Goal: Task Accomplishment & Management: Complete application form

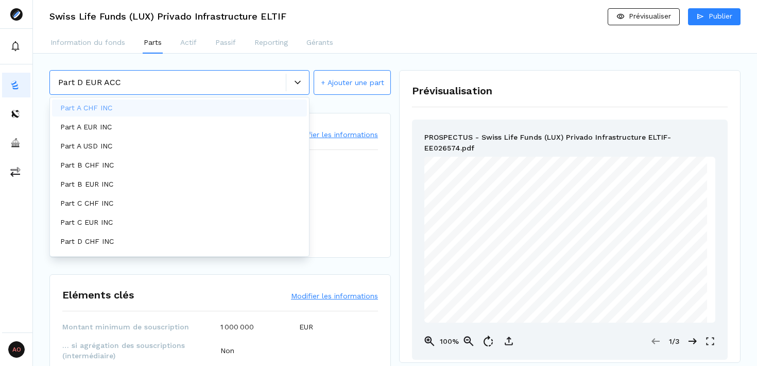
click at [298, 89] on div at bounding box center [297, 83] width 23 height 18
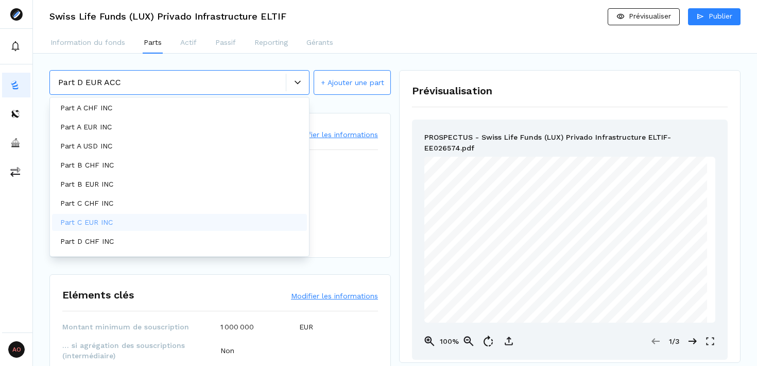
scroll to position [15, 0]
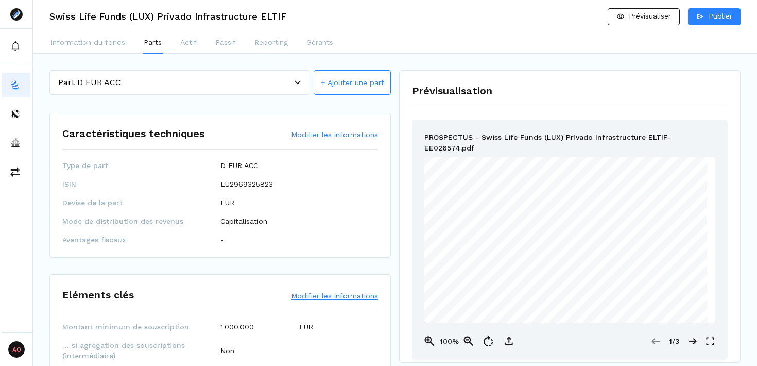
click at [361, 85] on button "+ Ajouter une part" at bounding box center [352, 82] width 77 height 25
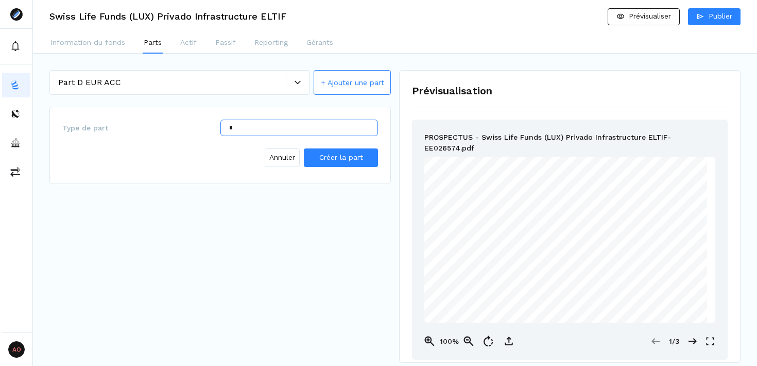
click at [315, 128] on input "*" at bounding box center [299, 127] width 158 height 16
type input "*********"
click at [342, 161] on span "Créer la part" at bounding box center [341, 157] width 44 height 8
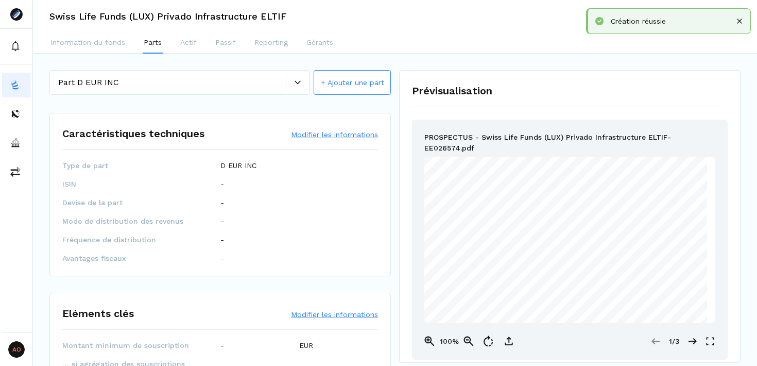
click at [333, 134] on button "Modifier les informations" at bounding box center [334, 134] width 87 height 10
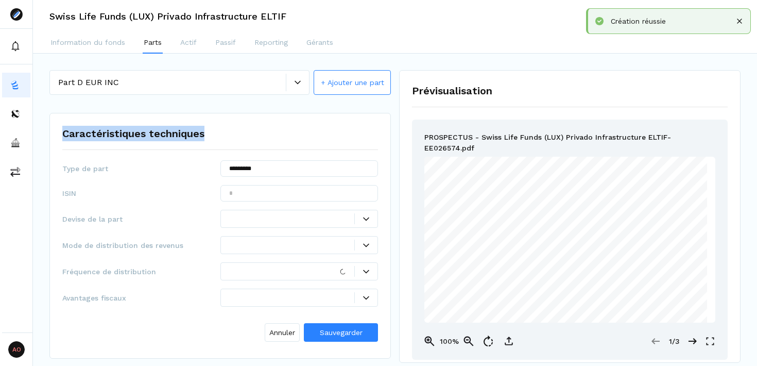
click at [333, 134] on div "Caractéristiques techniques" at bounding box center [220, 138] width 316 height 24
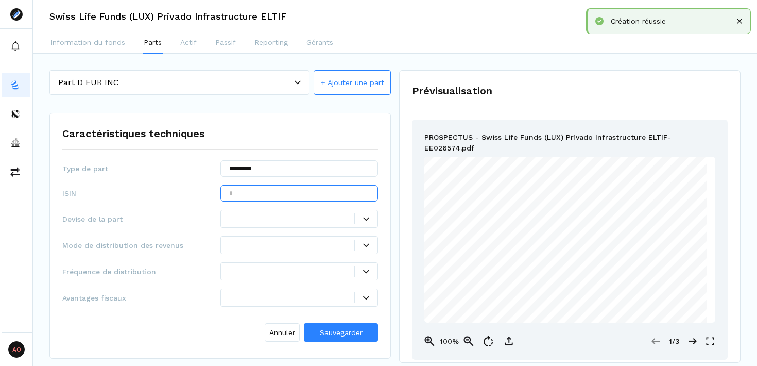
click at [260, 191] on input "text" at bounding box center [299, 193] width 158 height 16
paste input "**********"
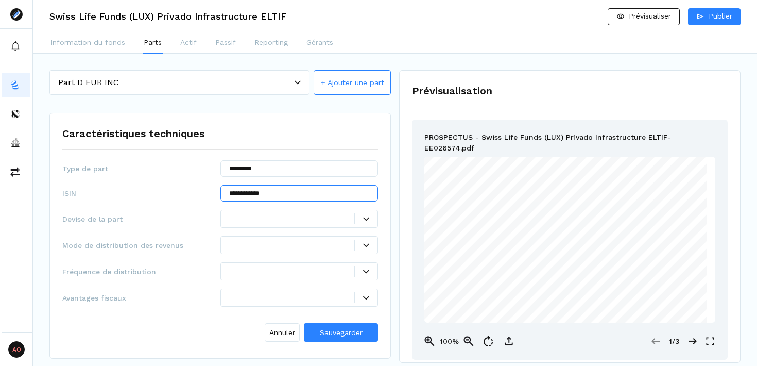
type input "**********"
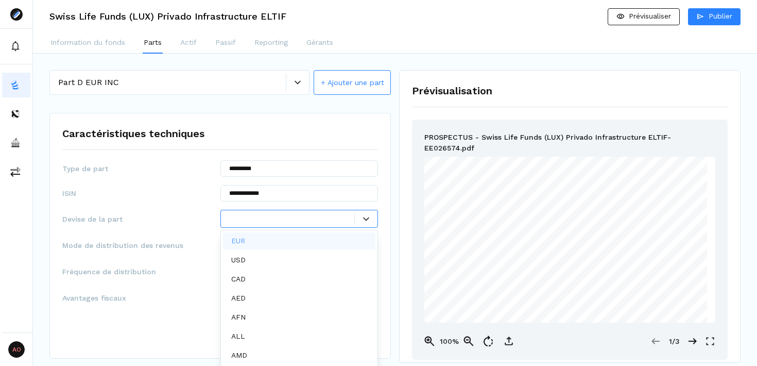
click at [321, 215] on div at bounding box center [292, 218] width 126 height 11
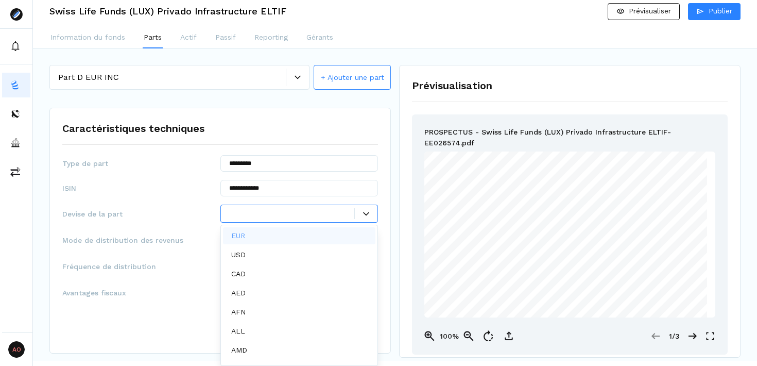
click at [288, 232] on div "EUR" at bounding box center [299, 235] width 153 height 17
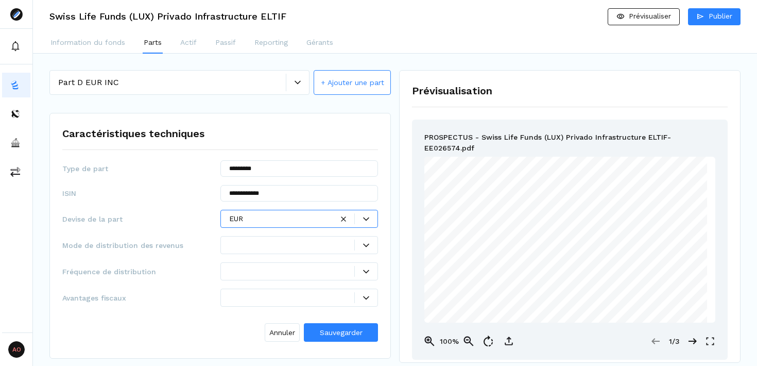
click at [302, 243] on div at bounding box center [292, 244] width 126 height 11
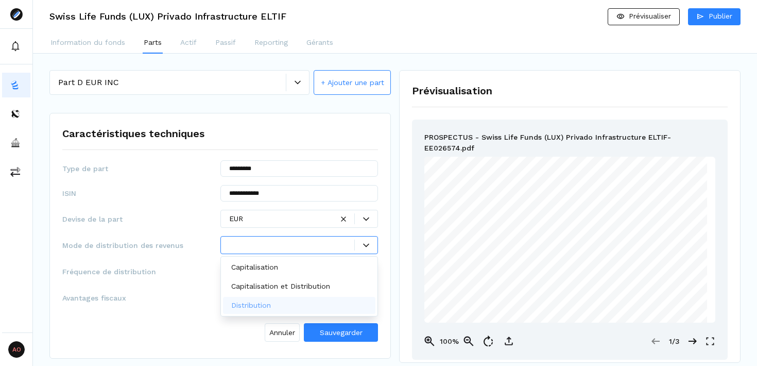
click at [289, 300] on div "Distribution" at bounding box center [299, 305] width 153 height 17
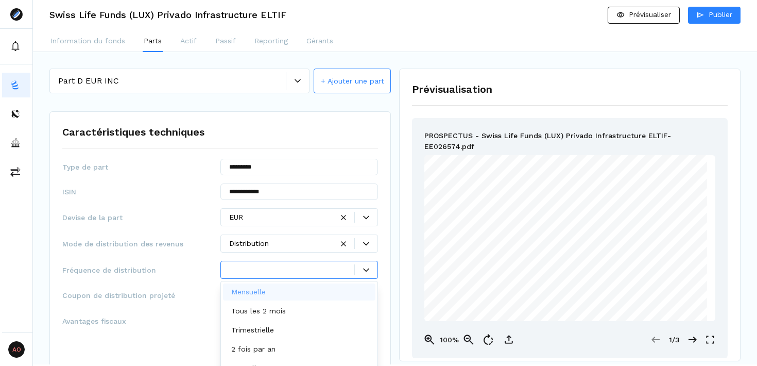
click at [296, 269] on div at bounding box center [292, 269] width 126 height 11
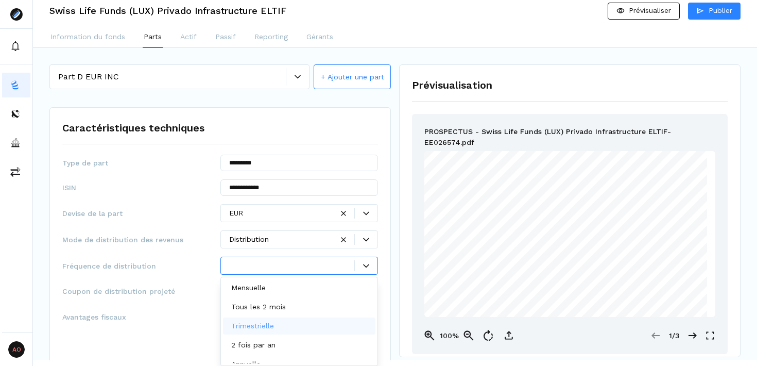
scroll to position [47, 0]
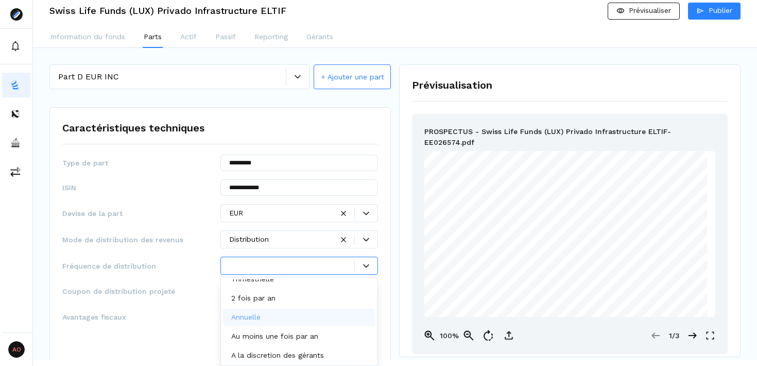
click at [267, 323] on div "Annuelle" at bounding box center [299, 316] width 153 height 17
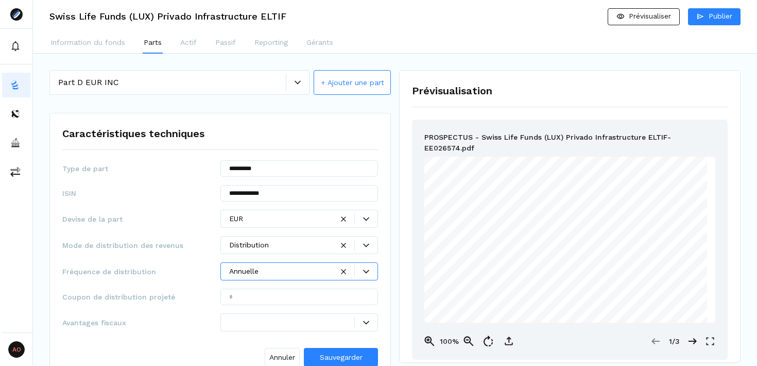
scroll to position [0, 0]
click at [314, 298] on input "text" at bounding box center [299, 296] width 158 height 16
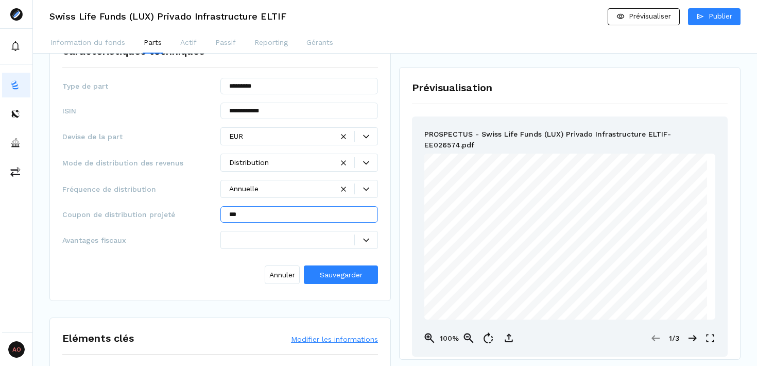
scroll to position [84, 0]
type input "***"
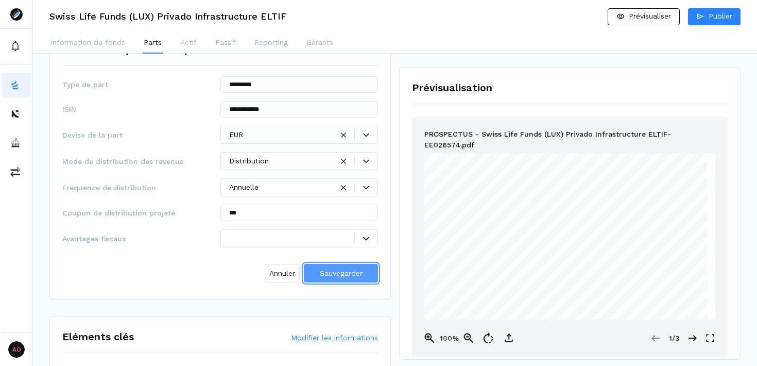
click at [340, 276] on span "Sauvegarder" at bounding box center [341, 273] width 43 height 8
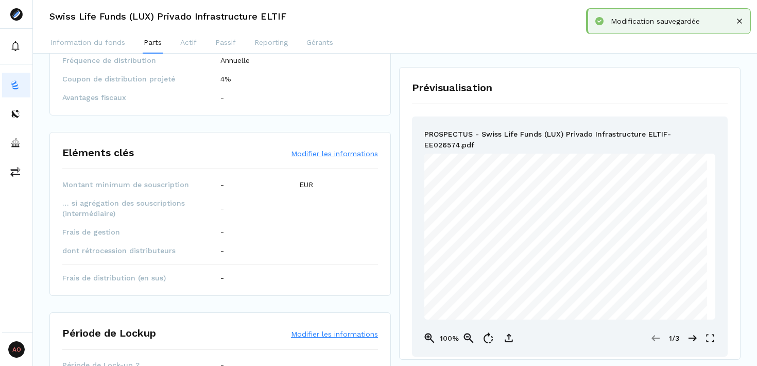
scroll to position [201, 0]
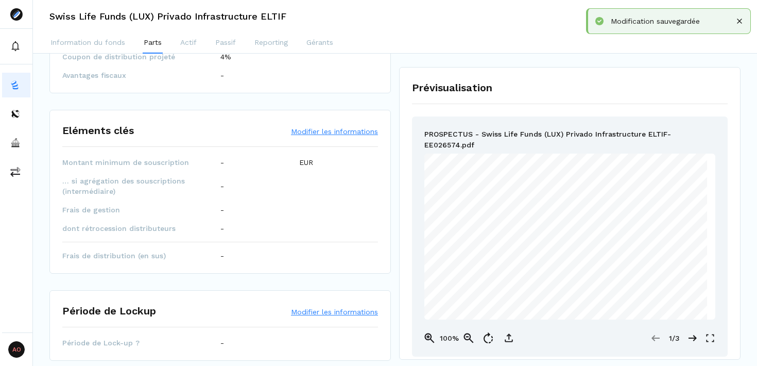
click at [320, 130] on button "Modifier les informations" at bounding box center [334, 131] width 87 height 10
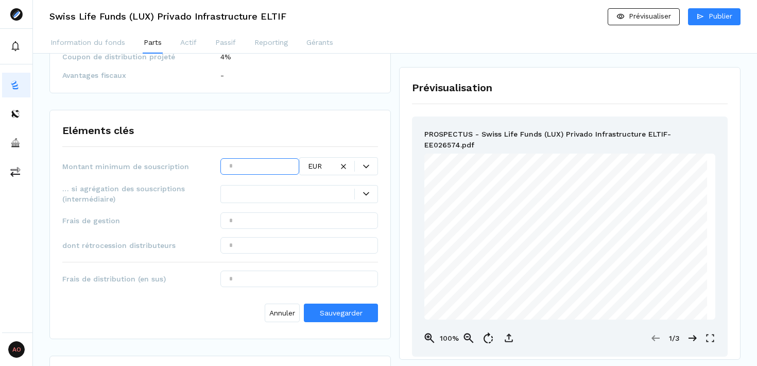
click at [249, 173] on input "text" at bounding box center [259, 166] width 79 height 16
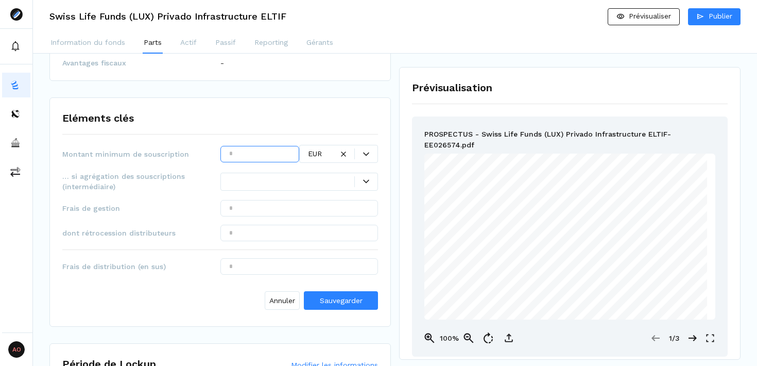
scroll to position [211, 0]
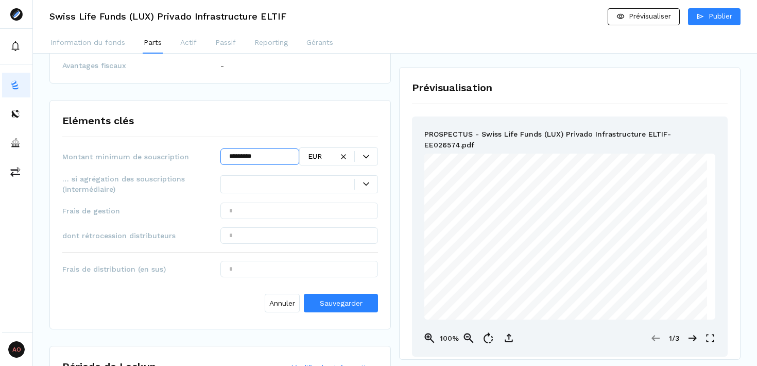
type input "*********"
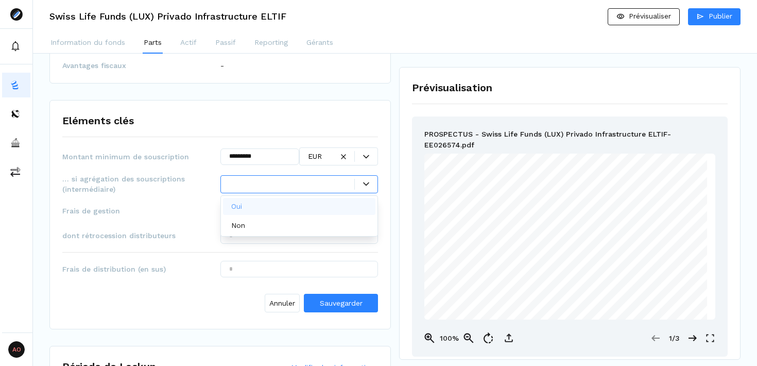
click at [318, 184] on div at bounding box center [292, 184] width 126 height 11
click at [270, 231] on div "Non" at bounding box center [299, 225] width 153 height 17
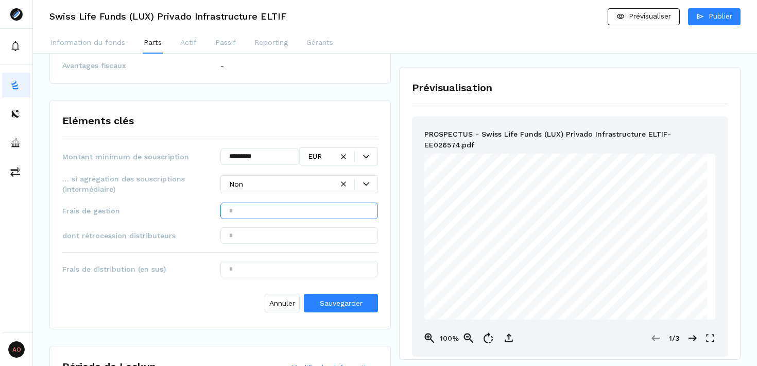
click at [290, 213] on input "text" at bounding box center [299, 210] width 158 height 16
type input "*****"
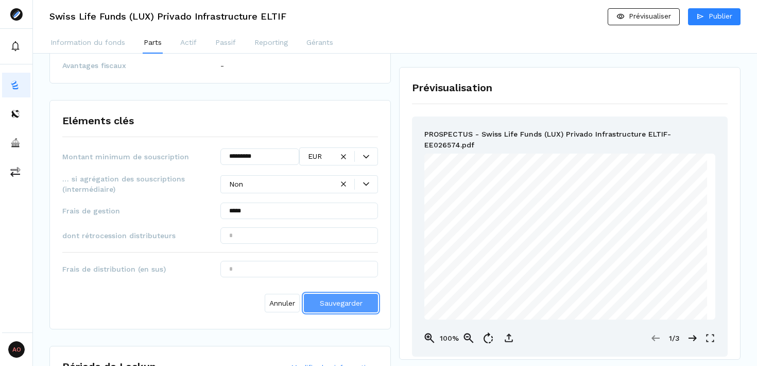
click at [338, 306] on span "Sauvegarder" at bounding box center [341, 303] width 43 height 8
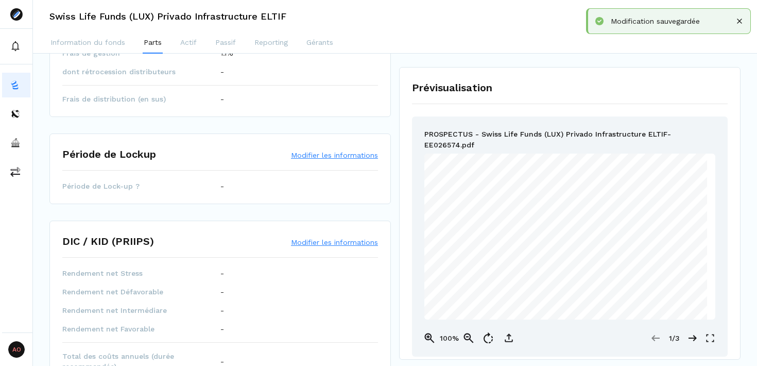
scroll to position [356, 0]
click at [334, 159] on button "Modifier les informations" at bounding box center [334, 156] width 87 height 10
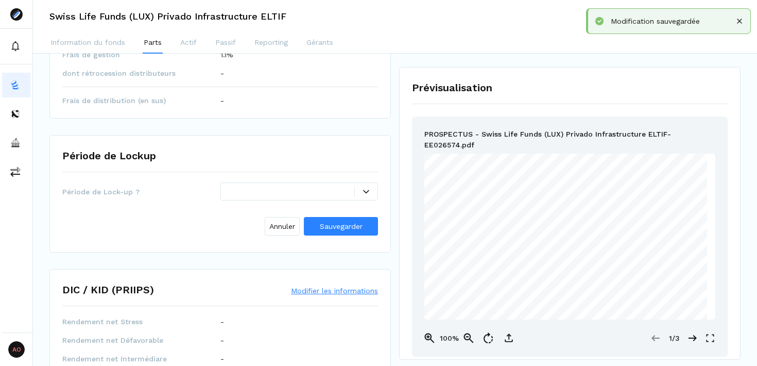
click at [359, 193] on div at bounding box center [366, 191] width 23 height 6
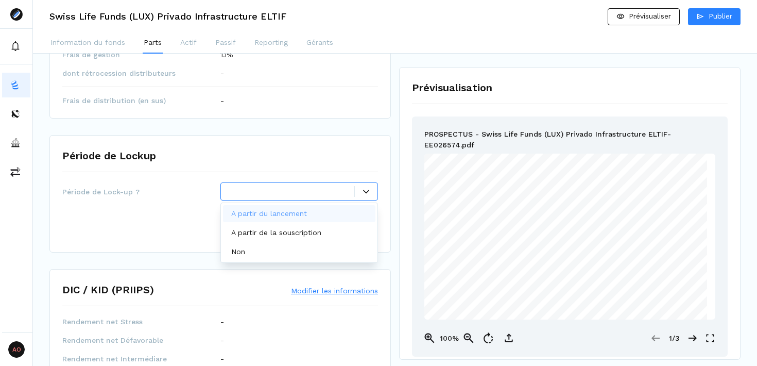
click at [302, 216] on p "A partir du lancement" at bounding box center [269, 213] width 76 height 11
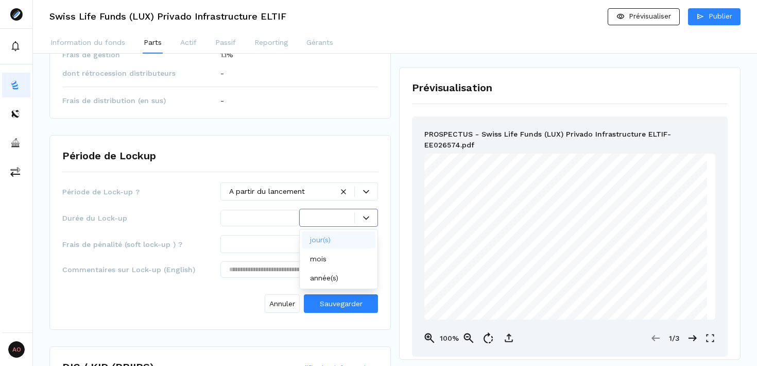
click at [305, 217] on div at bounding box center [338, 218] width 79 height 18
click at [338, 275] on p "année(s)" at bounding box center [324, 277] width 28 height 11
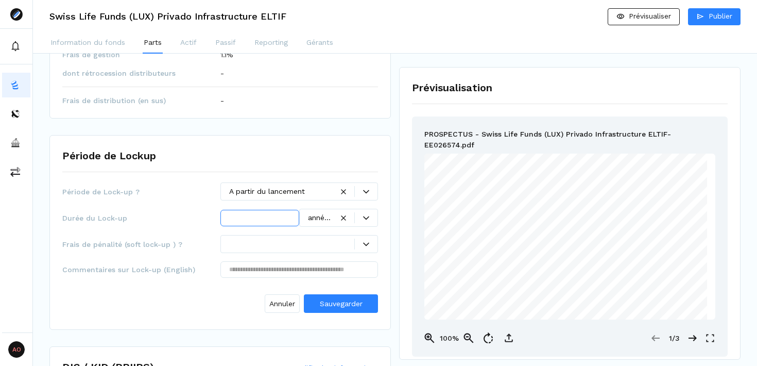
click at [257, 217] on input "text" at bounding box center [259, 218] width 79 height 16
type input "*"
click at [318, 272] on input "text" at bounding box center [299, 269] width 158 height 16
paste input "**********"
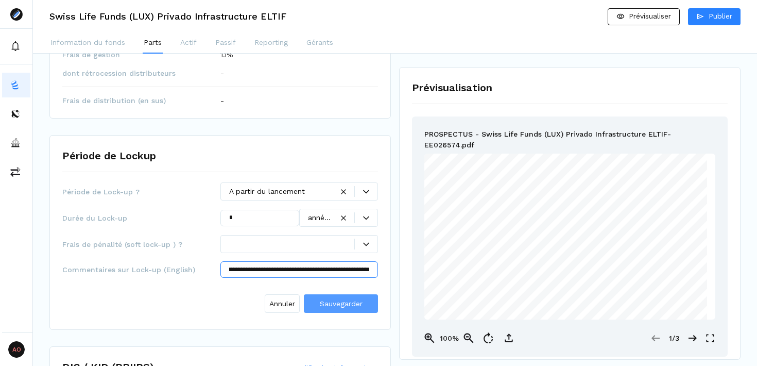
type input "**********"
click at [354, 302] on span "Sauvegarder" at bounding box center [341, 303] width 43 height 8
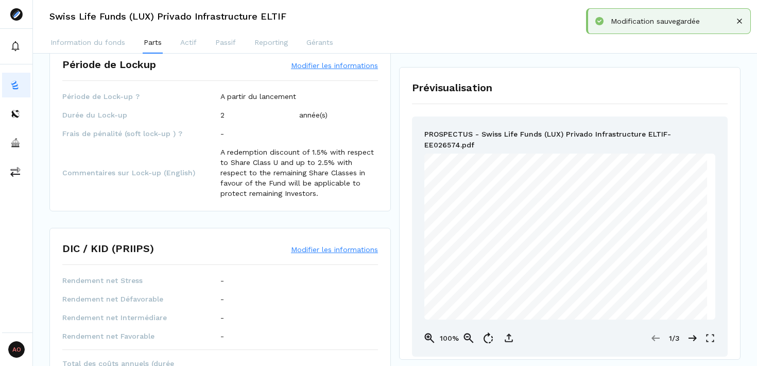
scroll to position [446, 0]
click at [315, 65] on button "Modifier les informations" at bounding box center [334, 66] width 87 height 10
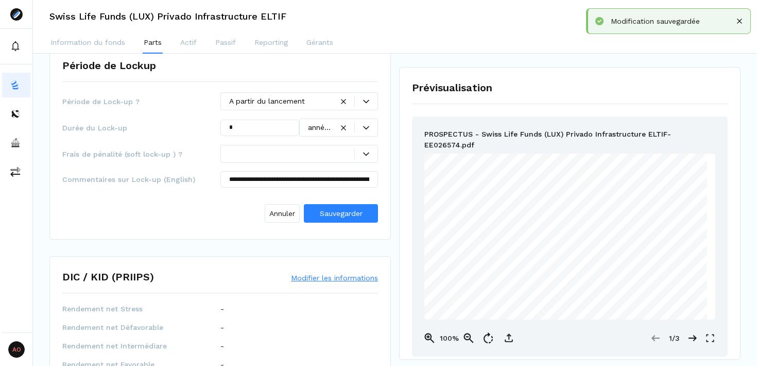
click at [323, 157] on div at bounding box center [292, 153] width 126 height 11
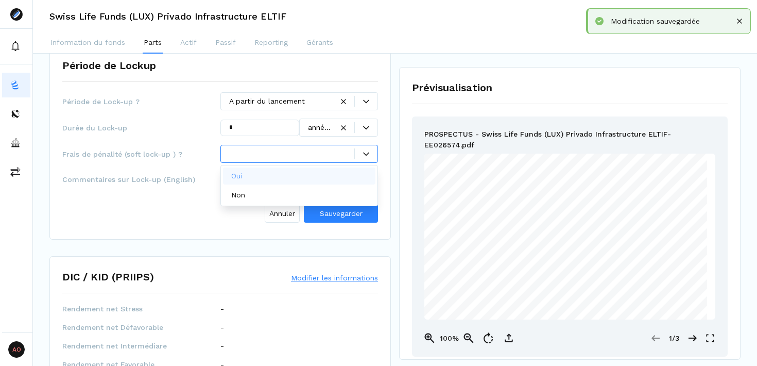
click at [285, 176] on div "Oui" at bounding box center [299, 175] width 153 height 17
click at [335, 200] on div "Annuler Sauvegarder" at bounding box center [220, 211] width 316 height 31
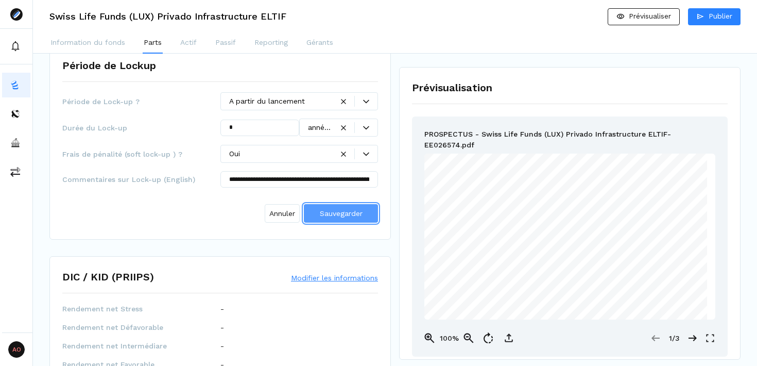
click at [335, 212] on span "Sauvegarder" at bounding box center [341, 213] width 43 height 8
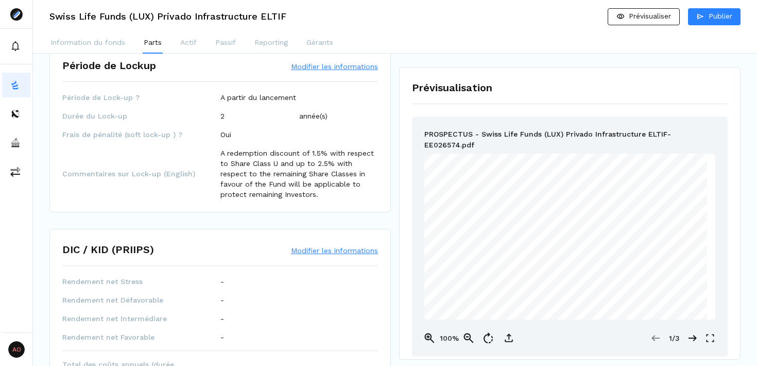
scroll to position [545, 0]
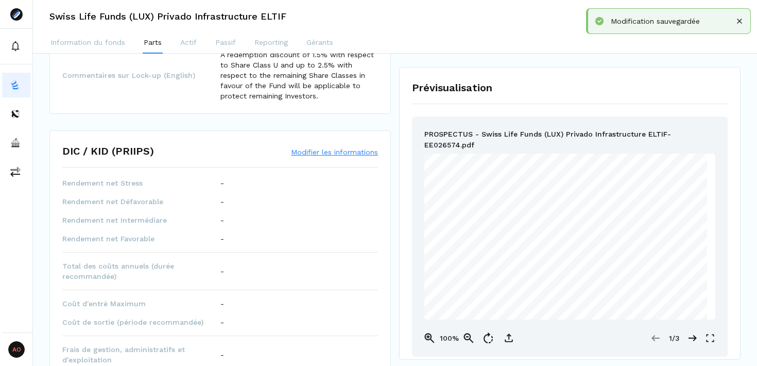
click at [332, 157] on button "Modifier les informations" at bounding box center [334, 152] width 87 height 10
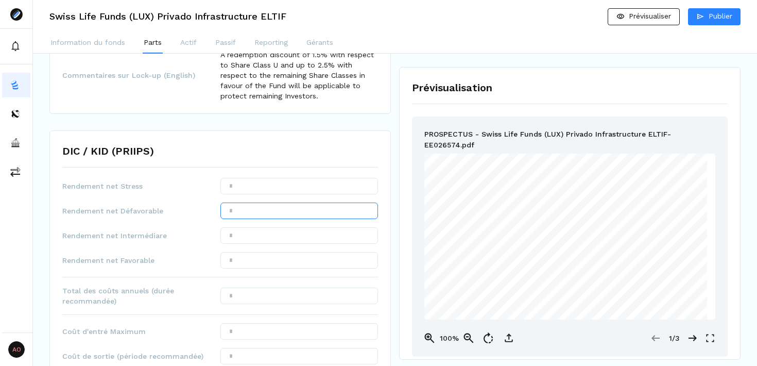
click at [284, 210] on input "text" at bounding box center [299, 210] width 158 height 16
type input "*****"
click at [291, 236] on input "text" at bounding box center [299, 235] width 158 height 16
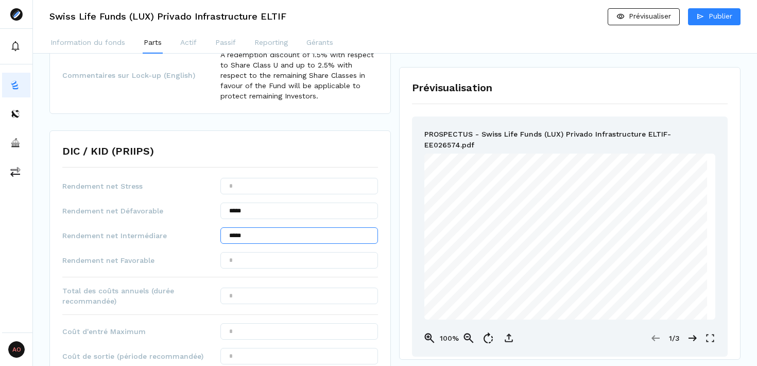
type input "*****"
click at [290, 266] on input "text" at bounding box center [299, 260] width 158 height 16
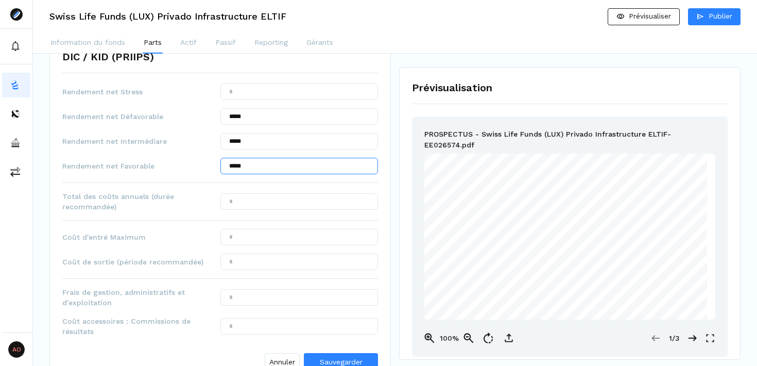
scroll to position [638, 0]
type input "*****"
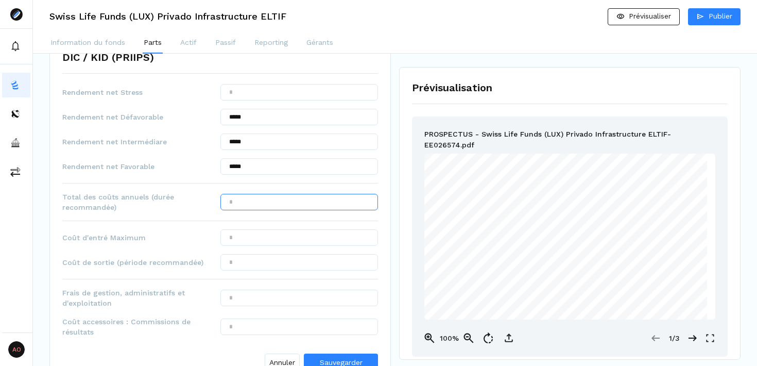
click at [296, 209] on input "text" at bounding box center [299, 202] width 158 height 16
type input "*****"
click at [274, 233] on input "text" at bounding box center [299, 237] width 158 height 16
type input "*****"
click at [286, 264] on input "text" at bounding box center [299, 262] width 158 height 16
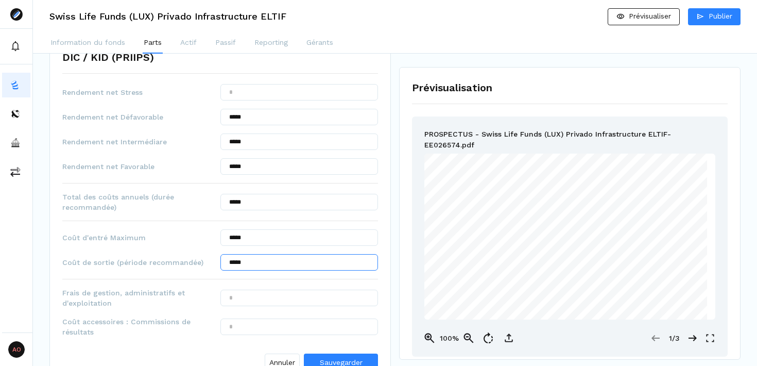
type input "*****"
click at [295, 298] on input "text" at bounding box center [299, 297] width 158 height 16
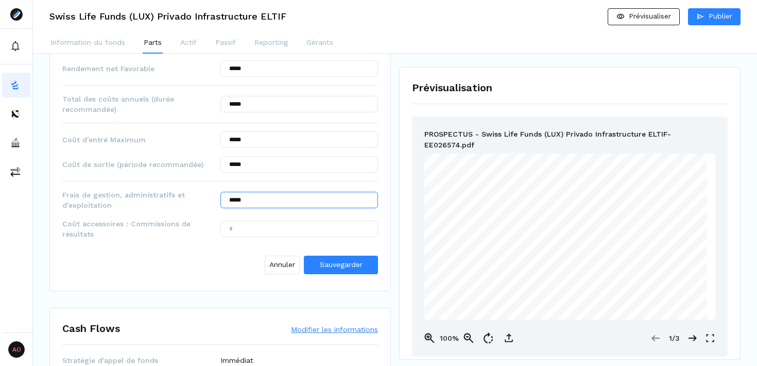
type input "*****"
click at [279, 227] on input "text" at bounding box center [299, 228] width 158 height 16
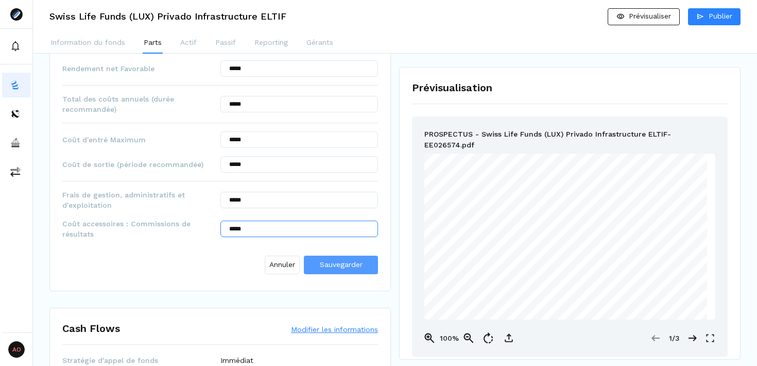
type input "*****"
click at [335, 264] on span "Sauvegarder" at bounding box center [341, 264] width 43 height 8
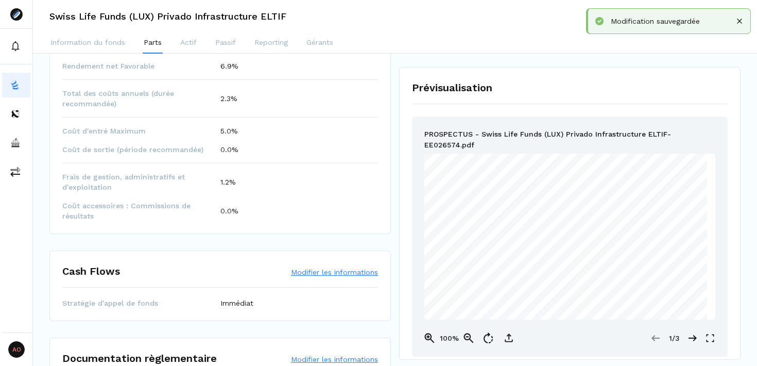
scroll to position [811, 0]
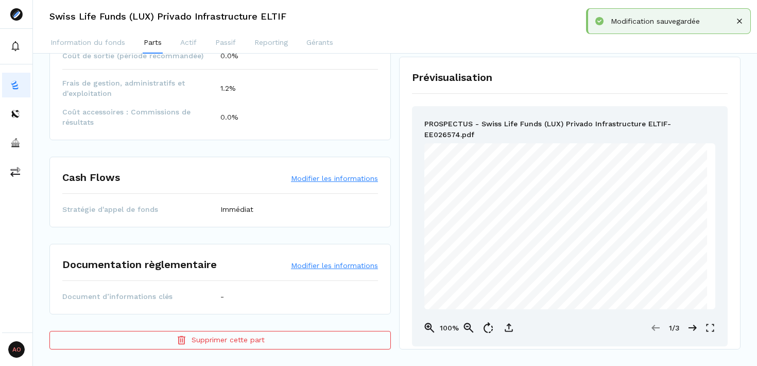
click at [334, 266] on button "Modifier les informations" at bounding box center [334, 265] width 87 height 10
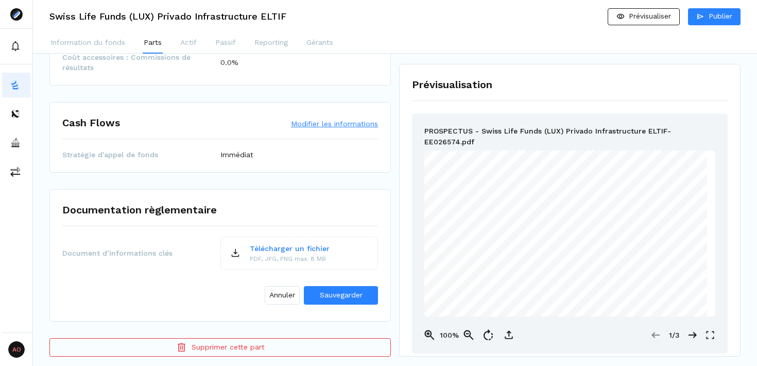
scroll to position [867, 0]
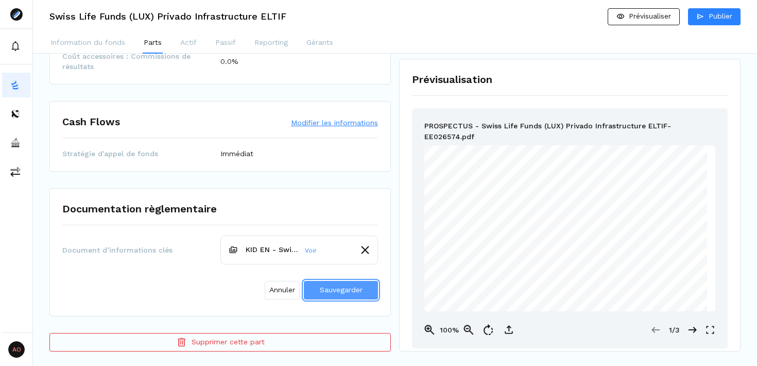
click at [335, 288] on span "Sauvegarder" at bounding box center [341, 289] width 43 height 8
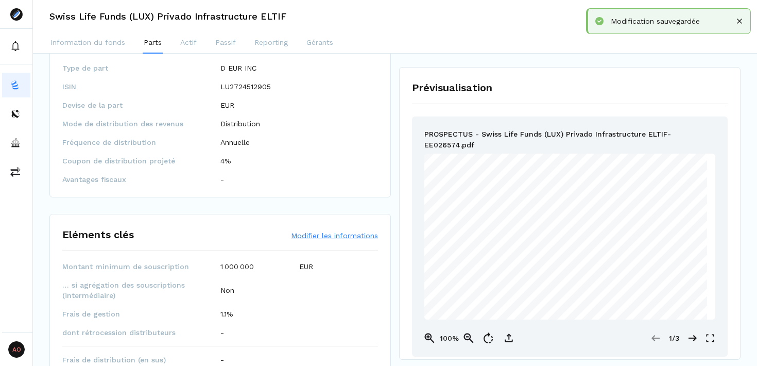
scroll to position [0, 0]
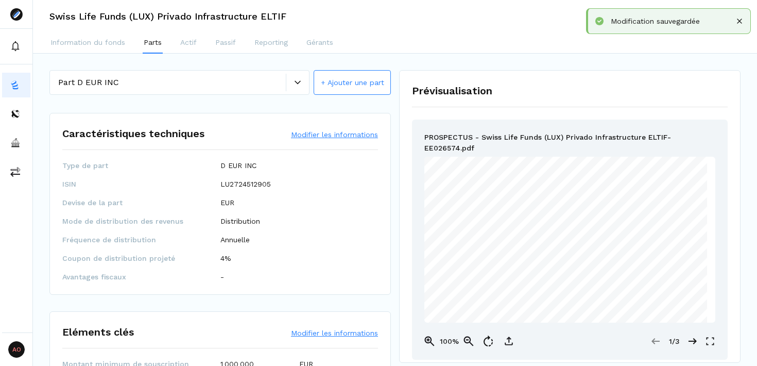
click at [288, 87] on div at bounding box center [297, 83] width 23 height 18
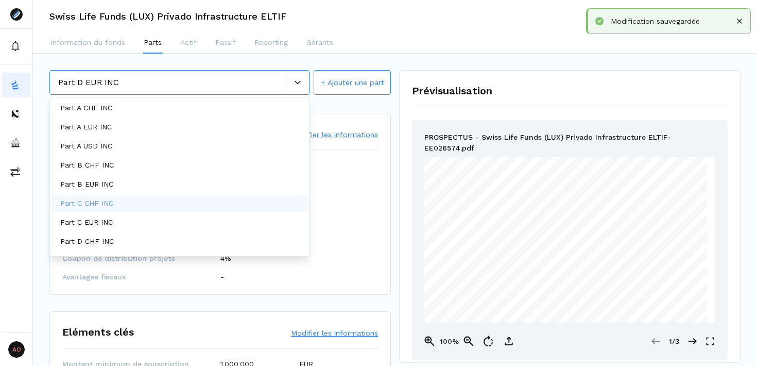
scroll to position [34, 0]
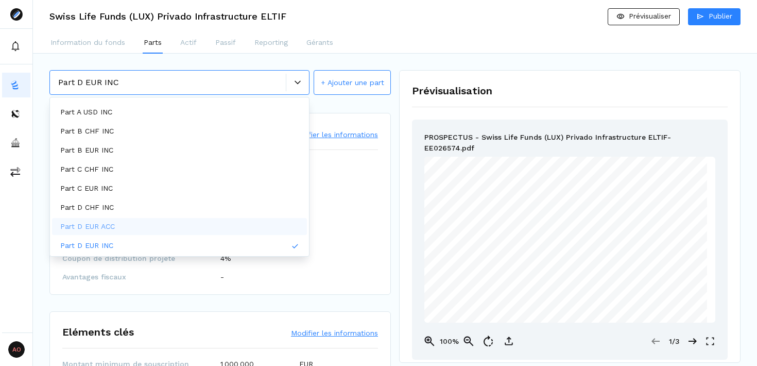
click at [150, 230] on div "Part D EUR ACC" at bounding box center [179, 226] width 255 height 17
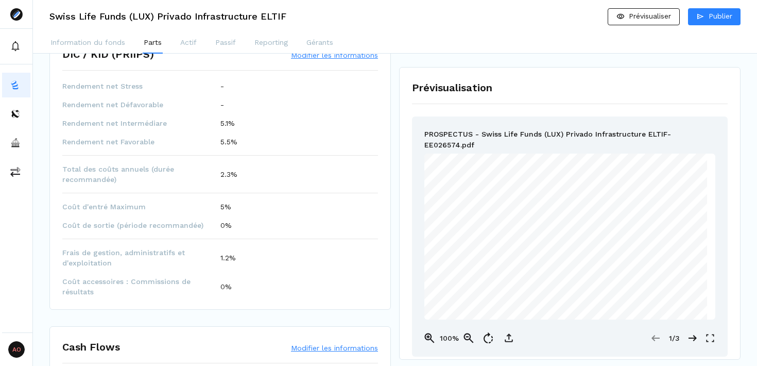
scroll to position [774, 0]
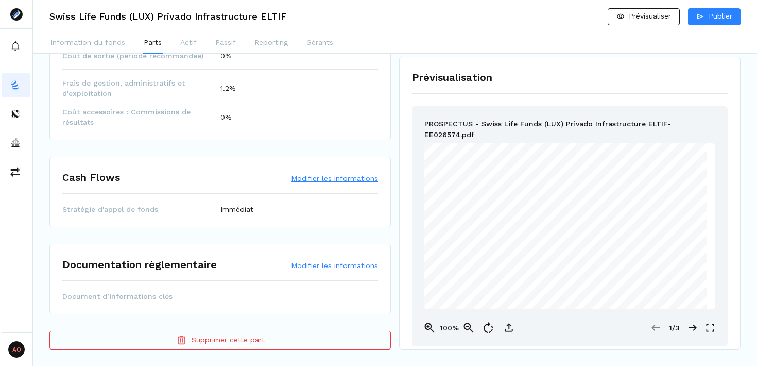
click at [346, 262] on button "Modifier les informations" at bounding box center [334, 265] width 87 height 10
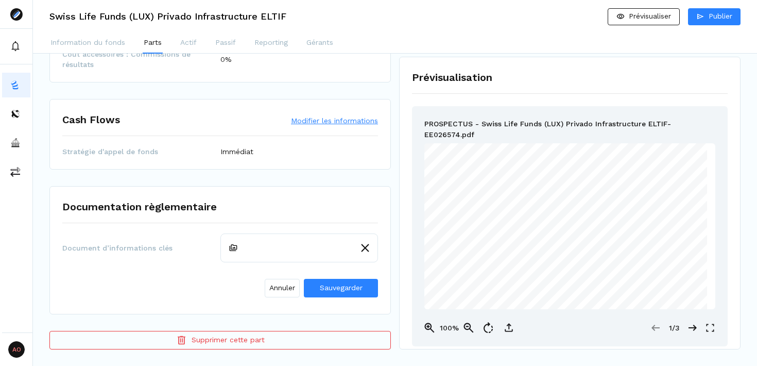
scroll to position [832, 0]
click at [351, 286] on span "Sauvegarder" at bounding box center [341, 287] width 43 height 8
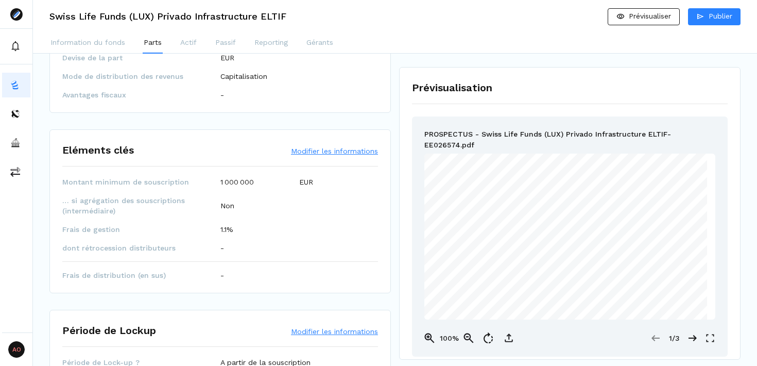
scroll to position [0, 0]
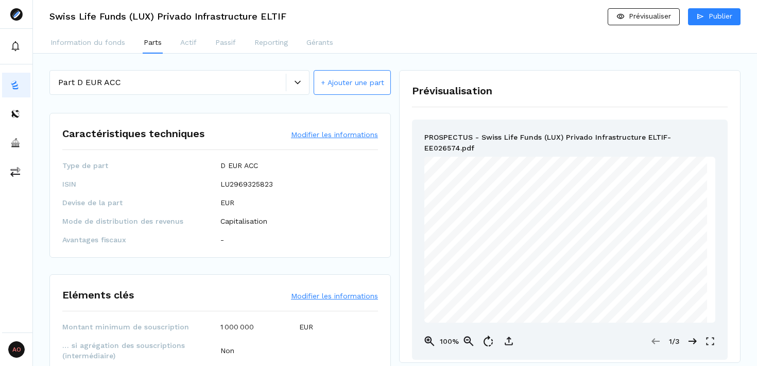
click at [337, 85] on button "+ Ajouter une part" at bounding box center [352, 82] width 77 height 25
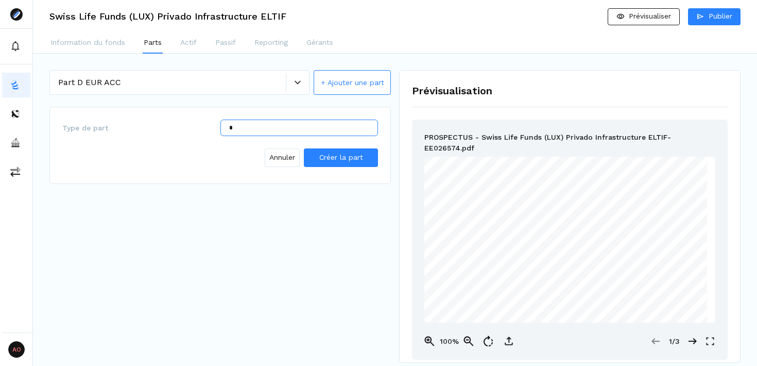
click at [285, 127] on input "*" at bounding box center [299, 127] width 158 height 16
type input "*********"
click at [342, 158] on span "Créer la part" at bounding box center [341, 157] width 44 height 8
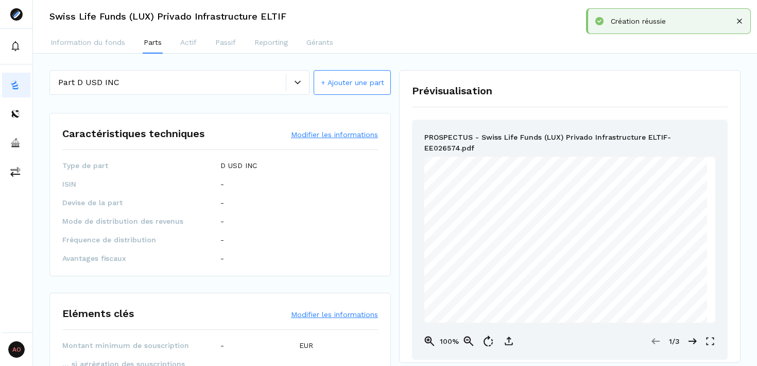
click at [337, 132] on button "Modifier les informations" at bounding box center [334, 134] width 87 height 10
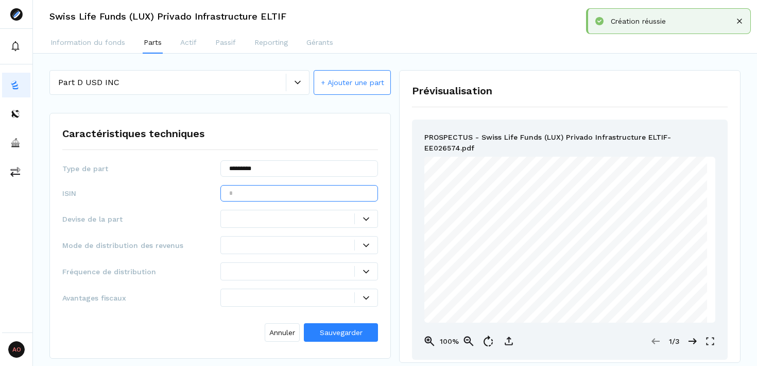
click at [286, 192] on input "text" at bounding box center [299, 193] width 158 height 16
paste input "**********"
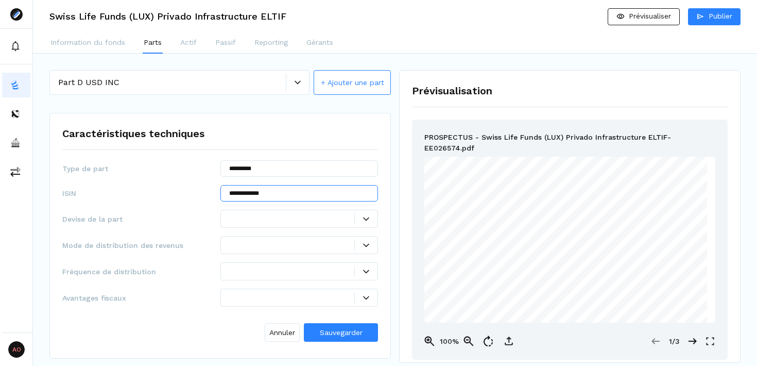
type input "**********"
click at [366, 217] on div at bounding box center [365, 218] width 23 height 11
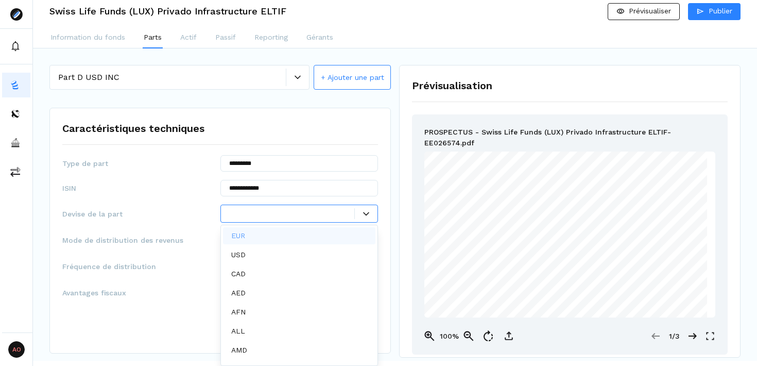
scroll to position [5, 0]
click at [284, 252] on div "USD" at bounding box center [299, 254] width 153 height 17
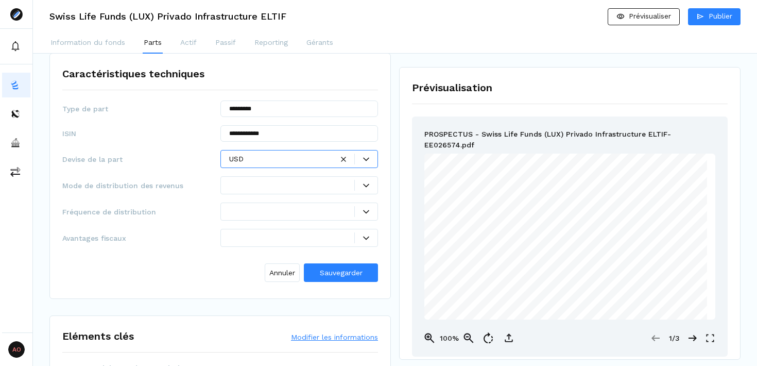
scroll to position [60, 0]
click at [362, 184] on div at bounding box center [366, 185] width 23 height 6
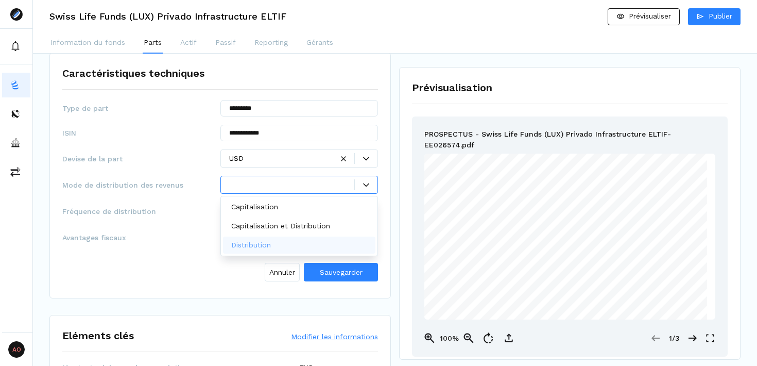
click at [299, 247] on div "Distribution" at bounding box center [299, 244] width 153 height 17
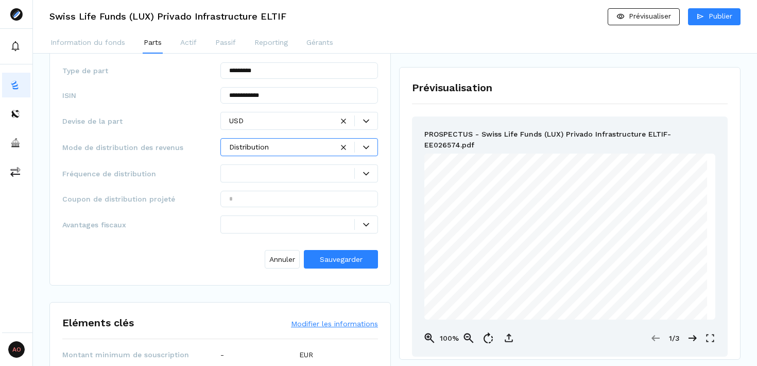
scroll to position [117, 0]
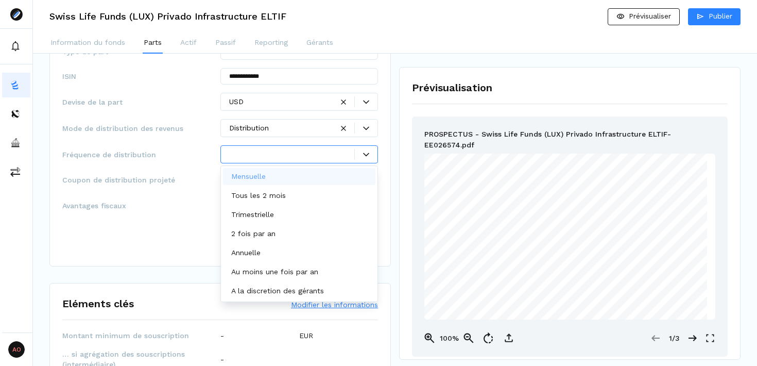
click at [371, 155] on div at bounding box center [366, 154] width 23 height 6
click at [261, 254] on p "Annuelle" at bounding box center [245, 252] width 29 height 11
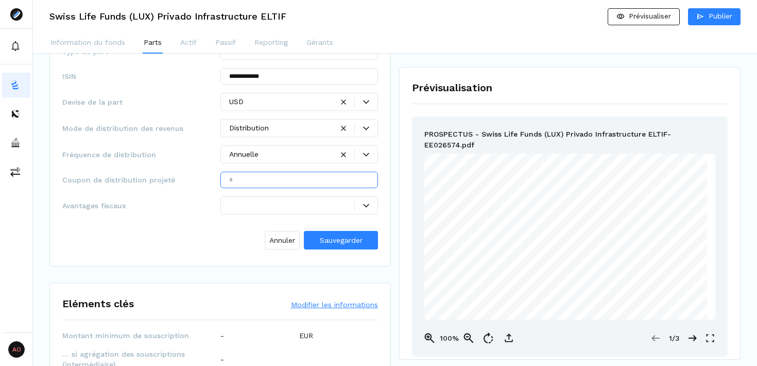
click at [271, 183] on input "text" at bounding box center [299, 179] width 158 height 16
type input "***"
click at [334, 237] on span "Sauvegarder" at bounding box center [341, 240] width 43 height 8
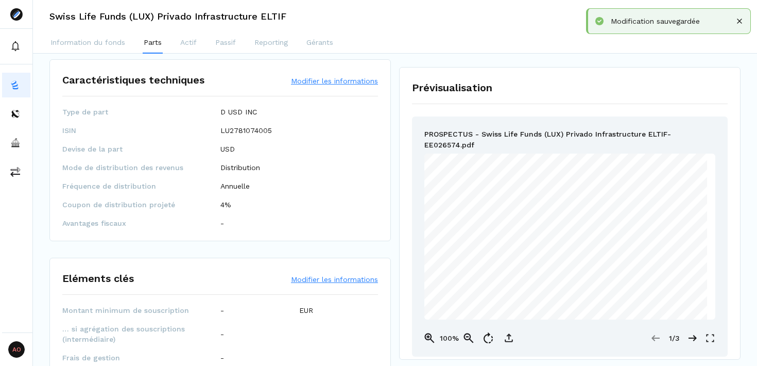
scroll to position [0, 0]
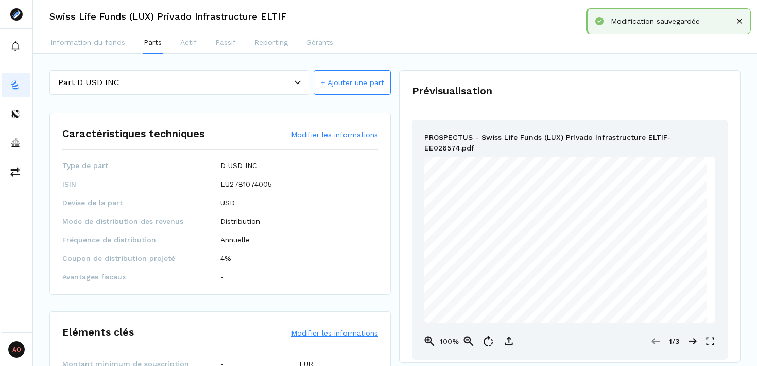
click at [289, 84] on div at bounding box center [297, 82] width 23 height 6
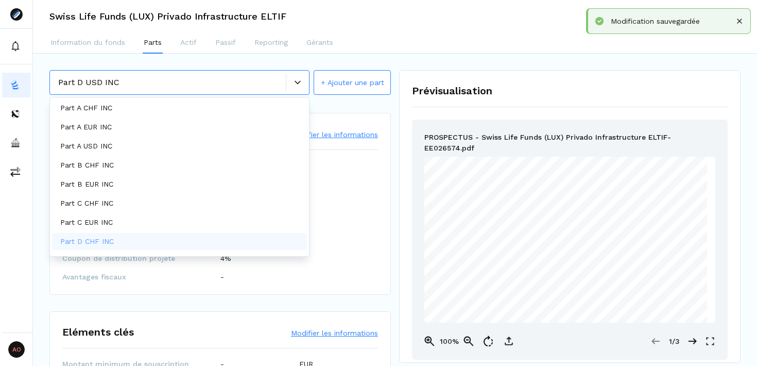
scroll to position [53, 0]
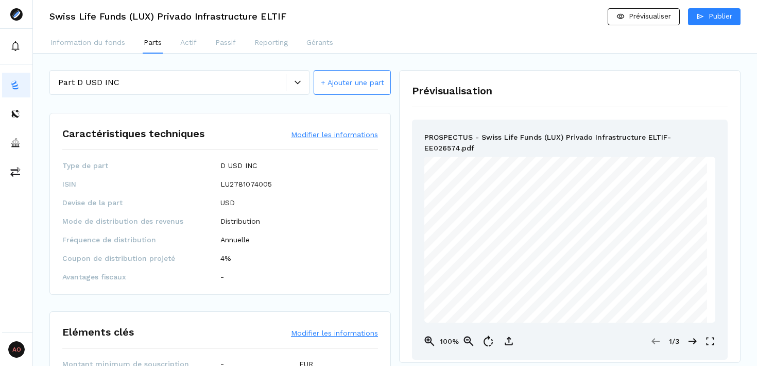
click at [390, 193] on div "Caractéristiques techniques Modifier les informations Type de part D USD INC IS…" at bounding box center [219, 204] width 341 height 182
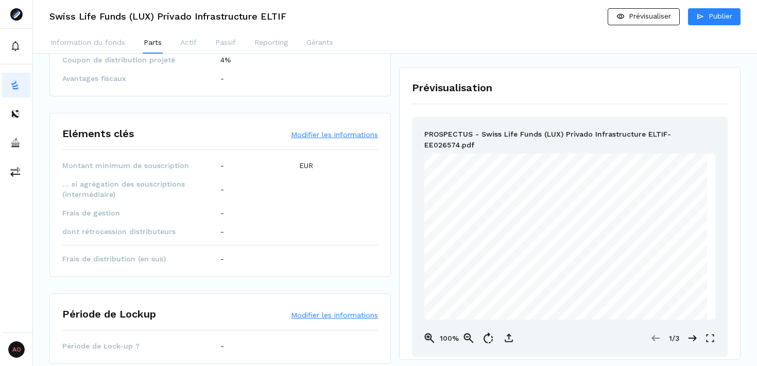
scroll to position [255, 0]
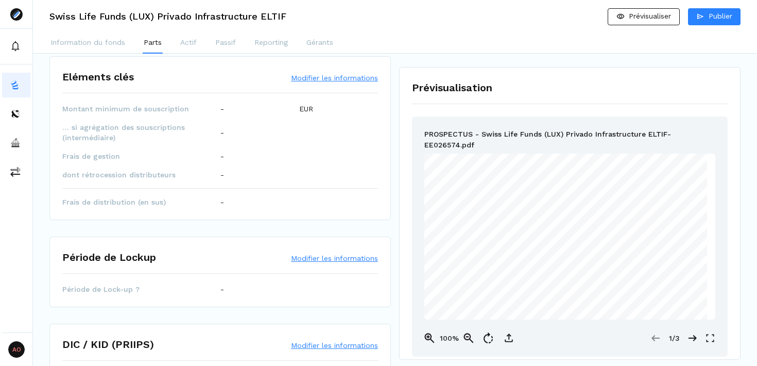
click at [335, 76] on button "Modifier les informations" at bounding box center [334, 78] width 87 height 10
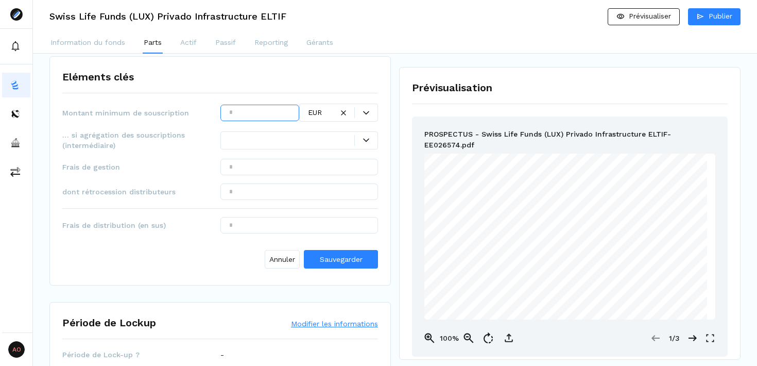
click at [252, 116] on input "text" at bounding box center [259, 113] width 79 height 16
type input "*********"
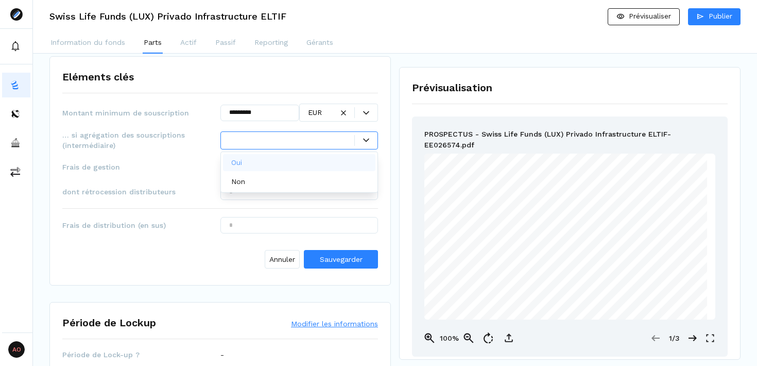
click at [270, 135] on div at bounding box center [292, 140] width 126 height 11
click at [256, 183] on div "Non" at bounding box center [299, 181] width 153 height 17
click at [262, 167] on input "text" at bounding box center [299, 167] width 158 height 16
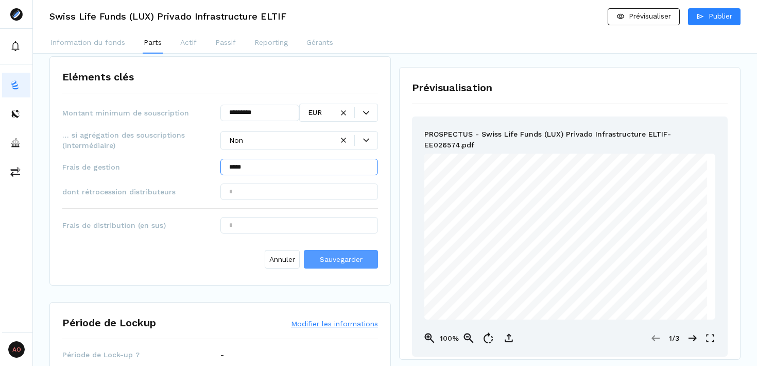
type input "*****"
click at [333, 257] on span "Sauvegarder" at bounding box center [341, 259] width 43 height 8
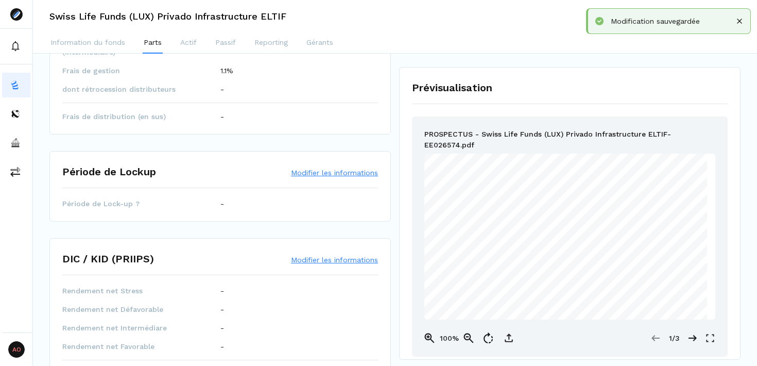
scroll to position [341, 0]
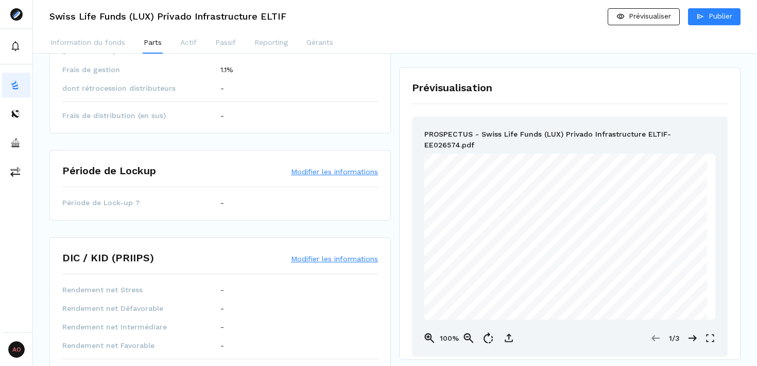
click at [310, 173] on button "Modifier les informations" at bounding box center [334, 171] width 87 height 10
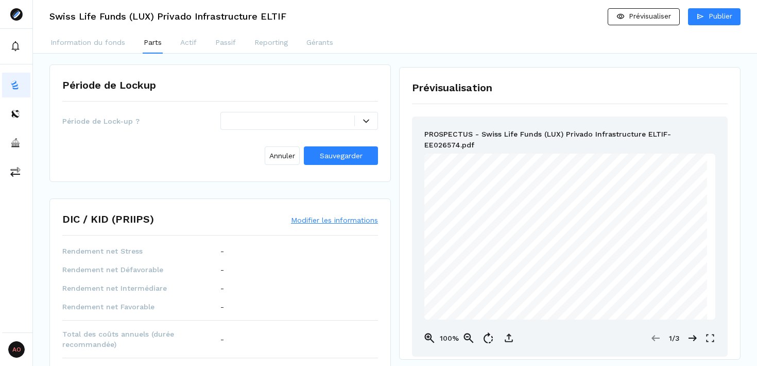
scroll to position [426, 0]
click at [365, 129] on div at bounding box center [299, 121] width 158 height 18
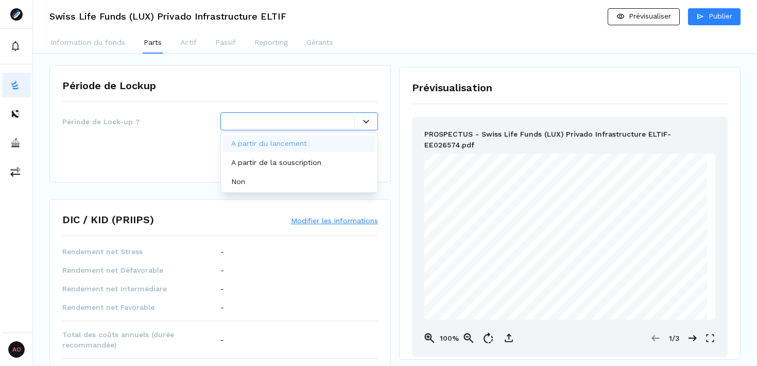
click at [306, 144] on p "A partir du lancement" at bounding box center [269, 143] width 76 height 11
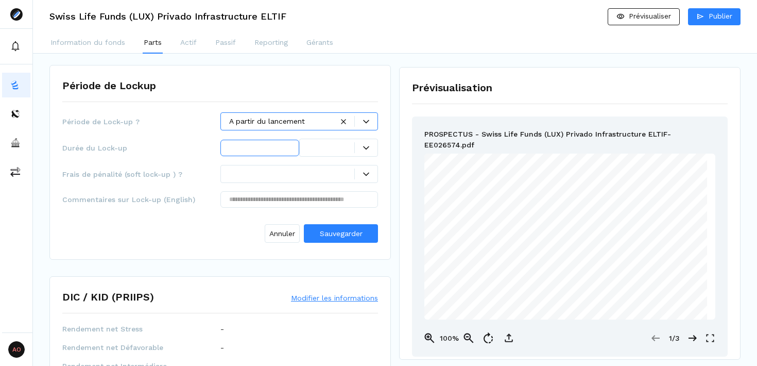
click at [273, 148] on input "text" at bounding box center [259, 148] width 79 height 16
type input "*"
click at [331, 150] on div at bounding box center [331, 147] width 46 height 11
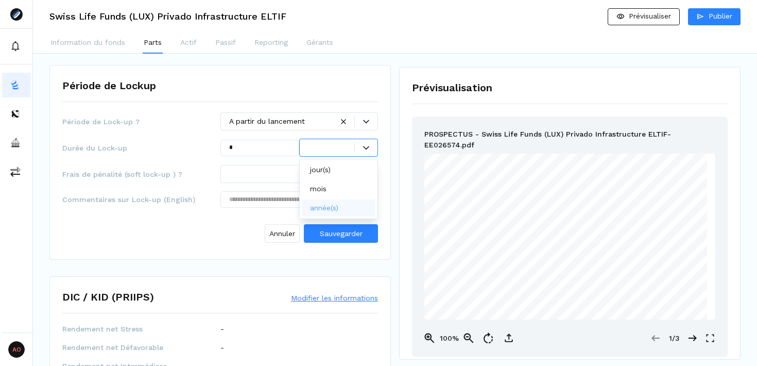
click at [324, 206] on p "année(s)" at bounding box center [324, 207] width 28 height 11
click at [293, 185] on div "Période de Lock-up ? A partir du lancement Durée du Lock-up * année(s) Frais de…" at bounding box center [220, 179] width 316 height 134
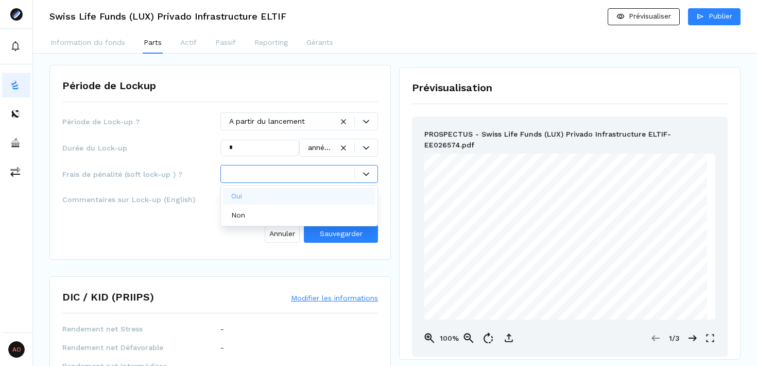
click at [294, 176] on div at bounding box center [292, 173] width 126 height 11
click at [270, 197] on div "Oui" at bounding box center [299, 195] width 153 height 17
click at [281, 201] on input "text" at bounding box center [299, 199] width 158 height 16
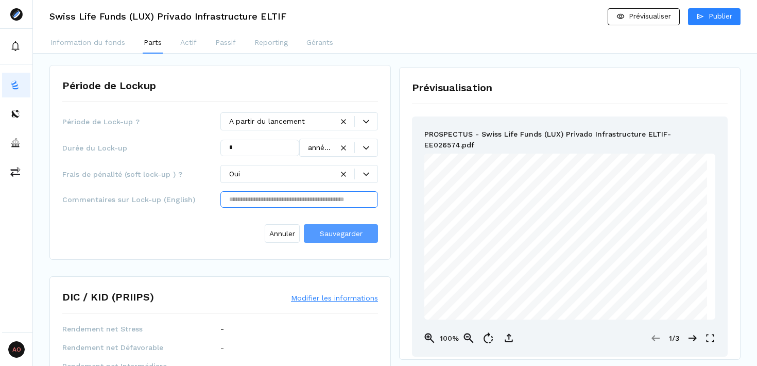
paste input "**********"
type input "**********"
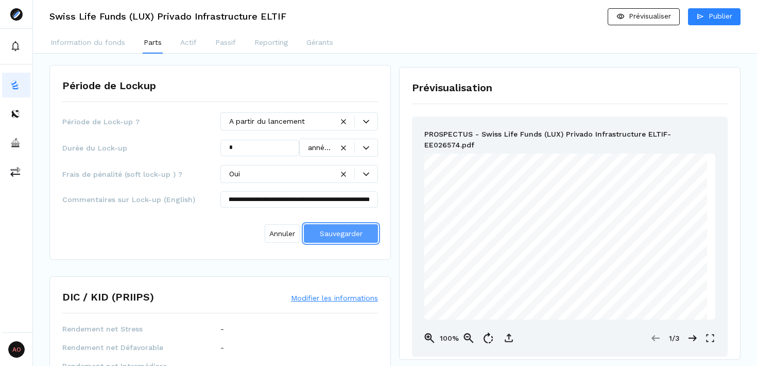
scroll to position [0, 0]
click at [356, 238] on span "Sauvegarder" at bounding box center [341, 233] width 43 height 11
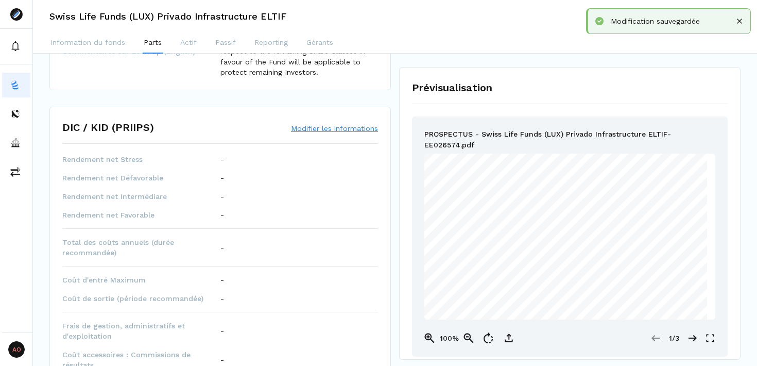
scroll to position [570, 0]
click at [330, 130] on button "Modifier les informations" at bounding box center [334, 127] width 87 height 10
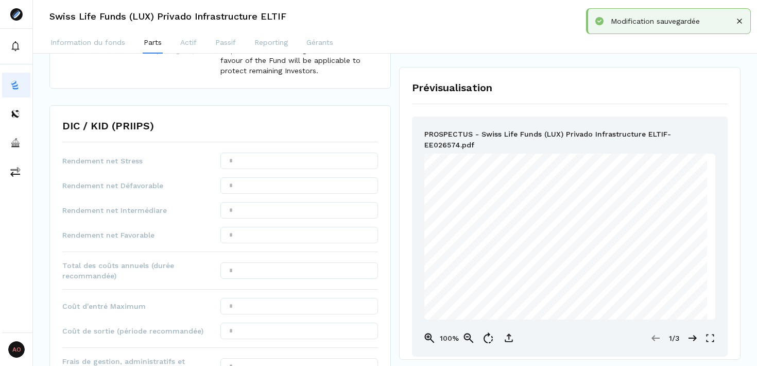
scroll to position [618, 0]
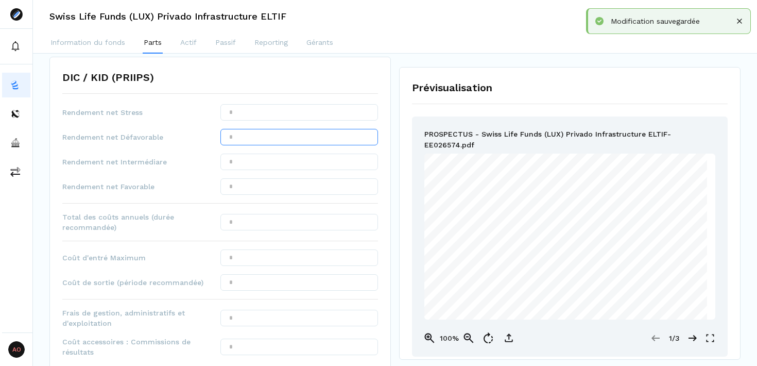
click at [299, 133] on input "text" at bounding box center [299, 137] width 158 height 16
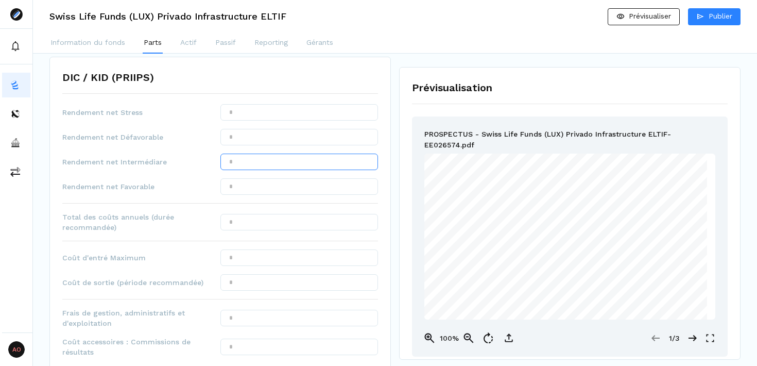
click at [303, 162] on input "text" at bounding box center [299, 161] width 158 height 16
type input "*****"
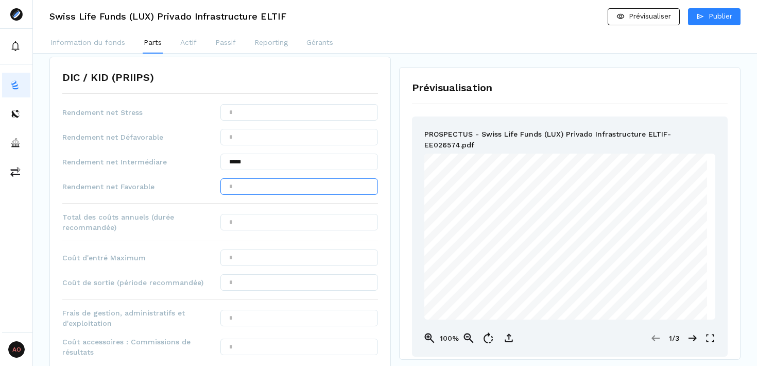
click at [308, 188] on input "text" at bounding box center [299, 186] width 158 height 16
type input "*****"
click at [316, 223] on input "text" at bounding box center [299, 222] width 158 height 16
type input "*****"
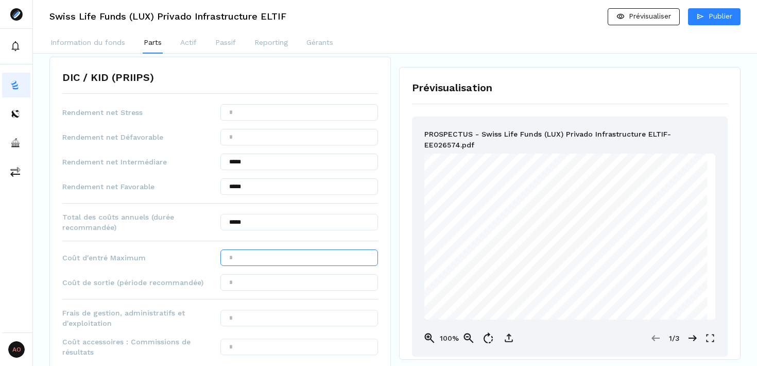
click at [280, 254] on input "text" at bounding box center [299, 257] width 158 height 16
type input "*****"
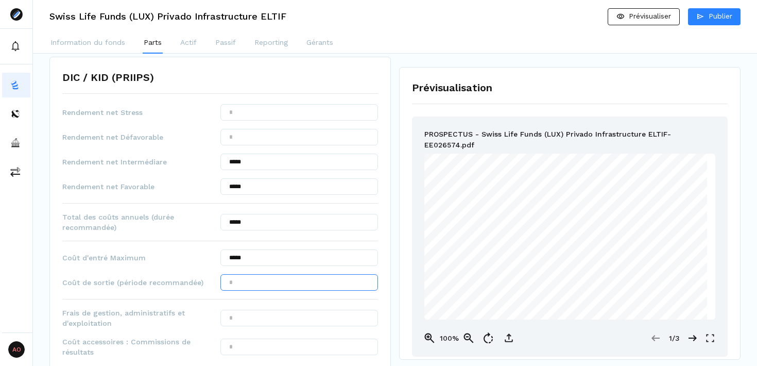
click at [286, 282] on input "text" at bounding box center [299, 282] width 158 height 16
type input "*****"
click at [293, 309] on input "text" at bounding box center [299, 317] width 158 height 16
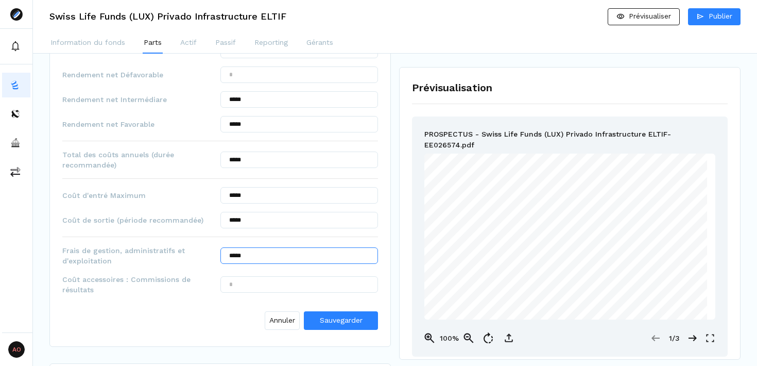
scroll to position [682, 0]
type input "*****"
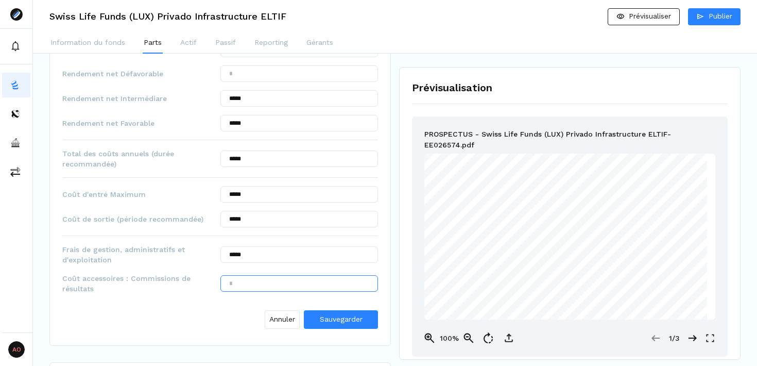
click at [298, 285] on input "text" at bounding box center [299, 283] width 158 height 16
type input "*****"
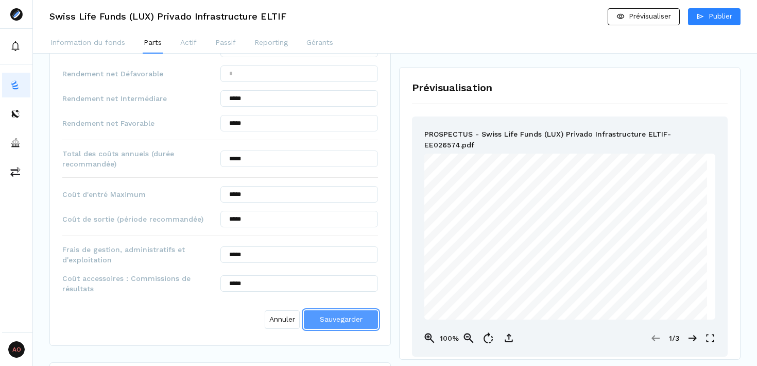
click at [335, 319] on span "Sauvegarder" at bounding box center [341, 319] width 43 height 8
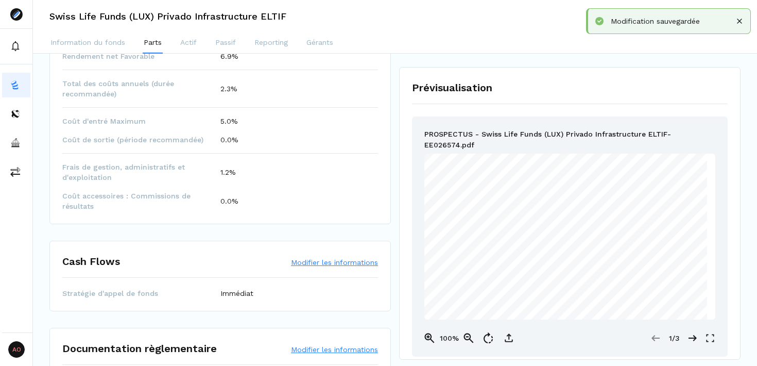
scroll to position [811, 0]
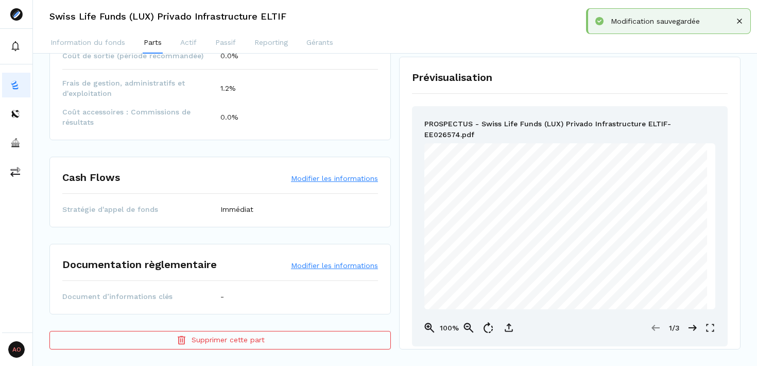
click at [333, 265] on button "Modifier les informations" at bounding box center [334, 265] width 87 height 10
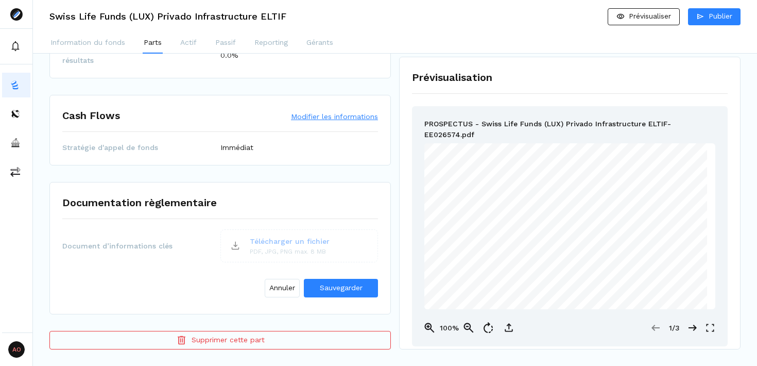
scroll to position [869, 0]
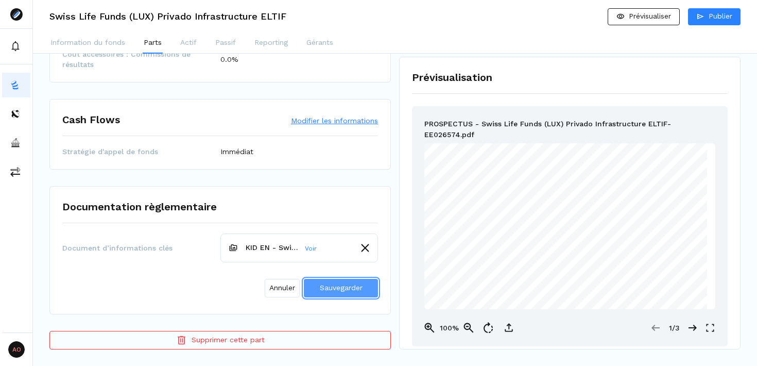
click at [334, 289] on span "Sauvegarder" at bounding box center [341, 287] width 43 height 8
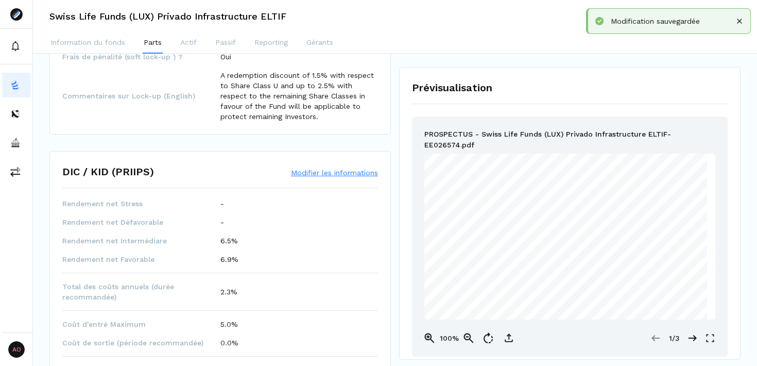
scroll to position [0, 0]
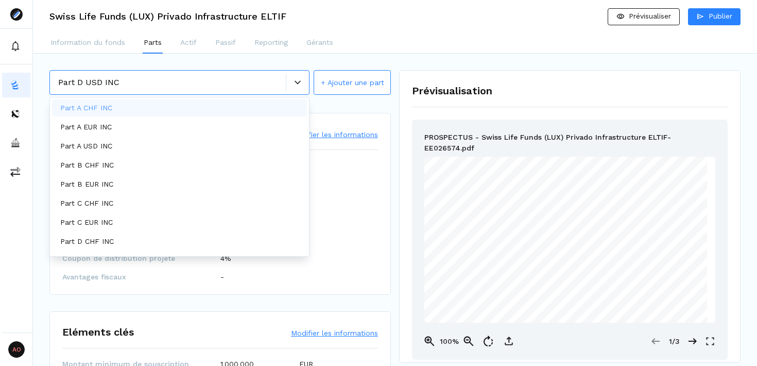
click at [297, 82] on icon at bounding box center [298, 82] width 6 height 6
click at [425, 43] on div "Information du fonds Parts Actif Passif Reporting Gérants" at bounding box center [395, 43] width 724 height 21
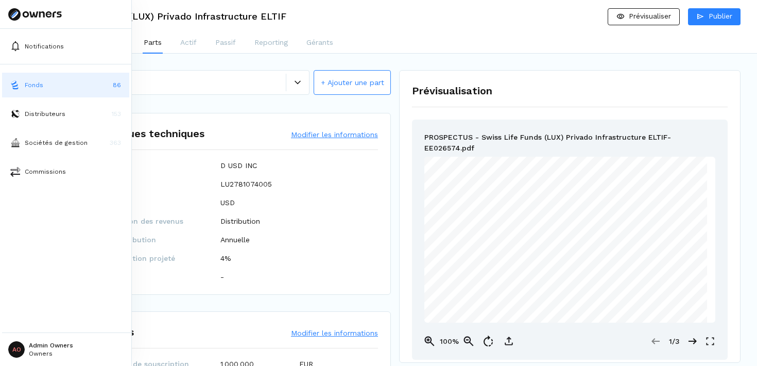
click at [43, 84] on button "Fonds 86" at bounding box center [65, 85] width 127 height 25
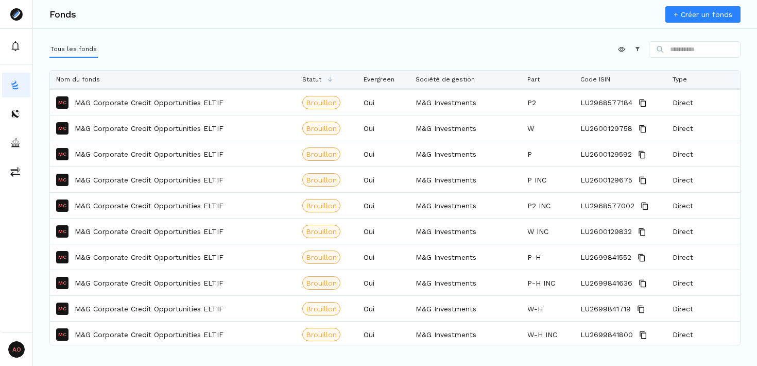
scroll to position [72, 0]
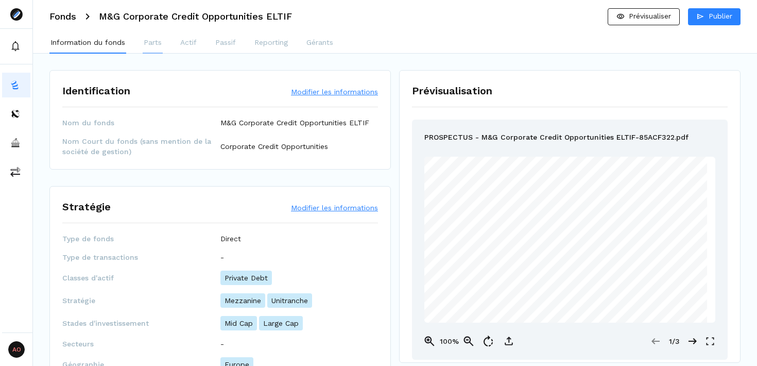
click at [161, 44] on p "Parts" at bounding box center [153, 42] width 18 height 11
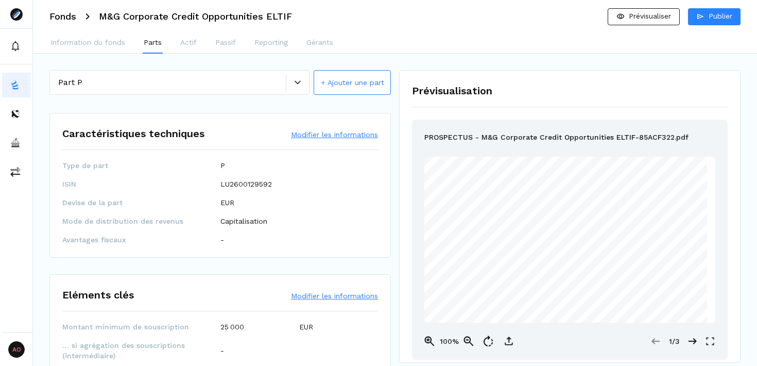
click at [302, 82] on div at bounding box center [297, 82] width 23 height 6
click at [296, 83] on icon at bounding box center [298, 82] width 6 height 6
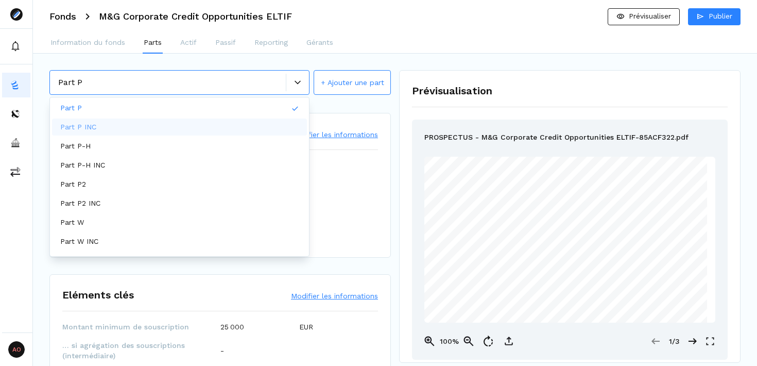
click at [212, 122] on div "Part P INC" at bounding box center [179, 126] width 255 height 17
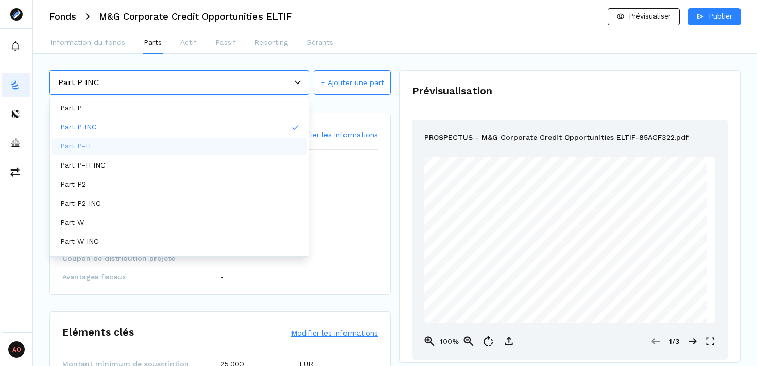
click at [188, 143] on div "Part P-H" at bounding box center [179, 145] width 255 height 17
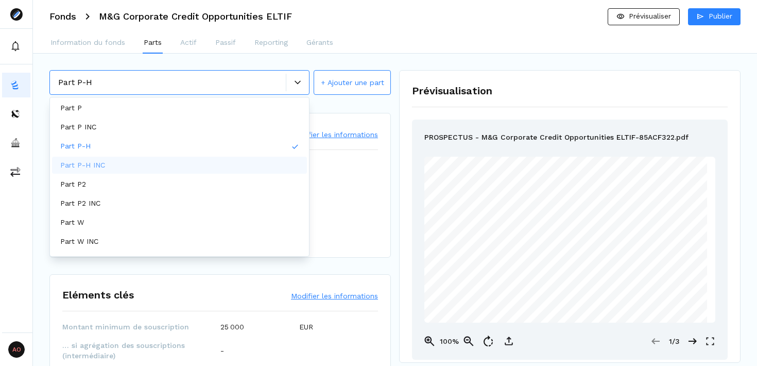
click at [234, 163] on div "Part P-H INC" at bounding box center [179, 165] width 255 height 17
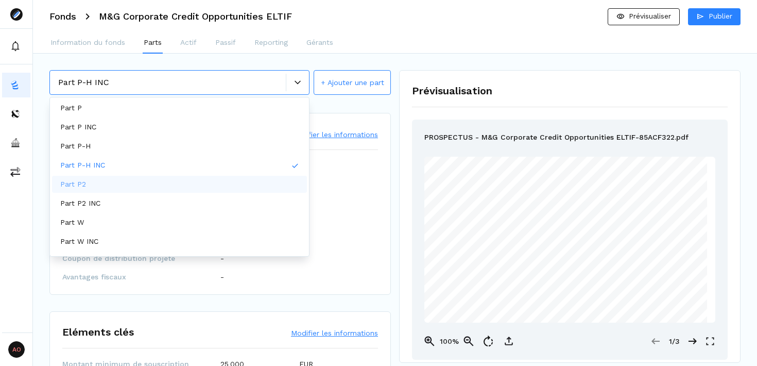
click at [203, 181] on div "Part P2" at bounding box center [179, 184] width 255 height 17
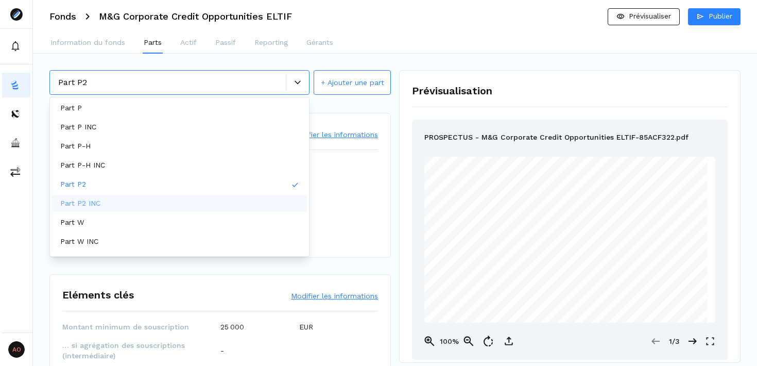
click at [162, 202] on div "Part P2 INC" at bounding box center [179, 203] width 255 height 17
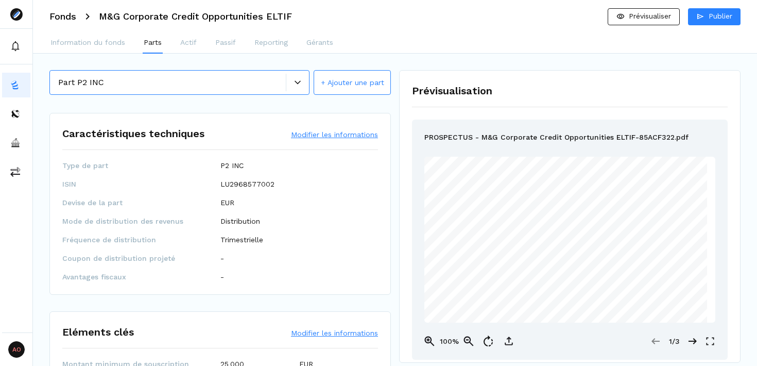
paste input
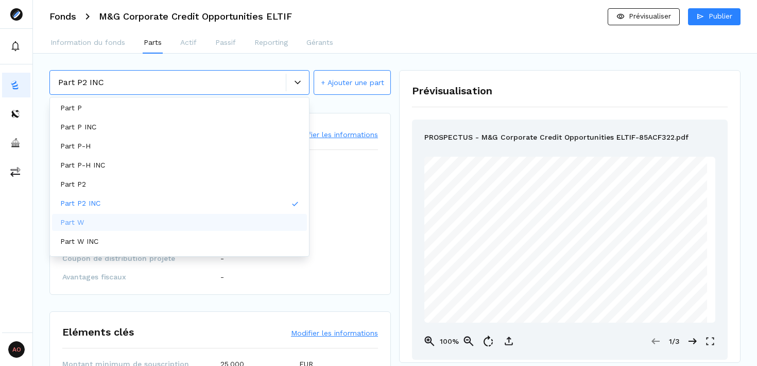
click at [187, 221] on div "Part W" at bounding box center [179, 222] width 255 height 17
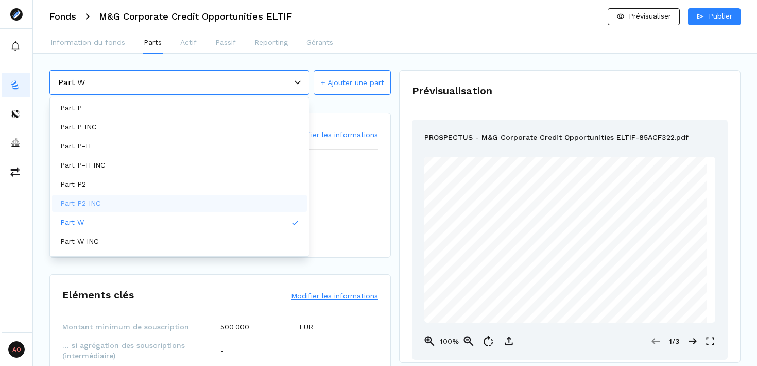
scroll to position [34, 0]
click at [198, 205] on div "Part W INC" at bounding box center [179, 207] width 255 height 17
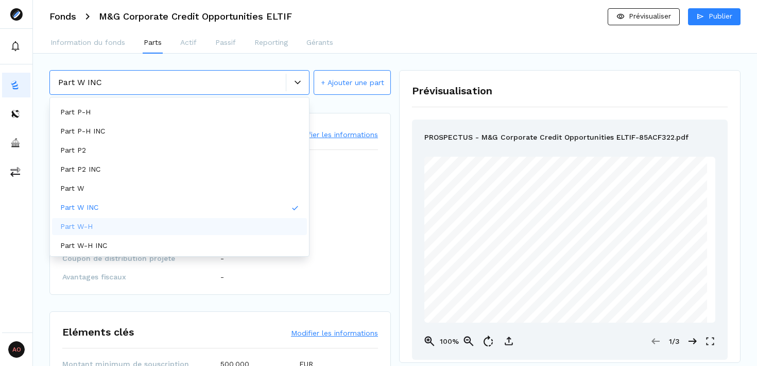
click at [140, 227] on div "Part W-H" at bounding box center [179, 226] width 255 height 17
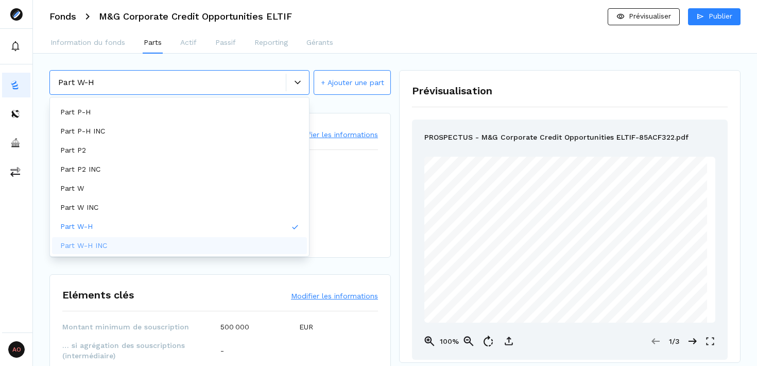
click at [202, 245] on div "Part W-H INC" at bounding box center [179, 245] width 255 height 17
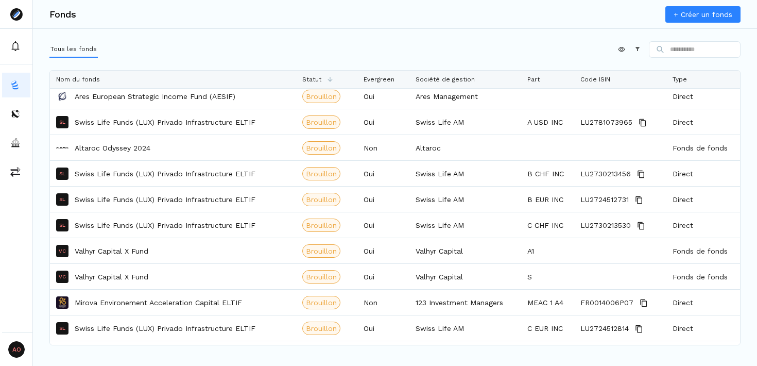
scroll to position [672, 0]
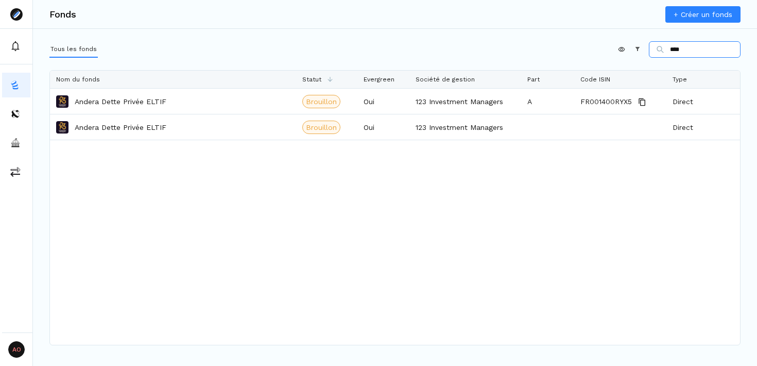
type input "****"
click at [680, 49] on input "****" at bounding box center [695, 49] width 92 height 16
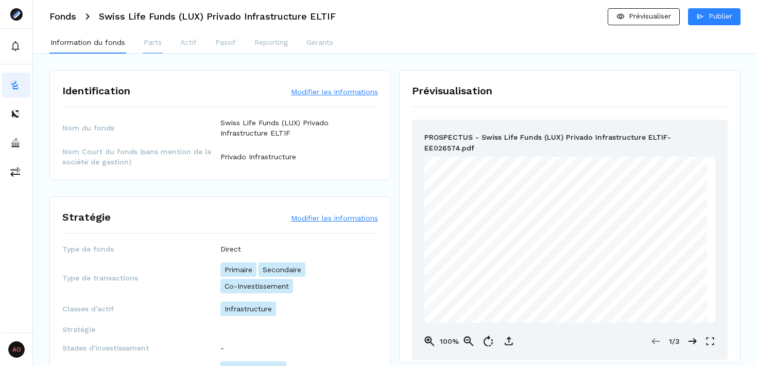
click at [158, 42] on p "Parts" at bounding box center [153, 42] width 18 height 11
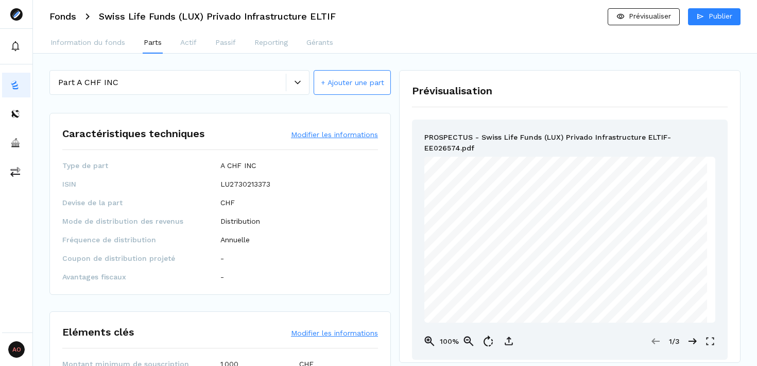
click at [302, 85] on div at bounding box center [297, 83] width 23 height 18
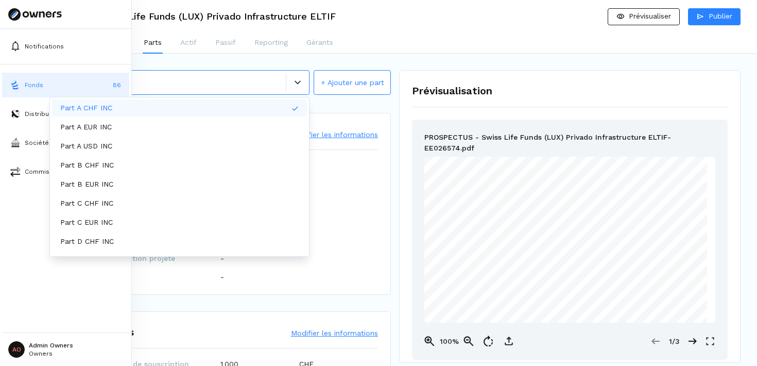
click at [58, 86] on button "Fonds 86" at bounding box center [65, 85] width 127 height 25
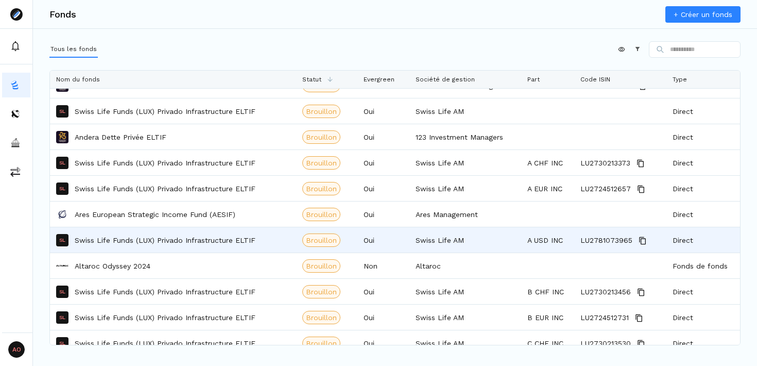
scroll to position [461, 0]
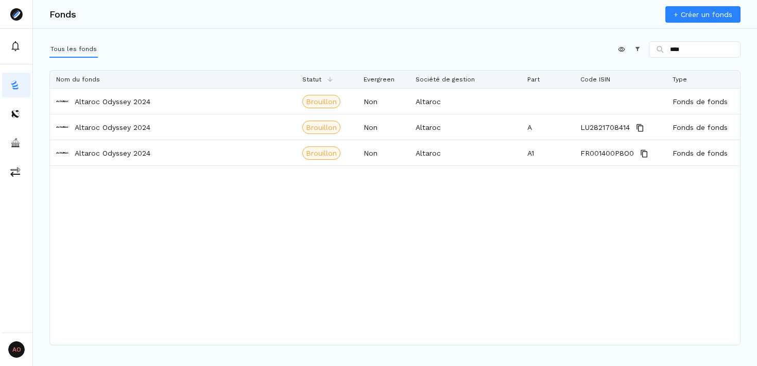
type input "****"
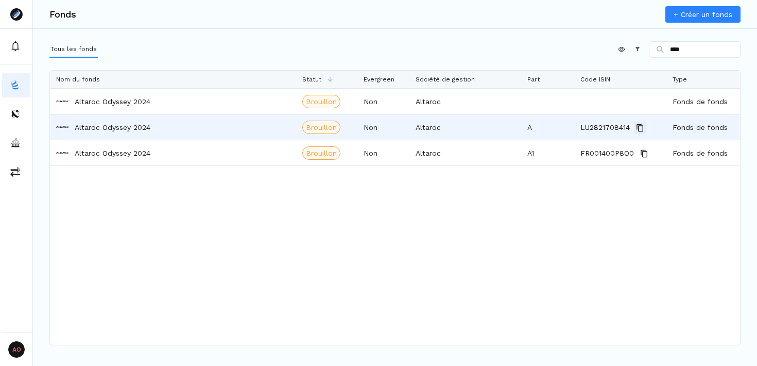
click at [640, 125] on icon "Copy" at bounding box center [640, 128] width 8 height 8
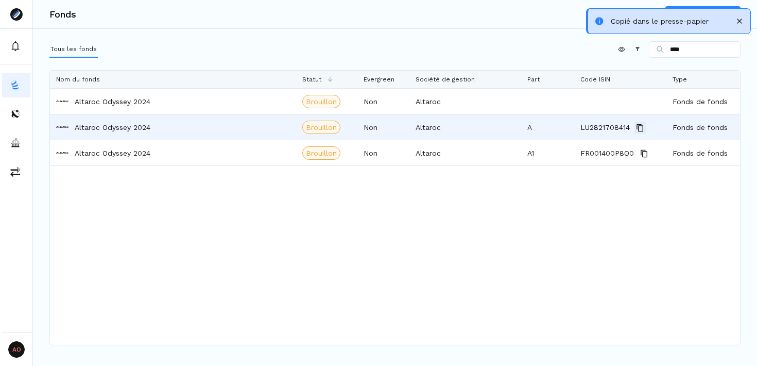
click at [640, 128] on icon "Copy" at bounding box center [640, 128] width 8 height 8
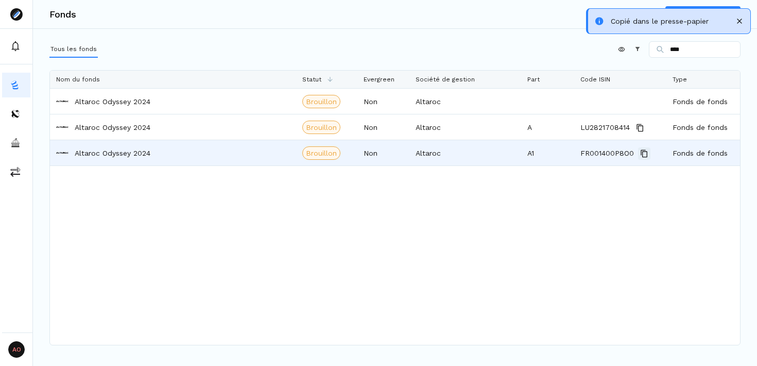
click at [644, 153] on icon "Copy" at bounding box center [644, 153] width 8 height 8
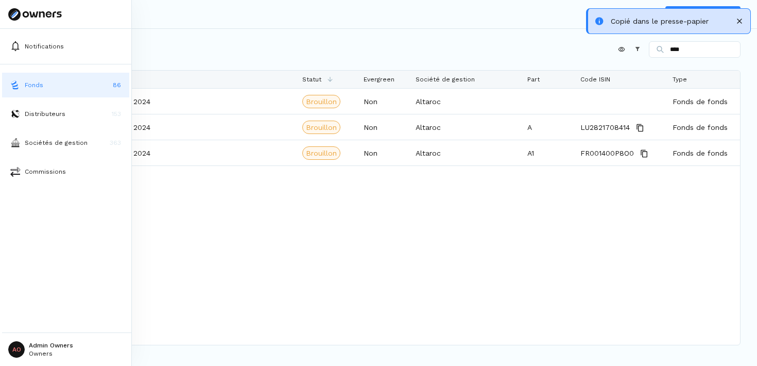
click at [63, 82] on button "Fonds 86" at bounding box center [65, 85] width 127 height 25
click at [74, 87] on button "Fonds 86" at bounding box center [65, 85] width 127 height 25
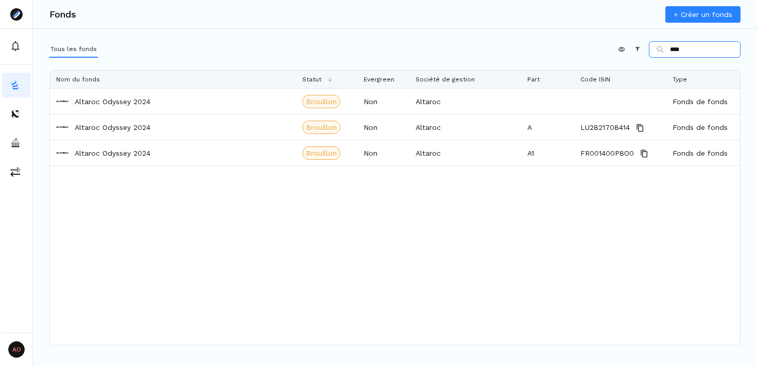
click at [694, 51] on input "****" at bounding box center [695, 49] width 92 height 16
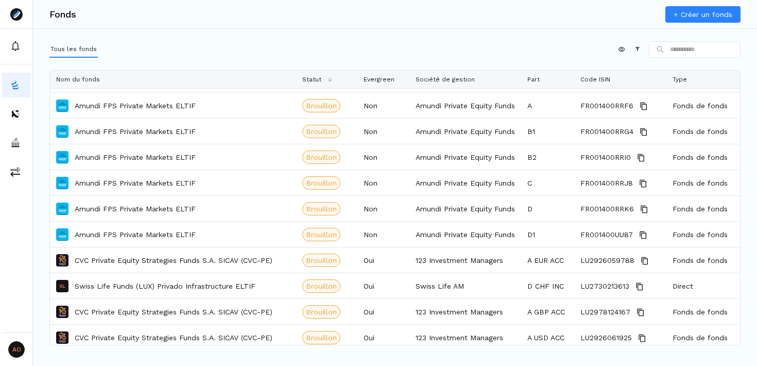
scroll to position [781, 0]
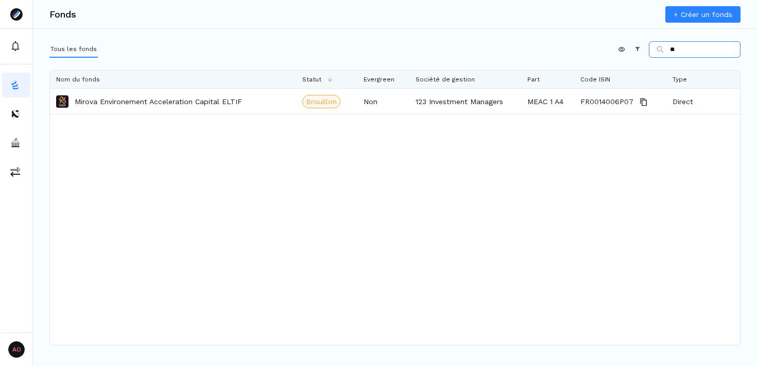
drag, startPoint x: 679, startPoint y: 50, endPoint x: 634, endPoint y: 50, distance: 44.3
click at [634, 50] on div "Appliquer Constructeur **" at bounding box center [679, 49] width 123 height 16
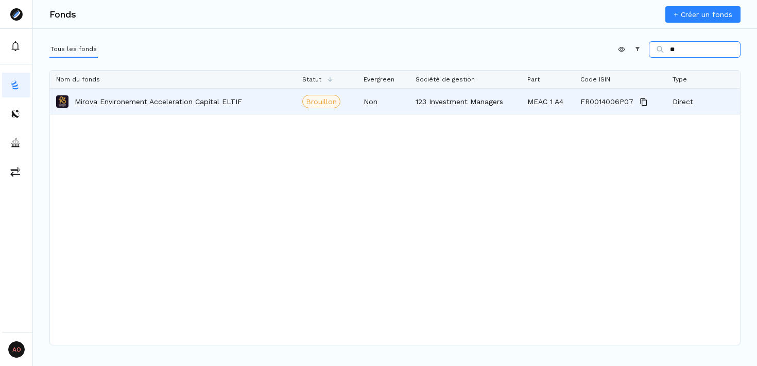
type input "**"
click at [120, 103] on p "Mirova Environement Acceleration Capital ELTIF" at bounding box center [158, 101] width 167 height 10
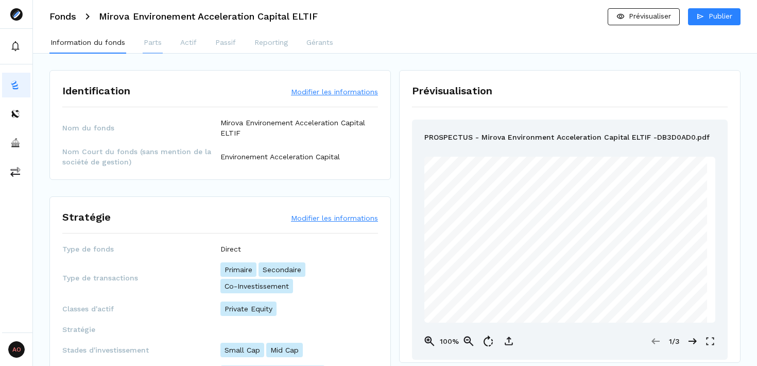
click at [151, 42] on p "Parts" at bounding box center [153, 42] width 18 height 11
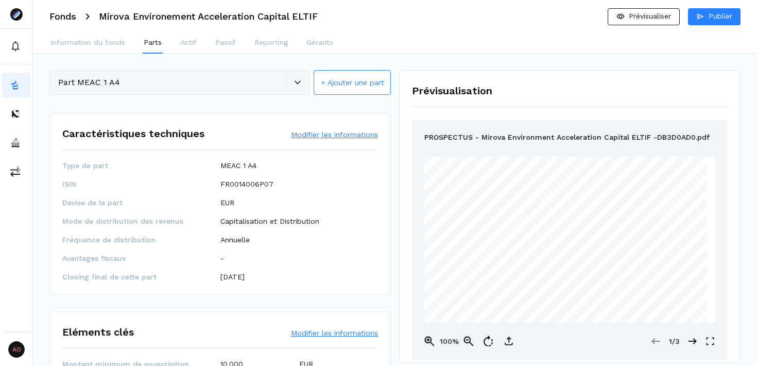
click at [146, 78] on div "Part MEAC 1 A4 + Ajouter une part" at bounding box center [219, 83] width 341 height 26
click at [290, 85] on div "Part MEAC 1 A4 + Ajouter une part" at bounding box center [219, 83] width 341 height 26
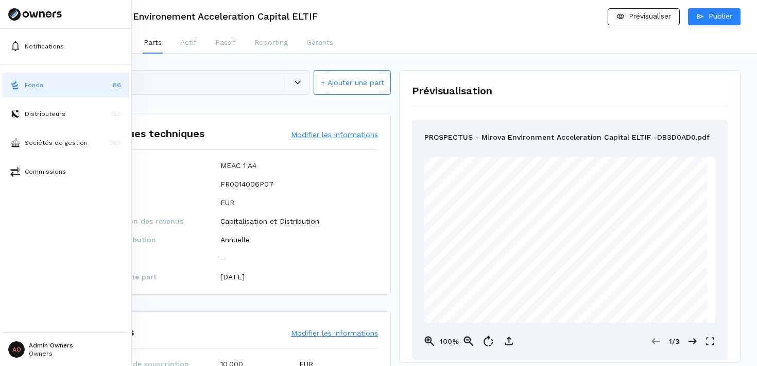
click at [61, 88] on button "Fonds 86" at bounding box center [65, 85] width 127 height 25
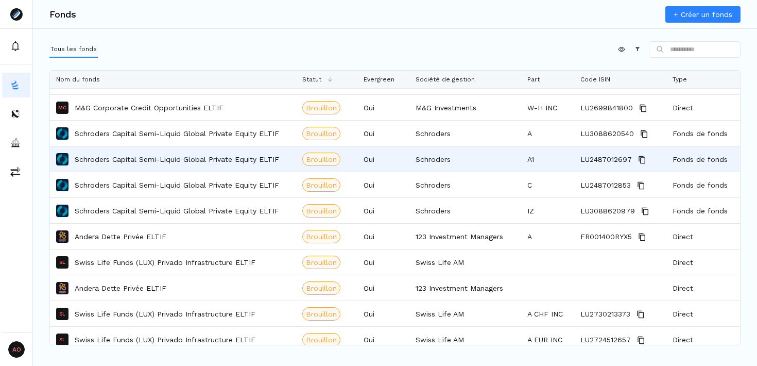
scroll to position [290, 0]
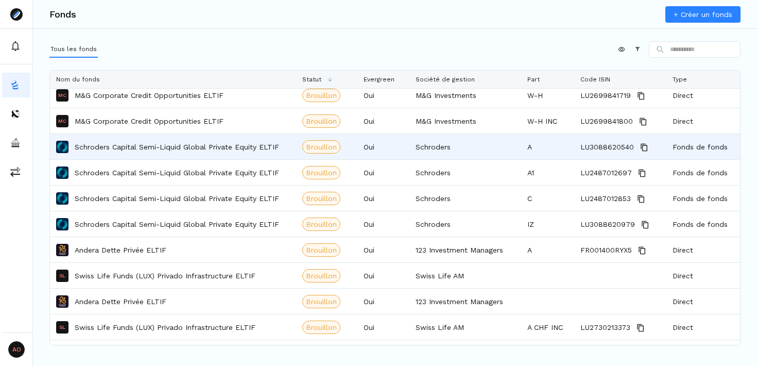
click at [192, 151] on p "Schroders Capital Semi-Liquid Global Private Equity ELTIF" at bounding box center [177, 147] width 204 height 10
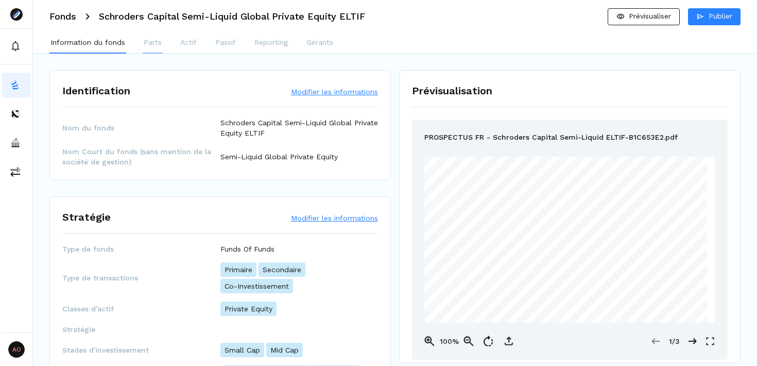
click at [153, 44] on p "Parts" at bounding box center [153, 42] width 18 height 11
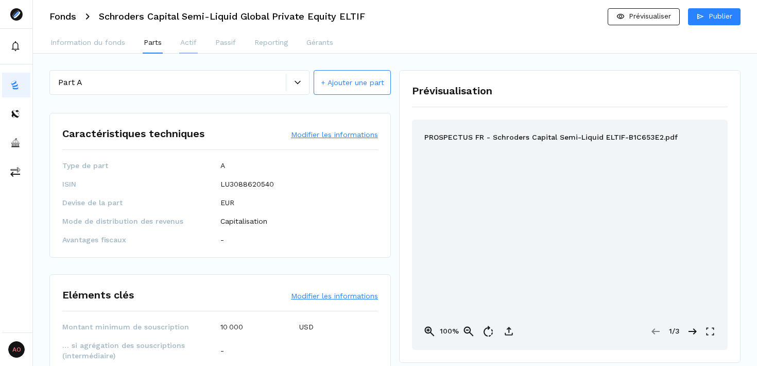
click at [195, 43] on p "Actif" at bounding box center [188, 42] width 16 height 11
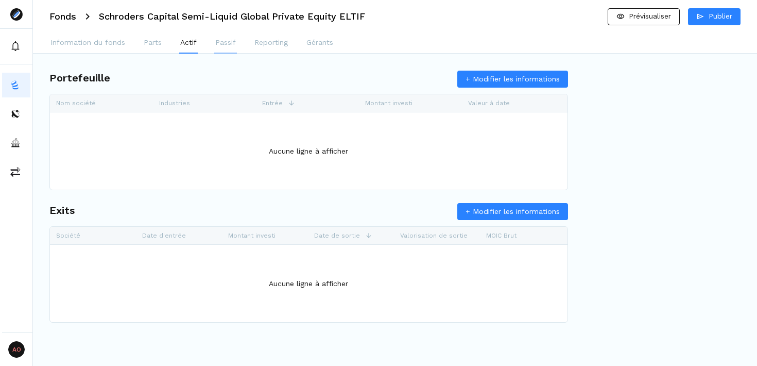
click at [224, 42] on p "Passif" at bounding box center [225, 42] width 21 height 11
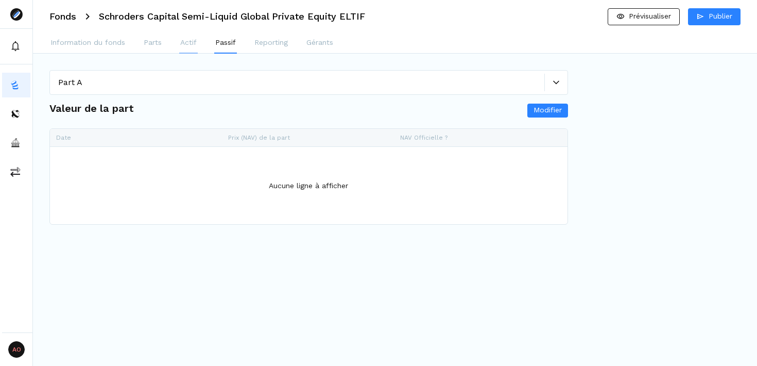
click at [184, 44] on p "Actif" at bounding box center [188, 42] width 16 height 11
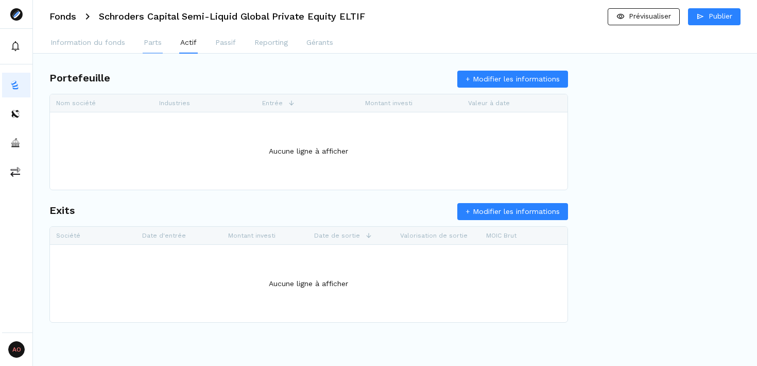
click at [152, 43] on p "Parts" at bounding box center [153, 42] width 18 height 11
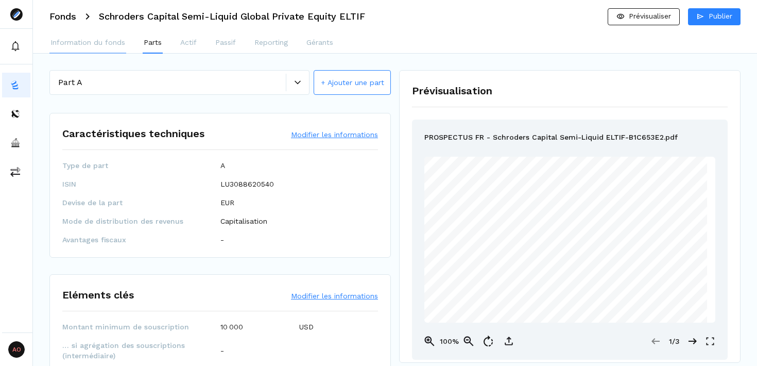
click at [89, 44] on p "Information du fonds" at bounding box center [87, 42] width 75 height 11
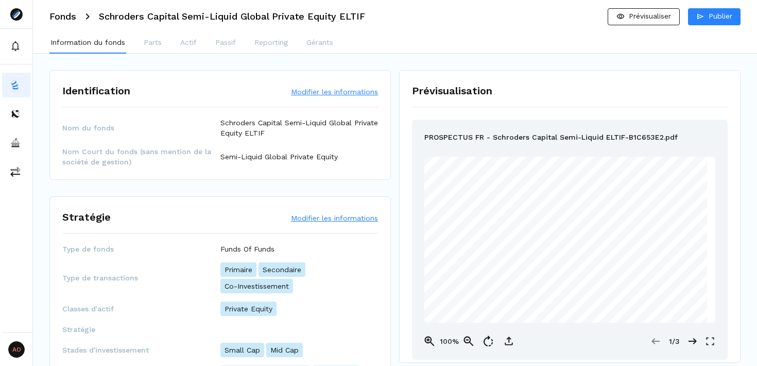
click at [166, 46] on div "Information du fonds Parts Actif Passif Reporting Gérants" at bounding box center [395, 43] width 724 height 21
click at [151, 45] on p "Parts" at bounding box center [153, 42] width 18 height 11
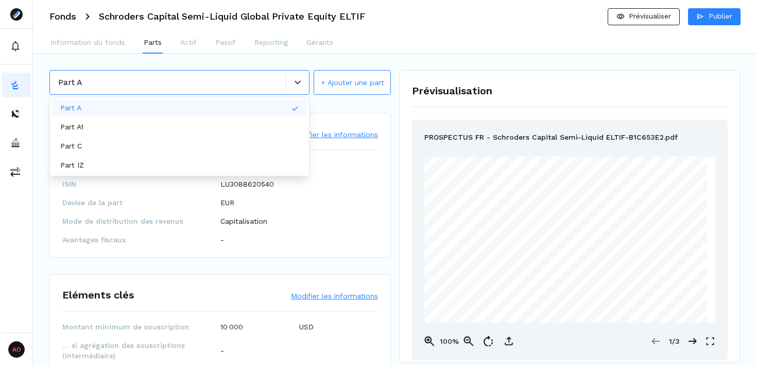
click at [295, 79] on icon at bounding box center [298, 82] width 6 height 6
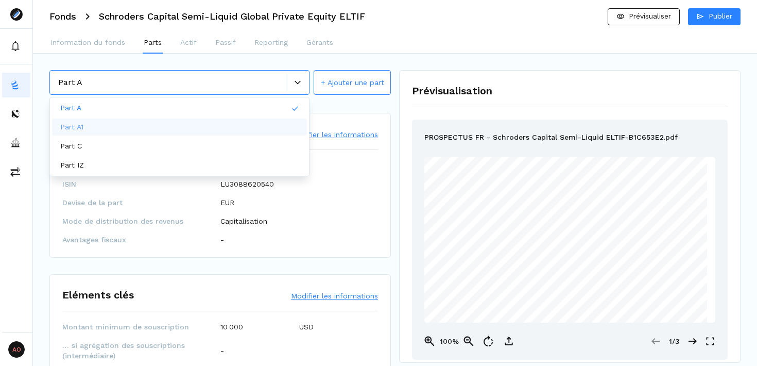
click at [169, 125] on div "Part A1" at bounding box center [179, 126] width 255 height 17
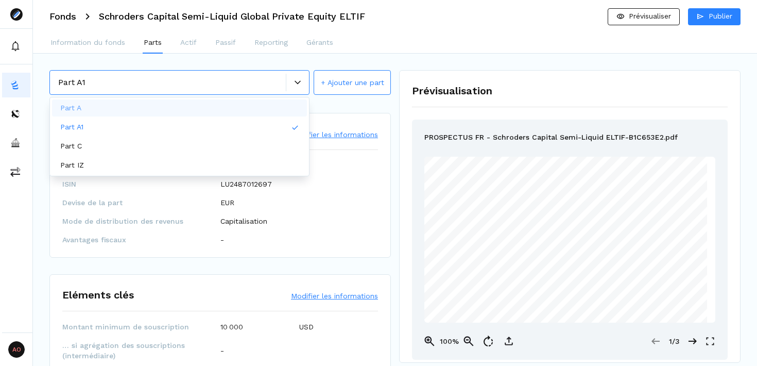
click at [304, 81] on div at bounding box center [297, 82] width 23 height 6
click at [226, 140] on div "Part C" at bounding box center [179, 145] width 255 height 17
click at [300, 74] on div at bounding box center [297, 83] width 23 height 18
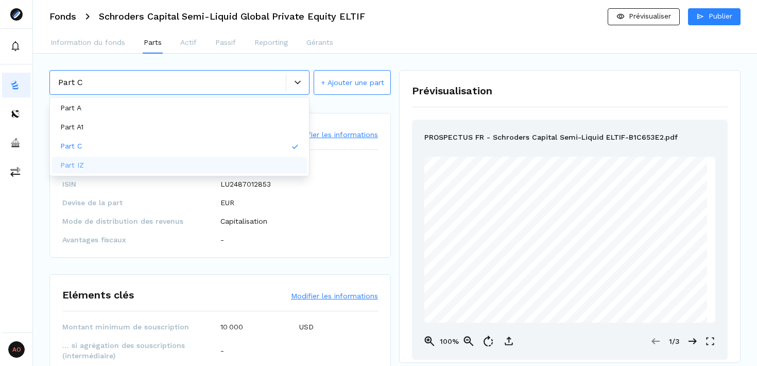
click at [142, 163] on div "Part IZ" at bounding box center [179, 165] width 255 height 17
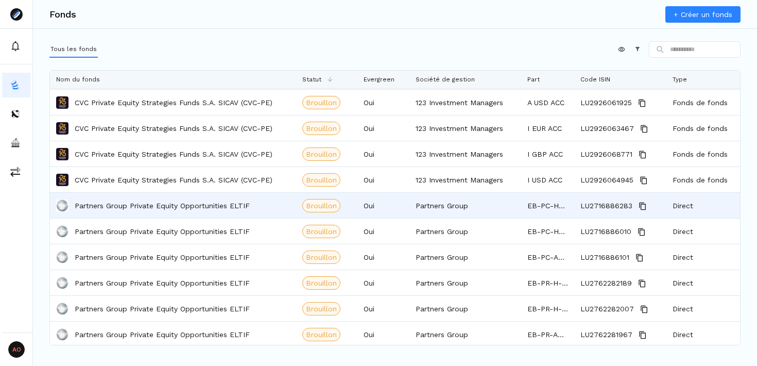
click at [237, 209] on p "Partners Group Private Equity Opportunities ELTIF" at bounding box center [162, 205] width 175 height 10
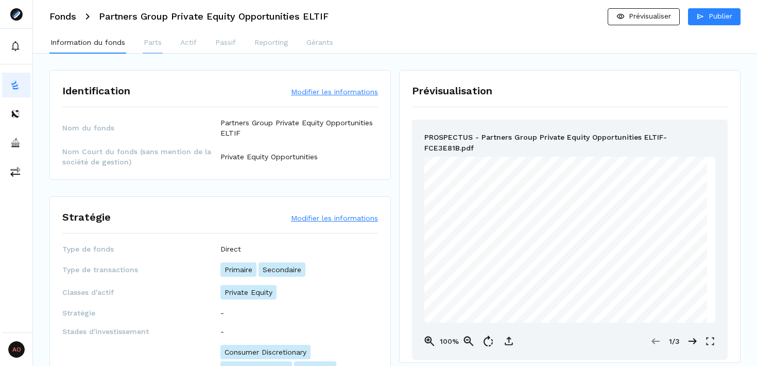
click at [150, 40] on p "Parts" at bounding box center [153, 42] width 18 height 11
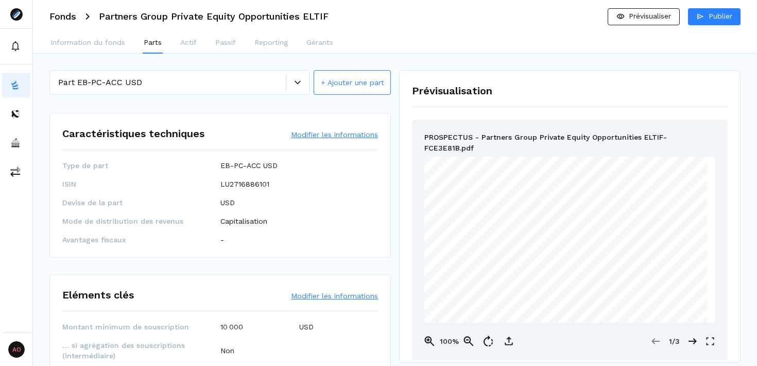
click at [254, 79] on div "Part EB-PC-ACC USD" at bounding box center [172, 82] width 228 height 12
click at [383, 40] on div "Information du fonds Parts Actif Passif Reporting Gérants" at bounding box center [395, 43] width 724 height 21
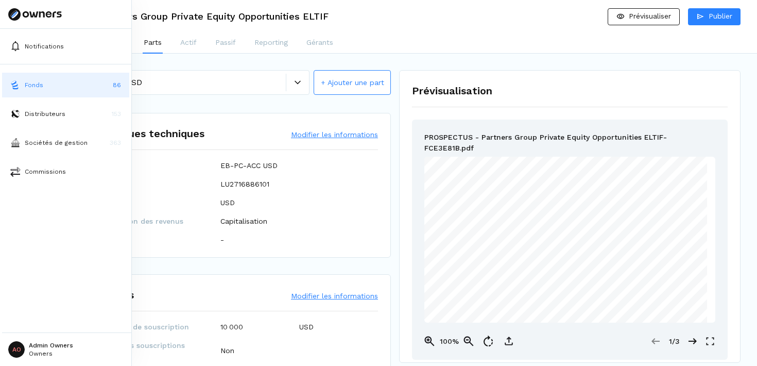
click at [52, 83] on button "Fonds 86" at bounding box center [65, 85] width 127 height 25
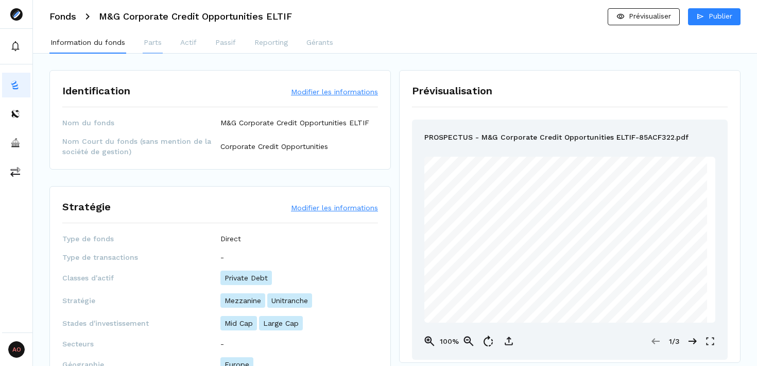
click at [153, 41] on p "Parts" at bounding box center [153, 42] width 18 height 11
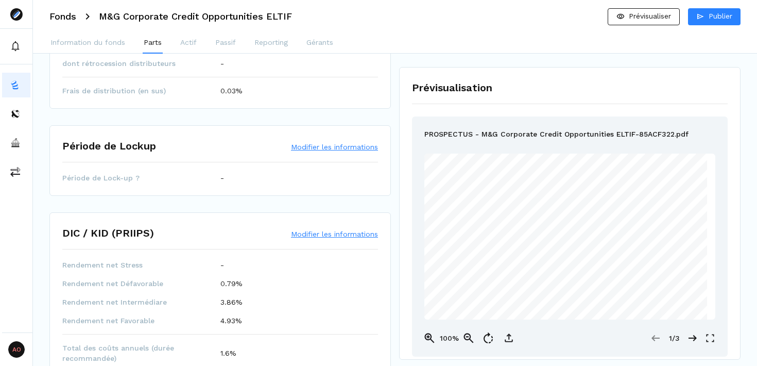
scroll to position [439, 0]
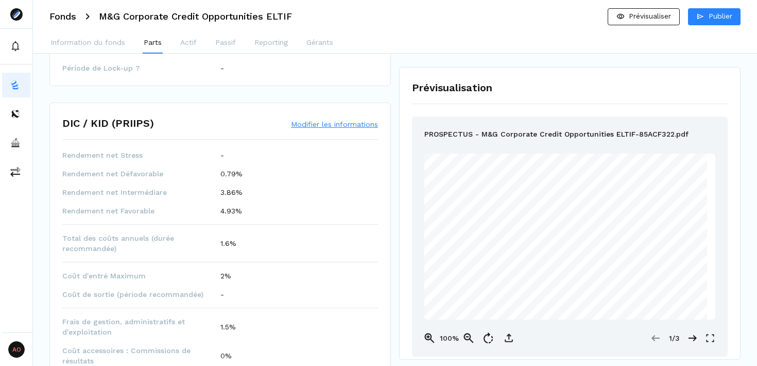
click at [316, 124] on button "Modifier les informations" at bounding box center [334, 124] width 87 height 10
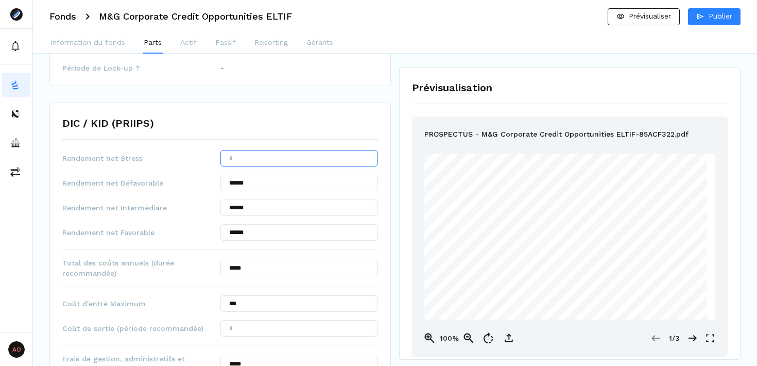
click at [270, 153] on input "text" at bounding box center [299, 158] width 158 height 16
type input "********"
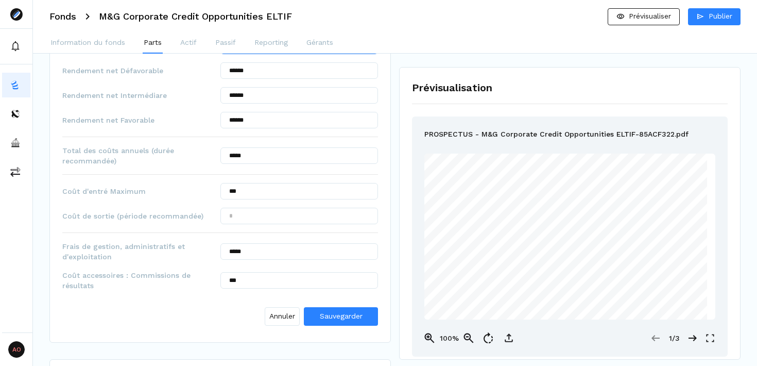
scroll to position [582, 0]
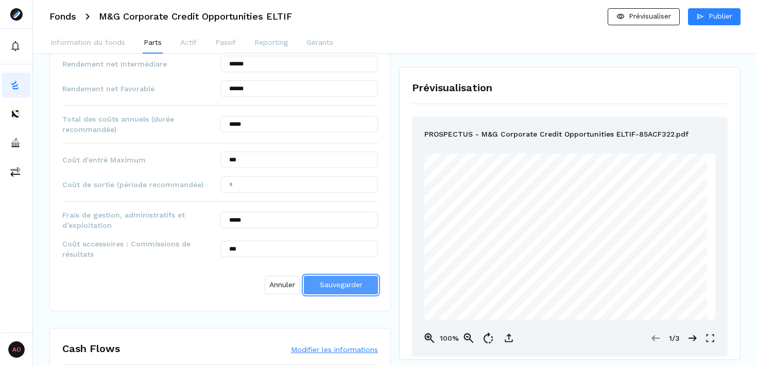
click at [337, 285] on span "Sauvegarder" at bounding box center [341, 284] width 43 height 8
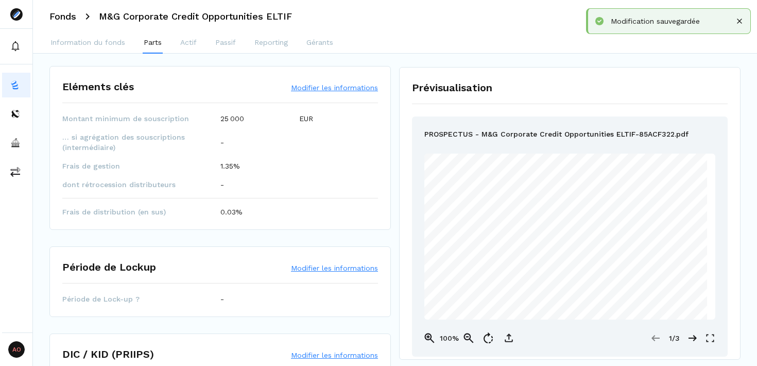
scroll to position [0, 0]
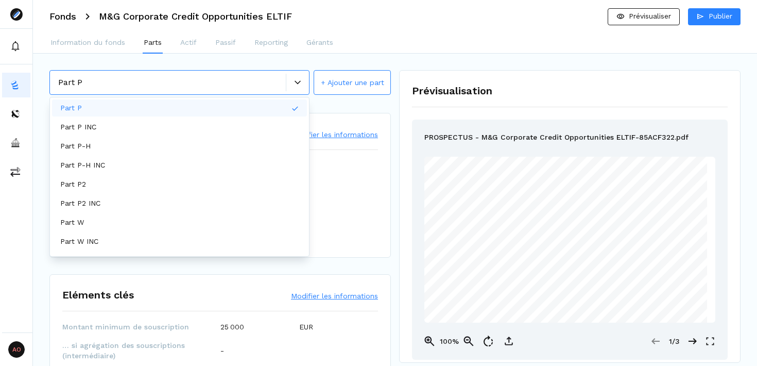
click at [297, 82] on icon at bounding box center [298, 82] width 6 height 6
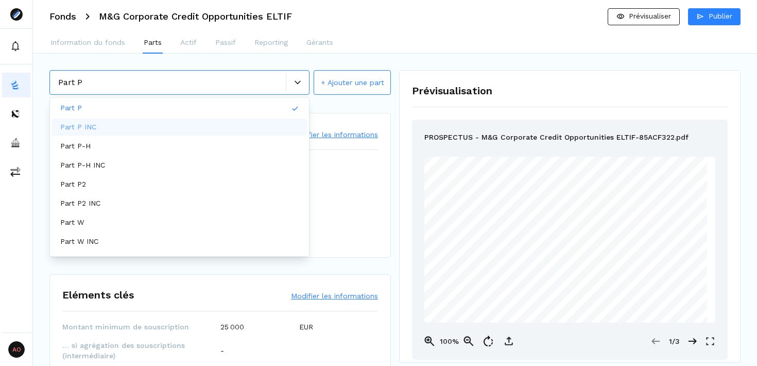
click at [192, 122] on div "Part P INC" at bounding box center [179, 126] width 255 height 17
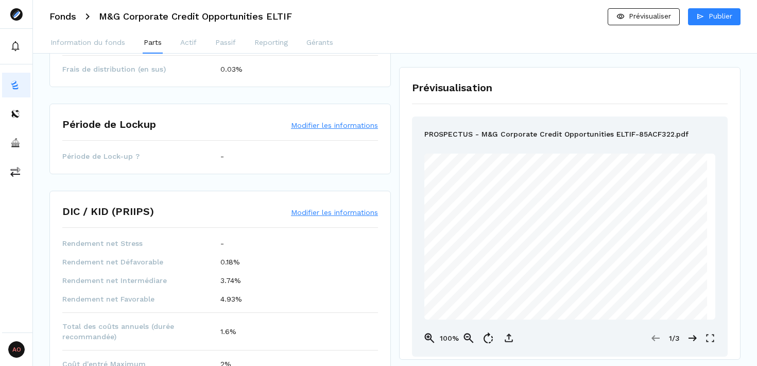
scroll to position [435, 0]
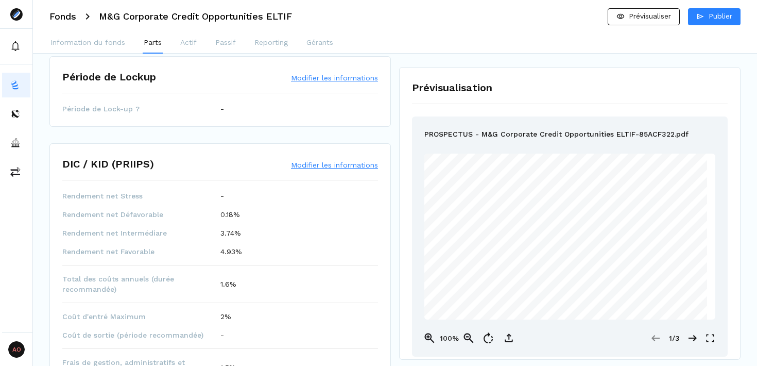
click at [324, 165] on button "Modifier les informations" at bounding box center [334, 165] width 87 height 10
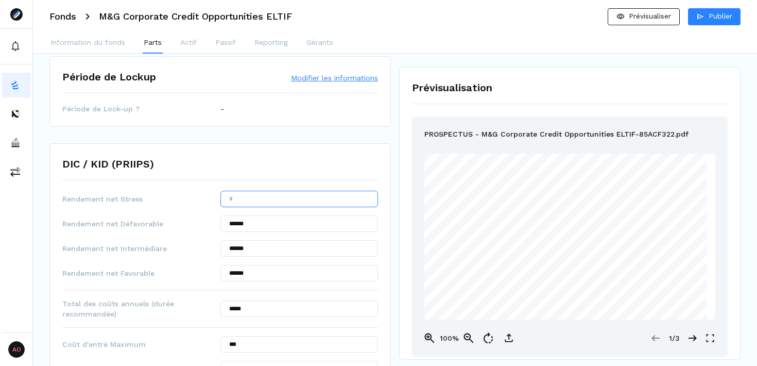
click at [290, 196] on input "text" at bounding box center [299, 199] width 158 height 16
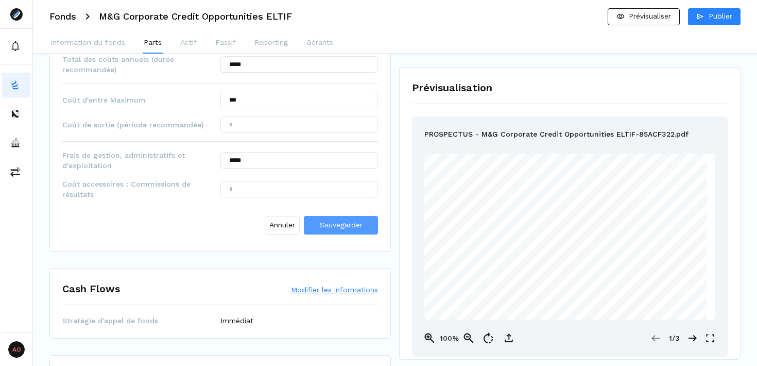
type input "*******"
click at [345, 224] on span "Sauvegarder" at bounding box center [341, 224] width 43 height 8
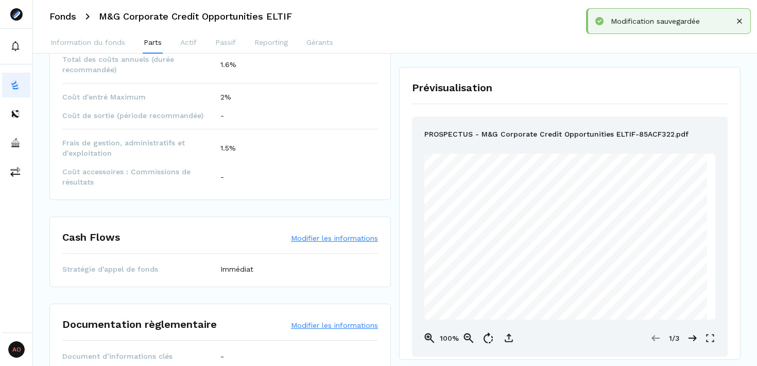
scroll to position [714, 0]
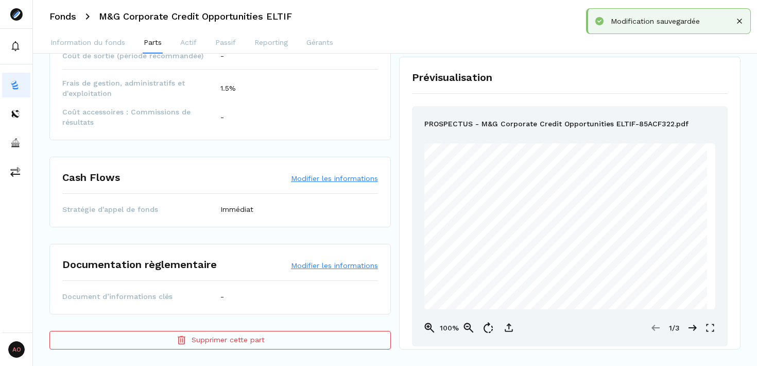
click at [335, 267] on button "Modifier les informations" at bounding box center [334, 265] width 87 height 10
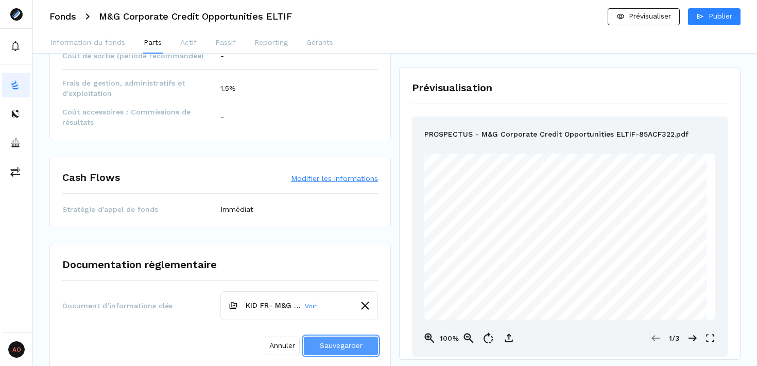
click at [346, 342] on span "Sauvegarder" at bounding box center [341, 345] width 43 height 8
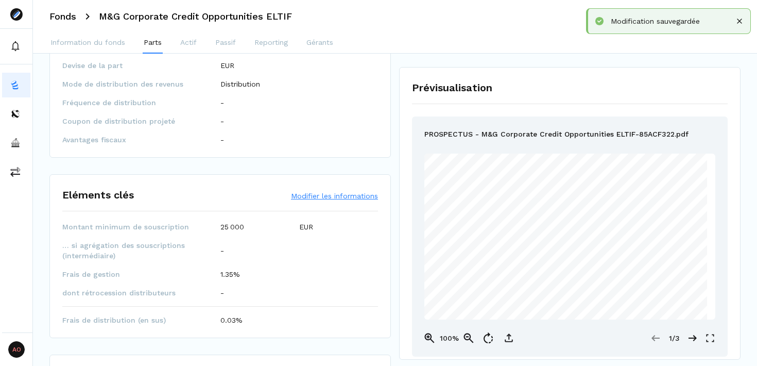
scroll to position [0, 0]
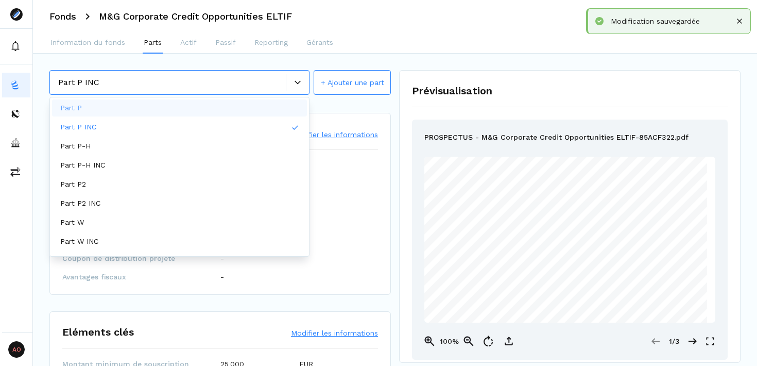
click at [293, 77] on div at bounding box center [297, 83] width 23 height 18
click at [145, 142] on div "Part P-H" at bounding box center [179, 145] width 255 height 17
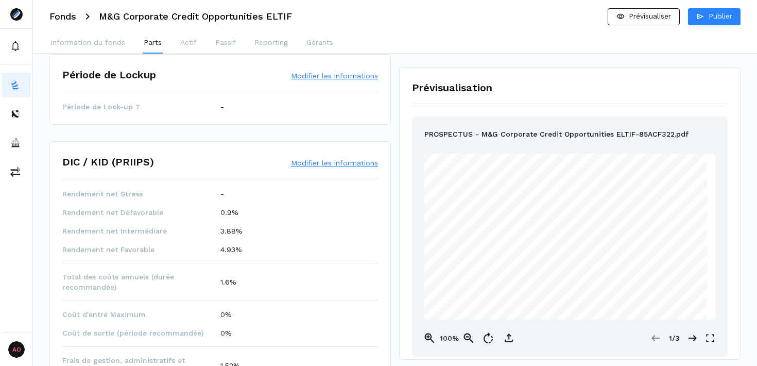
scroll to position [404, 0]
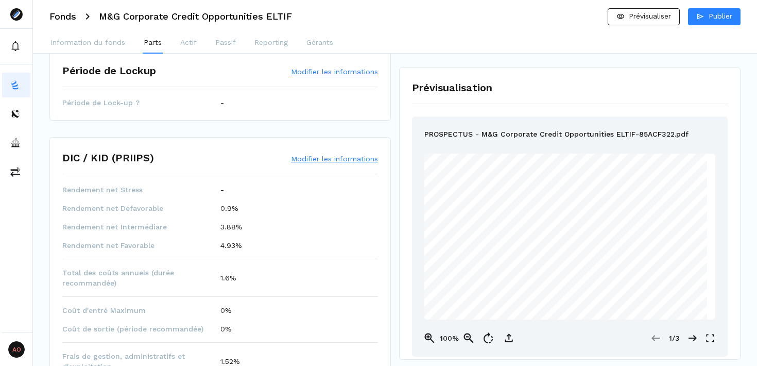
click at [317, 158] on button "Modifier les informations" at bounding box center [334, 158] width 87 height 10
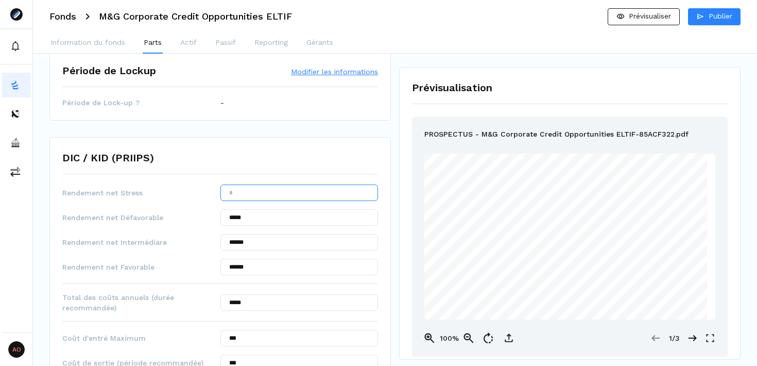
click at [304, 188] on input "text" at bounding box center [299, 192] width 158 height 16
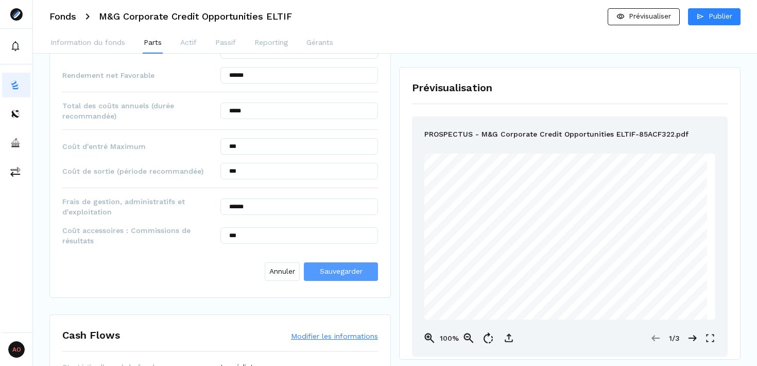
type input "******"
click at [345, 271] on span "Sauvegarder" at bounding box center [341, 271] width 43 height 8
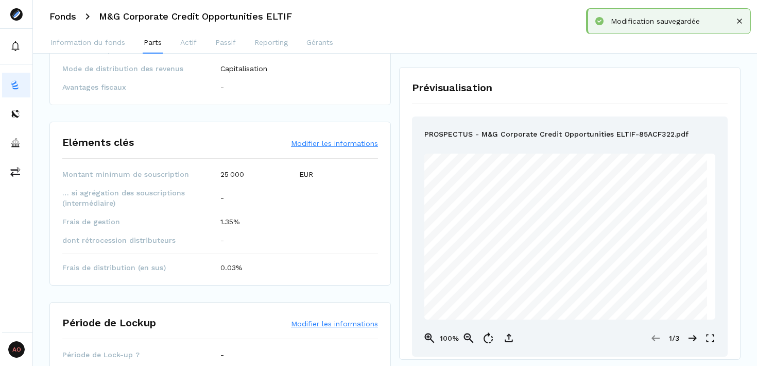
scroll to position [0, 0]
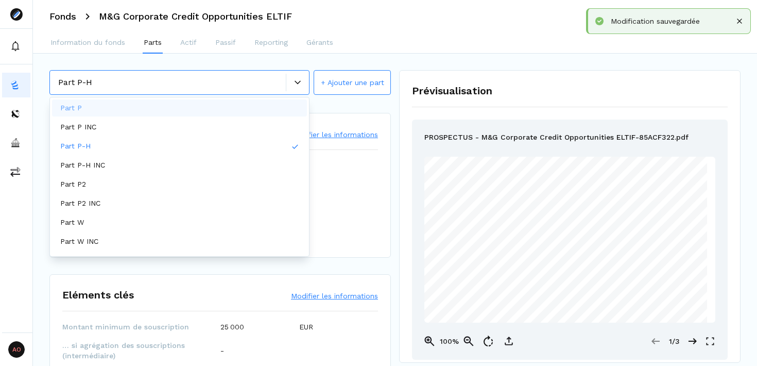
click at [297, 83] on icon at bounding box center [298, 82] width 6 height 6
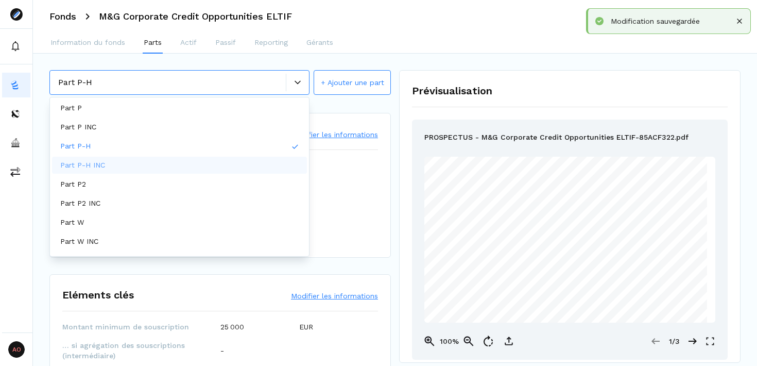
click at [177, 165] on div "Part P-H INC" at bounding box center [179, 165] width 255 height 17
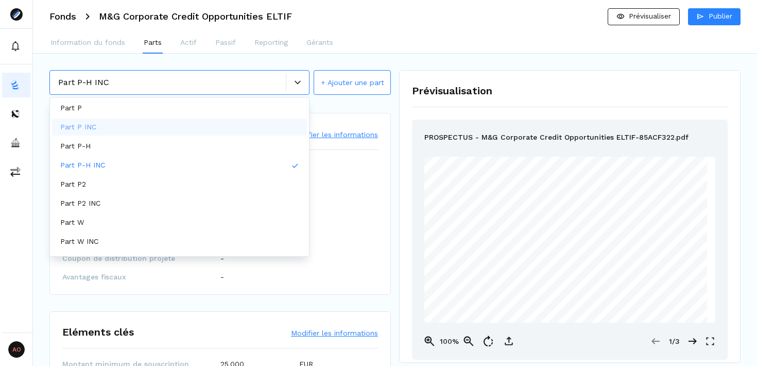
click at [410, 170] on div "Prévisualisation PROSPECTUS - M&G Corporate Credit Opportunities ELTIF-85ACF322…" at bounding box center [569, 216] width 341 height 292
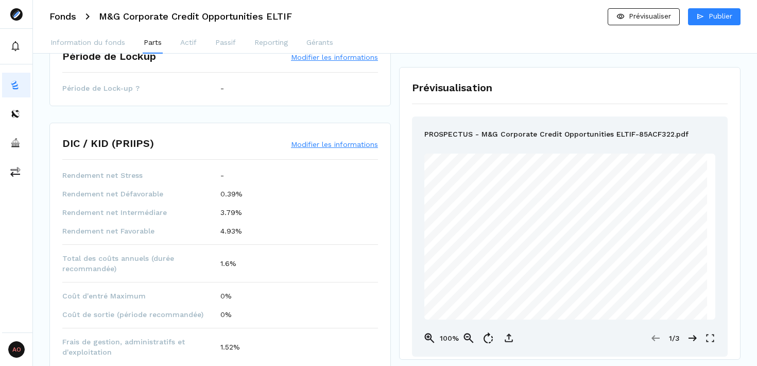
scroll to position [459, 0]
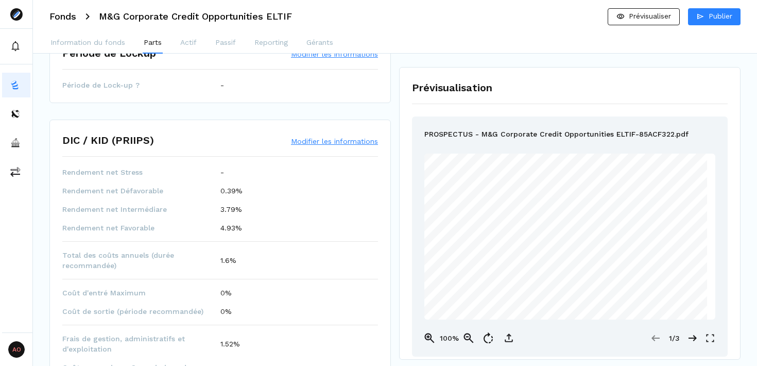
click at [317, 140] on button "Modifier les informations" at bounding box center [334, 141] width 87 height 10
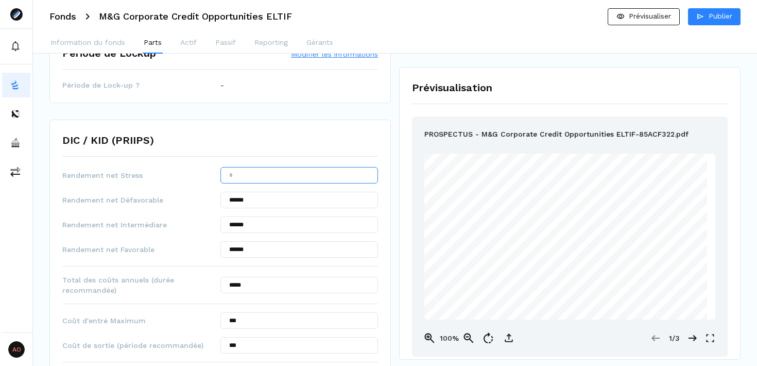
click at [304, 181] on input "text" at bounding box center [299, 175] width 158 height 16
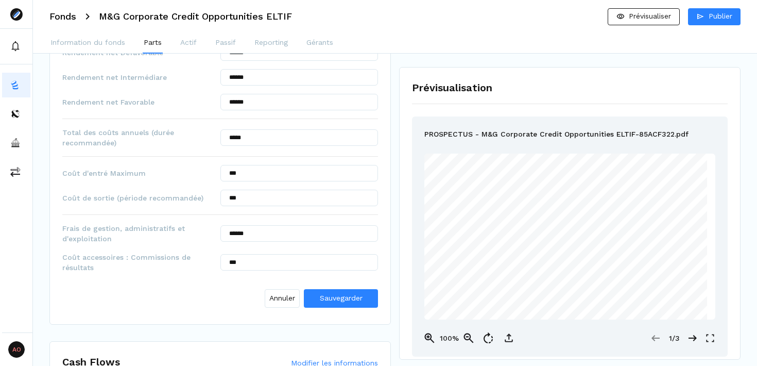
scroll to position [607, 0]
type input "******"
click at [361, 299] on span "Sauvegarder" at bounding box center [341, 297] width 43 height 8
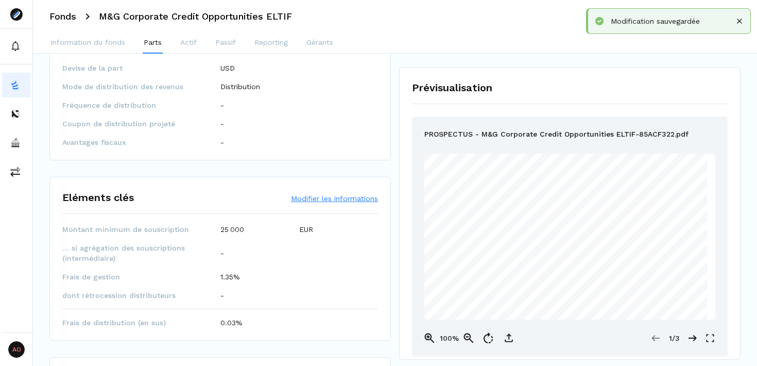
scroll to position [0, 0]
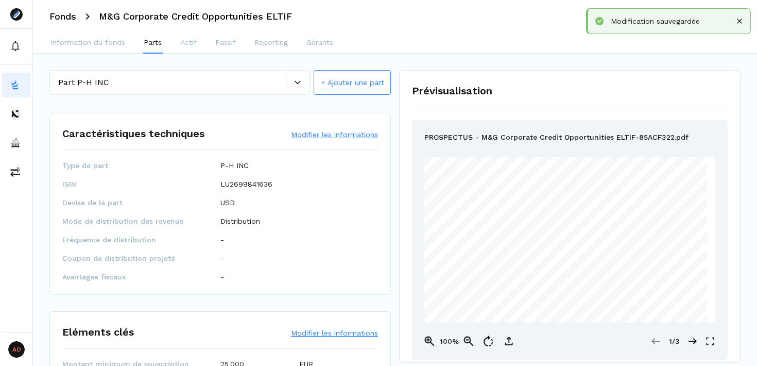
click at [296, 78] on div at bounding box center [297, 83] width 23 height 18
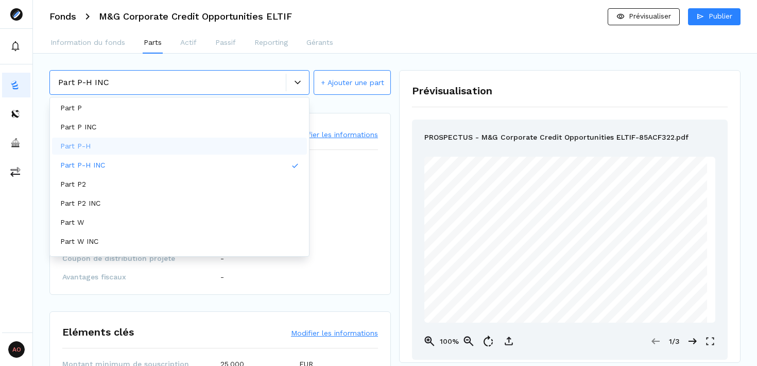
click at [263, 149] on div "Part P-H" at bounding box center [179, 145] width 255 height 17
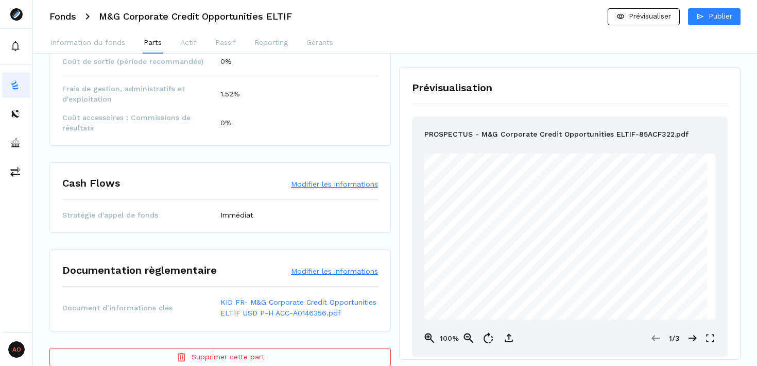
scroll to position [686, 0]
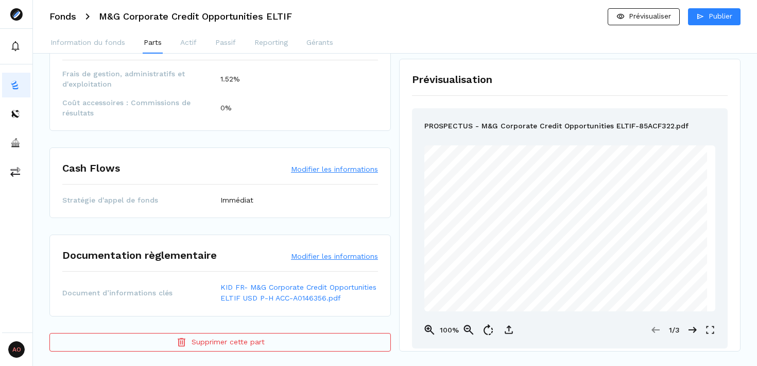
click at [324, 169] on button "Modifier les informations" at bounding box center [334, 169] width 87 height 10
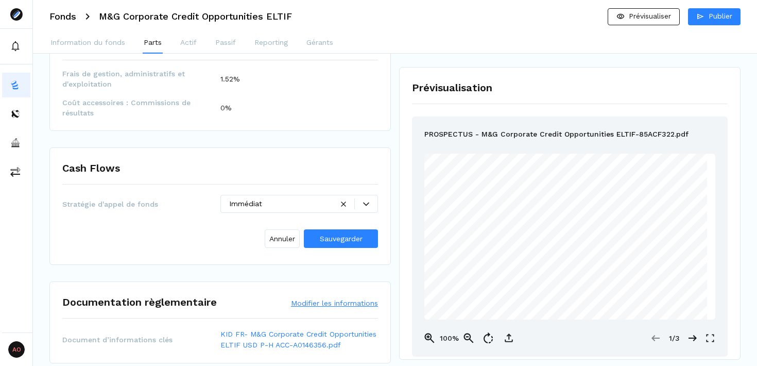
click at [372, 203] on div at bounding box center [366, 204] width 23 height 6
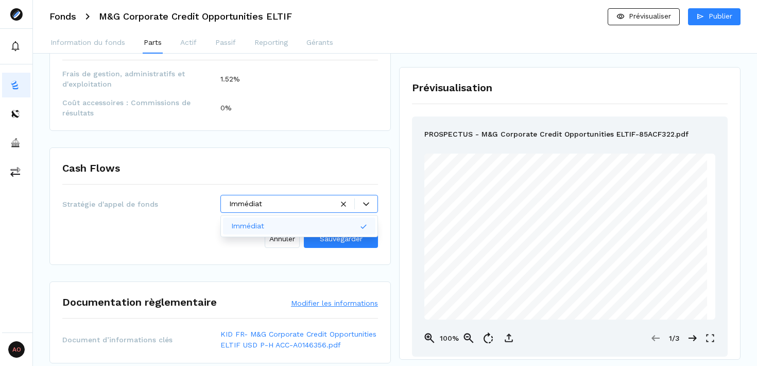
click at [315, 176] on div "Cash Flows" at bounding box center [220, 172] width 316 height 24
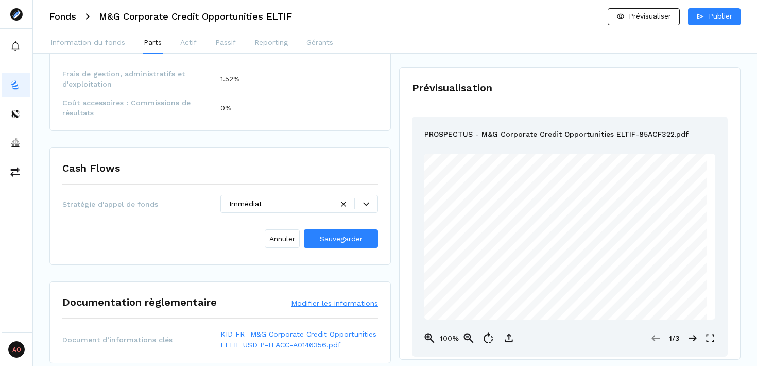
click at [342, 206] on div at bounding box center [355, 203] width 45 height 11
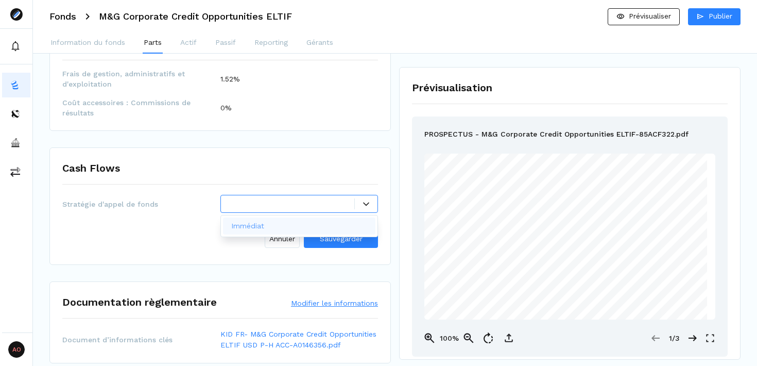
click at [321, 223] on div "Immédiat" at bounding box center [299, 225] width 153 height 17
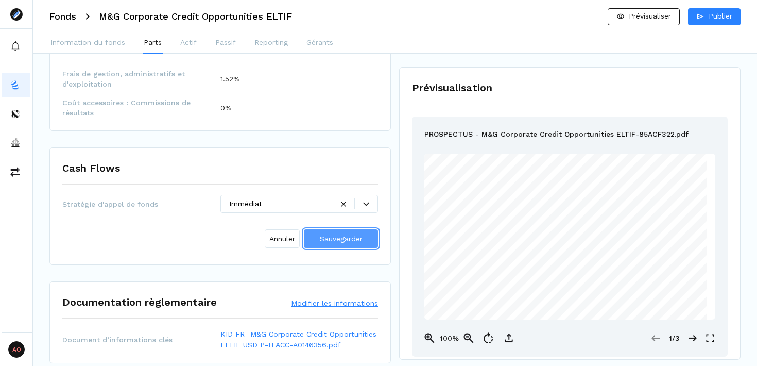
click at [342, 242] on span "Sauvegarder" at bounding box center [341, 238] width 43 height 8
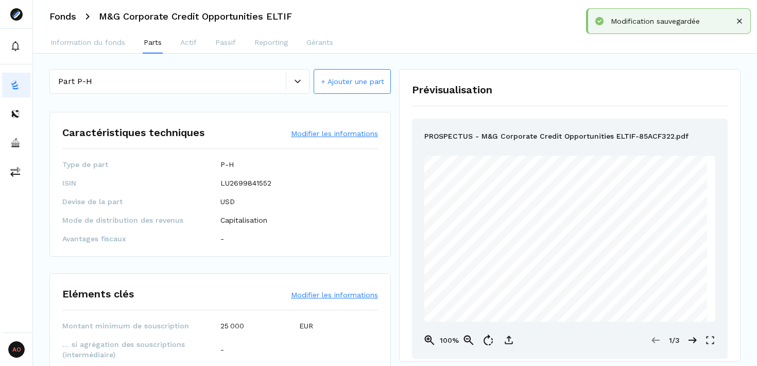
scroll to position [0, 0]
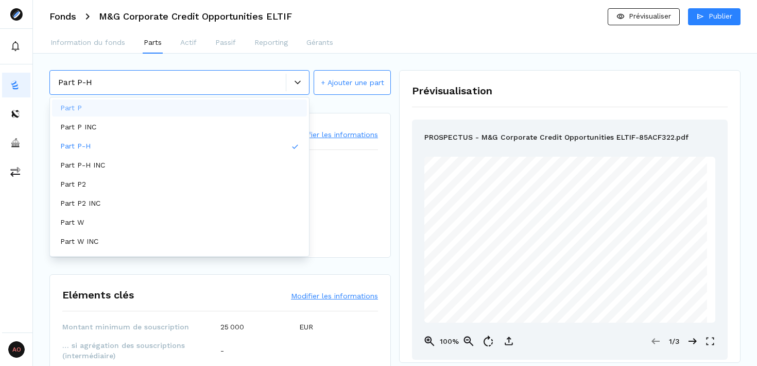
click at [300, 83] on icon at bounding box center [298, 82] width 6 height 6
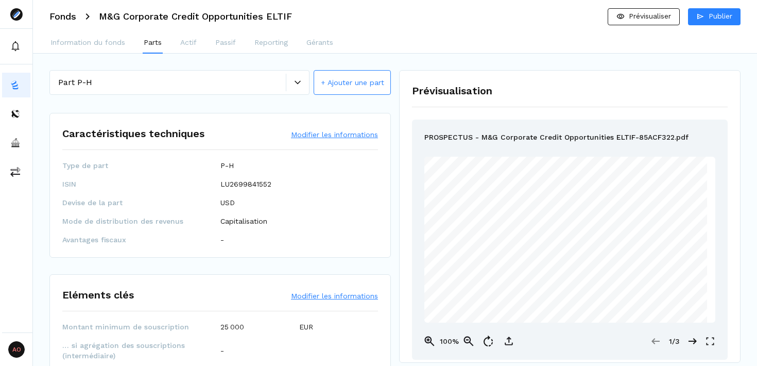
click at [387, 174] on div "Caractéristiques techniques Modifier les informations Type de part P-H ISIN LU2…" at bounding box center [219, 185] width 341 height 145
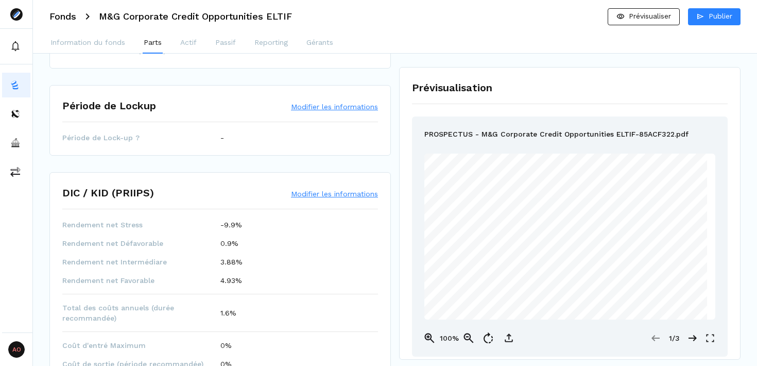
scroll to position [370, 0]
click at [321, 193] on button "Modifier les informations" at bounding box center [334, 193] width 87 height 10
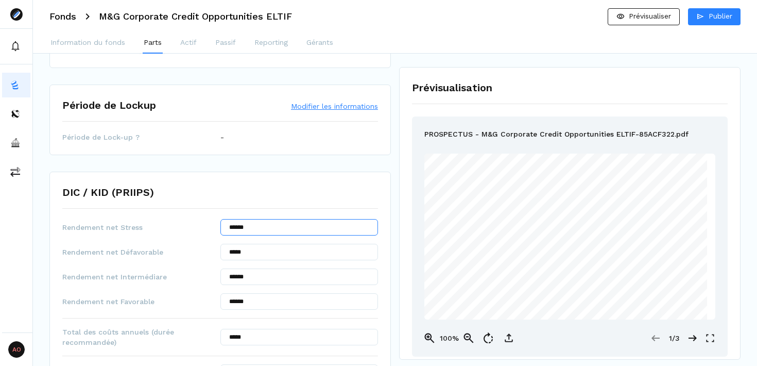
click at [265, 228] on input "******" at bounding box center [299, 227] width 158 height 16
type input "****"
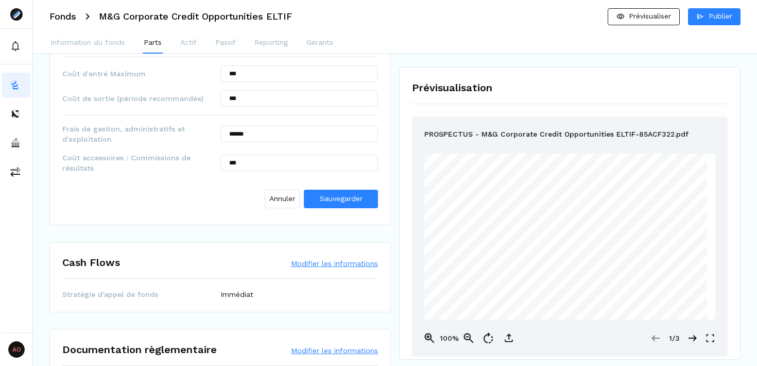
scroll to position [765, 0]
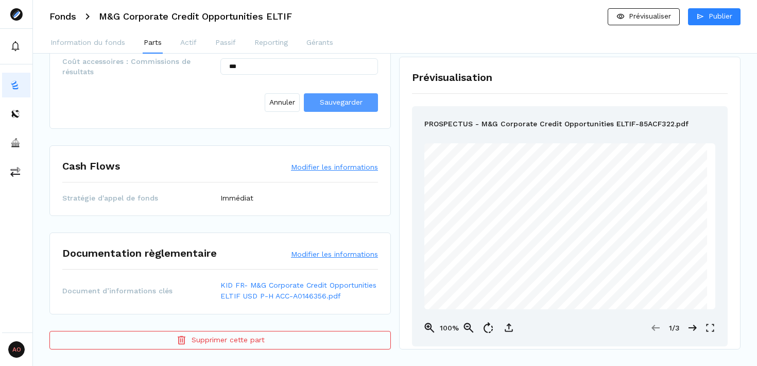
type input "********"
click at [336, 105] on span "Sauvegarder" at bounding box center [341, 102] width 43 height 8
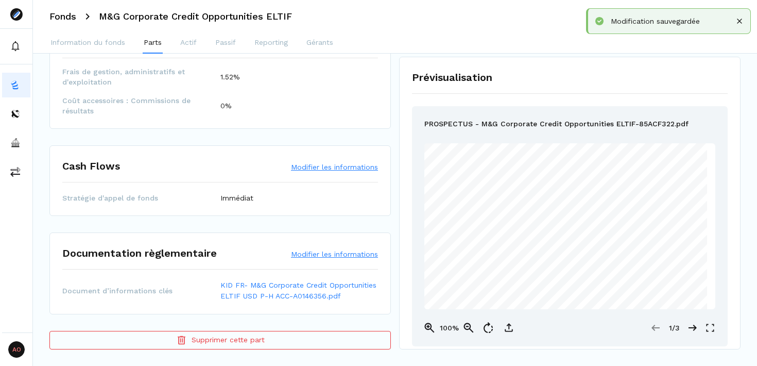
scroll to position [0, 0]
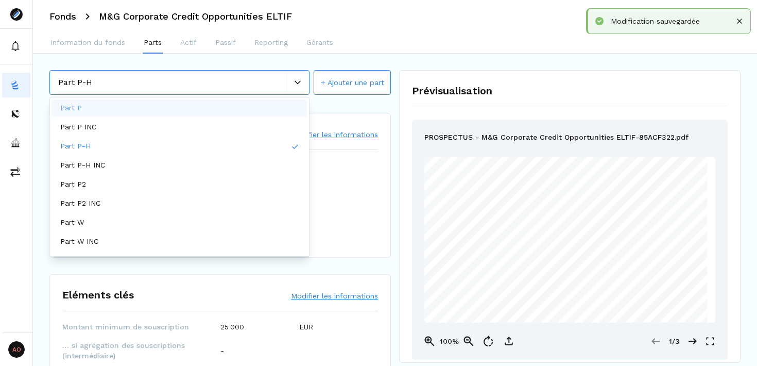
click at [296, 80] on icon at bounding box center [298, 82] width 6 height 6
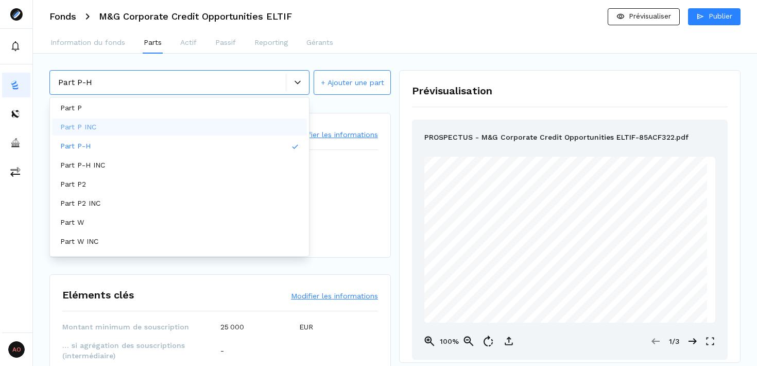
click at [216, 125] on div "Part P INC" at bounding box center [179, 126] width 255 height 17
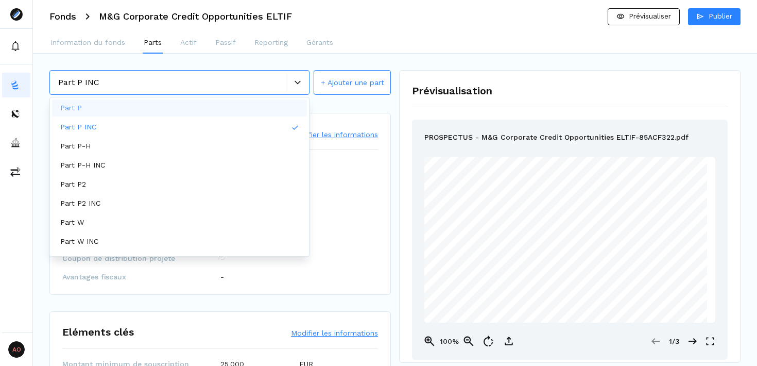
click at [293, 77] on div at bounding box center [297, 83] width 23 height 18
click at [235, 109] on div "Part P" at bounding box center [179, 107] width 255 height 17
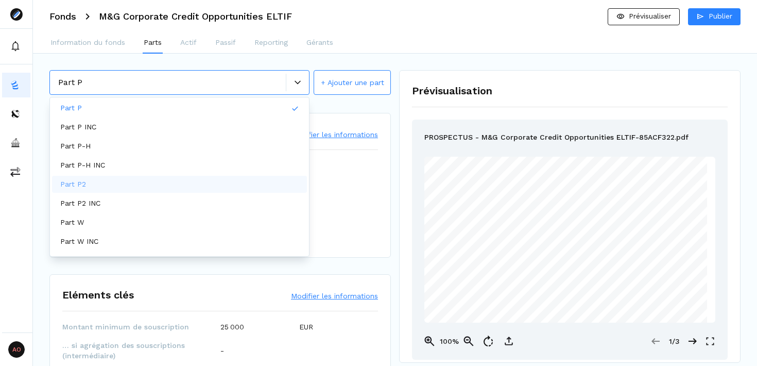
click at [180, 182] on div "Part P2" at bounding box center [179, 184] width 255 height 17
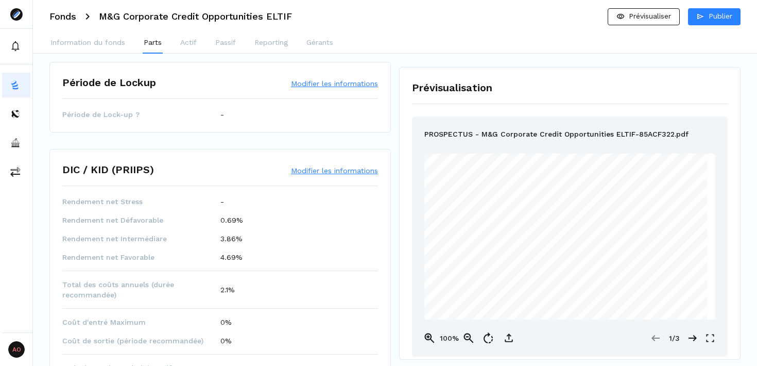
scroll to position [393, 0]
click at [313, 169] on button "Modifier les informations" at bounding box center [334, 169] width 87 height 10
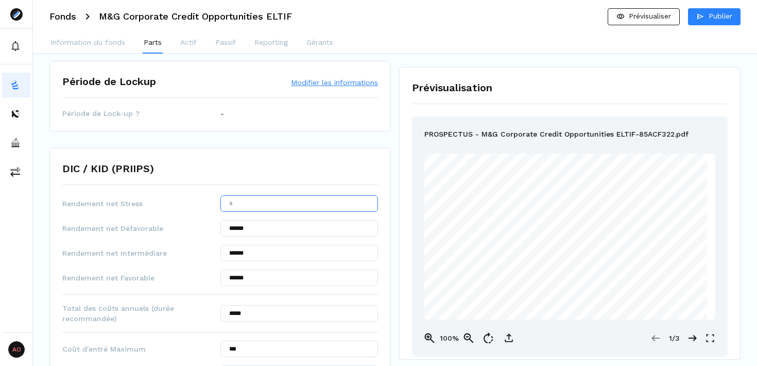
click at [293, 204] on input "text" at bounding box center [299, 203] width 158 height 16
type input "*******"
click at [309, 177] on div "DIC / KID (PRIIPS)" at bounding box center [220, 173] width 316 height 24
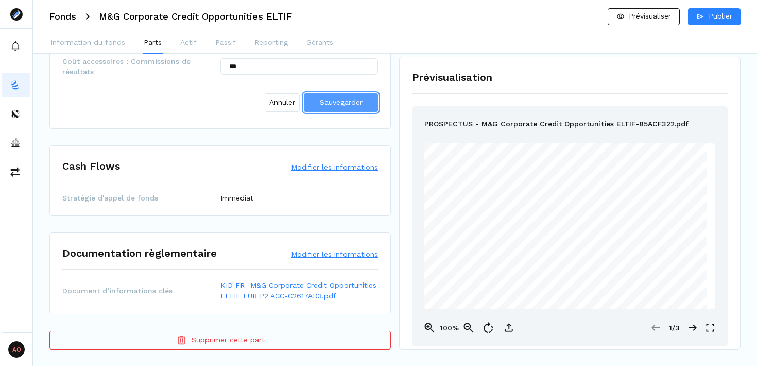
click at [347, 109] on button "Sauvegarder" at bounding box center [341, 102] width 74 height 19
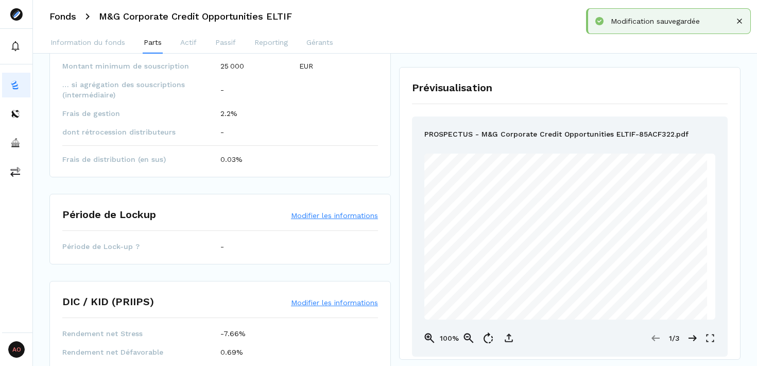
scroll to position [0, 0]
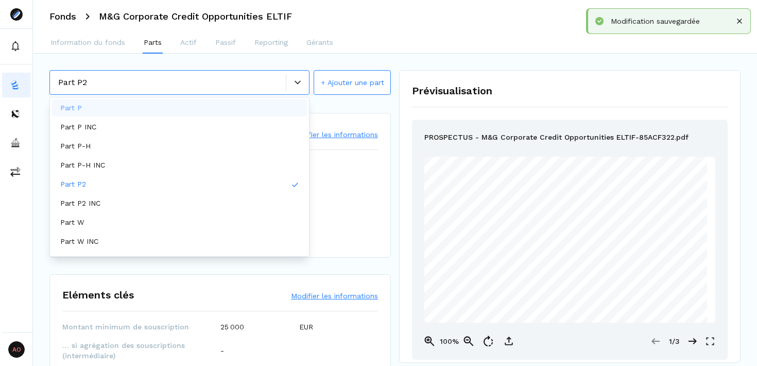
click at [293, 76] on div at bounding box center [297, 83] width 23 height 18
click at [203, 198] on div "Part P2 INC" at bounding box center [179, 203] width 255 height 17
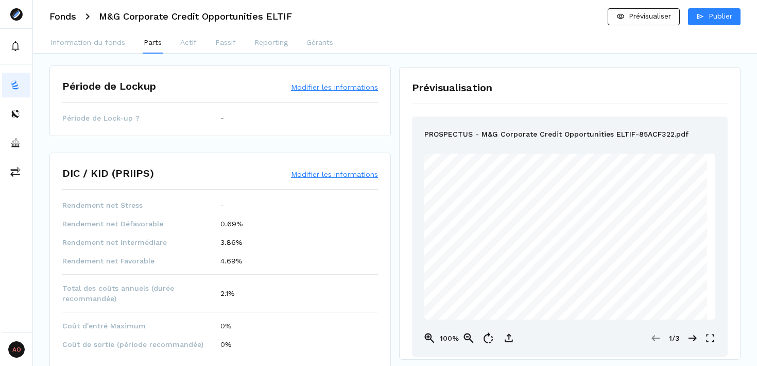
scroll to position [429, 0]
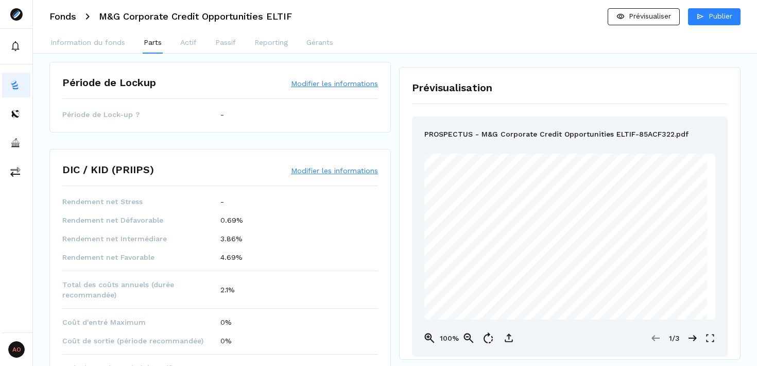
click at [315, 171] on button "Modifier les informations" at bounding box center [334, 170] width 87 height 10
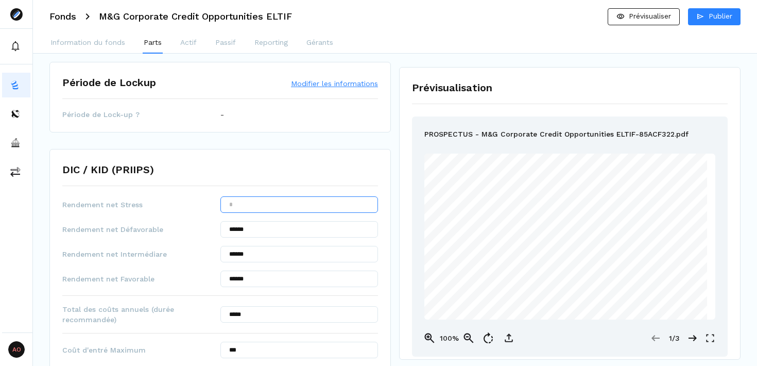
click at [281, 201] on input "text" at bounding box center [299, 204] width 158 height 16
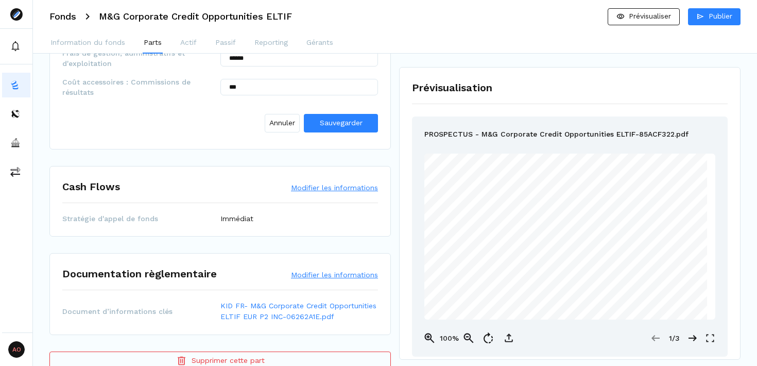
scroll to position [779, 0]
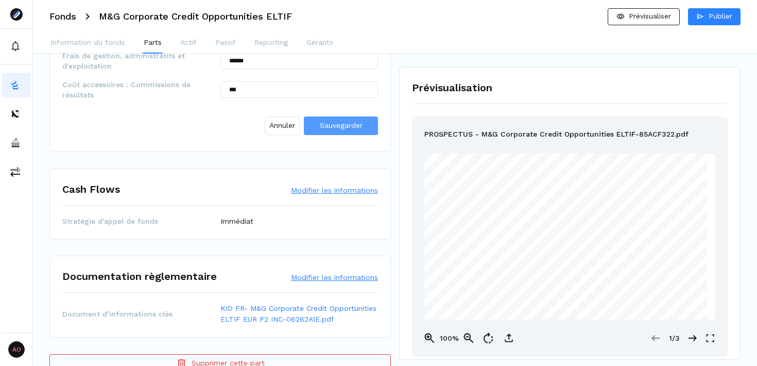
type input "*******"
click at [351, 124] on span "Sauvegarder" at bounding box center [341, 125] width 43 height 8
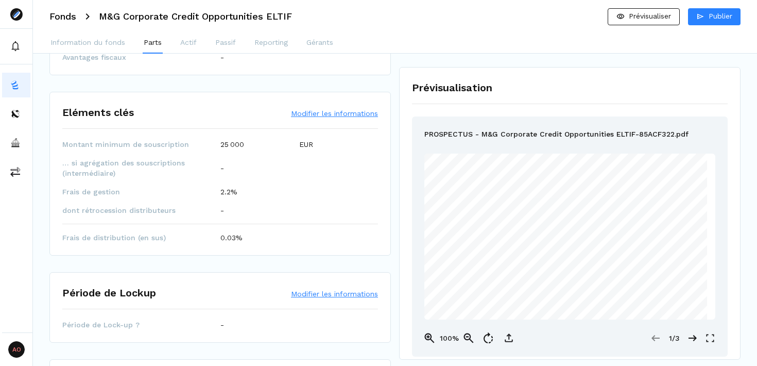
scroll to position [0, 0]
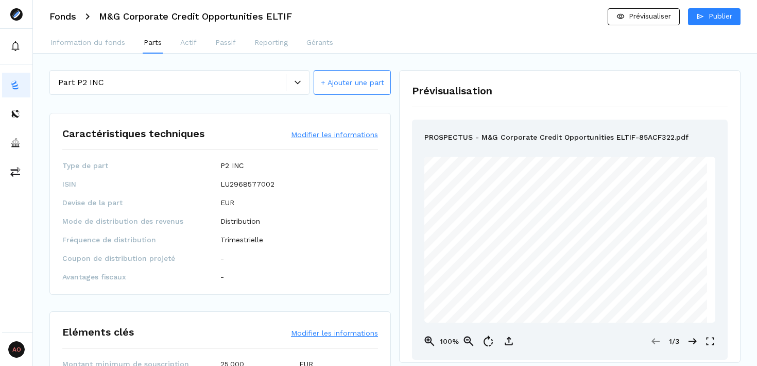
click at [303, 87] on div at bounding box center [297, 83] width 23 height 18
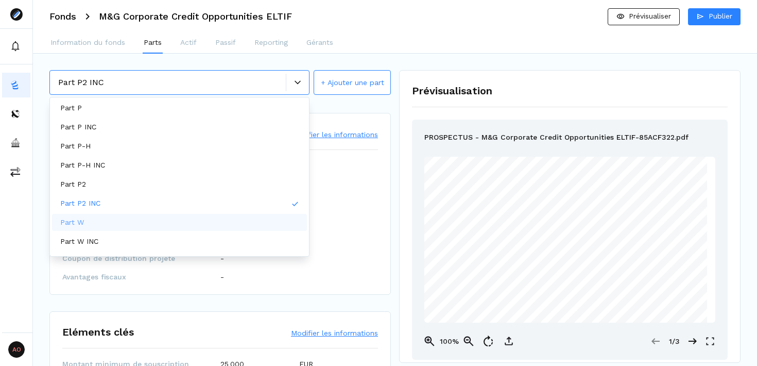
click at [194, 218] on div "Part W" at bounding box center [179, 222] width 255 height 17
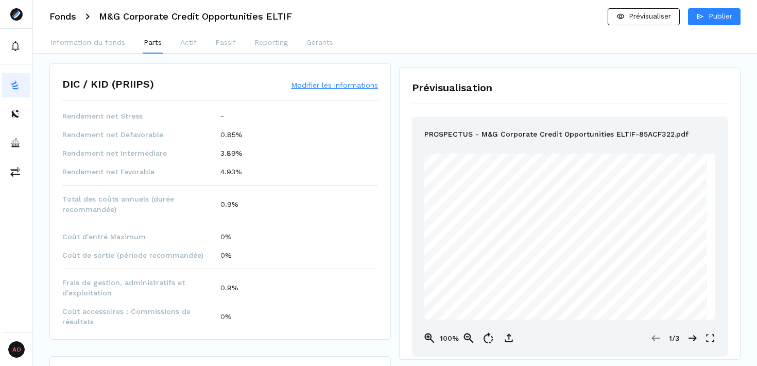
scroll to position [479, 0]
click at [340, 83] on button "Modifier les informations" at bounding box center [334, 84] width 87 height 10
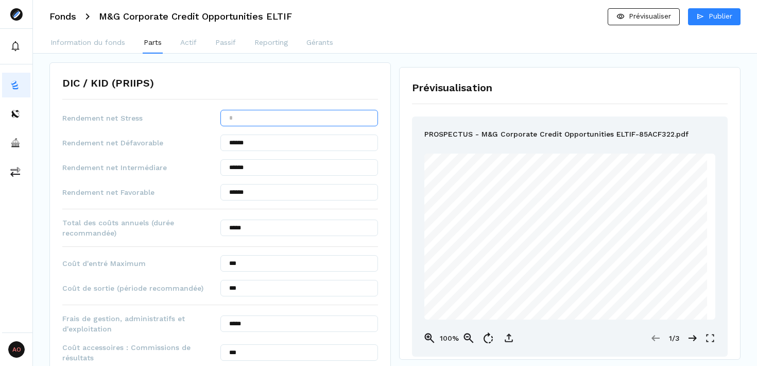
click at [306, 118] on input "text" at bounding box center [299, 118] width 158 height 16
type input "********"
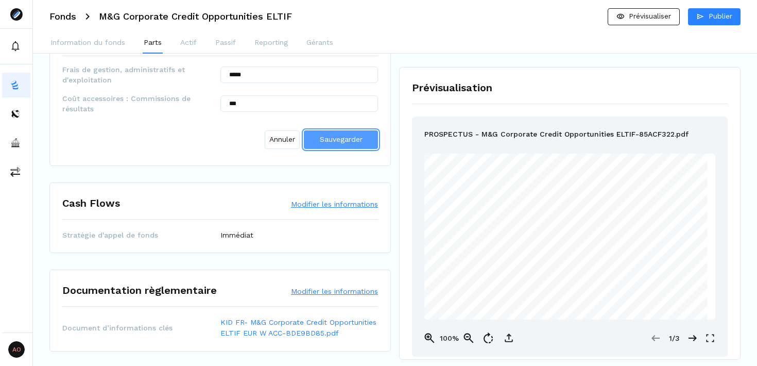
click at [352, 136] on span "Sauvegarder" at bounding box center [341, 139] width 43 height 8
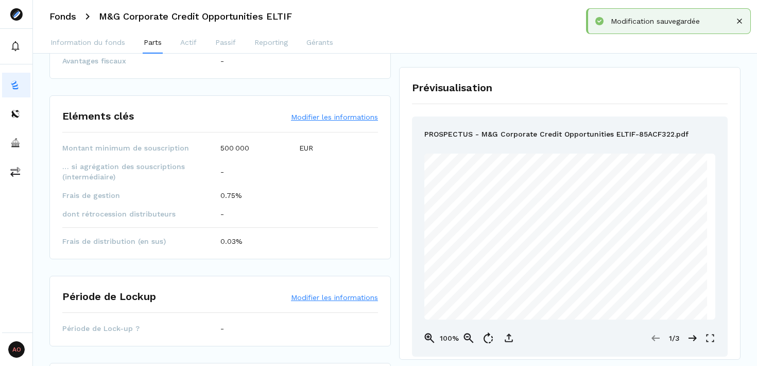
scroll to position [0, 0]
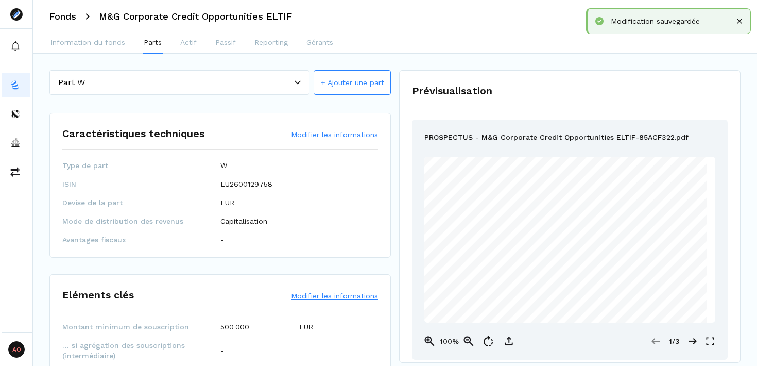
click at [295, 81] on icon at bounding box center [298, 82] width 6 height 4
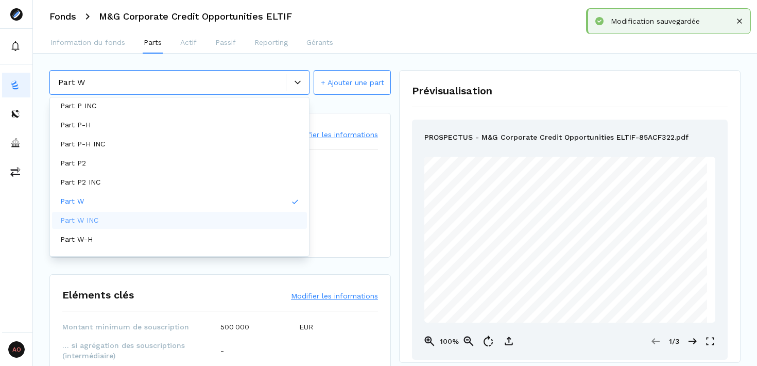
scroll to position [34, 0]
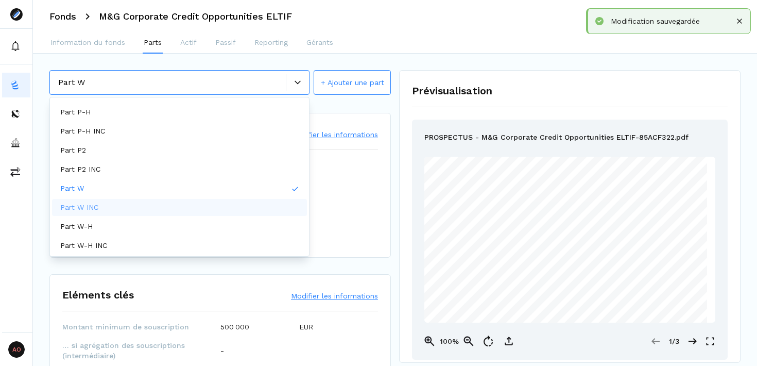
click at [150, 206] on div "Part W INC" at bounding box center [179, 207] width 255 height 17
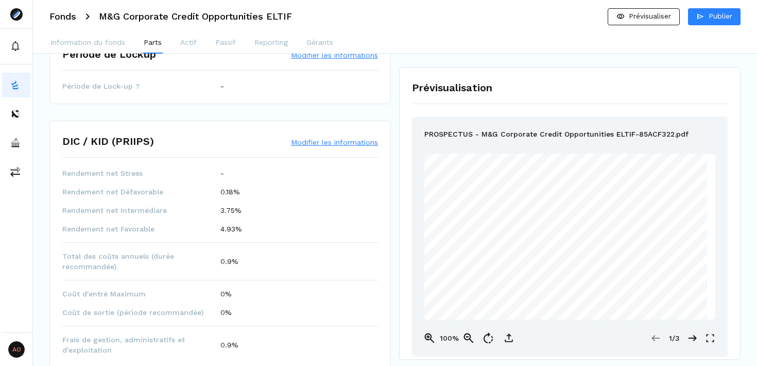
scroll to position [458, 0]
click at [318, 141] on button "Modifier les informations" at bounding box center [334, 141] width 87 height 10
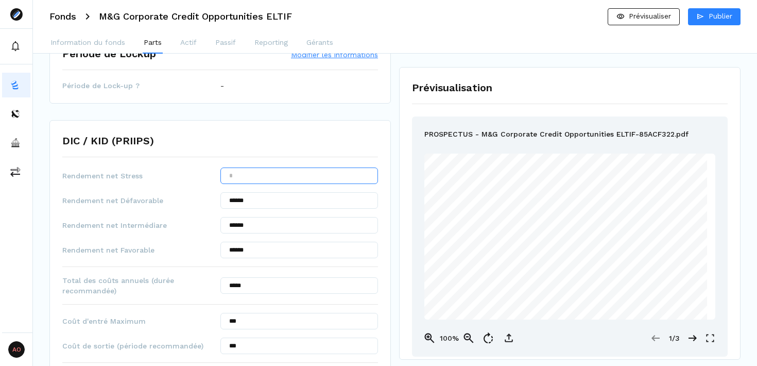
click at [288, 174] on input "text" at bounding box center [299, 175] width 158 height 16
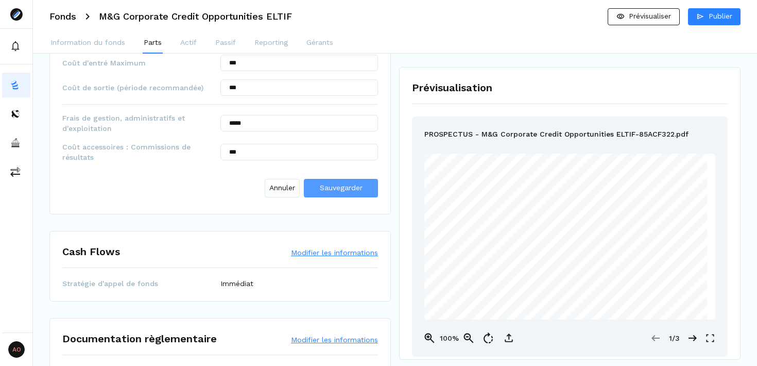
type input "*******"
click at [344, 184] on span "Sauvegarder" at bounding box center [341, 187] width 43 height 8
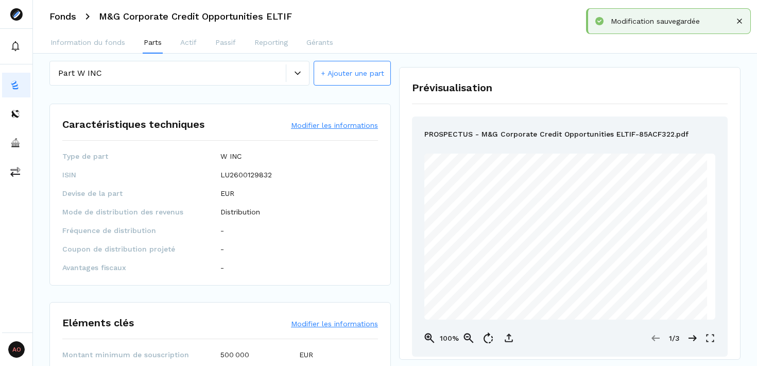
scroll to position [0, 0]
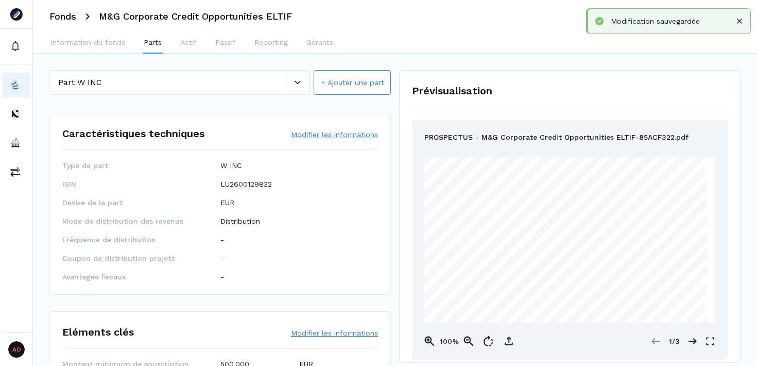
click at [299, 82] on icon at bounding box center [298, 82] width 6 height 4
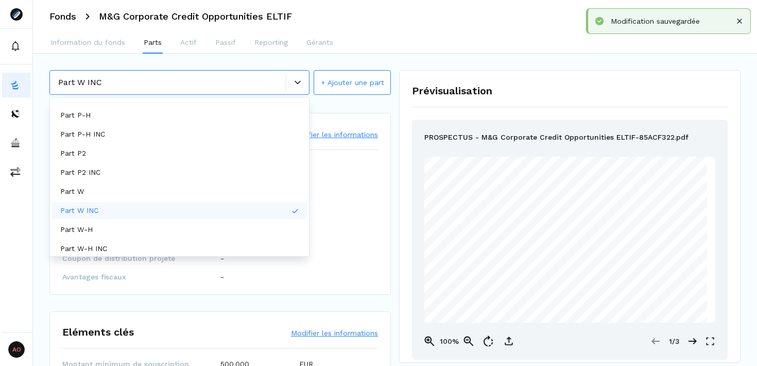
scroll to position [34, 0]
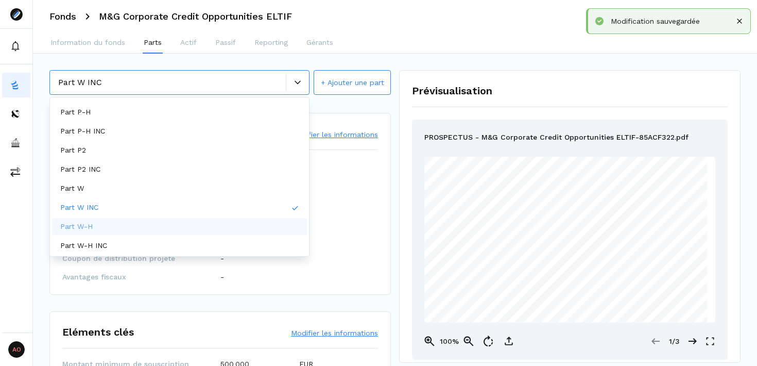
click at [178, 225] on div "Part W-H" at bounding box center [179, 226] width 255 height 17
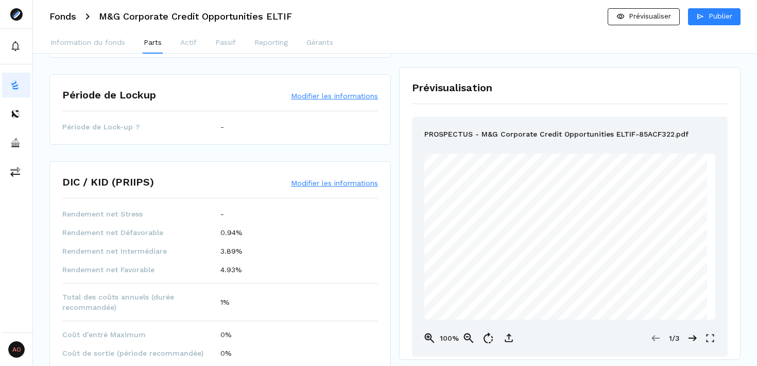
scroll to position [384, 0]
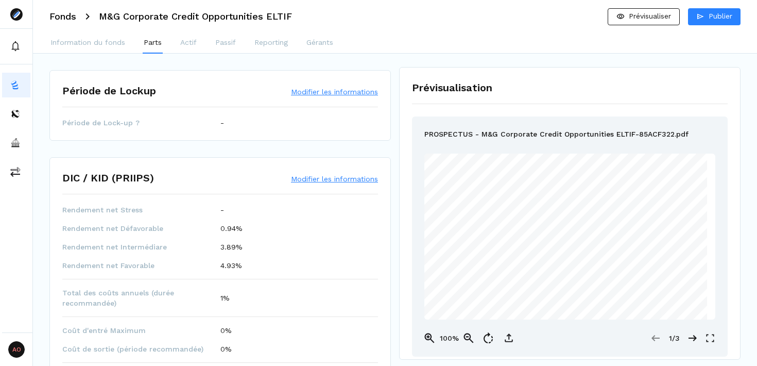
click at [310, 180] on button "Modifier les informations" at bounding box center [334, 179] width 87 height 10
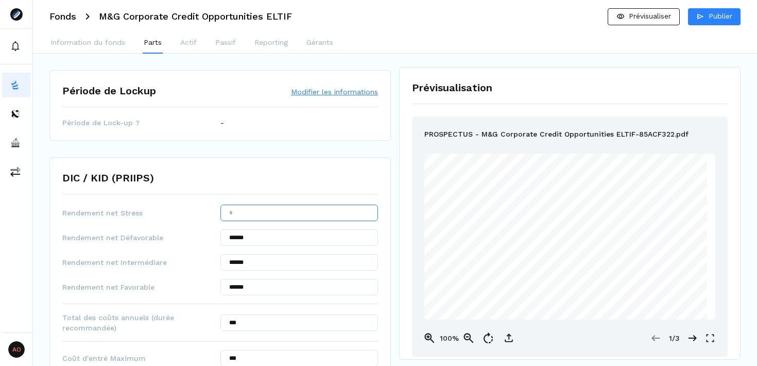
click at [262, 211] on input "text" at bounding box center [299, 212] width 158 height 16
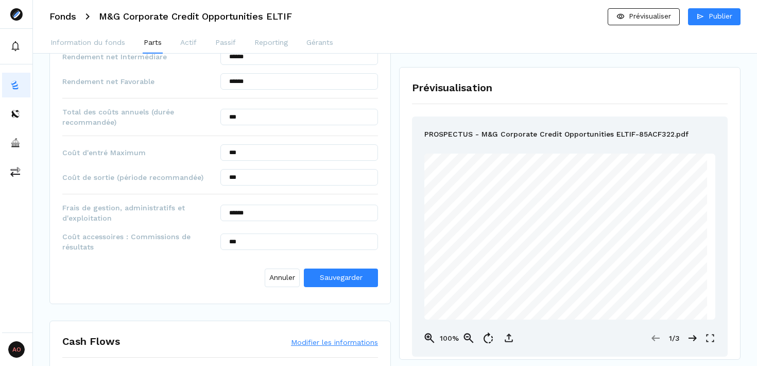
scroll to position [765, 0]
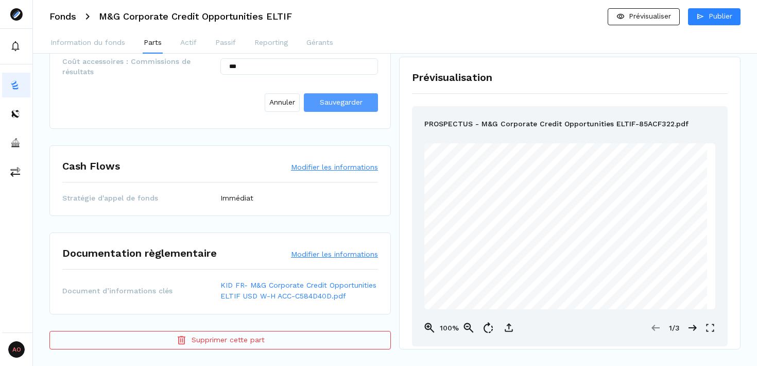
type input "********"
click at [333, 104] on span "Sauvegarder" at bounding box center [341, 102] width 43 height 8
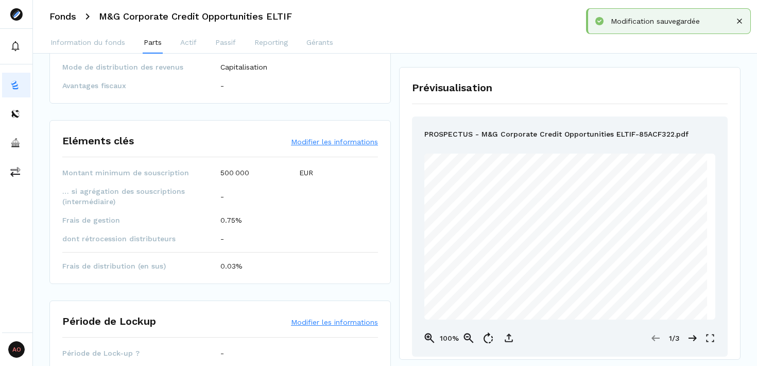
scroll to position [0, 0]
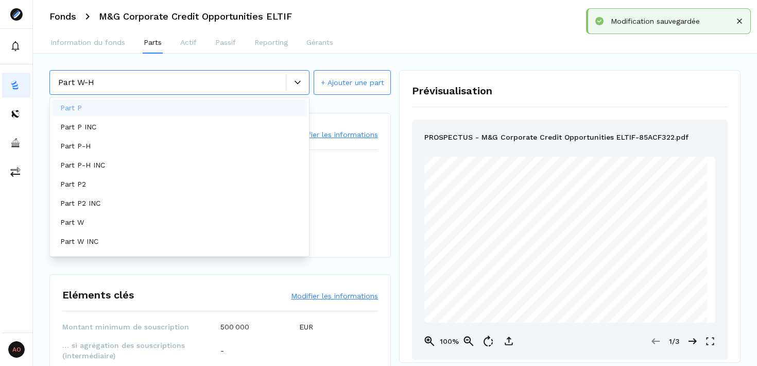
click at [297, 80] on icon at bounding box center [298, 82] width 6 height 6
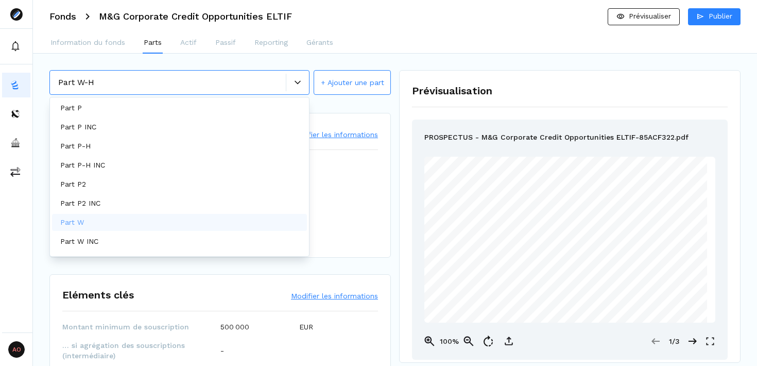
scroll to position [34, 0]
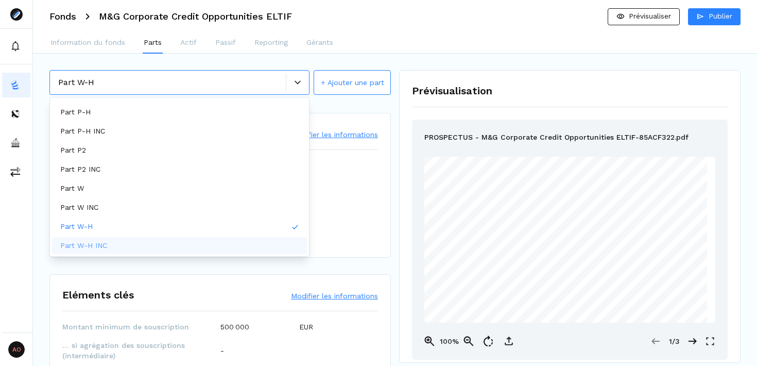
click at [174, 247] on div "Part W-H INC" at bounding box center [179, 245] width 255 height 17
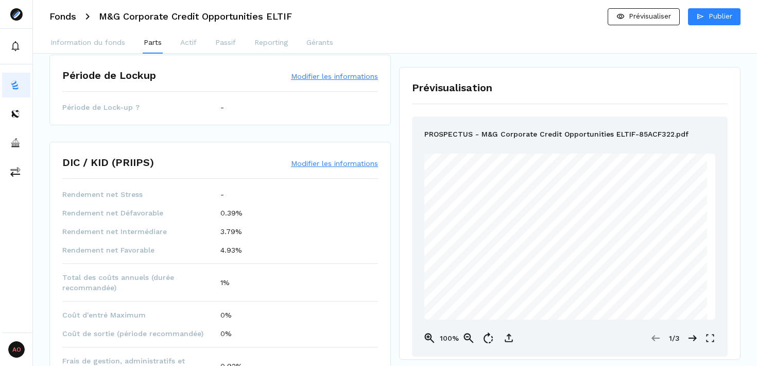
scroll to position [438, 0]
click at [325, 159] on button "Modifier les informations" at bounding box center [334, 162] width 87 height 10
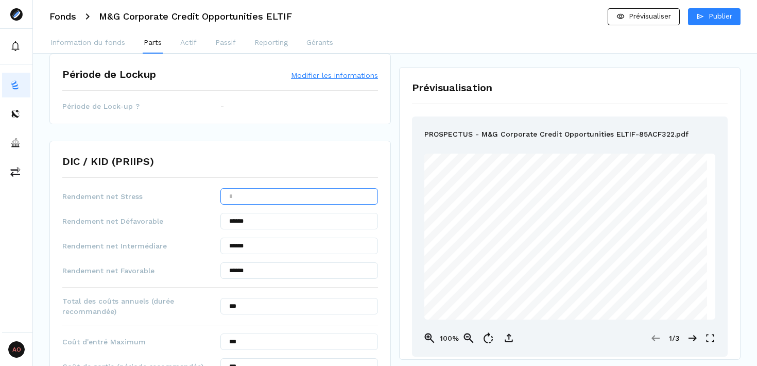
click at [294, 198] on input "text" at bounding box center [299, 196] width 158 height 16
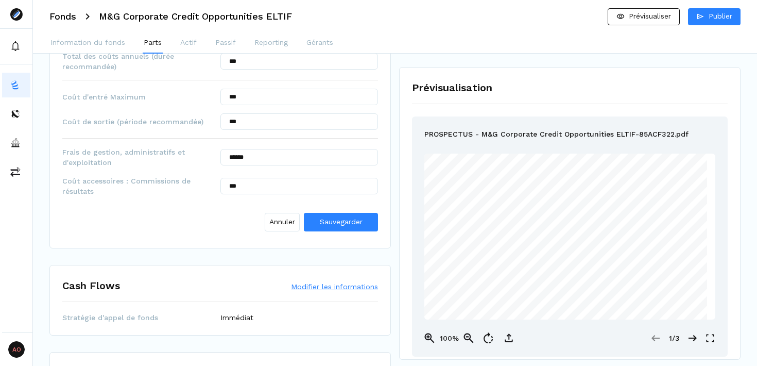
scroll to position [688, 0]
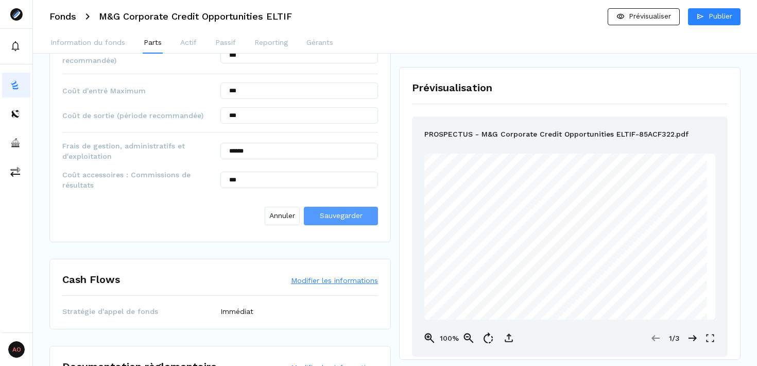
type input "*******"
click at [339, 215] on span "Sauvegarder" at bounding box center [341, 215] width 43 height 8
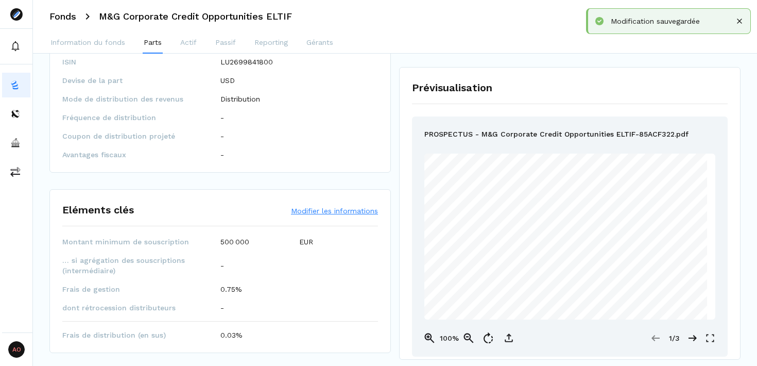
scroll to position [0, 0]
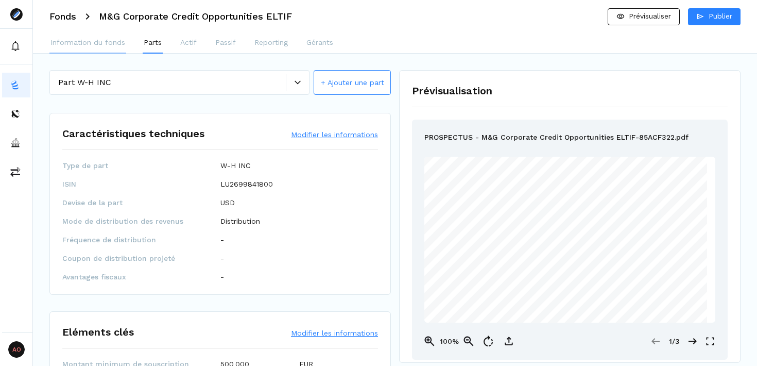
click at [94, 49] on button "Information du fonds" at bounding box center [87, 43] width 77 height 21
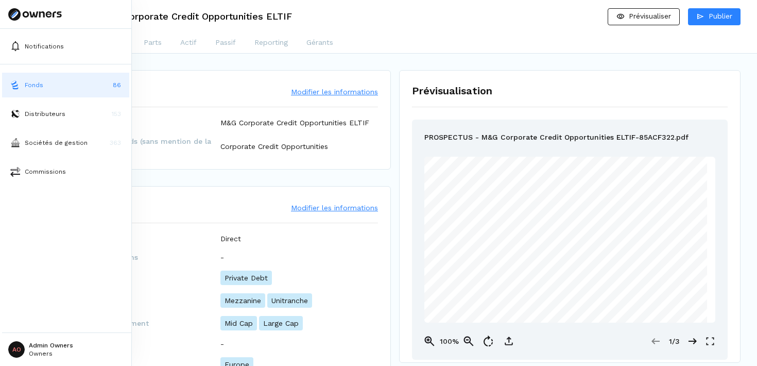
click at [56, 85] on button "Fonds 86" at bounding box center [65, 85] width 127 height 25
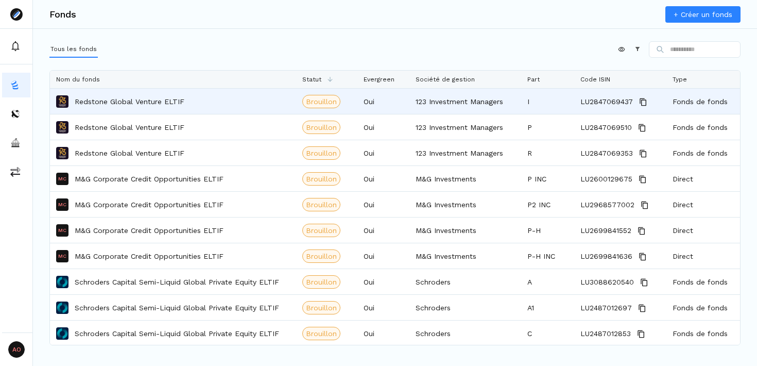
click at [229, 108] on div "Redstone Global Venture ELTIF" at bounding box center [173, 101] width 234 height 24
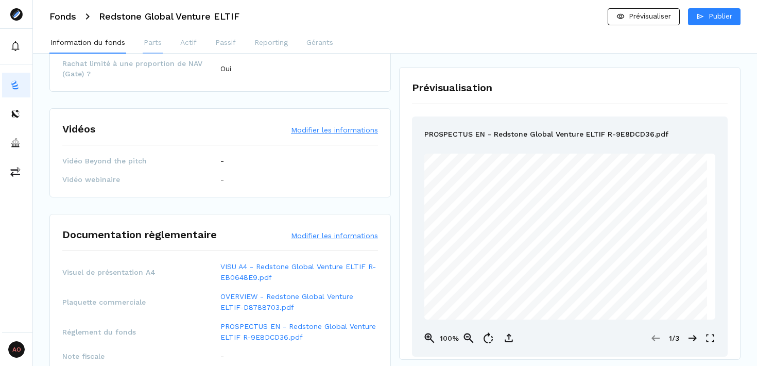
click at [152, 41] on p "Parts" at bounding box center [153, 42] width 18 height 11
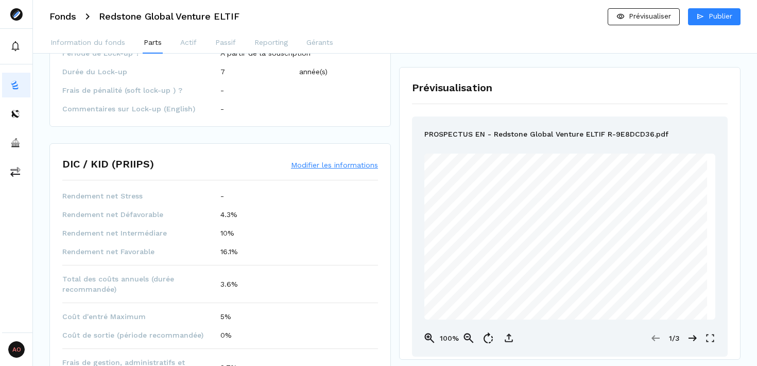
scroll to position [495, 0]
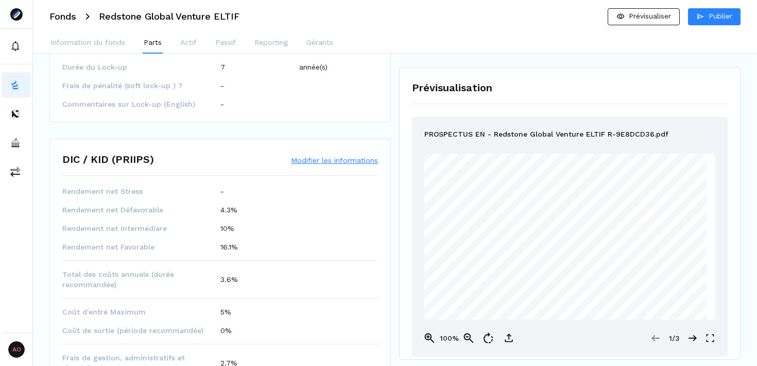
click at [330, 161] on button "Modifier les informations" at bounding box center [334, 160] width 87 height 10
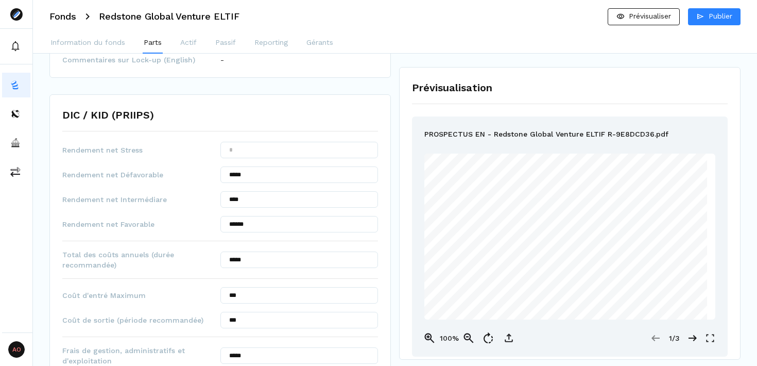
scroll to position [542, 0]
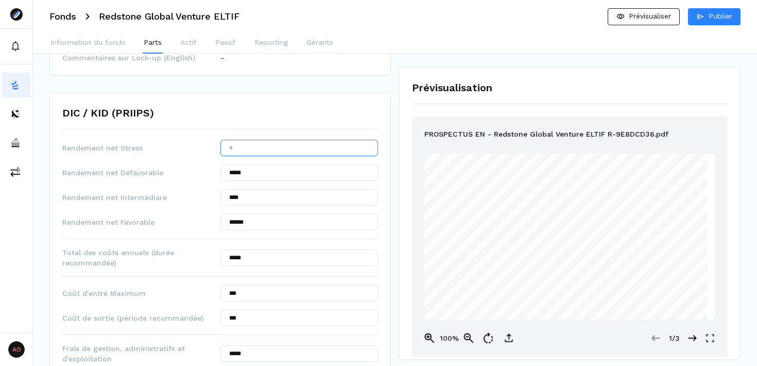
click at [273, 149] on input "text" at bounding box center [299, 148] width 158 height 16
type input "*******"
click at [299, 131] on div "DIC / KID (PRIIPS) Rendement net Stress ******* Rendement net Défavorable *****…" at bounding box center [219, 268] width 341 height 352
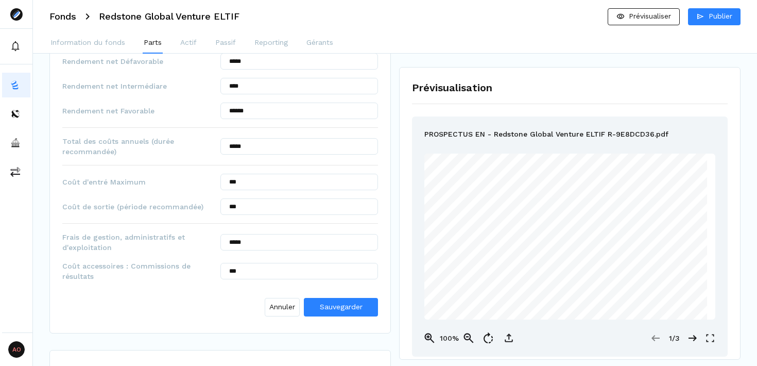
scroll to position [857, 0]
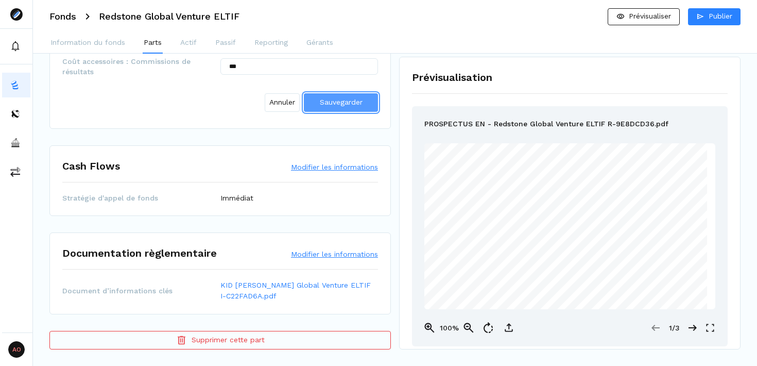
click at [340, 105] on span "Sauvegarder" at bounding box center [341, 102] width 43 height 8
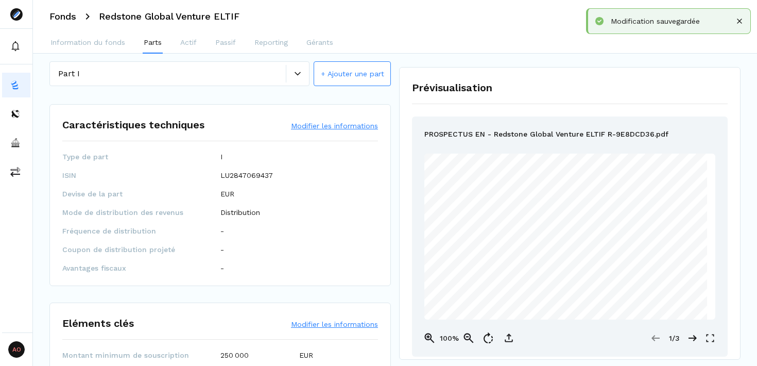
scroll to position [0, 0]
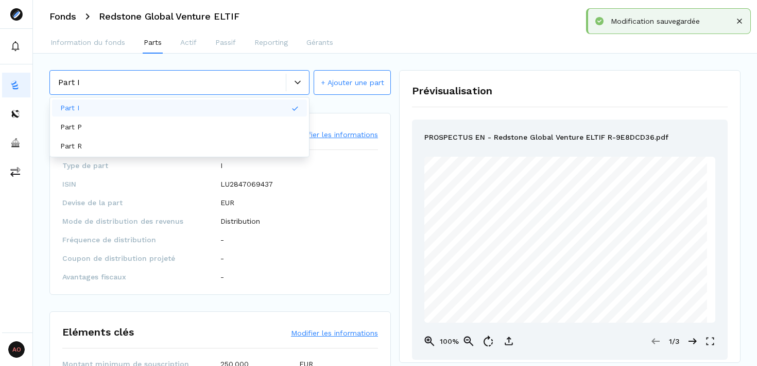
click at [297, 87] on div at bounding box center [297, 83] width 23 height 18
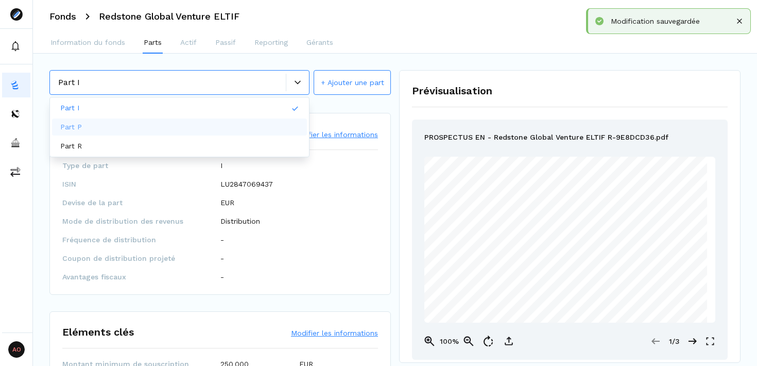
click at [268, 121] on div "Part P" at bounding box center [179, 126] width 255 height 17
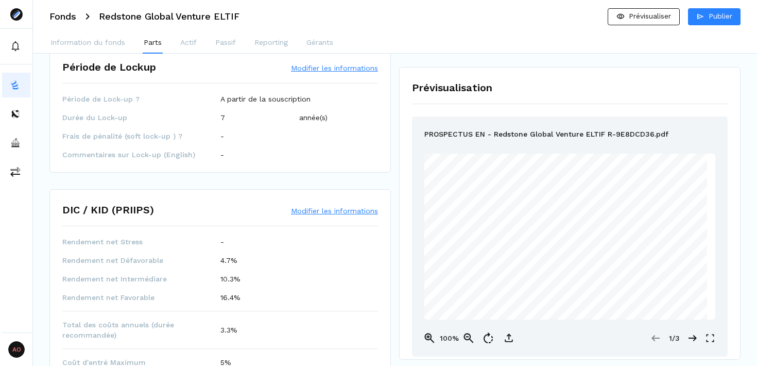
scroll to position [514, 0]
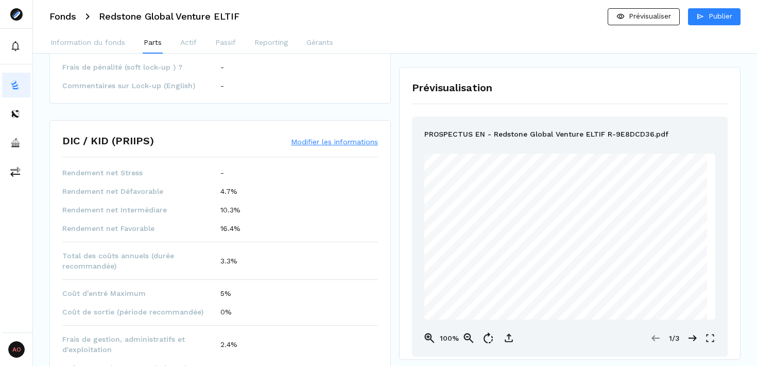
click at [322, 141] on button "Modifier les informations" at bounding box center [334, 141] width 87 height 10
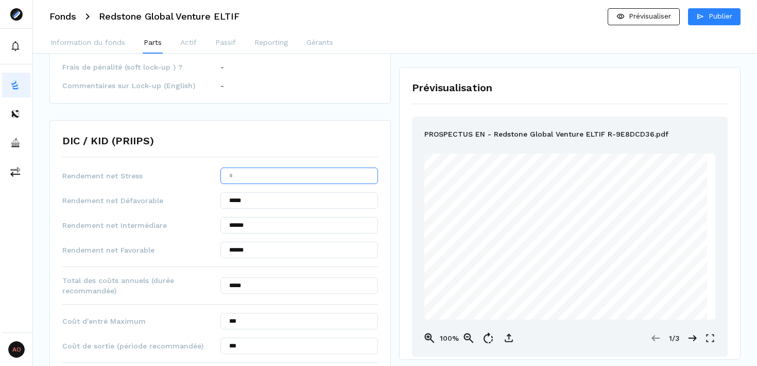
click at [300, 174] on input "text" at bounding box center [299, 175] width 158 height 16
type input "*******"
click at [256, 204] on input "*****" at bounding box center [299, 200] width 158 height 16
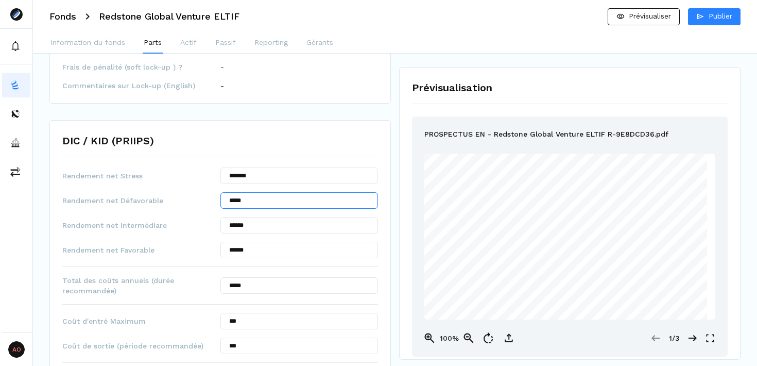
click at [256, 204] on input "*****" at bounding box center [299, 200] width 158 height 16
type input "***"
type input "*****"
click at [289, 157] on hr at bounding box center [220, 157] width 316 height 1
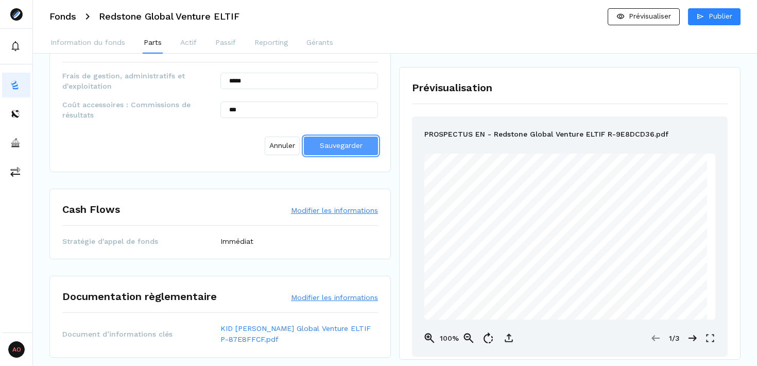
click at [340, 149] on span "Sauvegarder" at bounding box center [341, 145] width 43 height 8
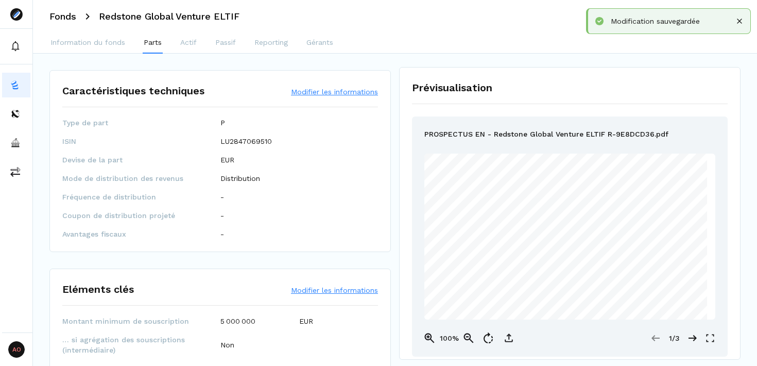
scroll to position [0, 0]
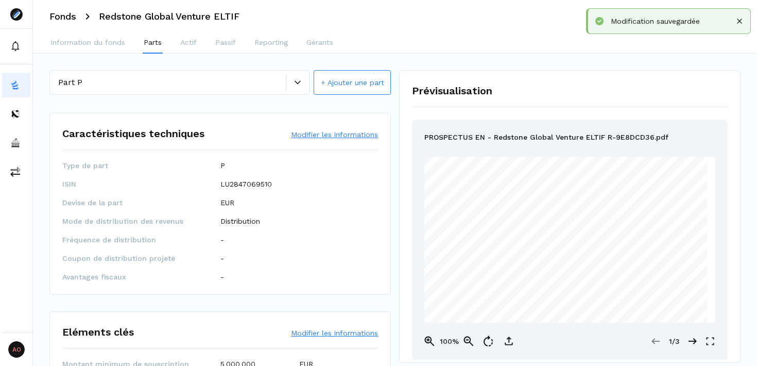
click at [298, 88] on div at bounding box center [297, 83] width 23 height 18
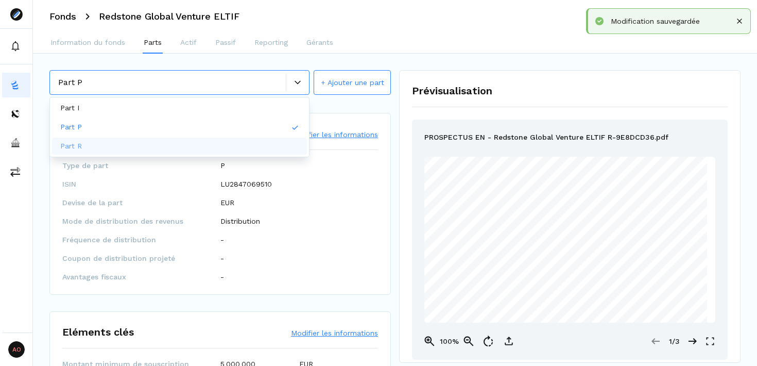
click at [204, 148] on div "Part R" at bounding box center [179, 145] width 255 height 17
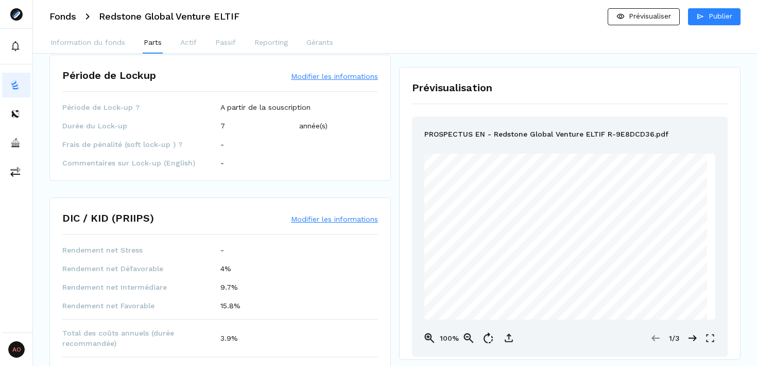
scroll to position [437, 0]
click at [303, 221] on button "Modifier les informations" at bounding box center [334, 218] width 87 height 10
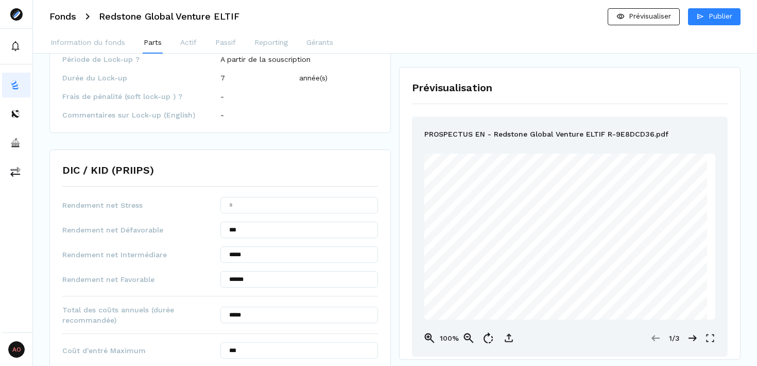
scroll to position [498, 0]
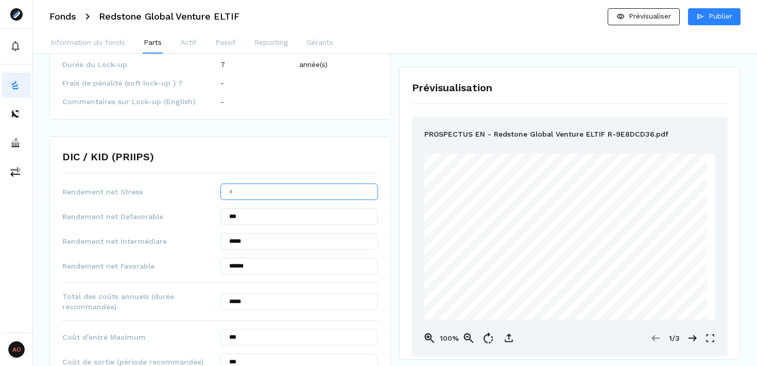
click at [297, 195] on input "text" at bounding box center [299, 191] width 158 height 16
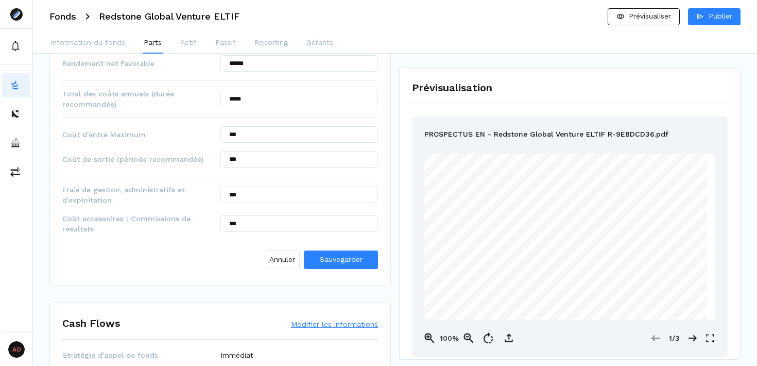
scroll to position [709, 0]
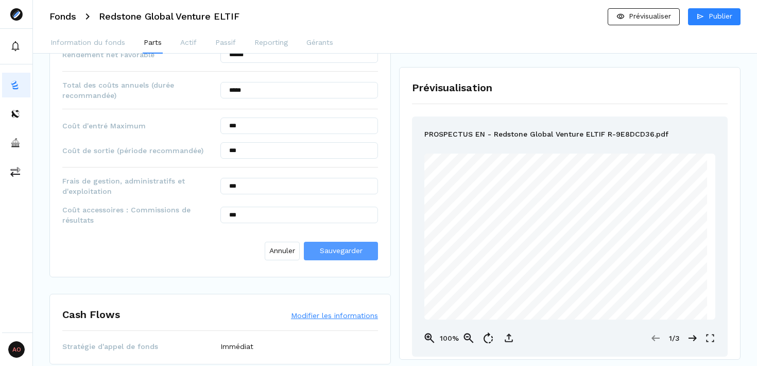
type input "*******"
click at [347, 253] on span "Sauvegarder" at bounding box center [341, 250] width 43 height 8
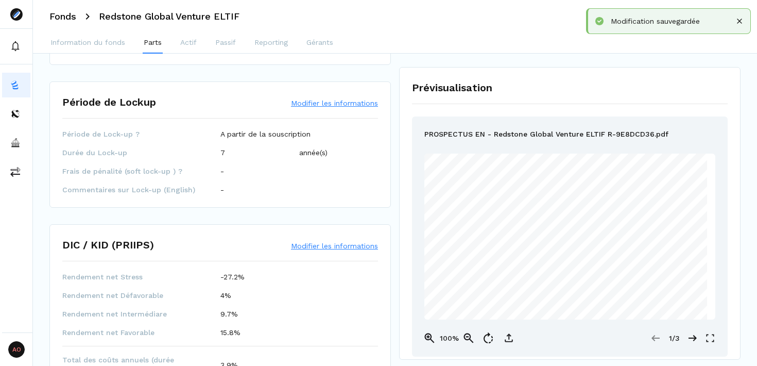
scroll to position [0, 0]
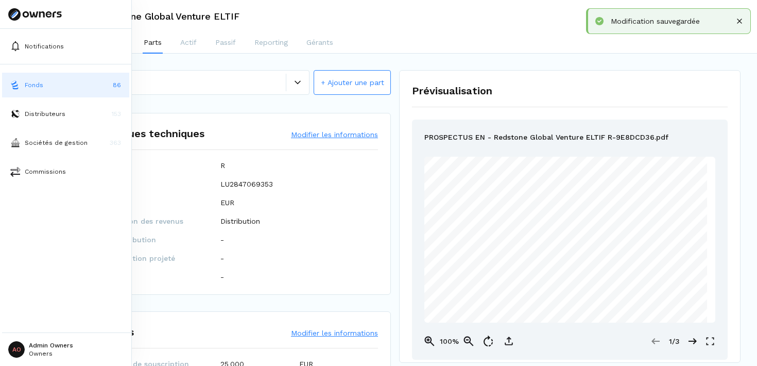
click at [19, 81] on img at bounding box center [15, 85] width 10 height 10
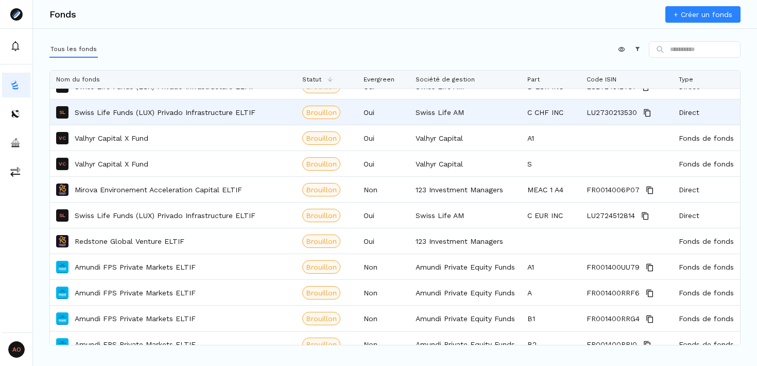
scroll to position [460, 0]
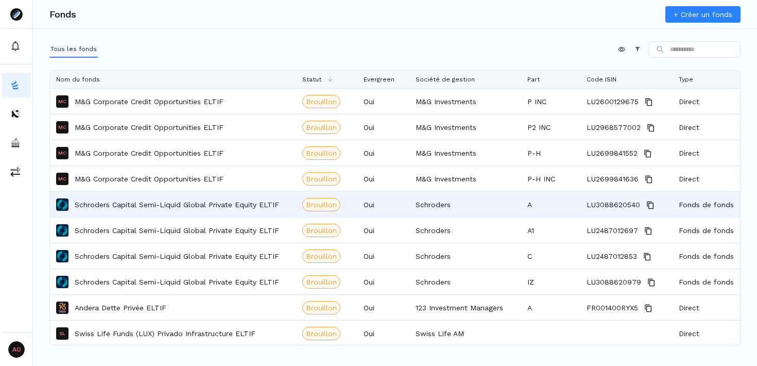
click at [223, 209] on p "Schroders Capital Semi-Liquid Global Private Equity ELTIF" at bounding box center [177, 204] width 204 height 10
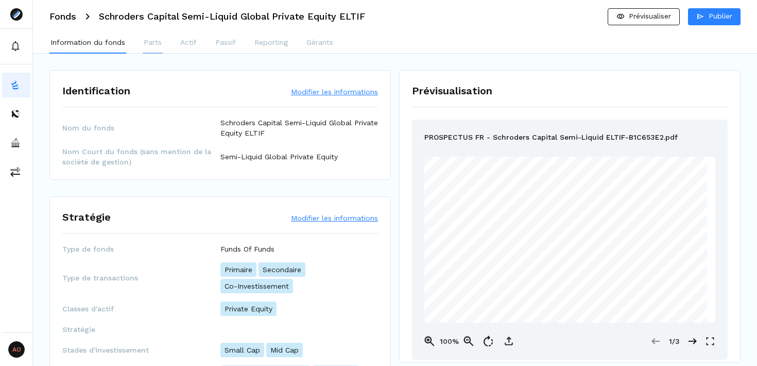
click at [155, 43] on p "Parts" at bounding box center [153, 42] width 18 height 11
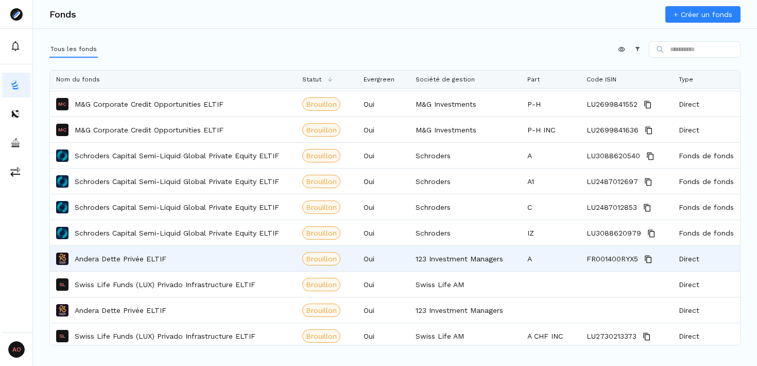
click at [195, 254] on div "Andera Dette Privée ELTIF" at bounding box center [173, 258] width 234 height 24
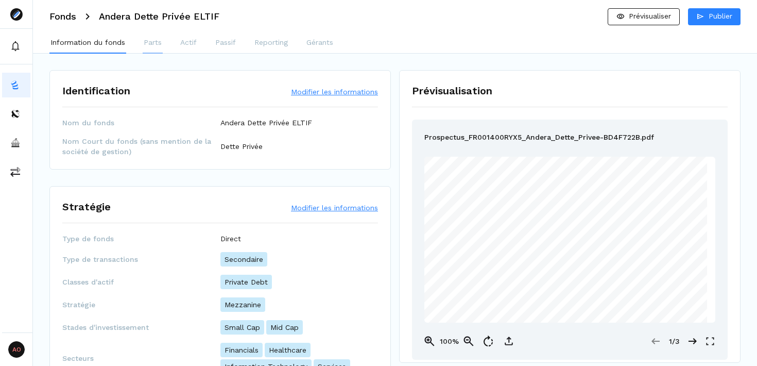
click at [152, 45] on p "Parts" at bounding box center [153, 42] width 18 height 11
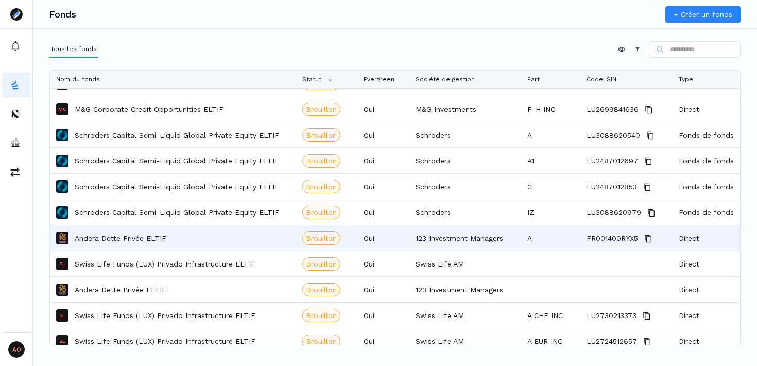
click at [160, 236] on p "Andera Dette Privée ELTIF" at bounding box center [121, 238] width 92 height 10
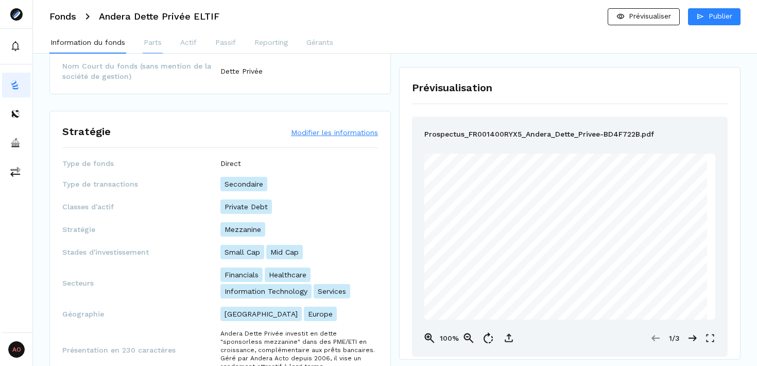
click at [151, 43] on p "Parts" at bounding box center [153, 42] width 18 height 11
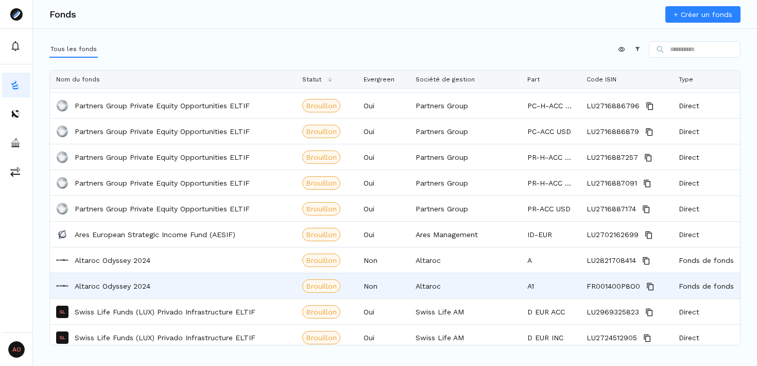
scroll to position [1303, 0]
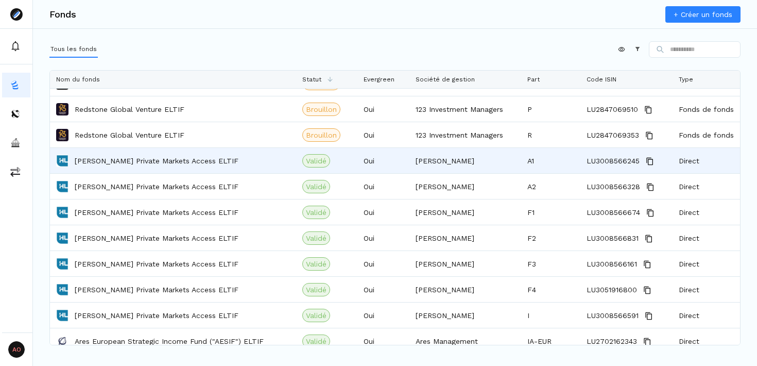
click at [205, 166] on div "Hamilton Lane Private Markets Access ELTIF" at bounding box center [173, 160] width 234 height 24
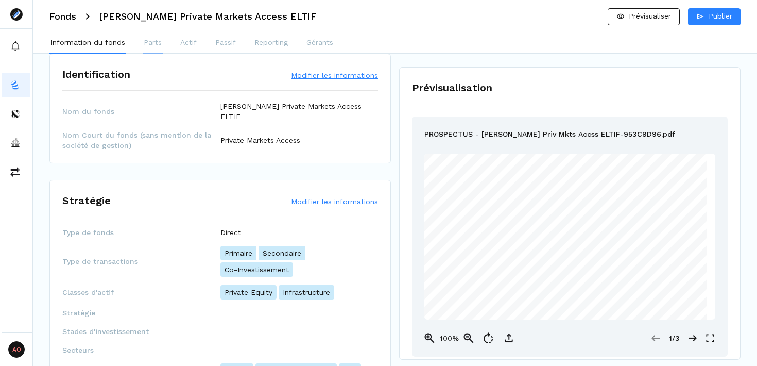
click at [154, 42] on p "Parts" at bounding box center [153, 42] width 18 height 11
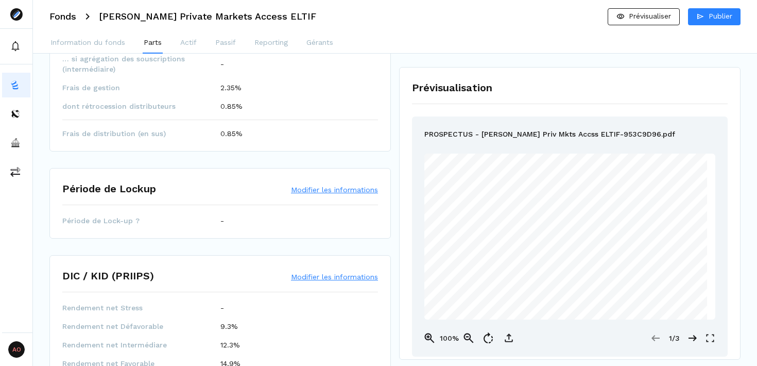
scroll to position [291, 0]
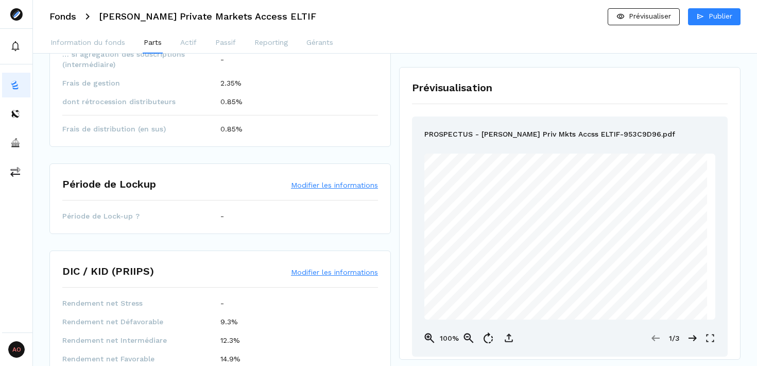
click at [329, 188] on button "Modifier les informations" at bounding box center [334, 185] width 87 height 10
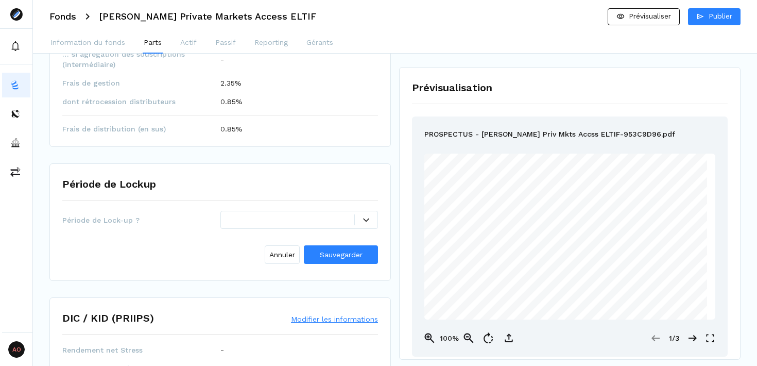
click at [313, 221] on div at bounding box center [292, 219] width 126 height 11
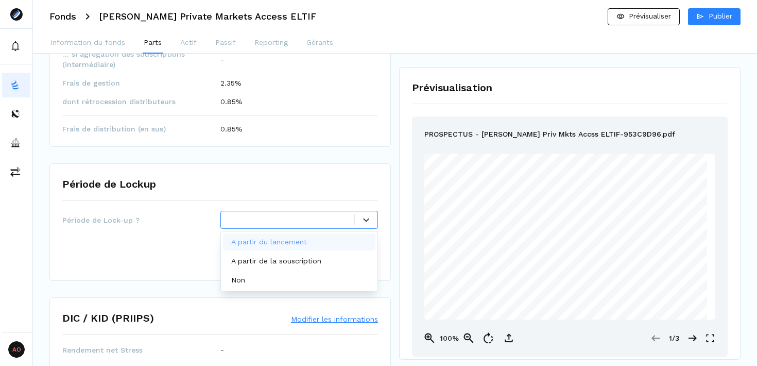
click at [309, 242] on div "A partir du lancement" at bounding box center [271, 241] width 80 height 11
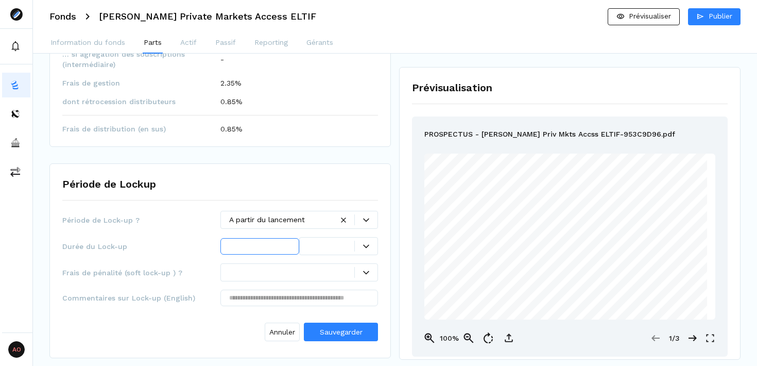
click at [276, 246] on input "text" at bounding box center [259, 246] width 79 height 16
type input "*"
click at [367, 244] on icon at bounding box center [366, 246] width 6 height 6
click at [333, 304] on p "année(s)" at bounding box center [324, 306] width 28 height 11
click at [190, 248] on span "Durée du Lock-up" at bounding box center [141, 246] width 158 height 10
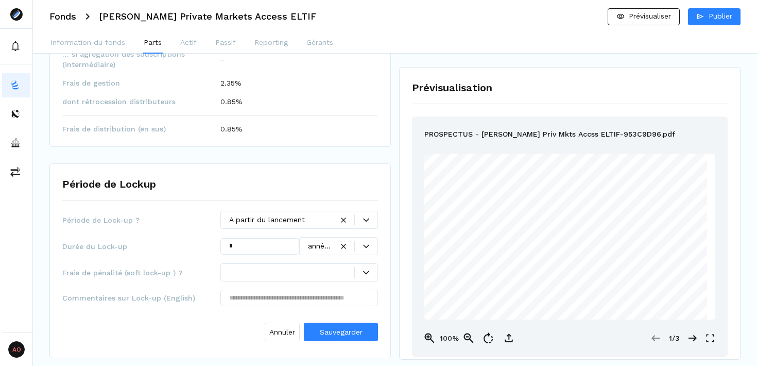
click at [157, 274] on span "Frais de pénalité (soft lock-up ) ?" at bounding box center [141, 272] width 158 height 10
copy span "Frais de pénalité (soft lock-up ) ?"
click at [344, 334] on span "Sauvegarder" at bounding box center [341, 331] width 43 height 8
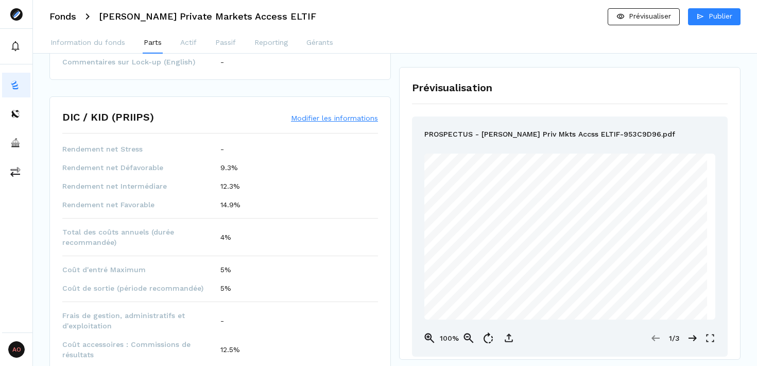
scroll to position [499, 0]
click at [324, 121] on button "Modifier les informations" at bounding box center [334, 119] width 87 height 10
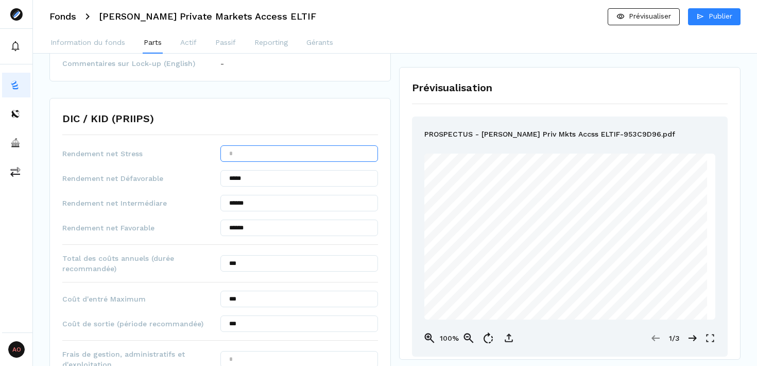
click at [292, 153] on input "text" at bounding box center [299, 153] width 158 height 16
type input "***"
type input "******"
click at [323, 113] on div "DIC / KID (PRIIPS)" at bounding box center [220, 123] width 316 height 24
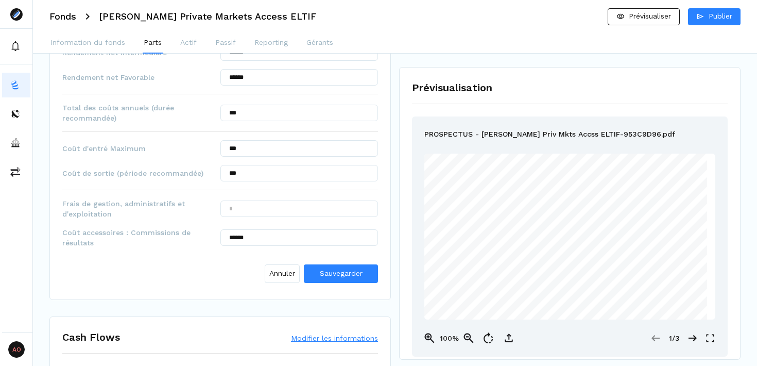
scroll to position [654, 0]
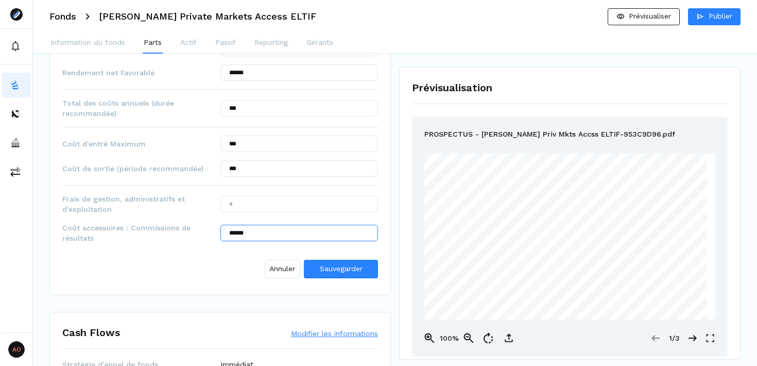
click at [259, 231] on input "******" at bounding box center [299, 232] width 158 height 16
type input "******"
click at [341, 273] on span "Sauvegarder" at bounding box center [341, 268] width 43 height 11
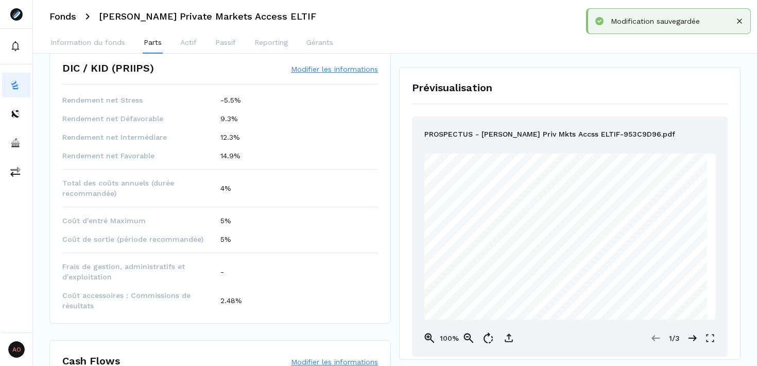
scroll to position [535, 0]
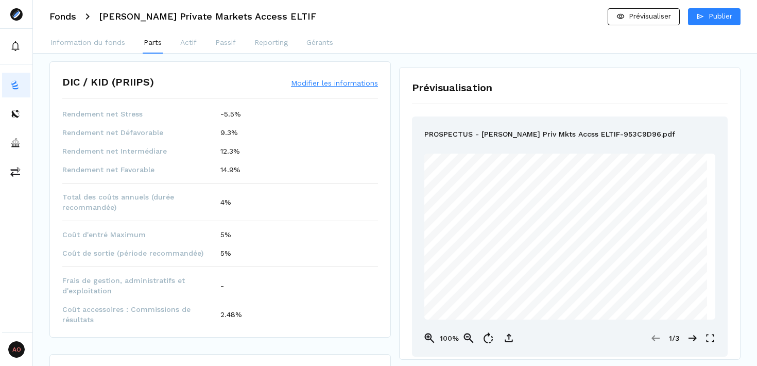
click at [330, 84] on button "Modifier les informations" at bounding box center [334, 83] width 87 height 10
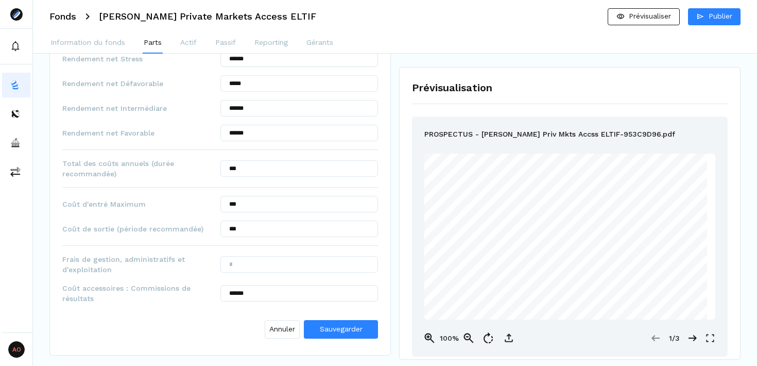
scroll to position [595, 0]
click at [269, 264] on input "text" at bounding box center [299, 263] width 158 height 16
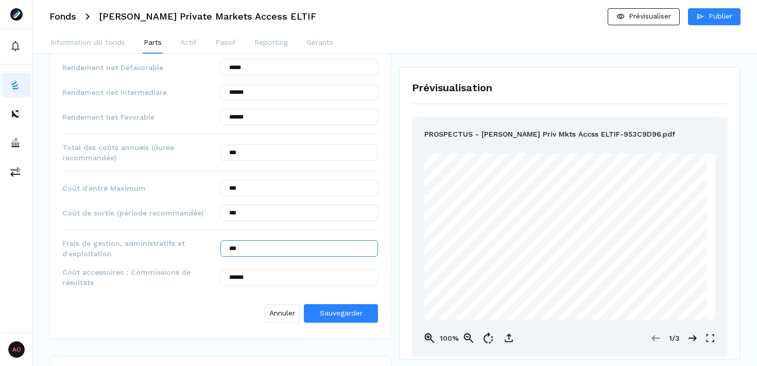
scroll to position [778, 0]
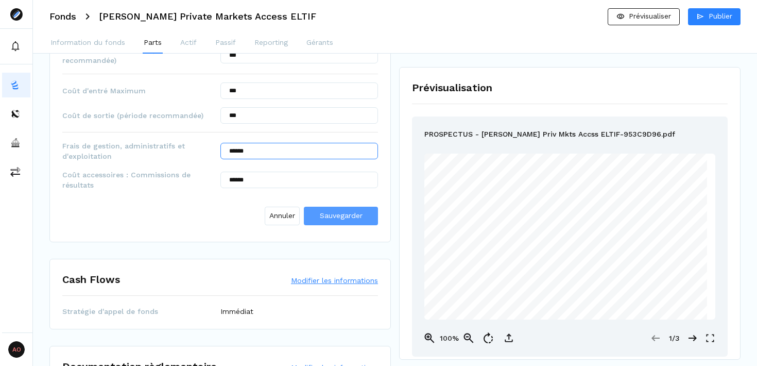
type input "******"
click at [340, 214] on span "Sauvegarder" at bounding box center [341, 215] width 43 height 8
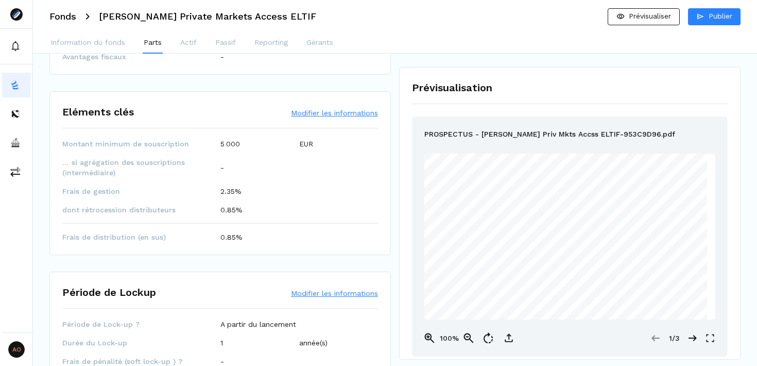
scroll to position [0, 0]
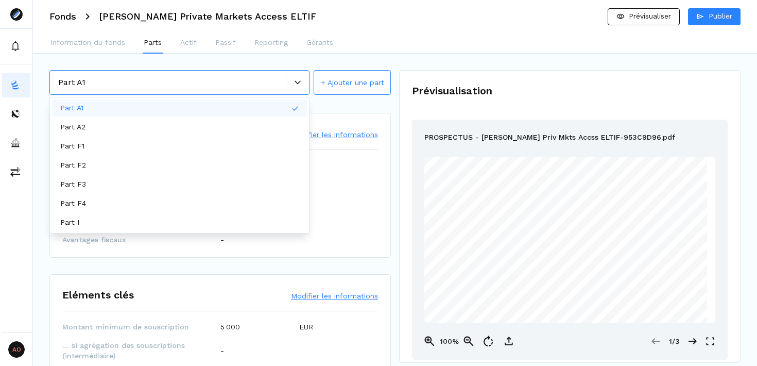
click at [288, 83] on div at bounding box center [297, 82] width 23 height 6
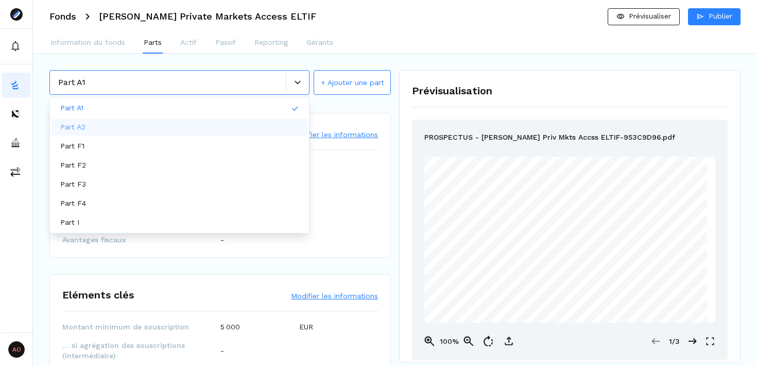
click at [187, 124] on div "Part A2" at bounding box center [179, 126] width 255 height 17
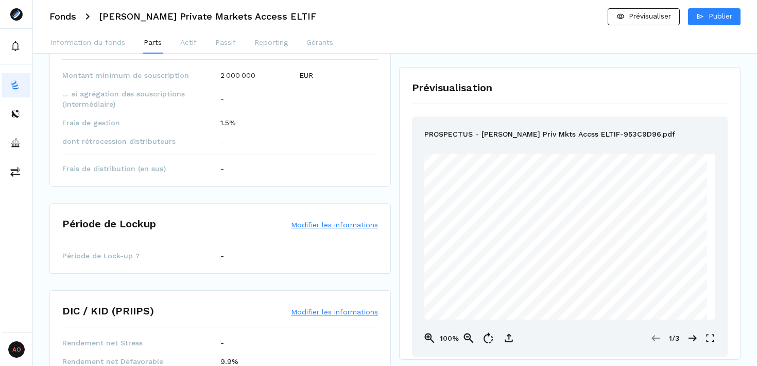
scroll to position [250, 0]
click at [319, 224] on button "Modifier les informations" at bounding box center [334, 225] width 87 height 10
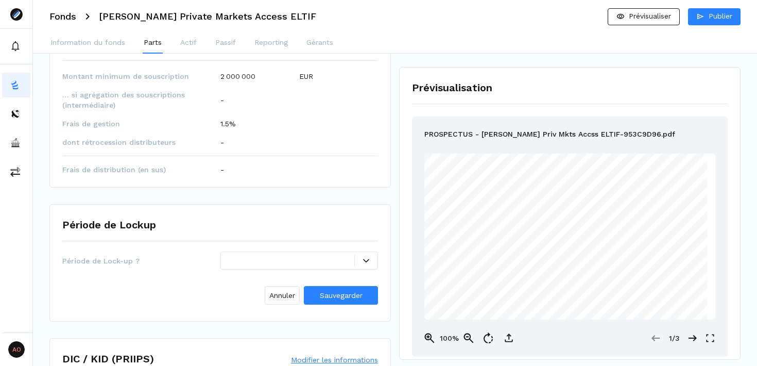
click at [301, 265] on div at bounding box center [292, 260] width 126 height 11
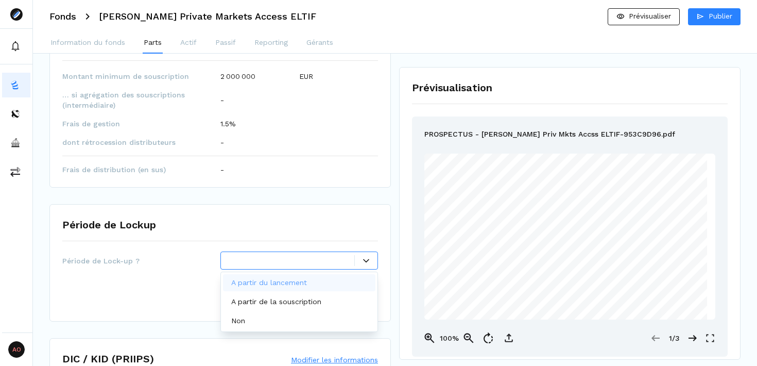
click at [278, 217] on div "Période de Lockup" at bounding box center [220, 229] width 316 height 24
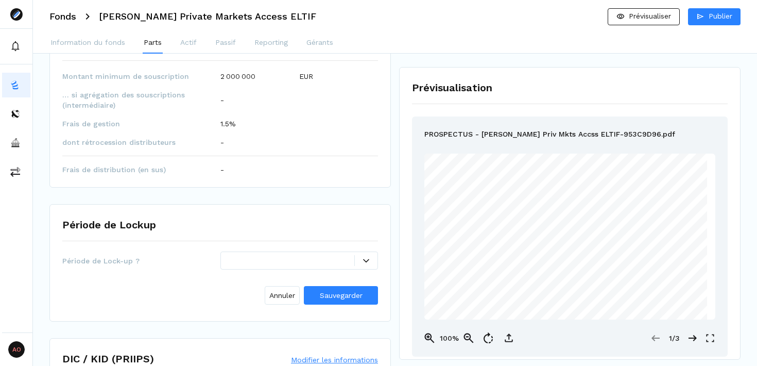
scroll to position [0, 0]
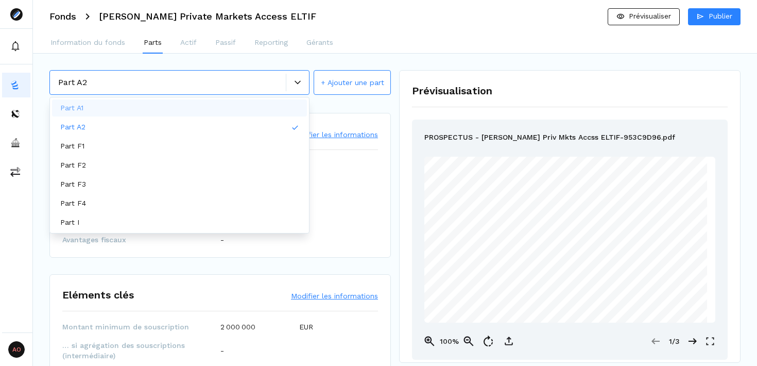
click at [178, 89] on div "Part A2" at bounding box center [179, 82] width 260 height 25
click at [141, 111] on div "Part A1" at bounding box center [179, 107] width 255 height 17
click at [292, 82] on div at bounding box center [297, 82] width 23 height 6
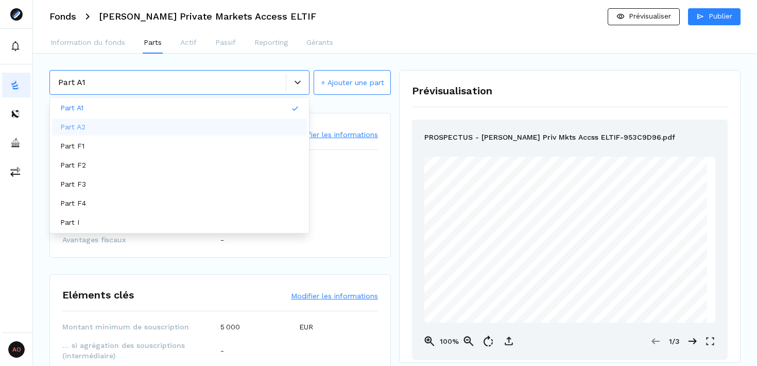
click at [271, 125] on div "Part A2" at bounding box center [179, 126] width 255 height 17
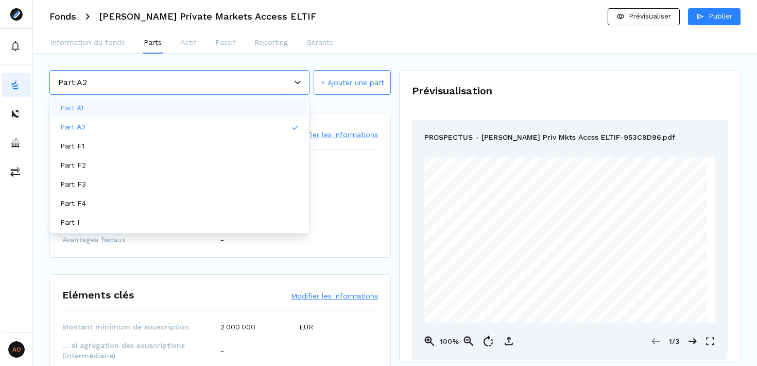
click at [297, 84] on icon at bounding box center [298, 82] width 6 height 6
click at [177, 151] on div "Part F1" at bounding box center [179, 145] width 255 height 17
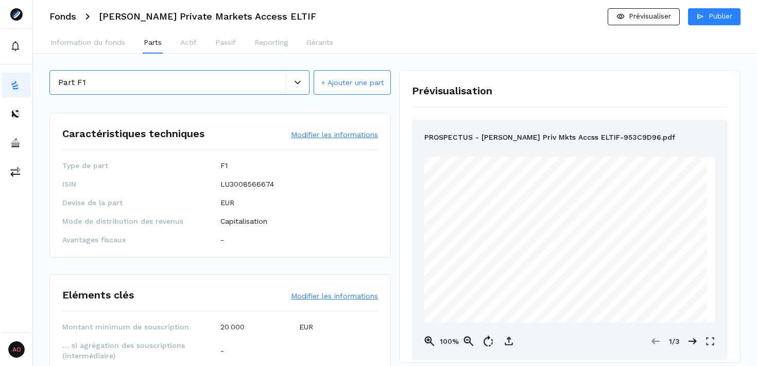
click at [298, 88] on div at bounding box center [297, 83] width 23 height 18
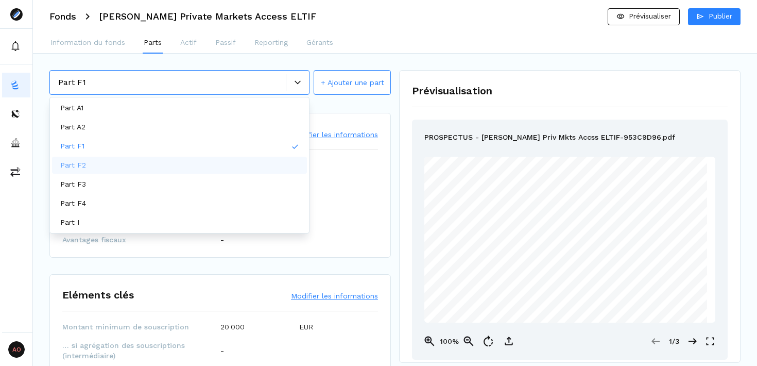
click at [178, 164] on div "Part F2" at bounding box center [179, 165] width 255 height 17
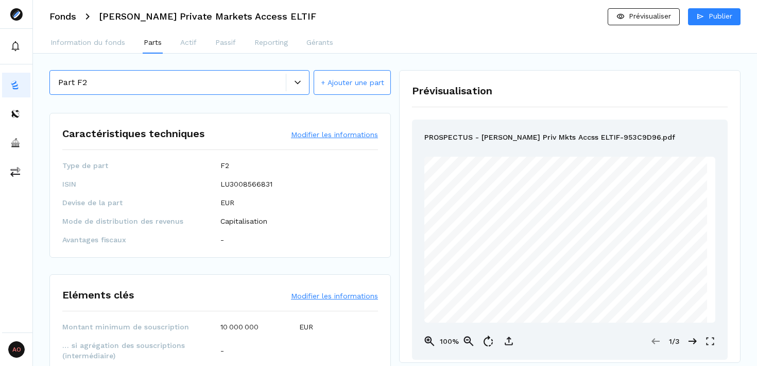
click at [299, 76] on div at bounding box center [297, 83] width 23 height 18
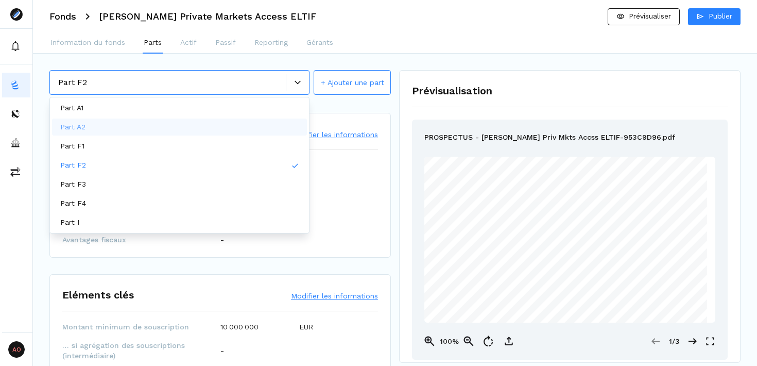
click at [151, 132] on div "Part A2" at bounding box center [179, 126] width 255 height 17
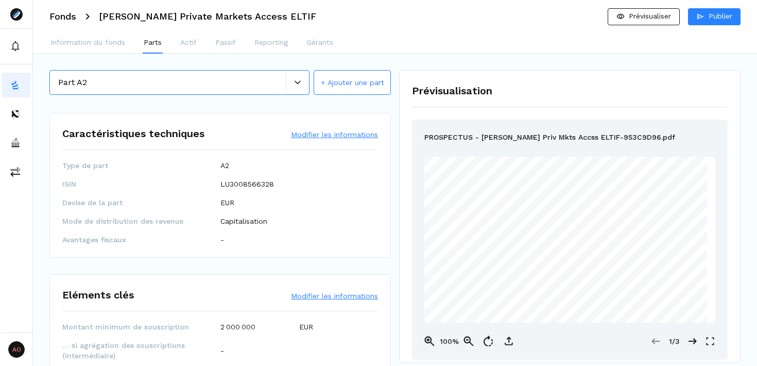
click at [282, 82] on div "Part A2" at bounding box center [172, 82] width 228 height 12
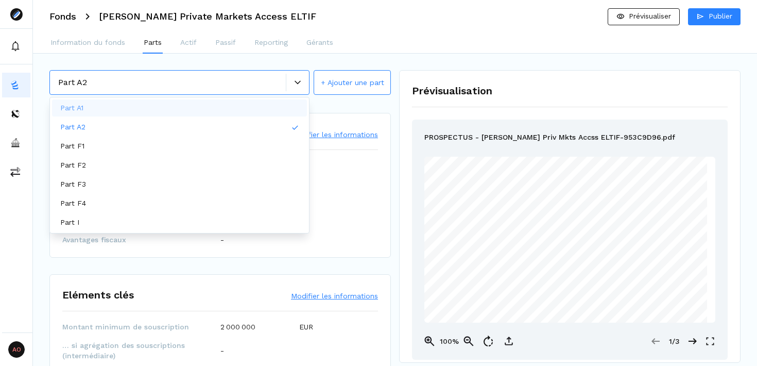
click at [222, 110] on div "Part A1" at bounding box center [179, 107] width 255 height 17
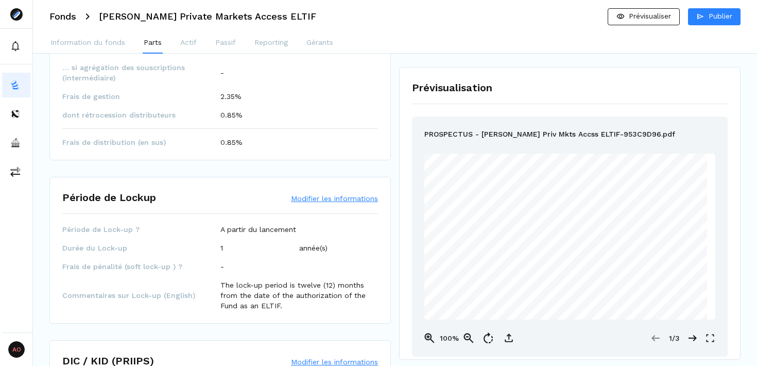
scroll to position [279, 0]
click at [260, 300] on p "The lock-up period is twelve (12) months from the date of the authorization of …" at bounding box center [299, 293] width 158 height 31
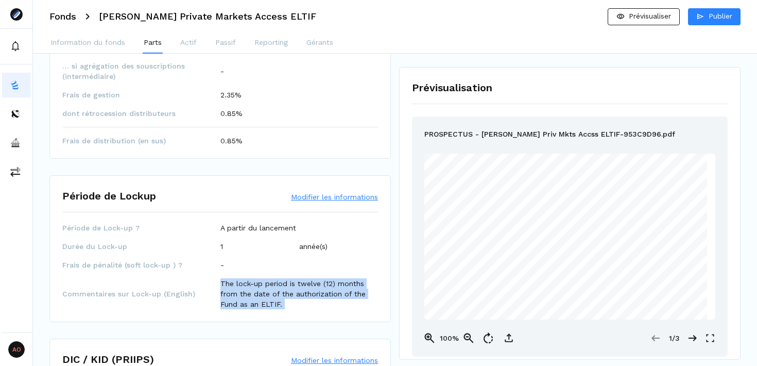
click at [260, 300] on p "The lock-up period is twelve (12) months from the date of the authorization of …" at bounding box center [299, 293] width 158 height 31
copy p "The lock-up period is twelve (12) months from the date of the authorization of …"
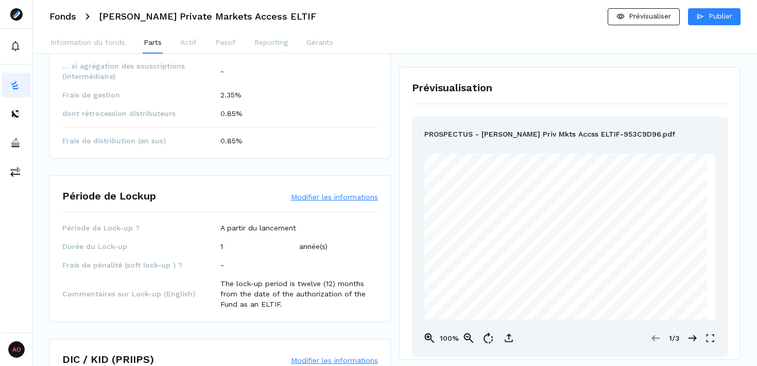
click at [263, 254] on div "Période de Lock-up ? A partir du lancement Durée du Lock-up 1 année(s) Frais de…" at bounding box center [220, 265] width 316 height 87
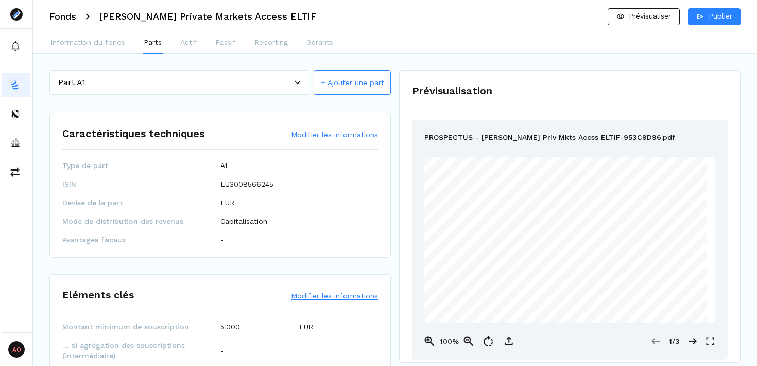
click at [304, 87] on div at bounding box center [297, 83] width 23 height 18
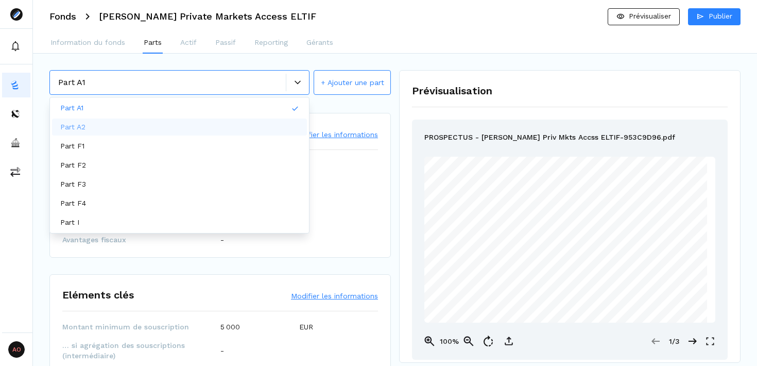
click at [212, 124] on div "Part A2" at bounding box center [179, 126] width 255 height 17
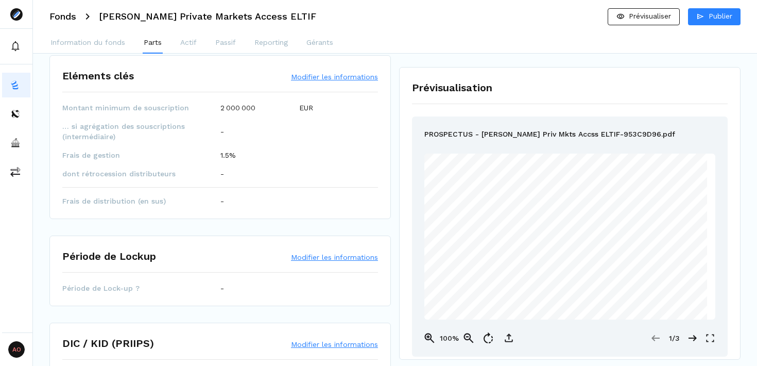
scroll to position [221, 0]
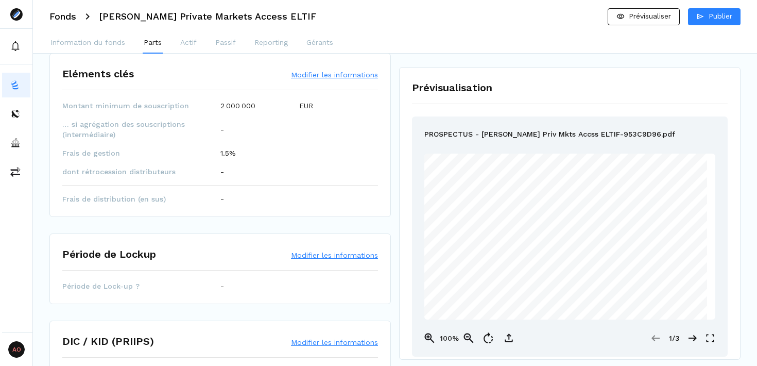
click at [319, 256] on button "Modifier les informations" at bounding box center [334, 255] width 87 height 10
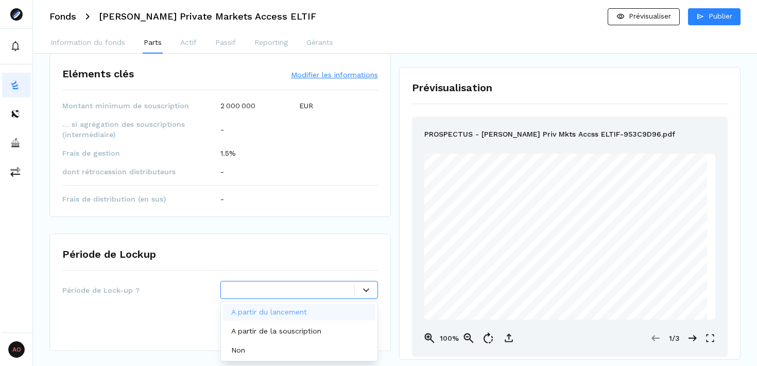
click at [294, 288] on div at bounding box center [292, 289] width 126 height 11
click at [275, 314] on p "A partir du lancement" at bounding box center [269, 311] width 76 height 11
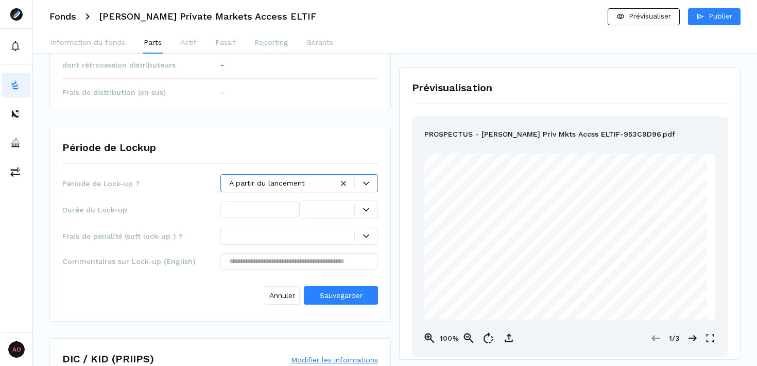
scroll to position [333, 0]
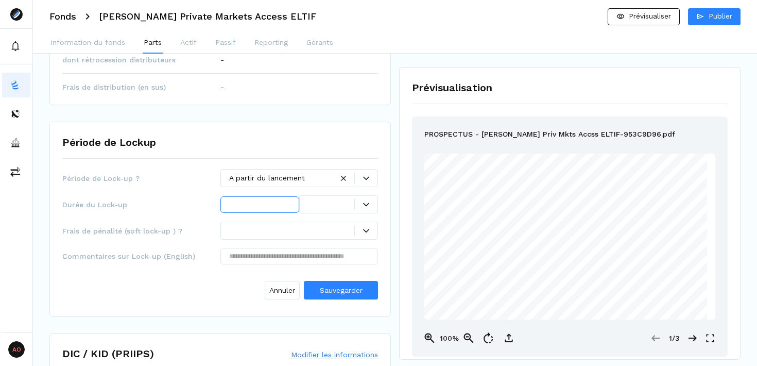
click at [269, 205] on input "text" at bounding box center [259, 204] width 79 height 16
type input "*"
click at [365, 204] on icon at bounding box center [366, 204] width 6 height 4
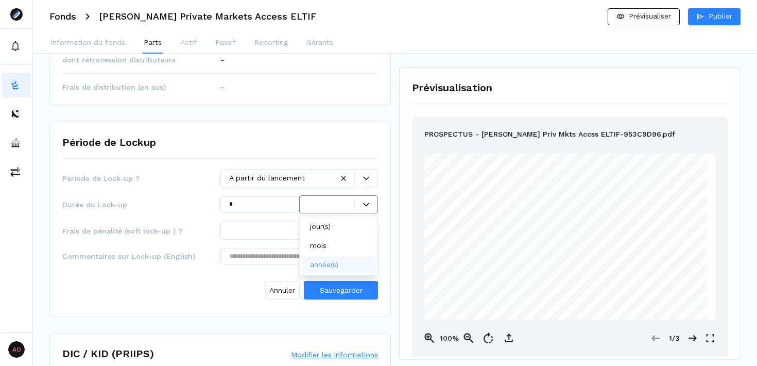
click at [330, 262] on p "année(s)" at bounding box center [324, 264] width 28 height 11
click at [324, 256] on input "text" at bounding box center [299, 256] width 158 height 16
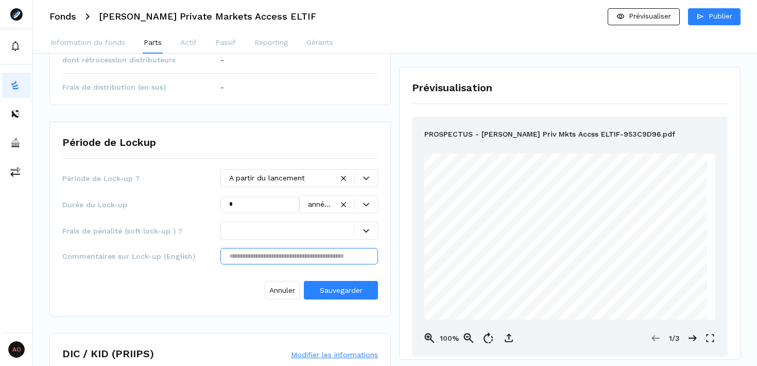
paste input "**********"
type input "**********"
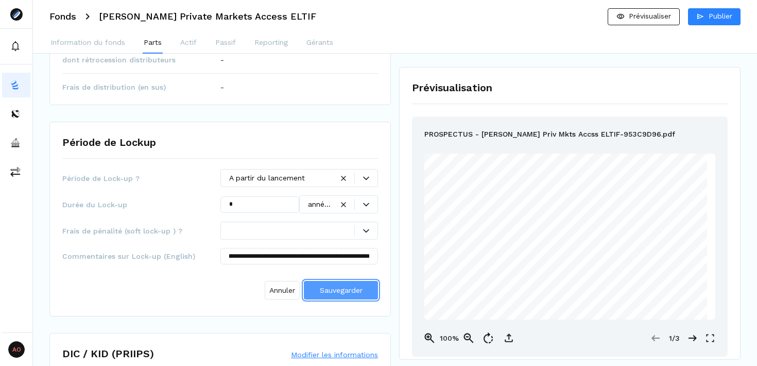
click at [354, 292] on span "Sauvegarder" at bounding box center [341, 290] width 43 height 8
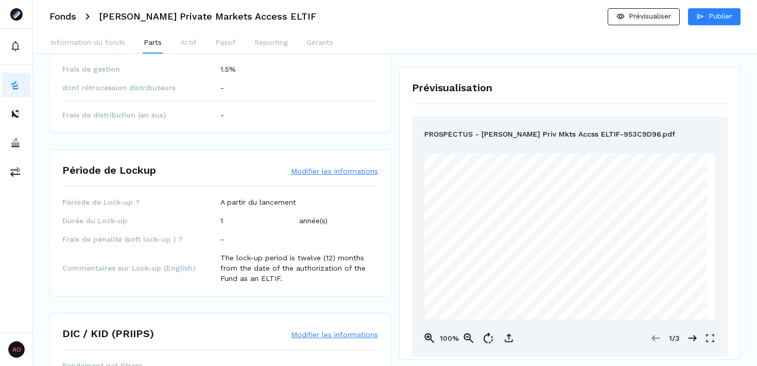
scroll to position [0, 0]
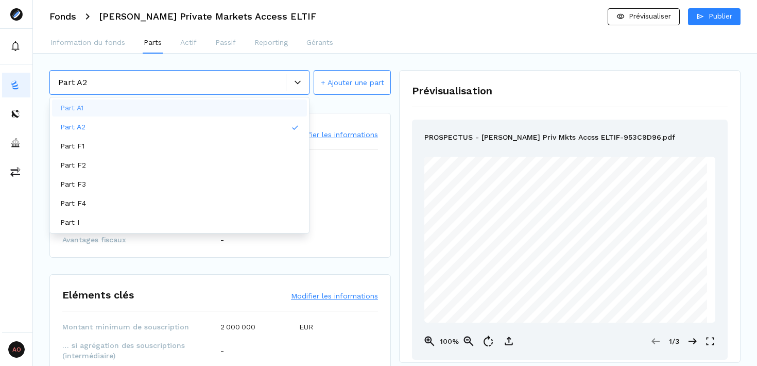
click at [296, 83] on icon at bounding box center [298, 82] width 6 height 6
click at [188, 108] on div "Part A1" at bounding box center [179, 107] width 255 height 17
click at [302, 86] on div at bounding box center [297, 83] width 23 height 18
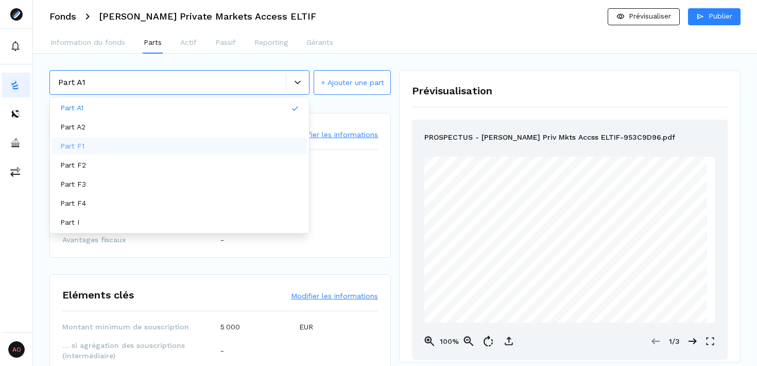
click at [214, 146] on div "Part F1" at bounding box center [179, 145] width 255 height 17
click at [299, 82] on icon at bounding box center [298, 82] width 6 height 4
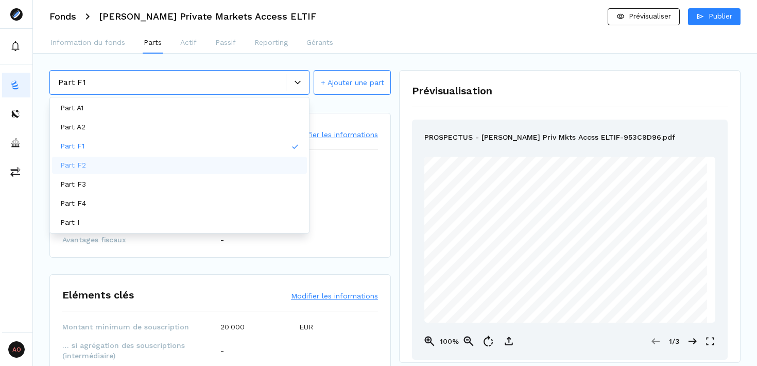
click at [211, 162] on div "Part F2" at bounding box center [179, 165] width 255 height 17
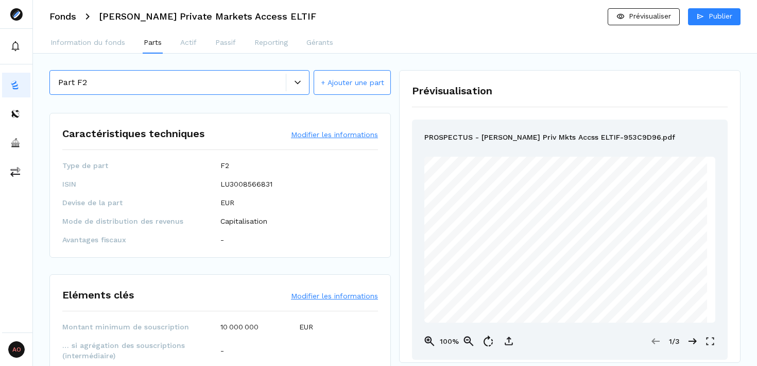
click at [301, 85] on div at bounding box center [297, 82] width 23 height 6
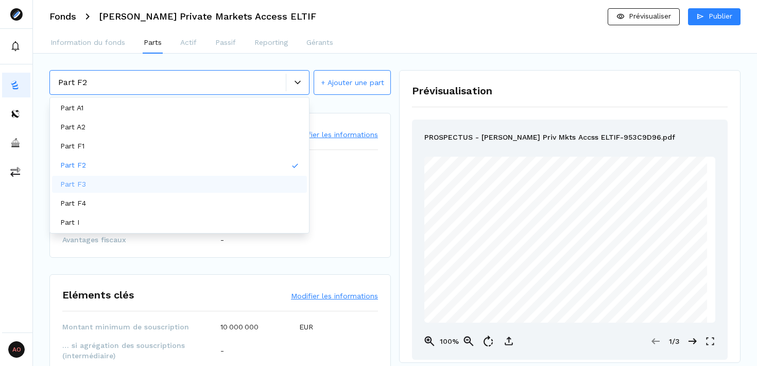
click at [205, 181] on div "Part F3" at bounding box center [179, 184] width 255 height 17
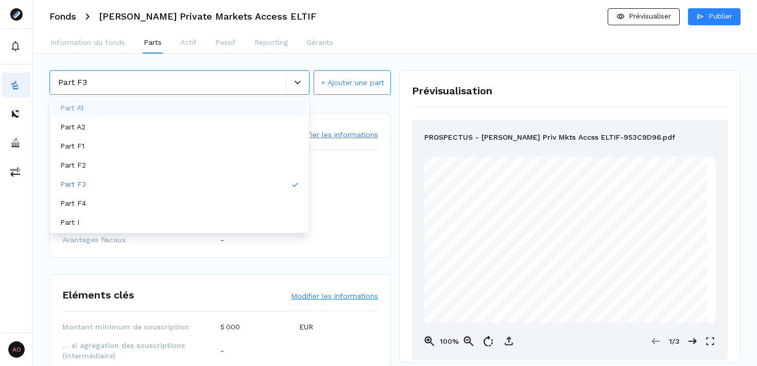
click at [299, 81] on icon at bounding box center [298, 82] width 6 height 6
click at [168, 207] on div "Part F4" at bounding box center [179, 203] width 255 height 17
click at [298, 80] on icon at bounding box center [298, 82] width 6 height 6
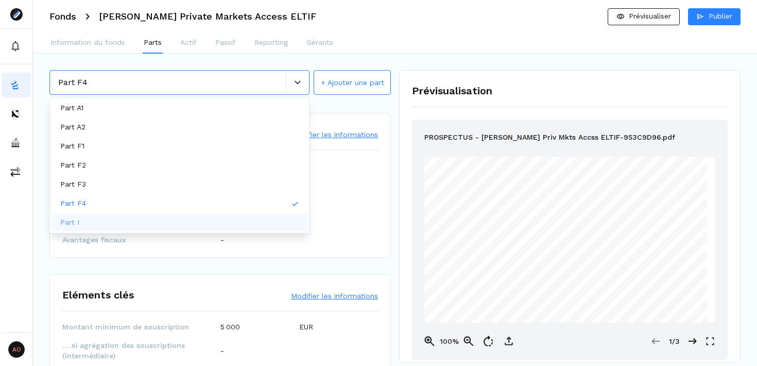
click at [194, 217] on div "Part I" at bounding box center [179, 222] width 255 height 17
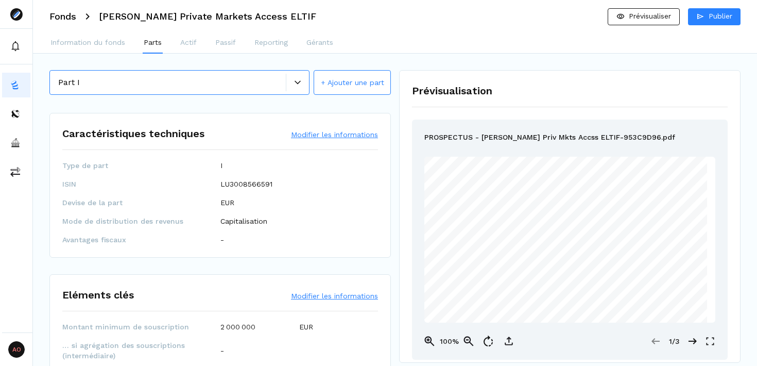
click at [300, 90] on div at bounding box center [297, 83] width 23 height 18
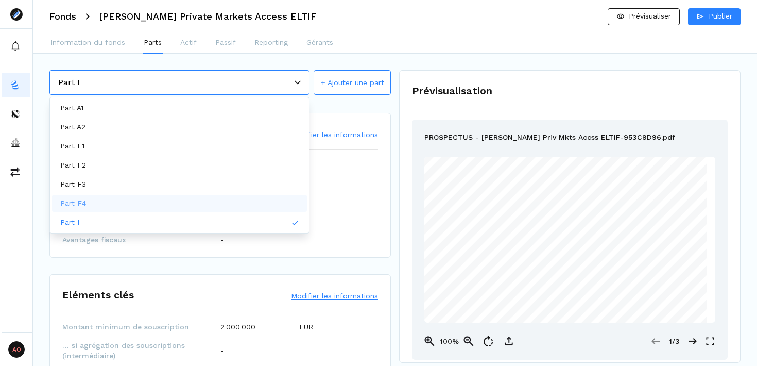
click at [224, 205] on div "Part F4" at bounding box center [179, 203] width 255 height 17
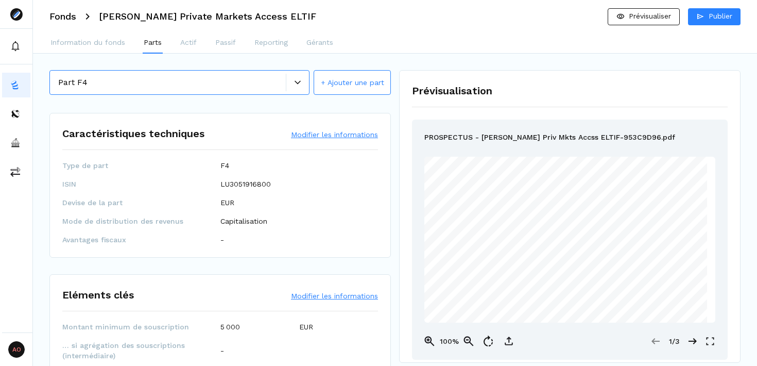
click at [301, 86] on div at bounding box center [297, 83] width 23 height 18
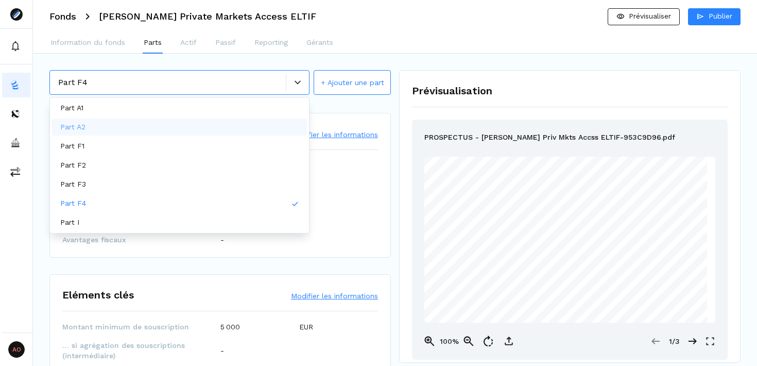
click at [223, 123] on div "Part A2" at bounding box center [179, 126] width 255 height 17
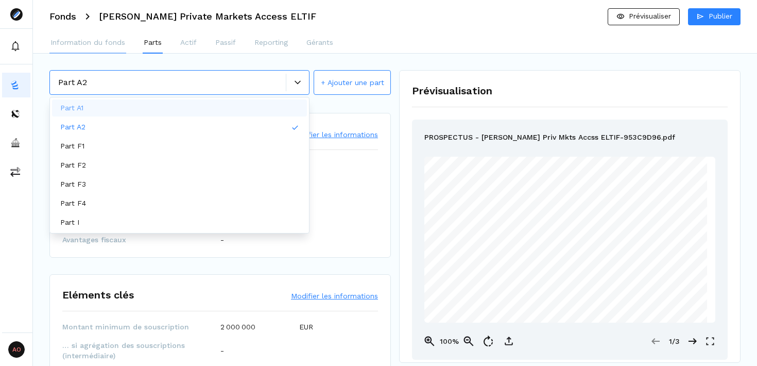
click at [92, 43] on p "Information du fonds" at bounding box center [87, 42] width 75 height 11
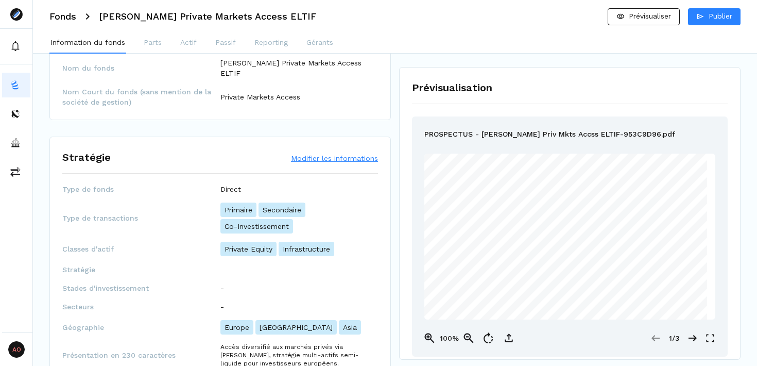
scroll to position [59, 0]
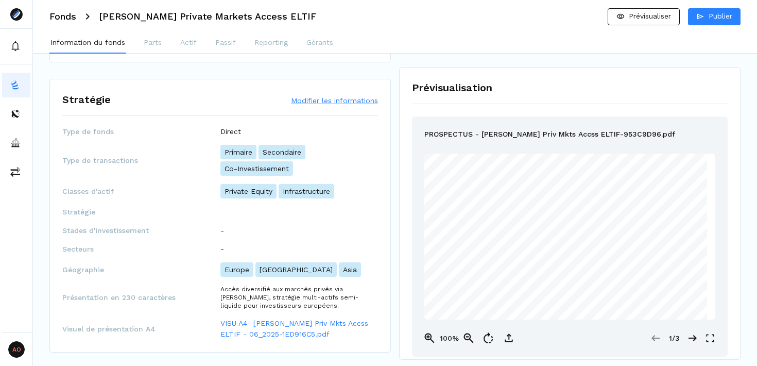
scroll to position [136, 0]
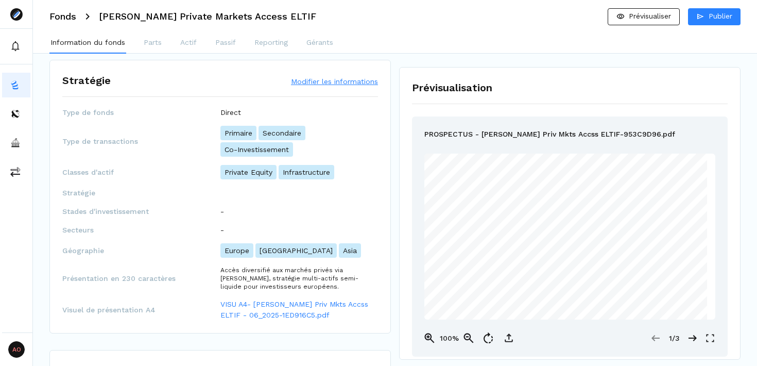
click at [301, 243] on p "[GEOGRAPHIC_DATA]" at bounding box center [295, 250] width 81 height 14
click at [332, 76] on button "Modifier les informations" at bounding box center [334, 81] width 87 height 10
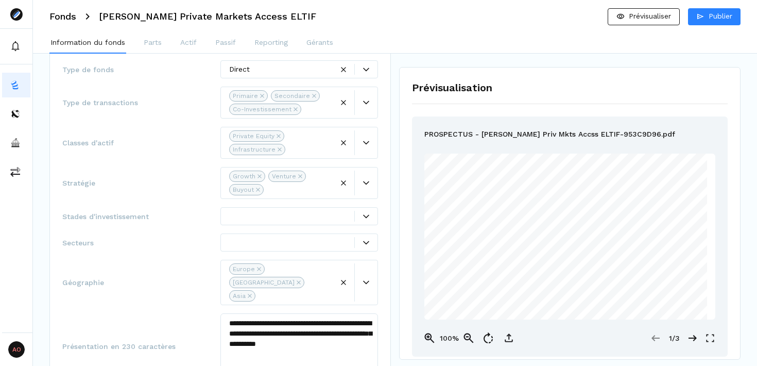
scroll to position [202, 0]
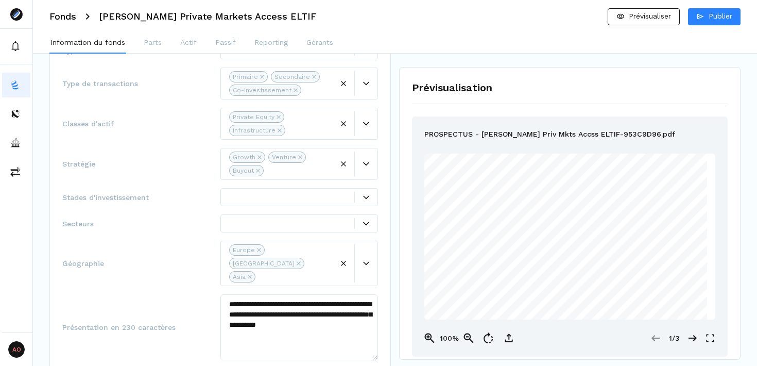
click at [250, 274] on icon "Remove Asia" at bounding box center [250, 276] width 4 height 4
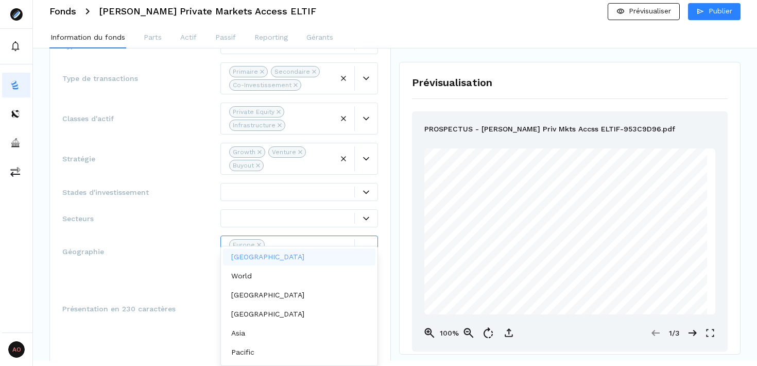
scroll to position [0, 0]
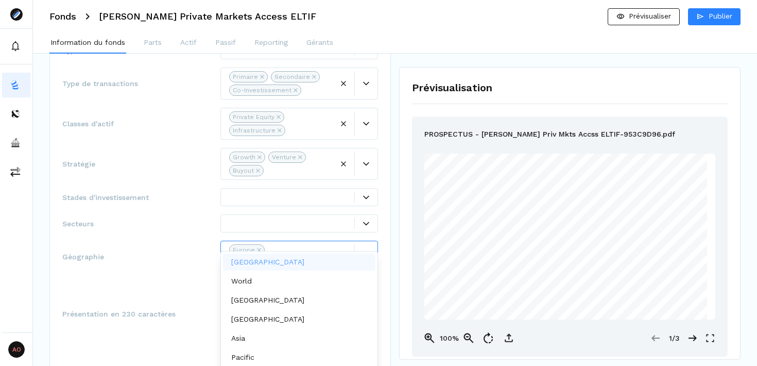
click at [168, 215] on div "Secteurs" at bounding box center [220, 223] width 316 height 18
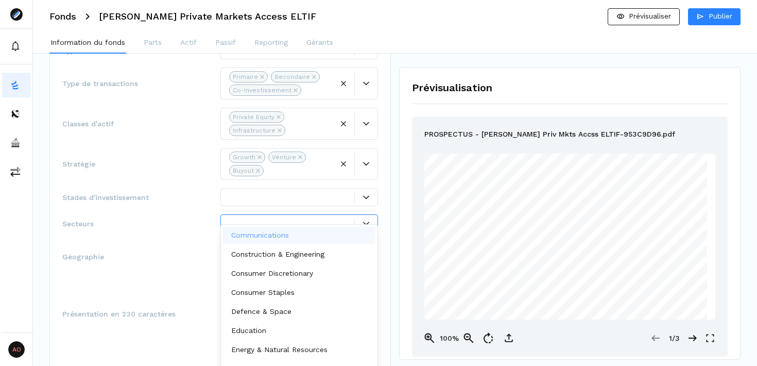
click at [357, 220] on div at bounding box center [366, 223] width 23 height 6
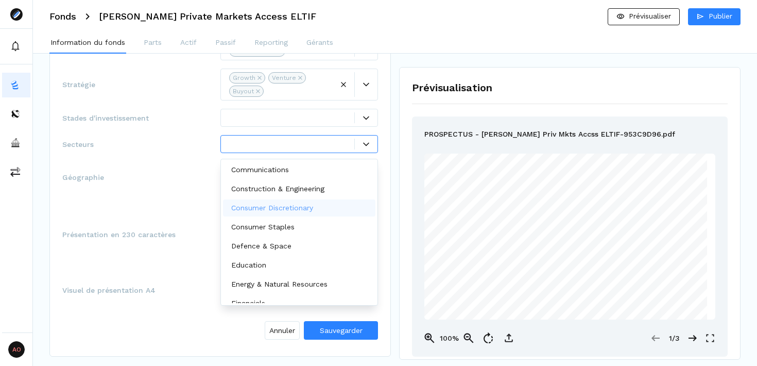
scroll to position [283, 0]
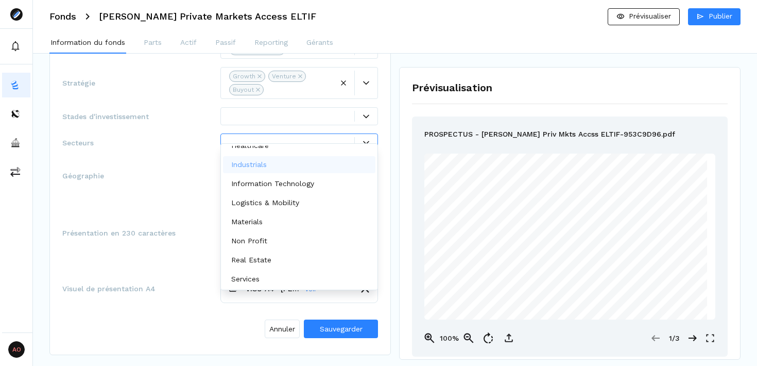
click at [279, 166] on div "Industrials" at bounding box center [299, 164] width 153 height 17
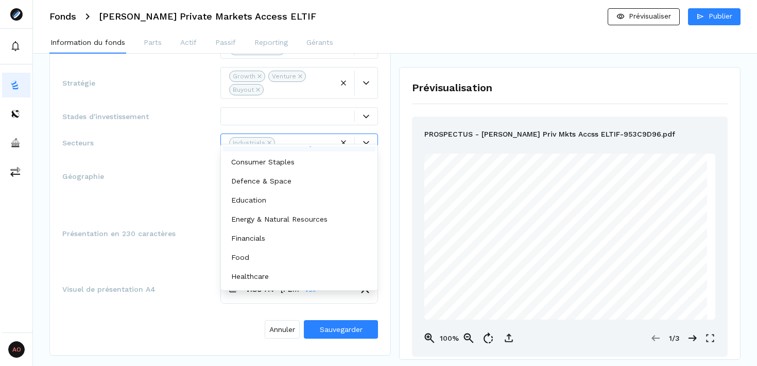
scroll to position [0, 0]
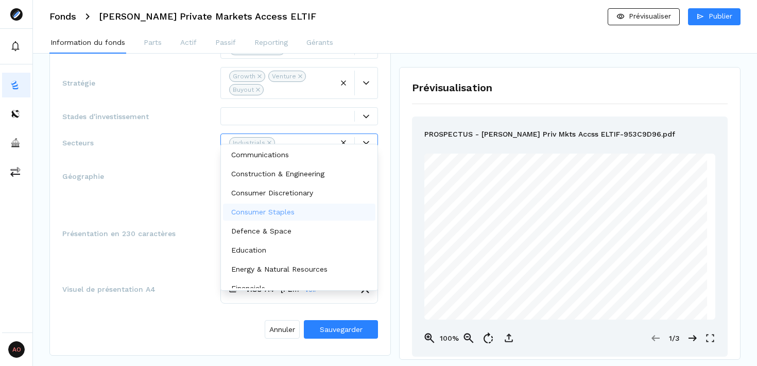
click at [304, 216] on div "Consumer Staples" at bounding box center [299, 211] width 153 height 17
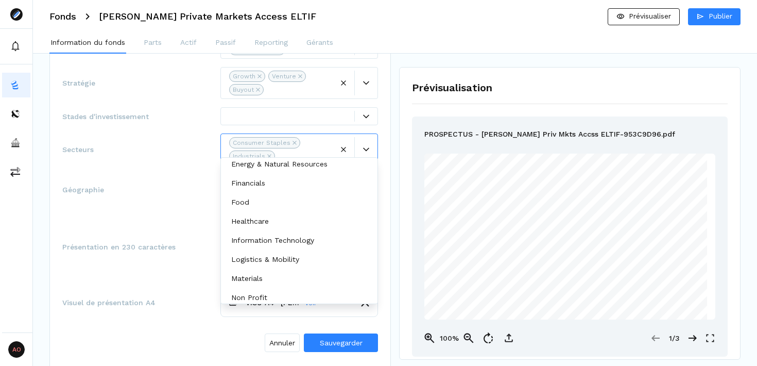
scroll to position [110, 0]
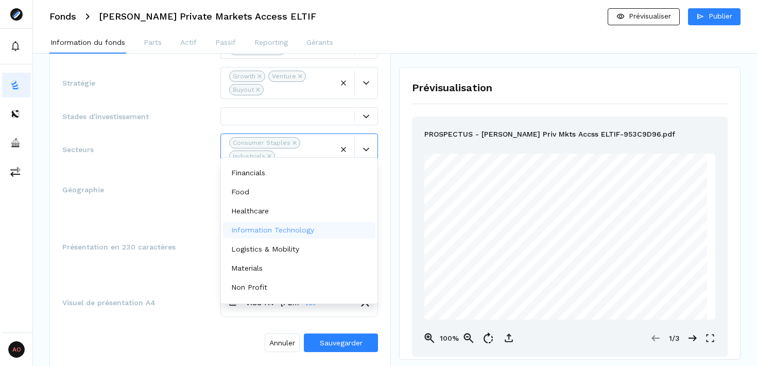
click at [306, 233] on p "Information Technology" at bounding box center [272, 229] width 83 height 11
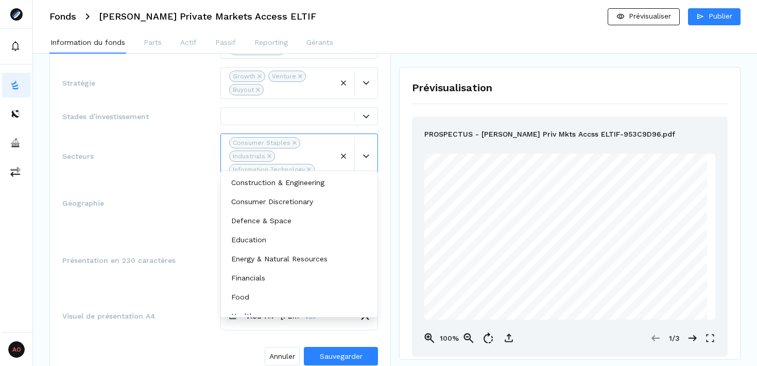
scroll to position [0, 0]
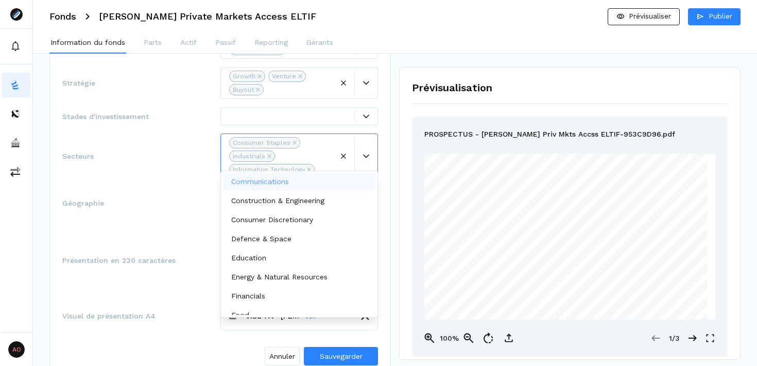
click at [296, 185] on div "Communications" at bounding box center [299, 181] width 153 height 17
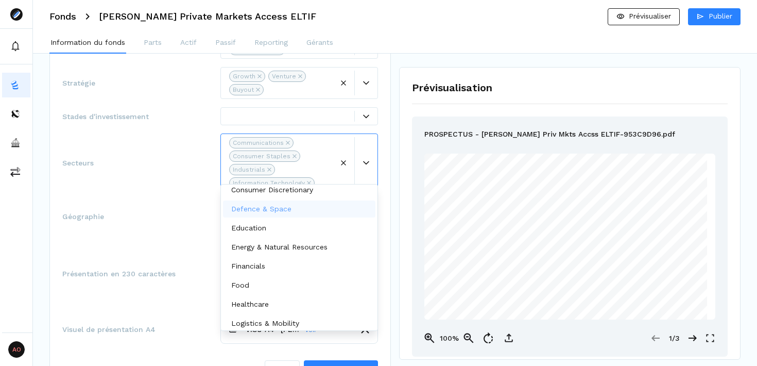
scroll to position [15, 0]
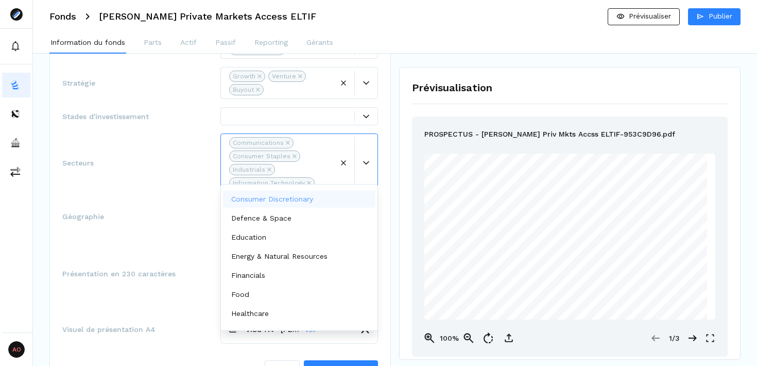
click at [298, 203] on p "Consumer Discretionary" at bounding box center [272, 199] width 82 height 11
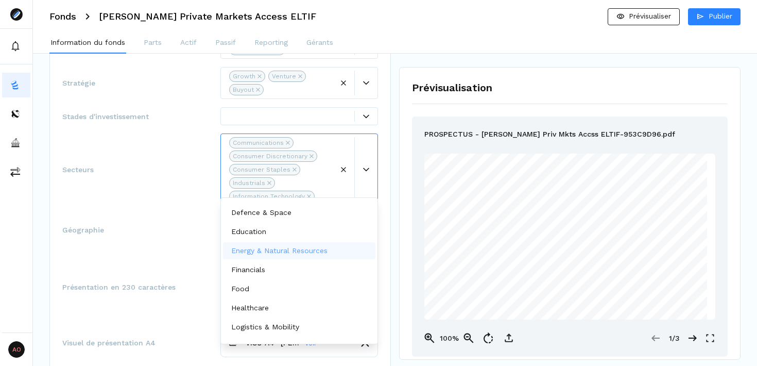
click at [296, 253] on p "Energy & Natural Resources" at bounding box center [279, 250] width 96 height 11
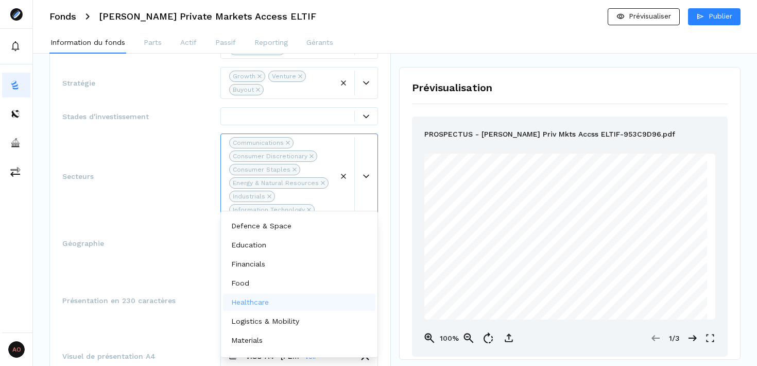
click at [297, 306] on div "Healthcare" at bounding box center [299, 301] width 153 height 17
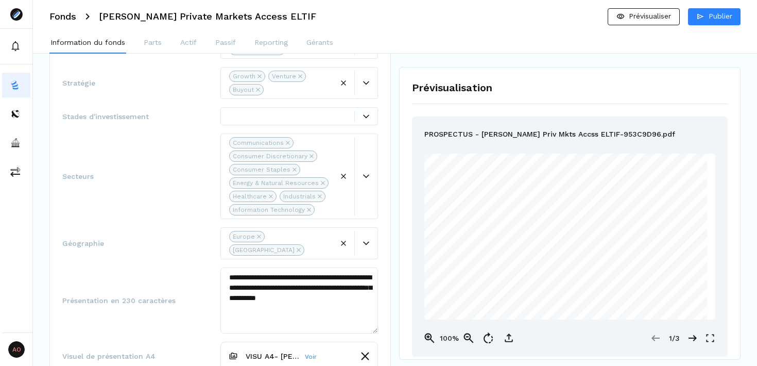
click at [174, 212] on div "**********" at bounding box center [220, 184] width 316 height 449
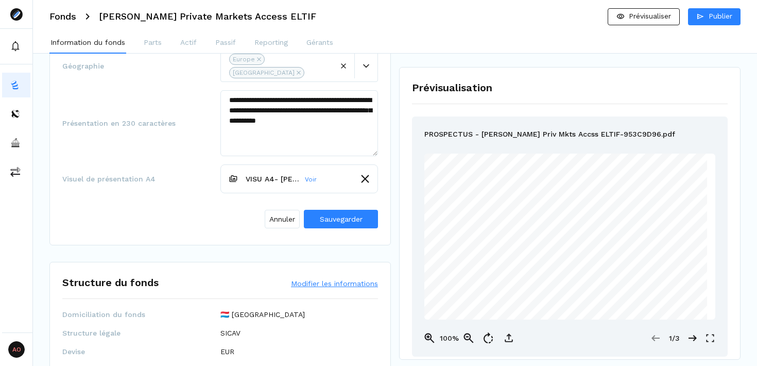
scroll to position [457, 0]
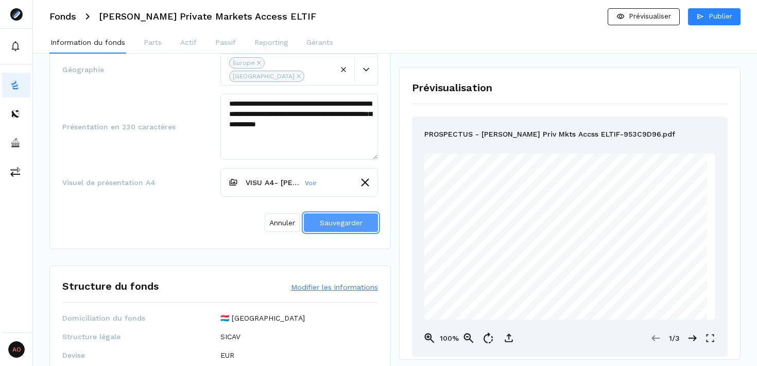
click at [326, 218] on span "Sauvegarder" at bounding box center [341, 222] width 43 height 8
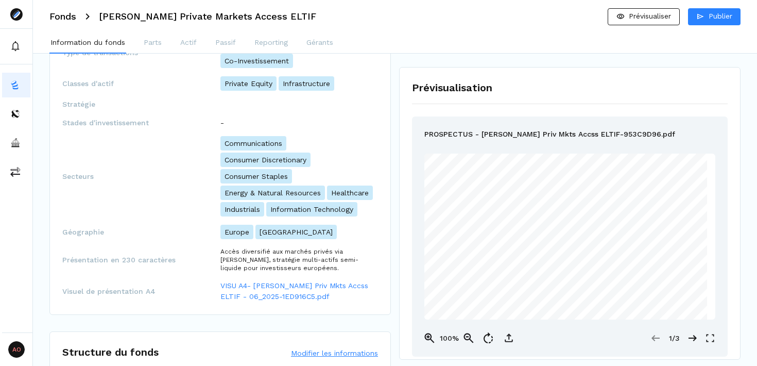
scroll to position [120, 0]
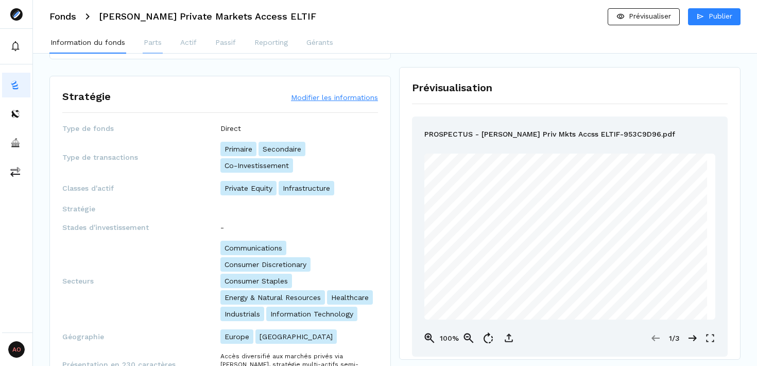
click at [150, 42] on p "Parts" at bounding box center [153, 42] width 18 height 11
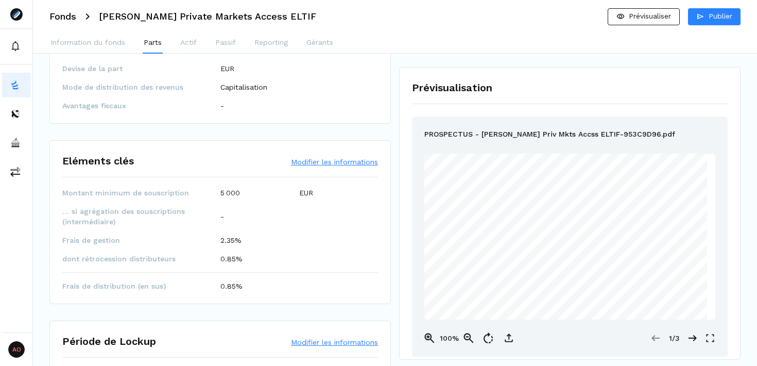
scroll to position [187, 0]
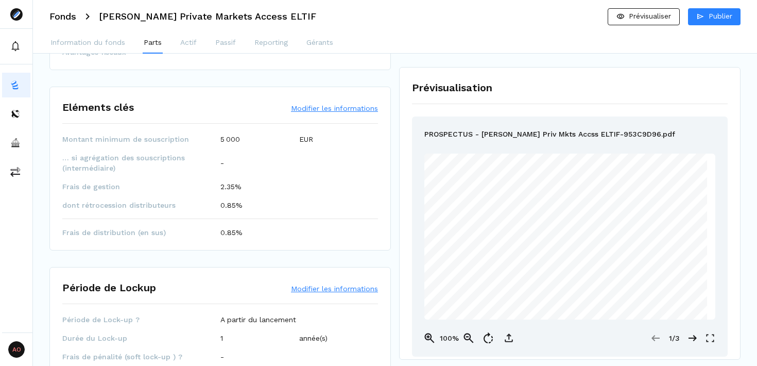
click at [329, 107] on button "Modifier les informations" at bounding box center [334, 108] width 87 height 10
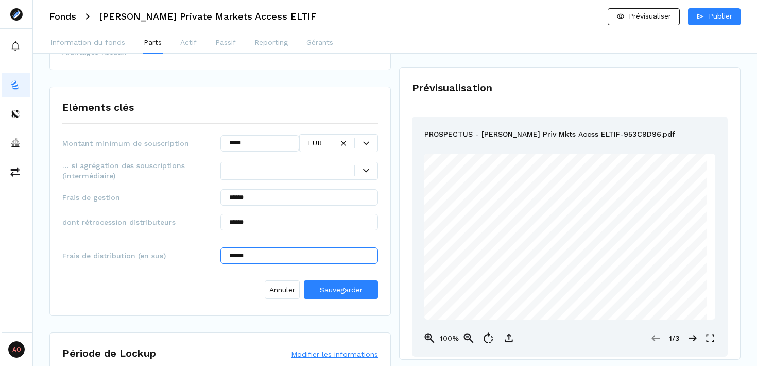
drag, startPoint x: 261, startPoint y: 258, endPoint x: 178, endPoint y: 252, distance: 82.6
click at [178, 252] on div "Frais de distribution (en sus) ******" at bounding box center [220, 255] width 316 height 16
click at [333, 287] on span "Sauvegarder" at bounding box center [341, 289] width 43 height 8
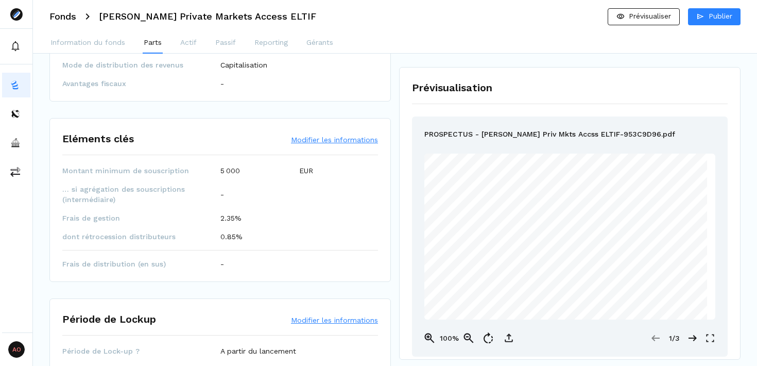
scroll to position [0, 0]
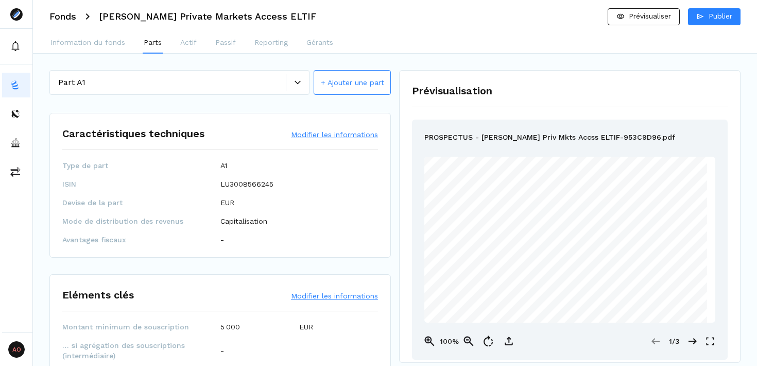
click at [297, 81] on icon at bounding box center [298, 82] width 6 height 6
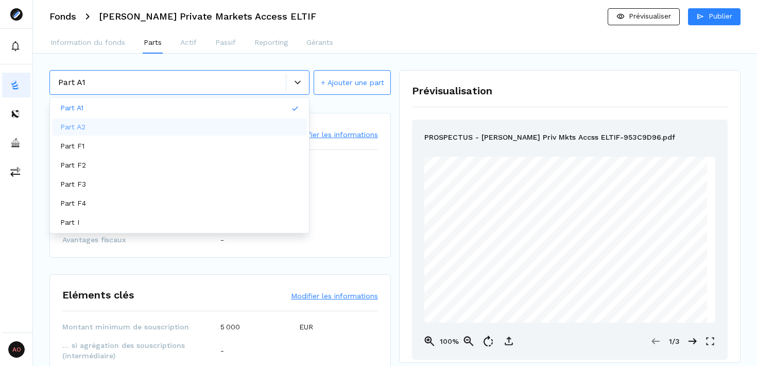
click at [139, 128] on div "Part A2" at bounding box center [179, 126] width 255 height 17
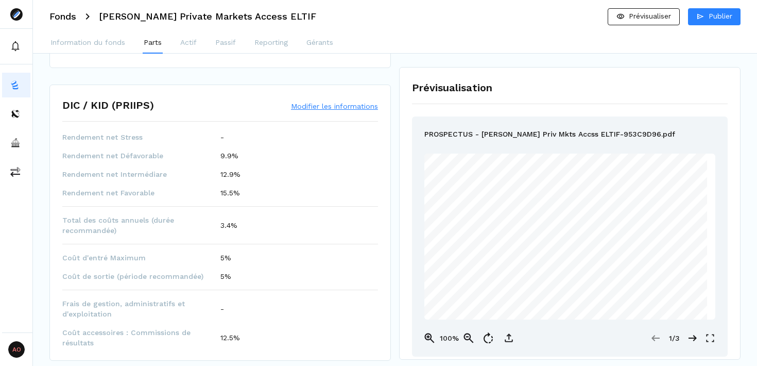
scroll to position [534, 0]
click at [325, 106] on button "Modifier les informations" at bounding box center [334, 105] width 87 height 10
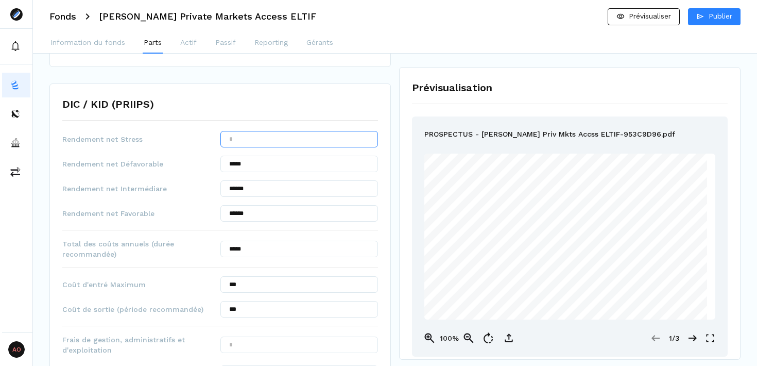
click at [268, 135] on input "text" at bounding box center [299, 139] width 158 height 16
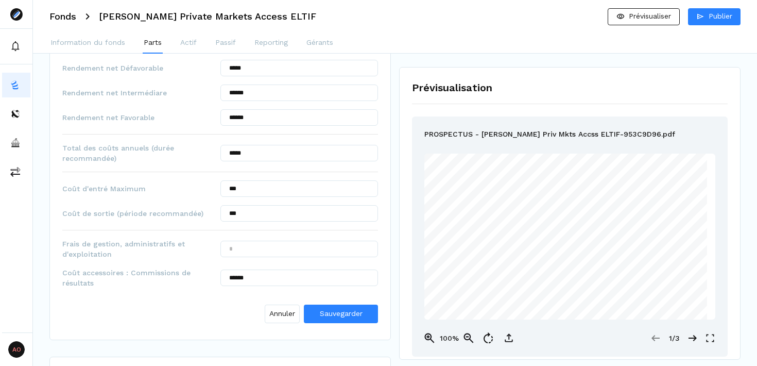
scroll to position [629, 0]
type input "******"
click at [270, 274] on input "******" at bounding box center [299, 278] width 158 height 16
type input "******"
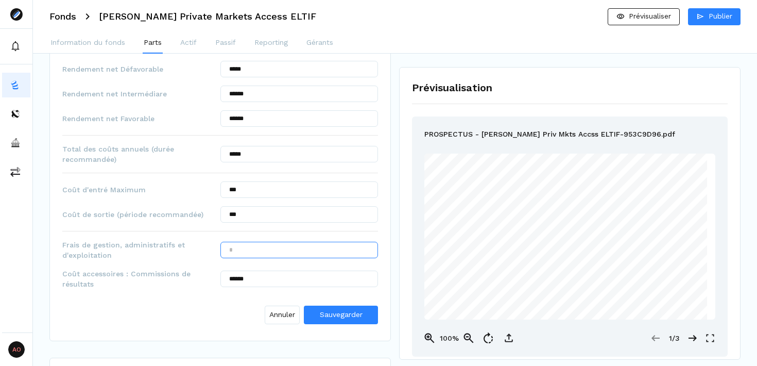
click at [270, 250] on input "text" at bounding box center [299, 249] width 158 height 16
type input "******"
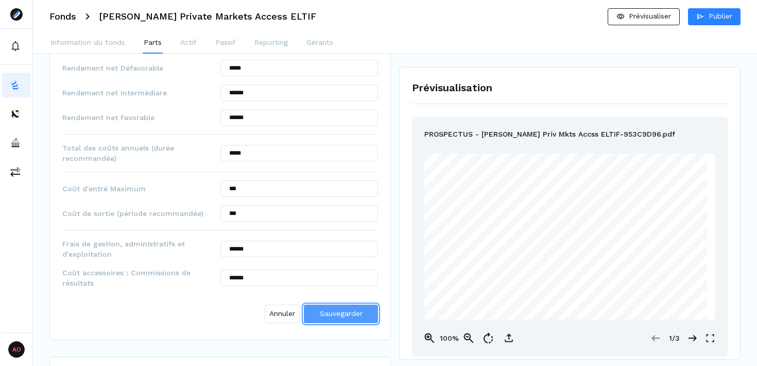
click at [332, 317] on span "Sauvegarder" at bounding box center [341, 313] width 43 height 8
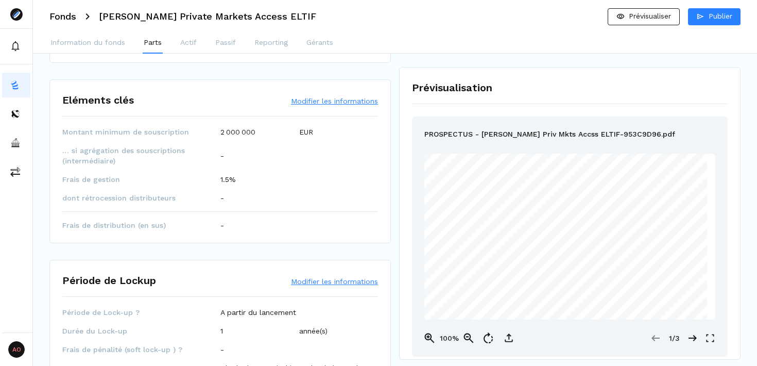
scroll to position [0, 0]
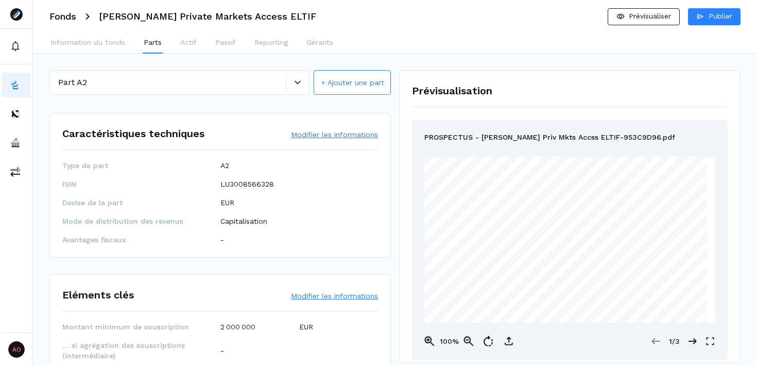
click at [286, 89] on span at bounding box center [286, 83] width 1 height 18
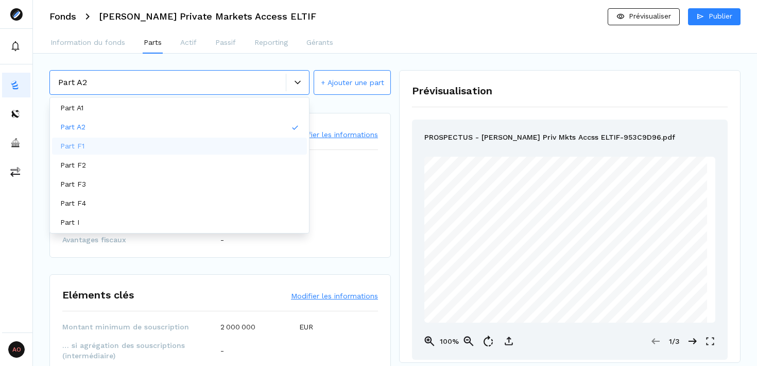
click at [182, 147] on div "Part F1" at bounding box center [179, 145] width 255 height 17
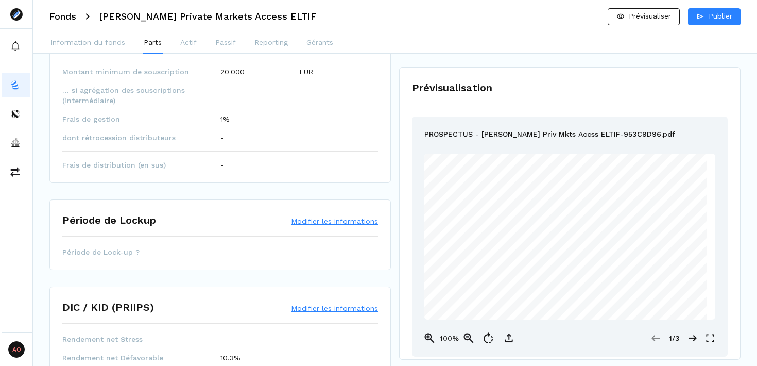
scroll to position [319, 0]
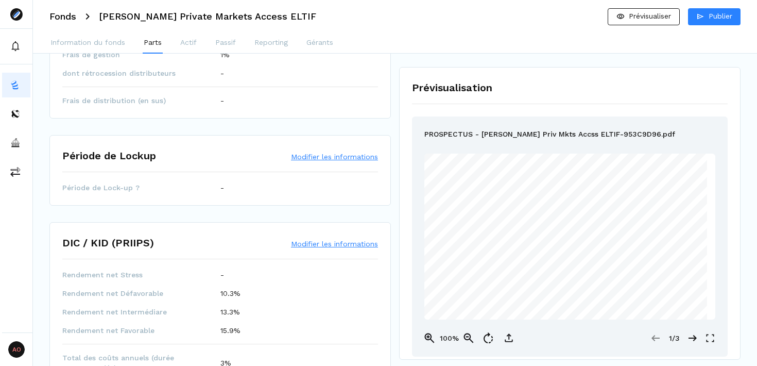
click at [320, 158] on button "Modifier les informations" at bounding box center [334, 156] width 87 height 10
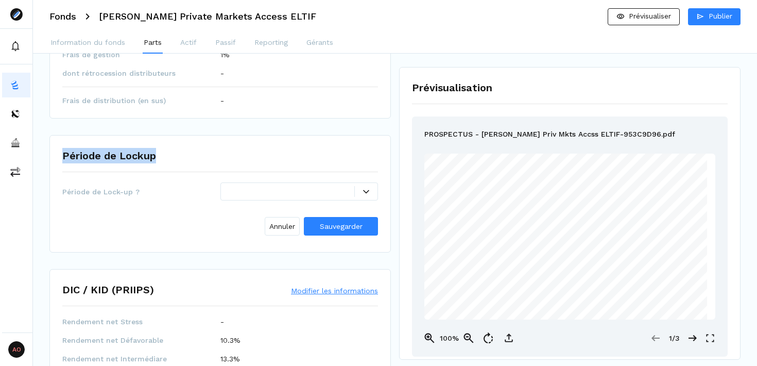
click at [320, 158] on div "Période de Lockup" at bounding box center [220, 160] width 316 height 24
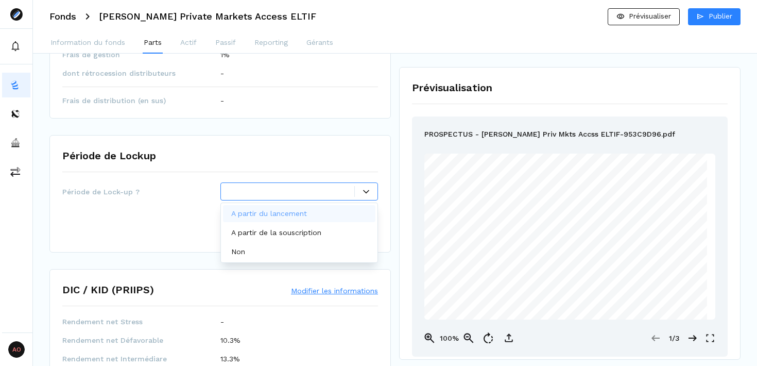
click at [363, 198] on div at bounding box center [299, 191] width 158 height 18
click at [311, 211] on div "A partir du lancement" at bounding box center [271, 213] width 80 height 11
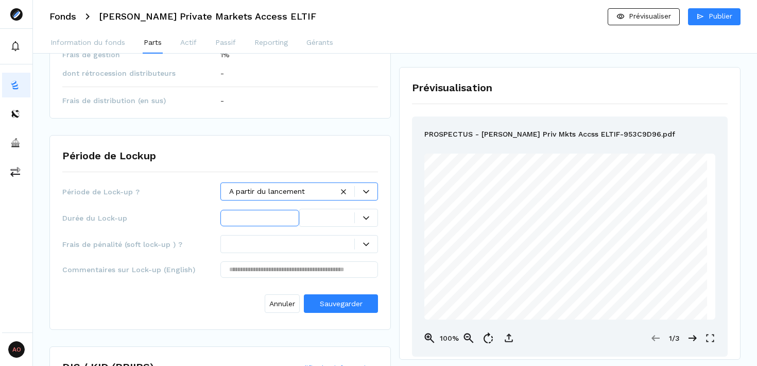
click at [271, 219] on input "text" at bounding box center [259, 218] width 79 height 16
type input "*"
click at [359, 219] on div at bounding box center [366, 218] width 23 height 6
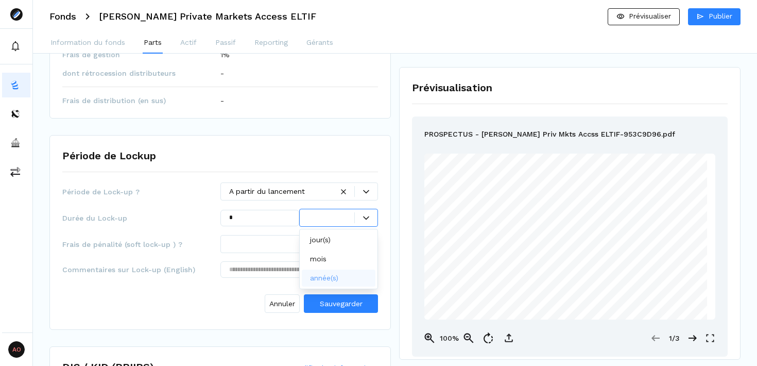
click at [338, 276] on p "année(s)" at bounding box center [324, 277] width 28 height 11
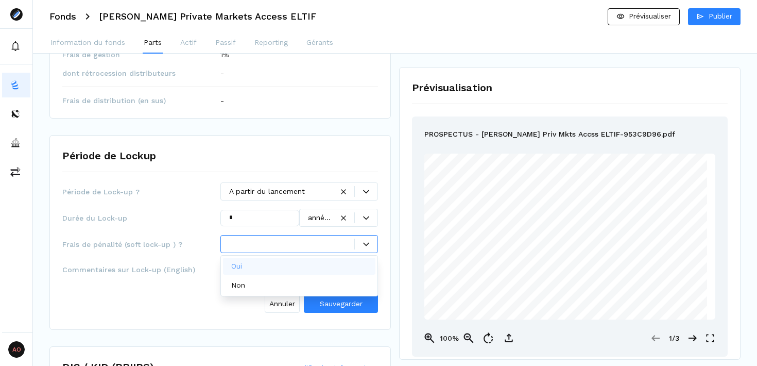
click at [324, 247] on div at bounding box center [292, 243] width 126 height 11
click at [153, 217] on span "Durée du Lock-up" at bounding box center [141, 218] width 158 height 10
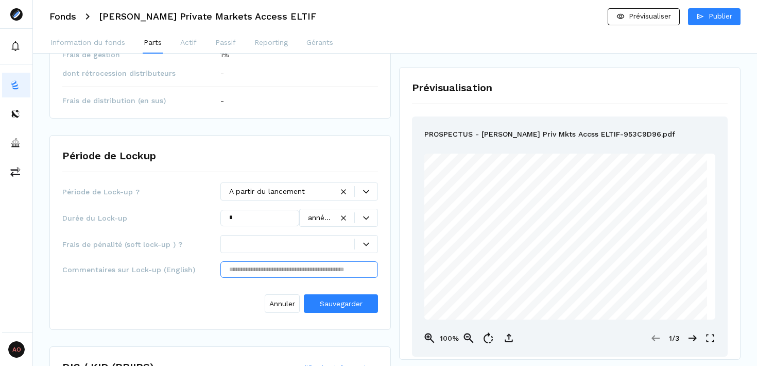
click at [268, 271] on input "text" at bounding box center [299, 269] width 158 height 16
paste input "**********"
type input "**********"
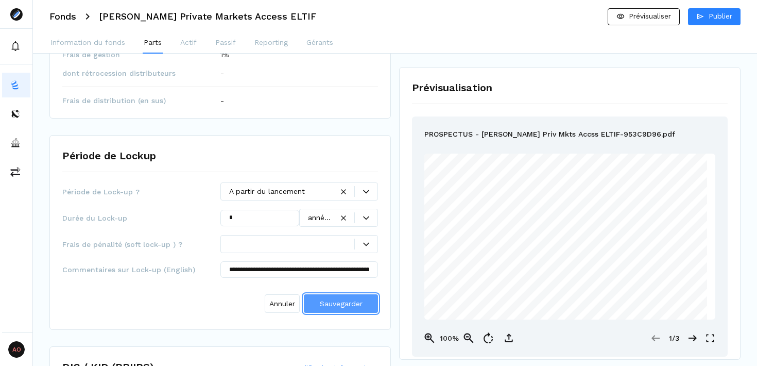
click at [340, 301] on span "Sauvegarder" at bounding box center [341, 303] width 43 height 8
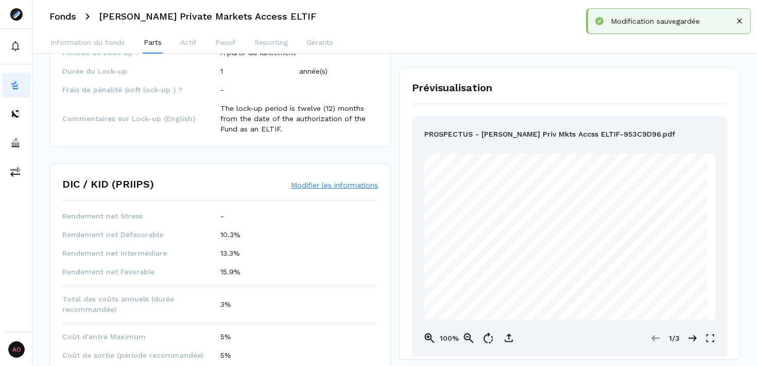
scroll to position [460, 0]
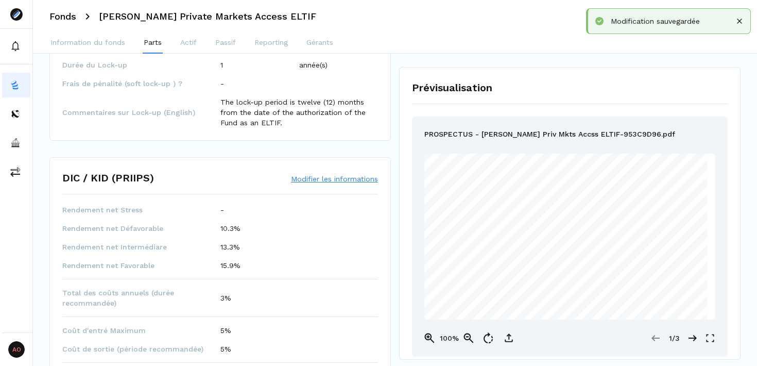
click at [335, 177] on button "Modifier les informations" at bounding box center [334, 179] width 87 height 10
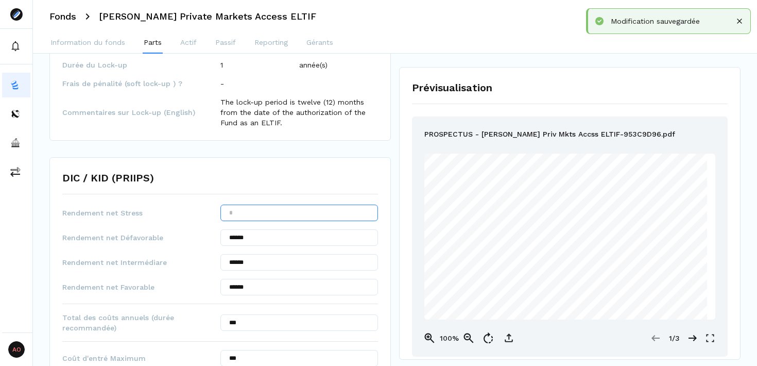
click at [239, 215] on input "text" at bounding box center [299, 212] width 158 height 16
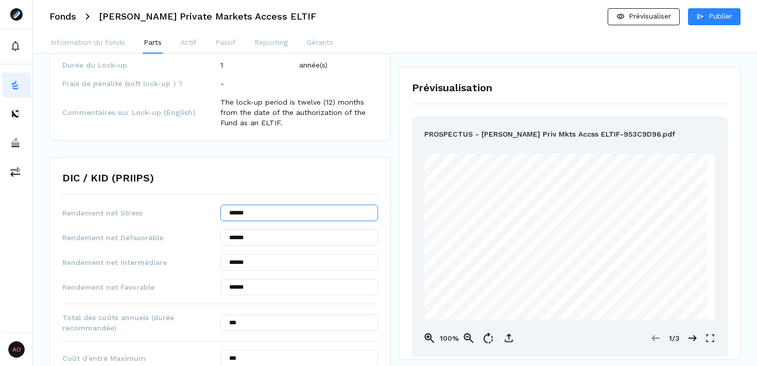
type input "******"
click at [257, 160] on div "DIC / KID (PRIIPS) Rendement net Stress ****** Rendement net Défavorable ******…" at bounding box center [219, 333] width 341 height 352
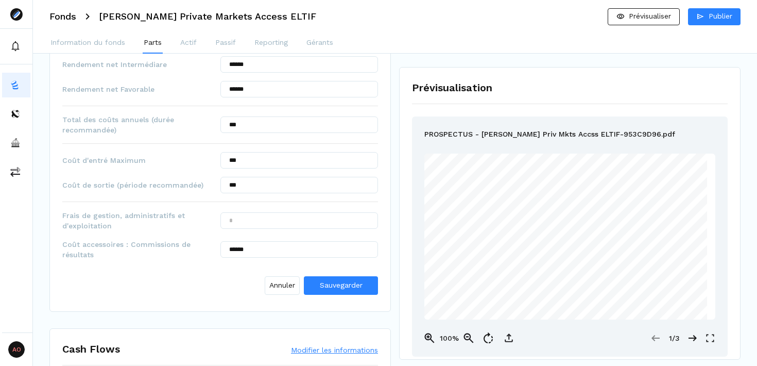
scroll to position [667, 0]
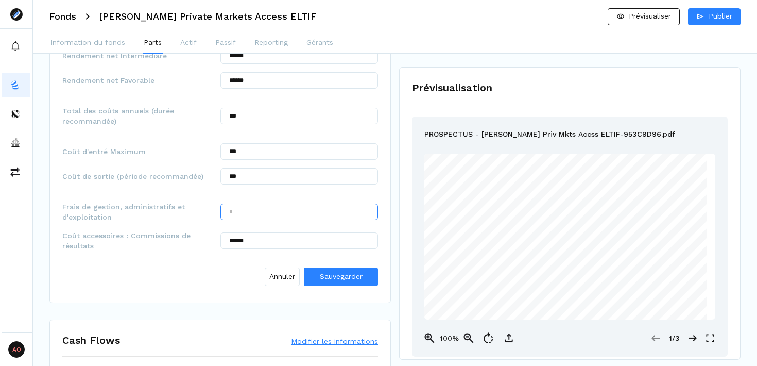
click at [290, 216] on input "text" at bounding box center [299, 211] width 158 height 16
type input "******"
click at [308, 237] on input "******" at bounding box center [299, 240] width 158 height 16
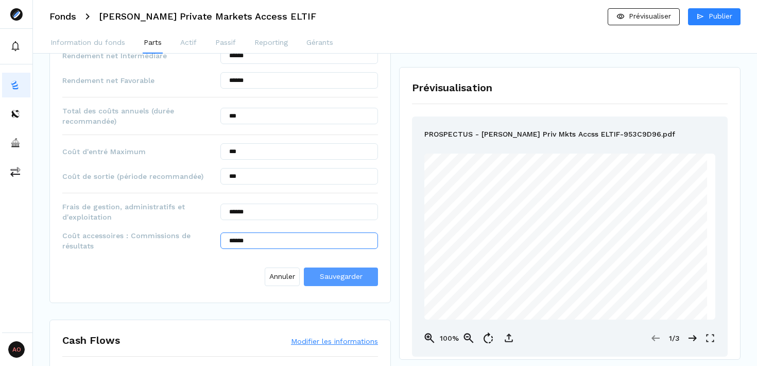
type input "******"
click at [360, 279] on span "Sauvegarder" at bounding box center [341, 276] width 43 height 8
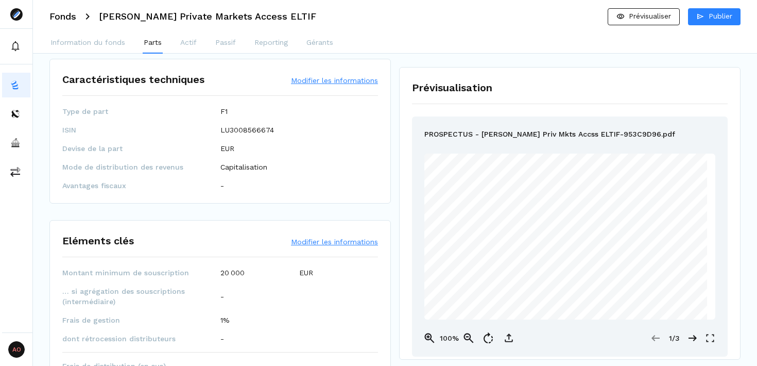
scroll to position [0, 0]
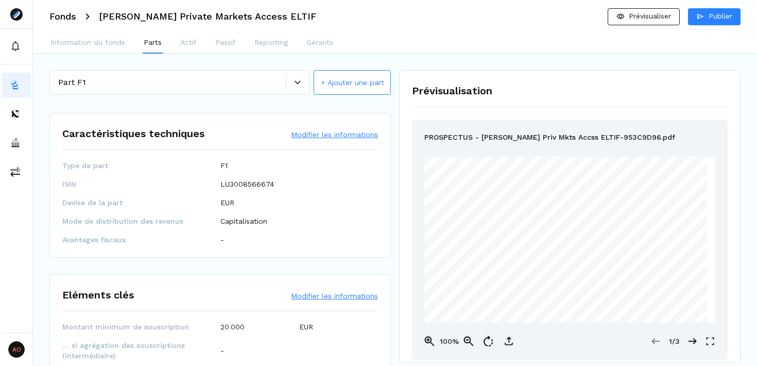
click at [301, 85] on div at bounding box center [297, 82] width 23 height 6
click at [340, 113] on div "Caractéristiques techniques Modifier les informations Type de part F1 ISIN LU30…" at bounding box center [219, 185] width 341 height 145
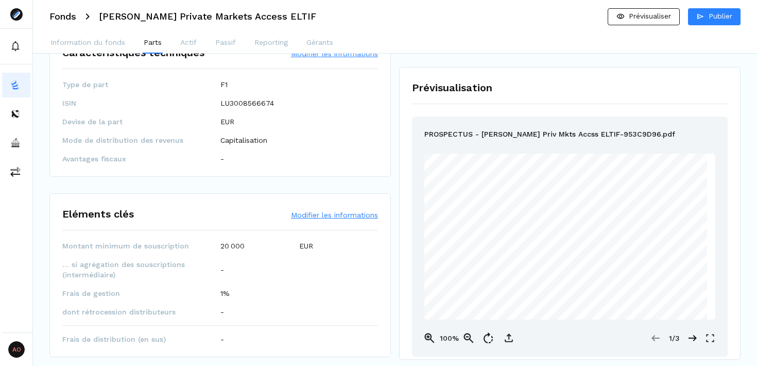
scroll to position [84, 0]
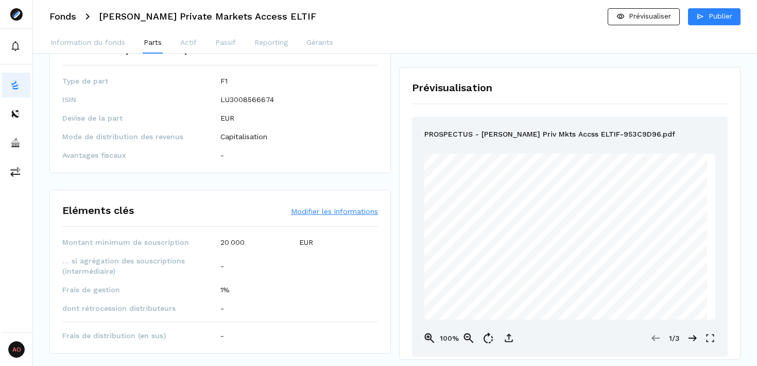
click at [321, 211] on button "Modifier les informations" at bounding box center [334, 211] width 87 height 10
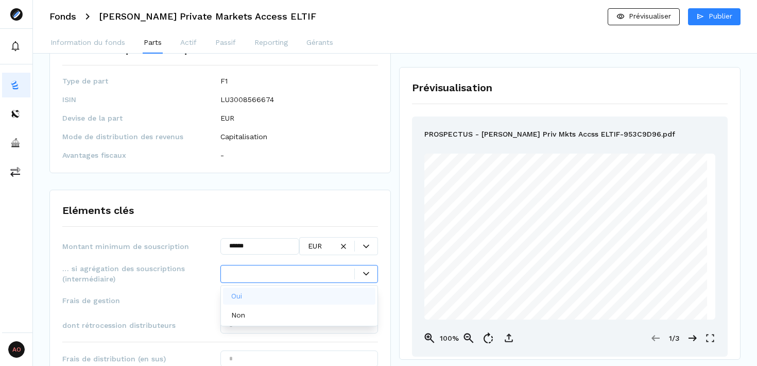
click at [335, 278] on div at bounding box center [292, 273] width 126 height 11
click at [267, 297] on div "Oui" at bounding box center [299, 295] width 153 height 17
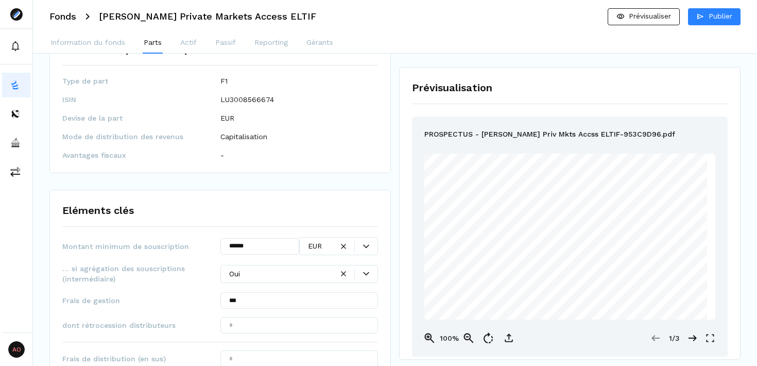
click at [219, 219] on div "Eléments clés" at bounding box center [220, 214] width 316 height 24
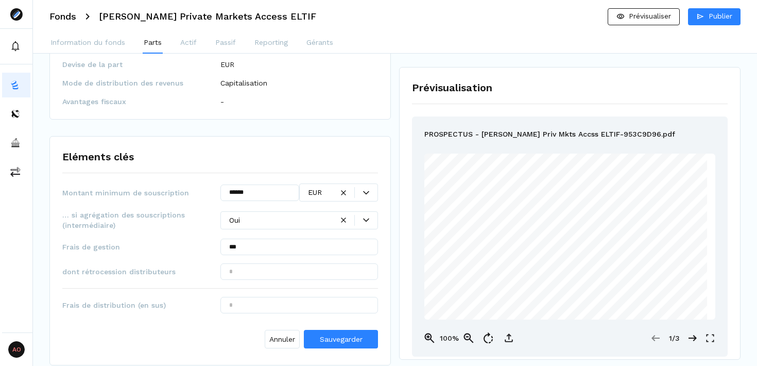
scroll to position [155, 0]
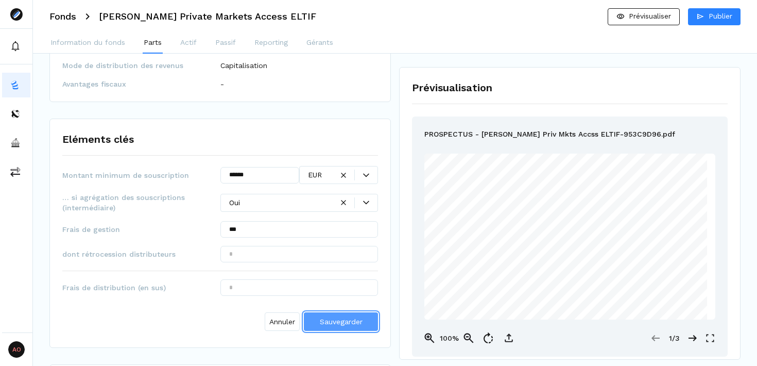
click at [329, 322] on span "Sauvegarder" at bounding box center [341, 321] width 43 height 8
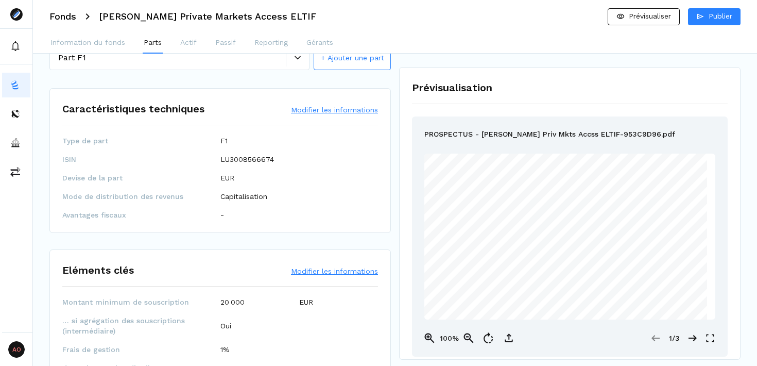
scroll to position [0, 0]
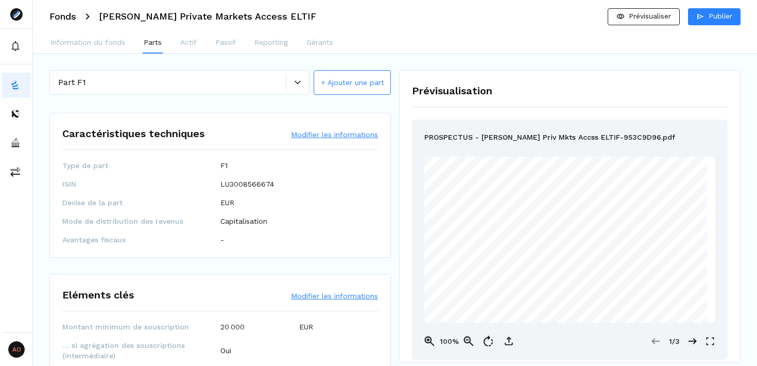
click at [298, 84] on icon at bounding box center [298, 82] width 6 height 6
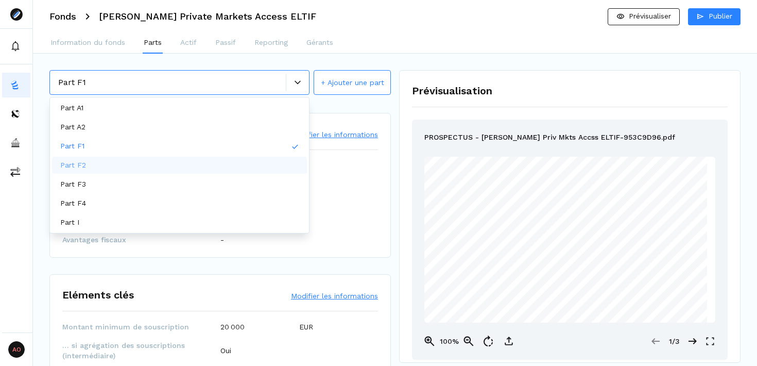
click at [176, 165] on div "Part F2" at bounding box center [179, 165] width 255 height 17
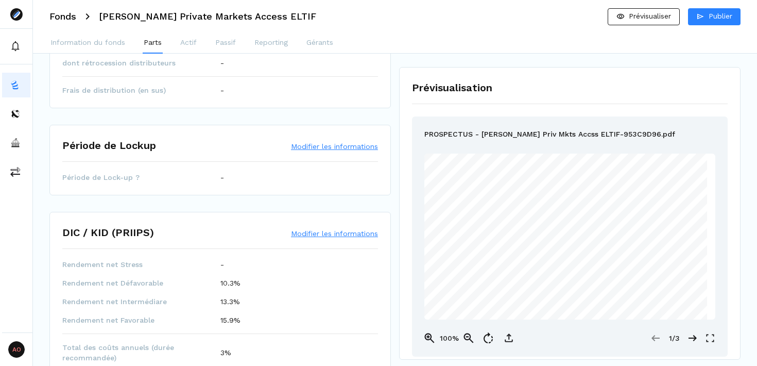
scroll to position [333, 0]
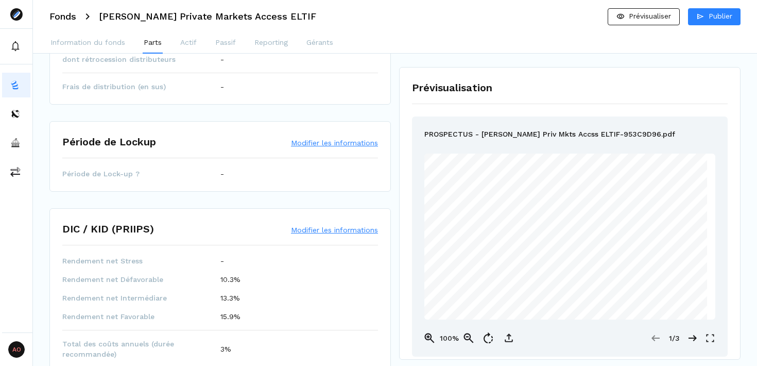
click at [313, 143] on button "Modifier les informations" at bounding box center [334, 142] width 87 height 10
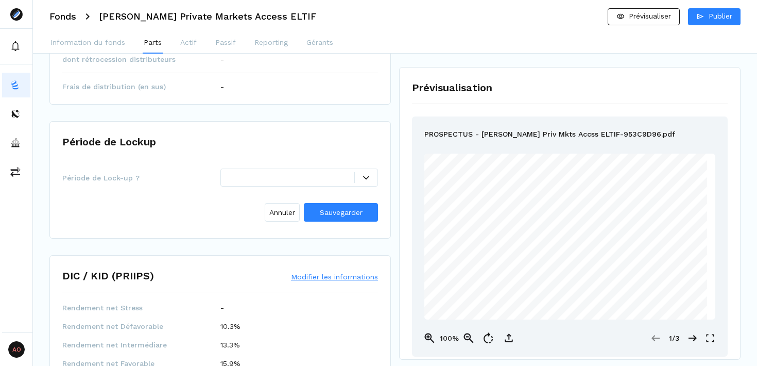
click at [319, 175] on div at bounding box center [292, 177] width 126 height 11
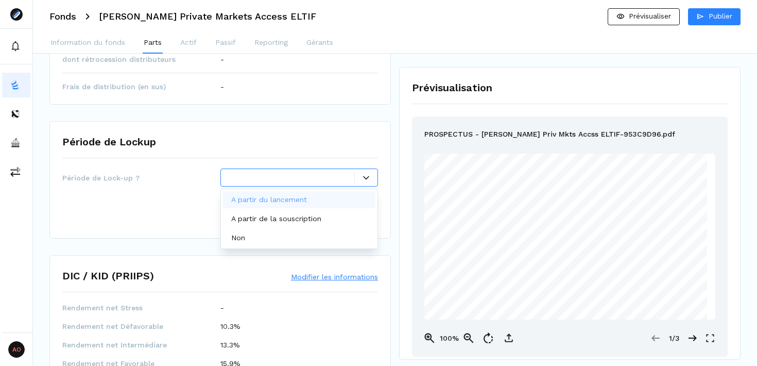
click at [302, 202] on p "A partir du lancement" at bounding box center [269, 199] width 76 height 11
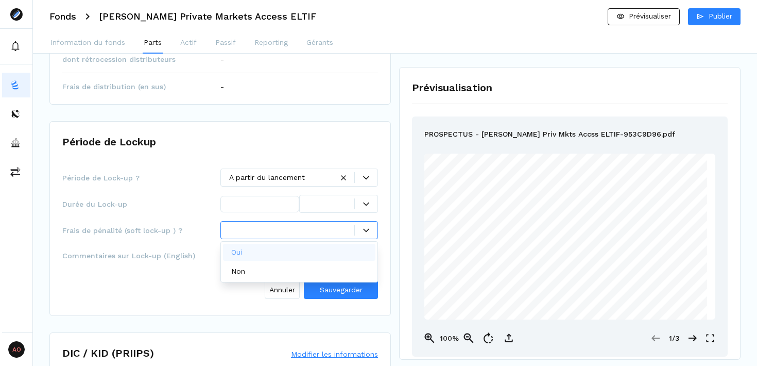
click at [288, 232] on div at bounding box center [292, 229] width 126 height 11
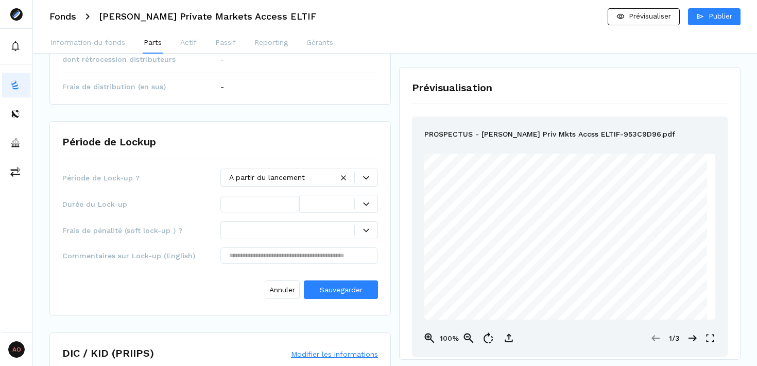
click at [188, 270] on div "Période de Lock-up ? A partir du lancement Durée du Lock-up Frais de pénalité (…" at bounding box center [220, 235] width 316 height 134
click at [265, 254] on input "text" at bounding box center [299, 255] width 158 height 16
paste input "**********"
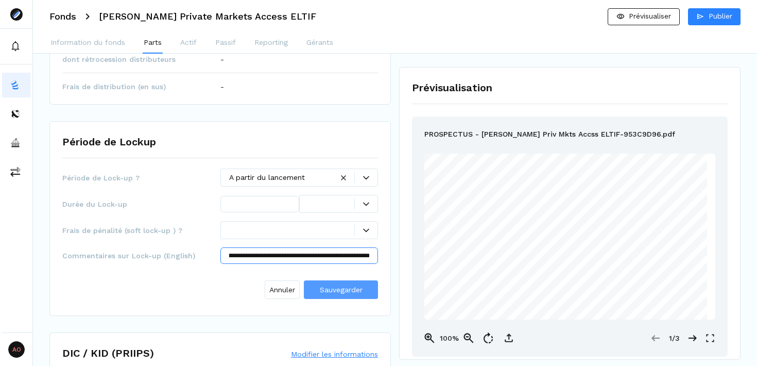
type input "**********"
click at [332, 287] on span "Sauvegarder" at bounding box center [341, 289] width 43 height 8
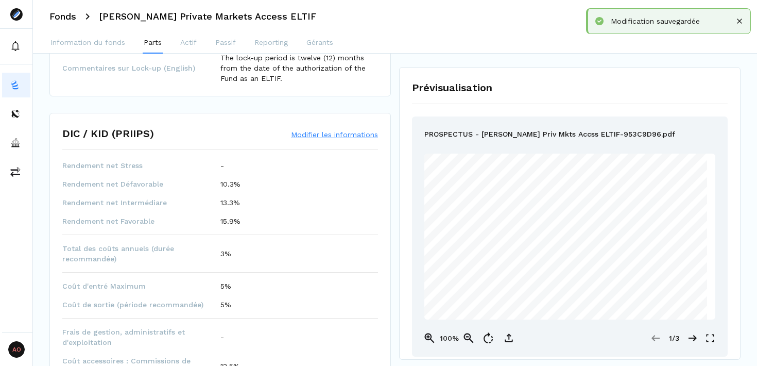
scroll to position [505, 0]
click at [329, 135] on button "Modifier les informations" at bounding box center [334, 134] width 87 height 10
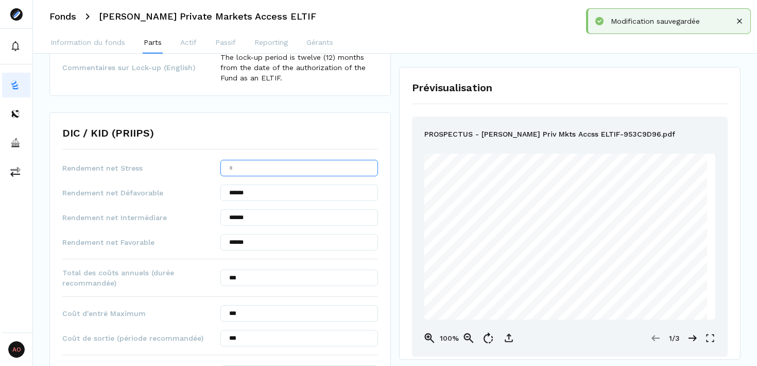
click at [282, 169] on input "text" at bounding box center [299, 168] width 158 height 16
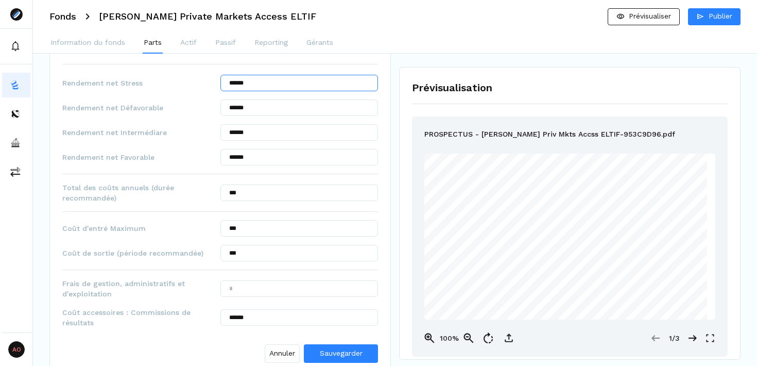
scroll to position [599, 0]
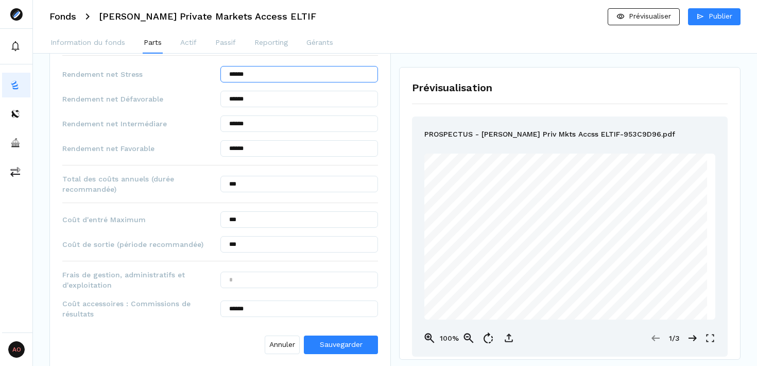
type input "******"
click at [310, 284] on input "text" at bounding box center [299, 279] width 158 height 16
type input "******"
click at [321, 315] on input "******" at bounding box center [299, 308] width 158 height 16
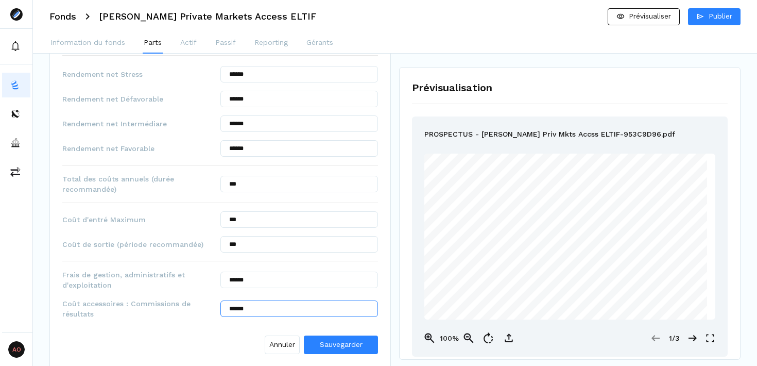
click at [321, 315] on input "******" at bounding box center [299, 308] width 158 height 16
type input "******"
click at [339, 341] on span "Sauvegarder" at bounding box center [341, 344] width 43 height 8
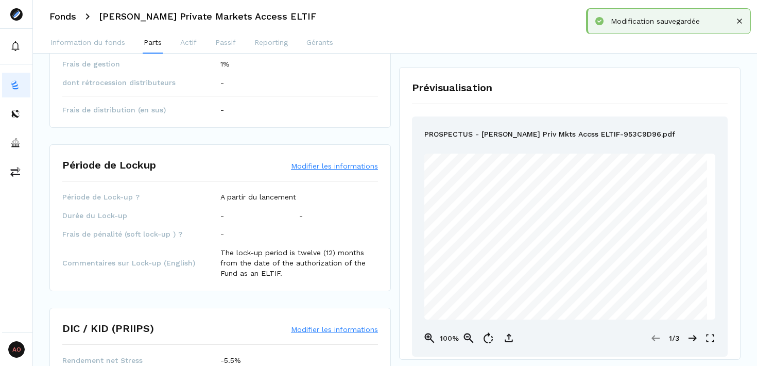
scroll to position [0, 0]
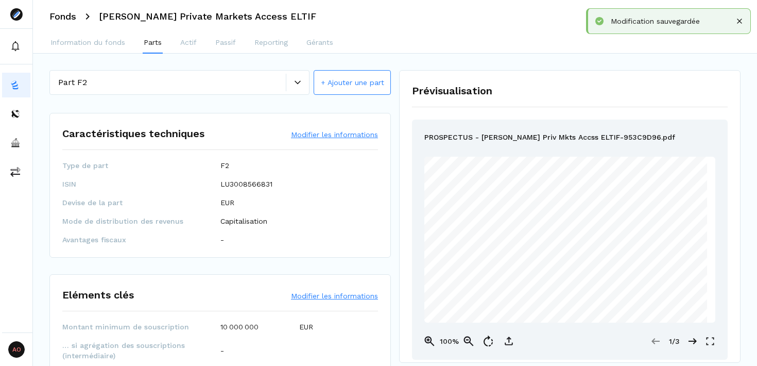
click at [295, 84] on icon at bounding box center [298, 82] width 6 height 6
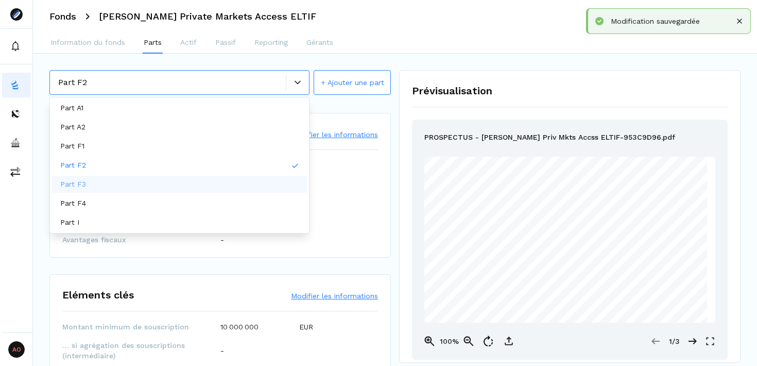
click at [193, 186] on div "Part F3" at bounding box center [179, 184] width 255 height 17
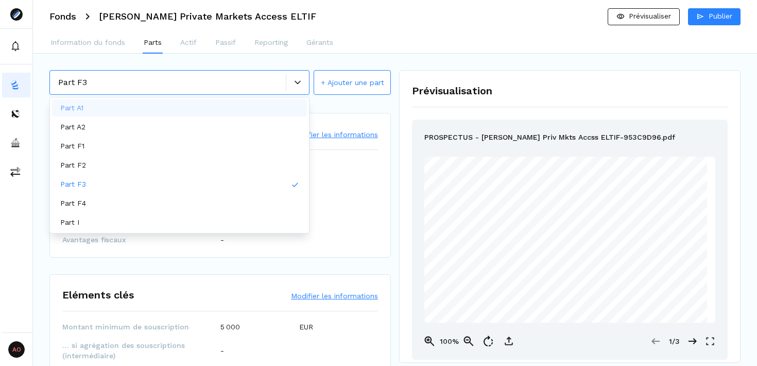
click at [294, 83] on div at bounding box center [297, 82] width 23 height 6
click at [160, 206] on div "Part F4" at bounding box center [179, 203] width 255 height 17
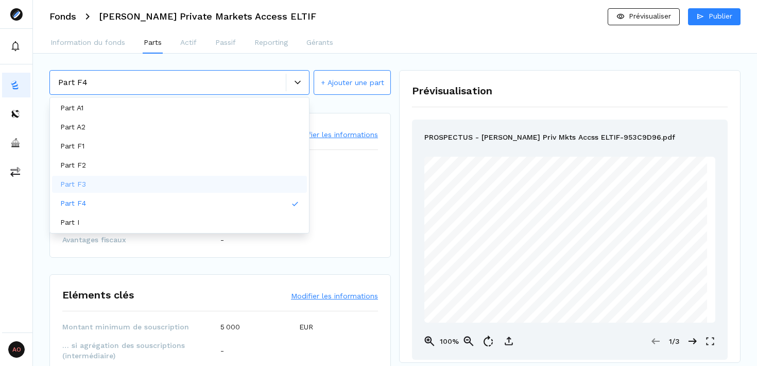
click at [202, 184] on div "Part F3" at bounding box center [179, 184] width 255 height 17
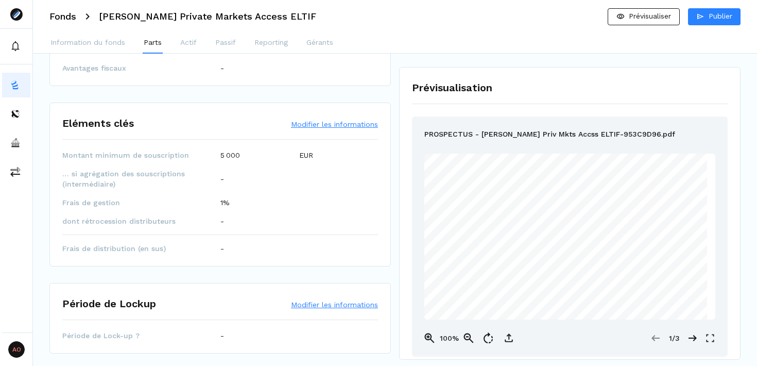
scroll to position [174, 0]
click at [348, 170] on div "… si agrégation des souscriptions (intermédiaire) -" at bounding box center [220, 176] width 316 height 21
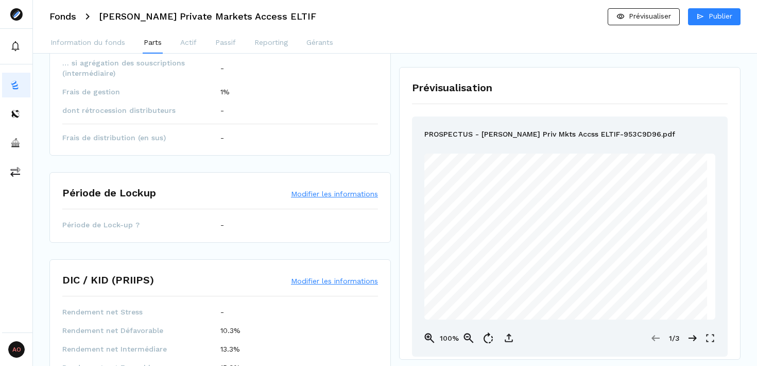
scroll to position [284, 0]
click at [333, 194] on button "Modifier les informations" at bounding box center [334, 191] width 87 height 10
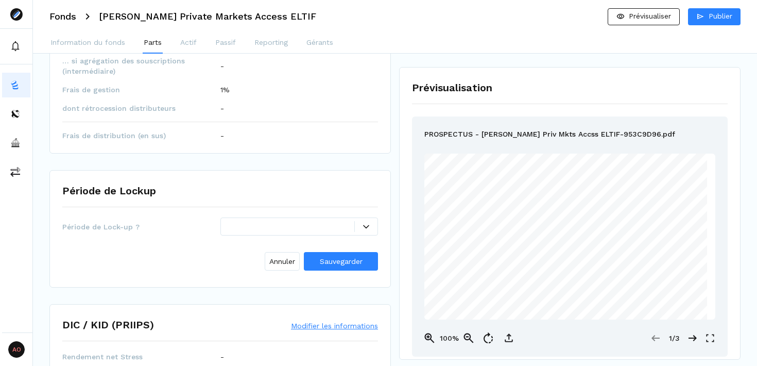
click at [305, 229] on div at bounding box center [292, 226] width 126 height 11
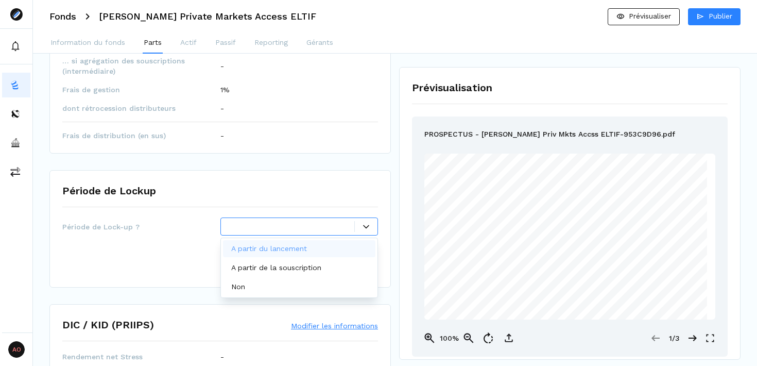
click at [302, 250] on p "A partir du lancement" at bounding box center [269, 248] width 76 height 11
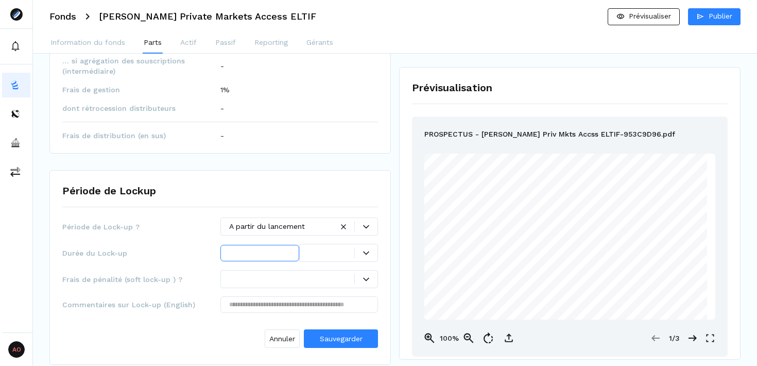
click at [285, 251] on input "text" at bounding box center [259, 253] width 79 height 16
type input "*"
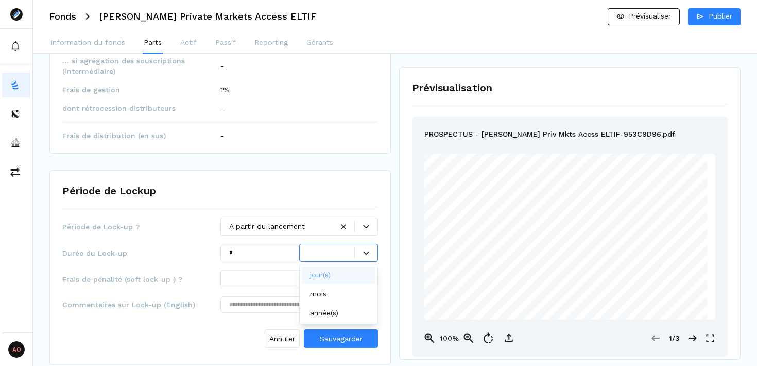
click at [339, 251] on div at bounding box center [331, 252] width 46 height 11
click at [336, 314] on p "année(s)" at bounding box center [324, 312] width 28 height 11
click at [310, 279] on div at bounding box center [292, 278] width 126 height 11
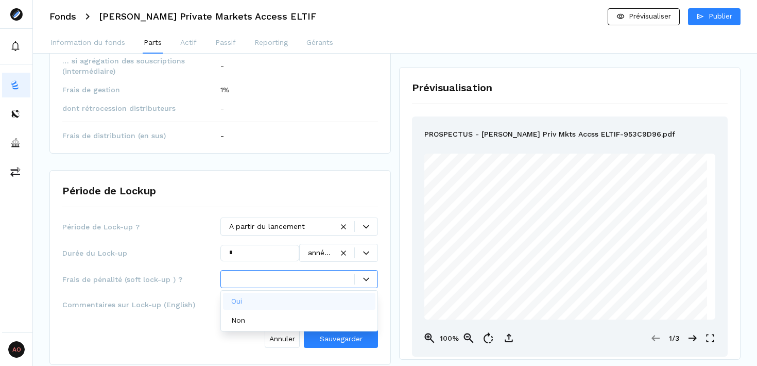
click at [293, 298] on div "Oui" at bounding box center [299, 300] width 153 height 17
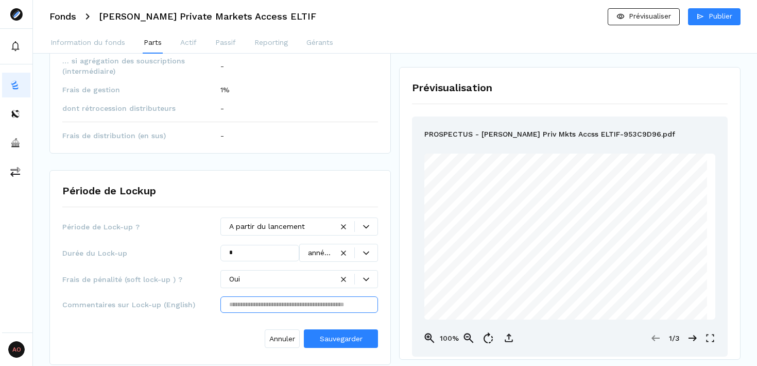
click at [294, 306] on input "text" at bounding box center [299, 304] width 158 height 16
paste input "**********"
type input "**********"
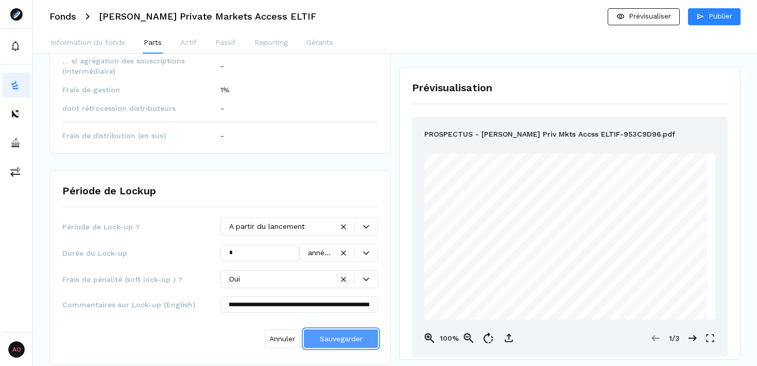
scroll to position [0, 0]
click at [348, 336] on span "Sauvegarder" at bounding box center [341, 338] width 43 height 8
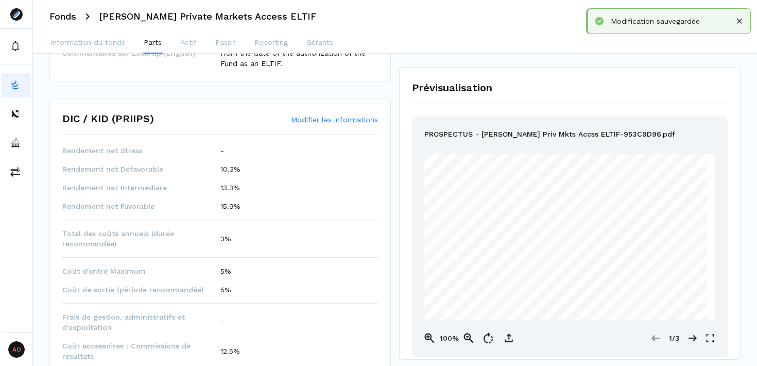
scroll to position [517, 0]
click at [333, 125] on button "Modifier les informations" at bounding box center [334, 121] width 87 height 10
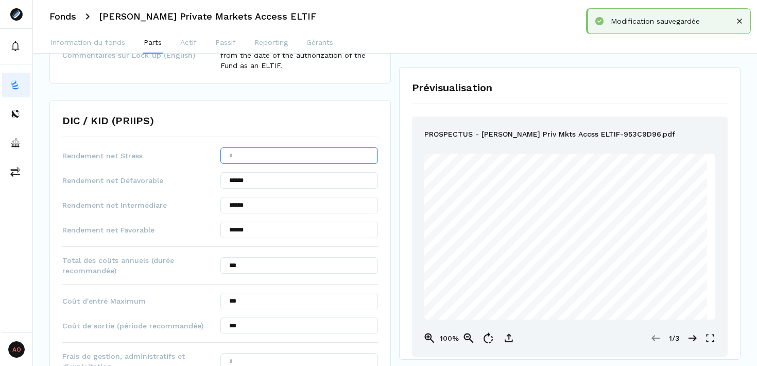
click at [310, 152] on input "text" at bounding box center [299, 155] width 158 height 16
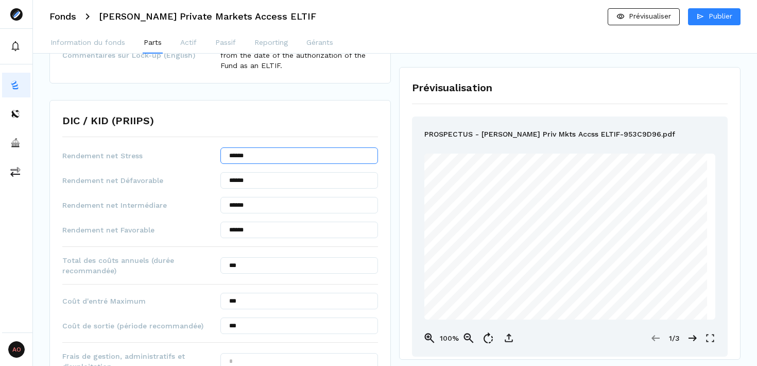
type input "******"
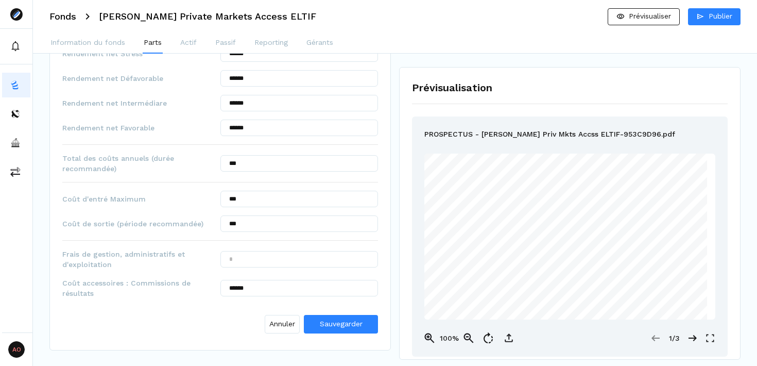
scroll to position [621, 0]
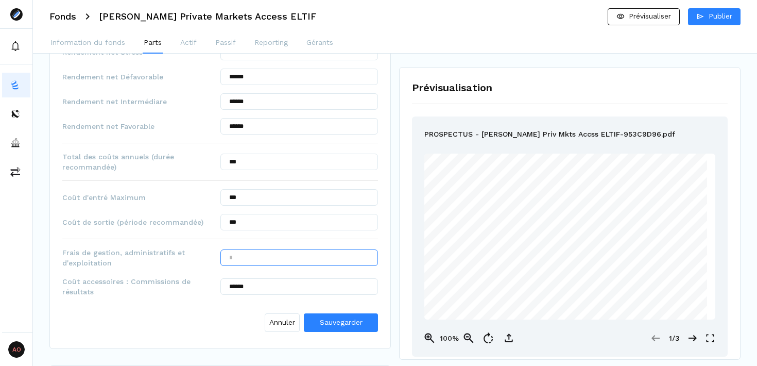
click at [265, 257] on input "text" at bounding box center [299, 257] width 158 height 16
type input "******"
click at [271, 290] on input "******" at bounding box center [299, 286] width 158 height 16
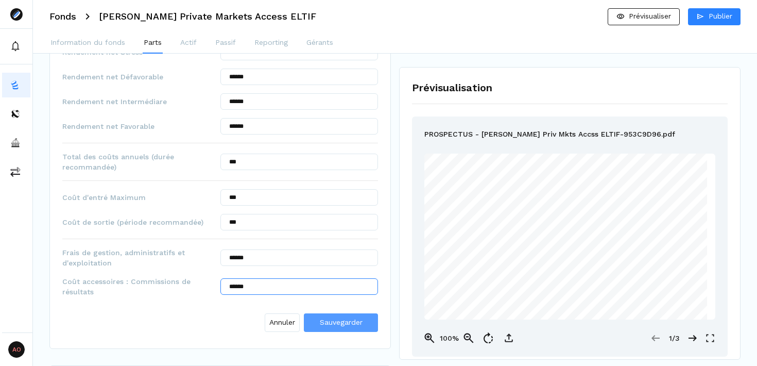
type input "******"
click at [329, 327] on span "Sauvegarder" at bounding box center [341, 322] width 43 height 11
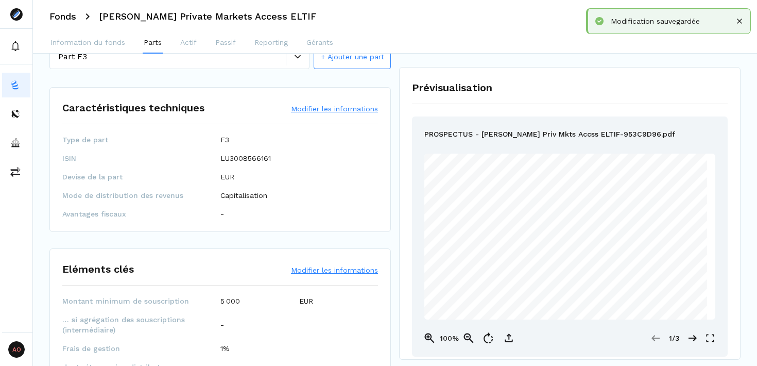
scroll to position [0, 0]
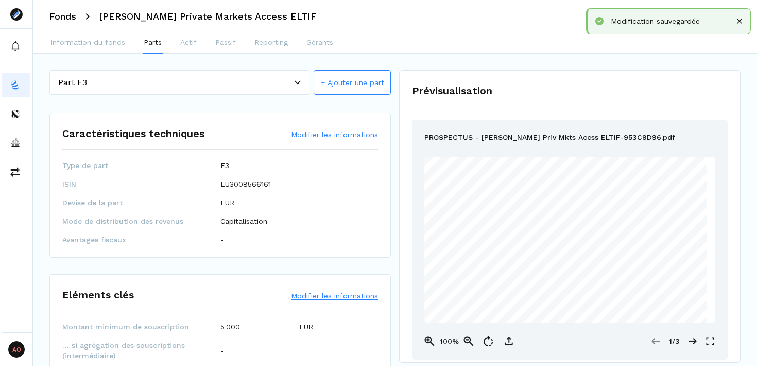
click at [291, 84] on div at bounding box center [297, 82] width 23 height 6
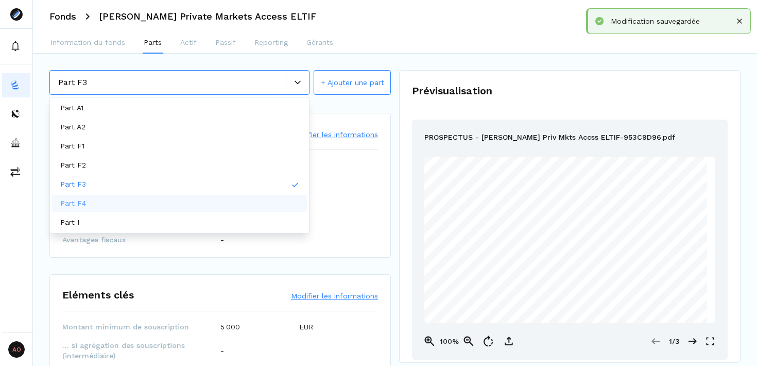
click at [144, 200] on div "Part F4" at bounding box center [179, 203] width 255 height 17
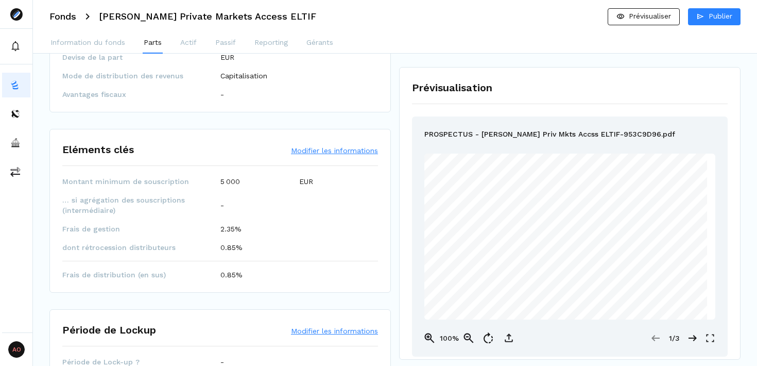
scroll to position [152, 0]
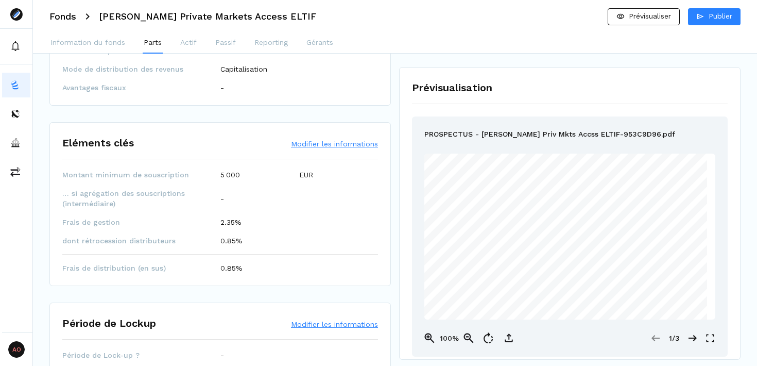
click at [339, 144] on button "Modifier les informations" at bounding box center [334, 144] width 87 height 10
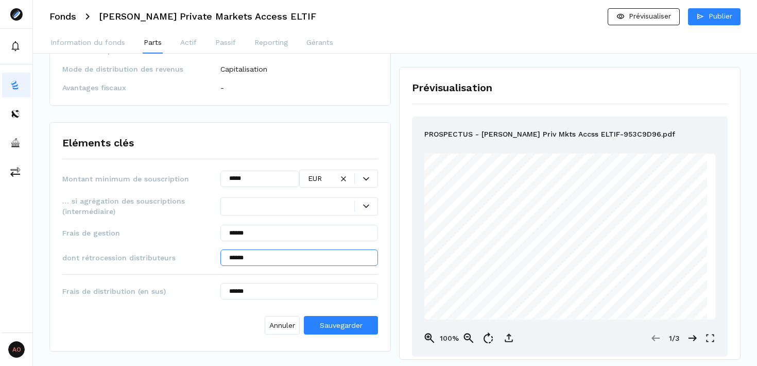
click at [275, 262] on input "******" at bounding box center [299, 257] width 158 height 16
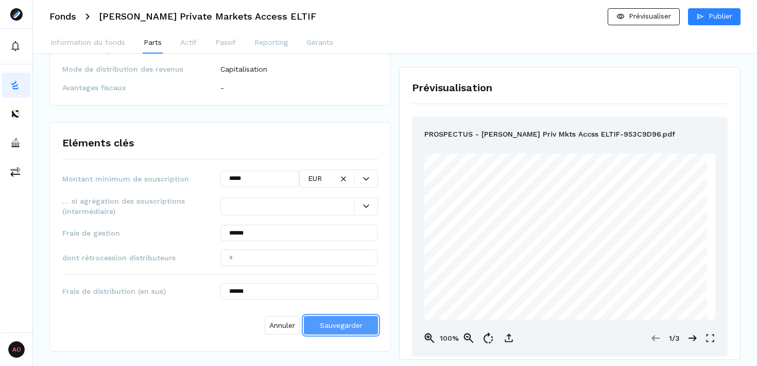
click at [331, 325] on span "Sauvegarder" at bounding box center [341, 325] width 43 height 8
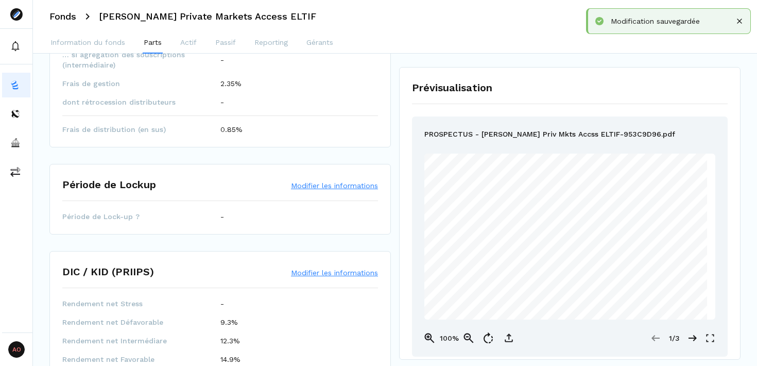
scroll to position [295, 0]
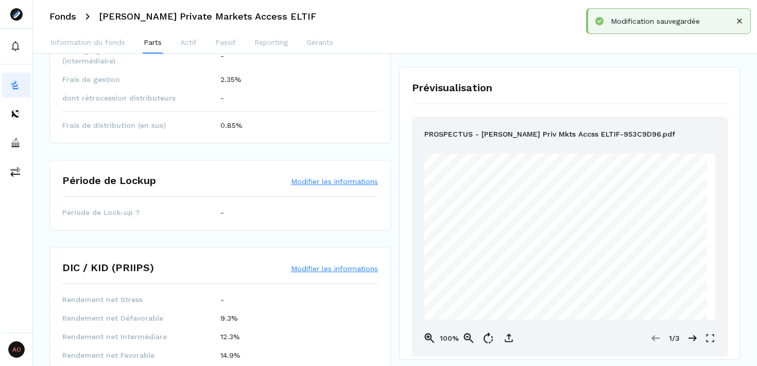
click at [340, 183] on button "Modifier les informations" at bounding box center [334, 181] width 87 height 10
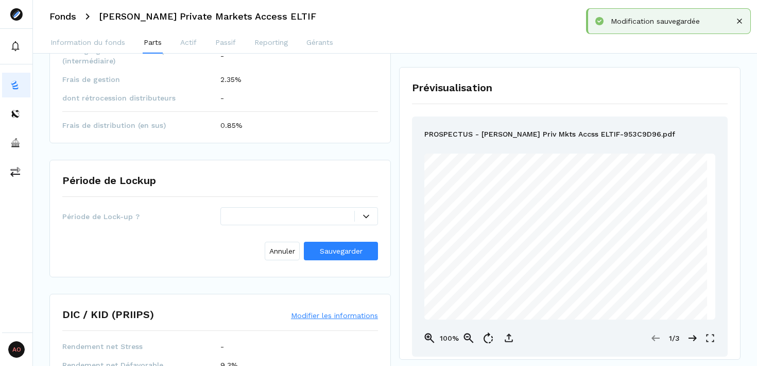
click at [254, 217] on div at bounding box center [292, 216] width 126 height 11
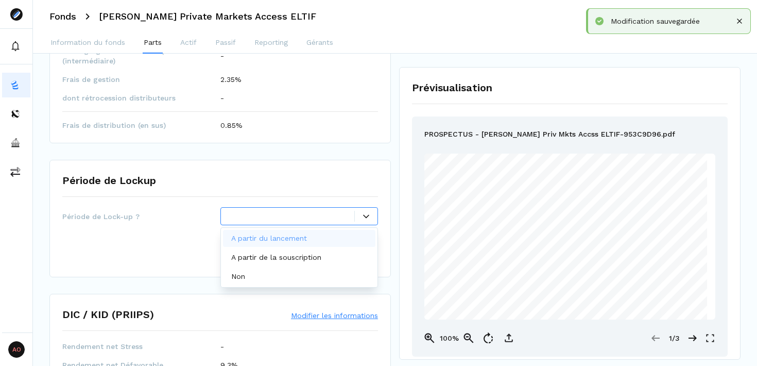
click at [307, 239] on p "A partir du lancement" at bounding box center [269, 238] width 76 height 11
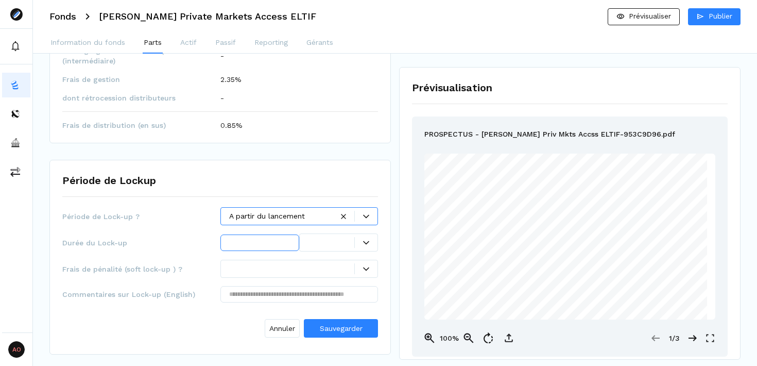
click at [261, 244] on input "text" at bounding box center [259, 242] width 79 height 16
type input "*"
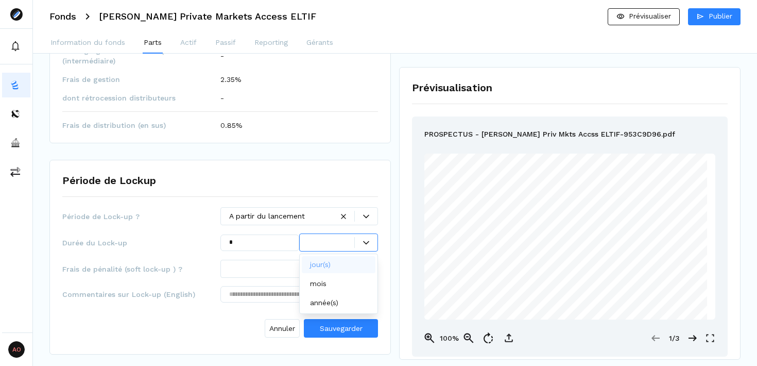
click at [359, 241] on div at bounding box center [366, 242] width 23 height 6
click at [326, 299] on p "année(s)" at bounding box center [324, 302] width 28 height 11
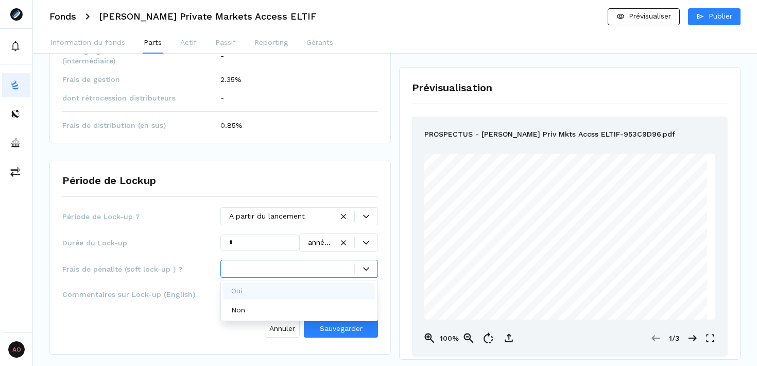
click at [286, 267] on div at bounding box center [292, 268] width 126 height 11
click at [169, 261] on div "Frais de pénalité (soft lock-up ) ? Oui, 1 of 2. 2 results available. Use Up an…" at bounding box center [220, 269] width 316 height 18
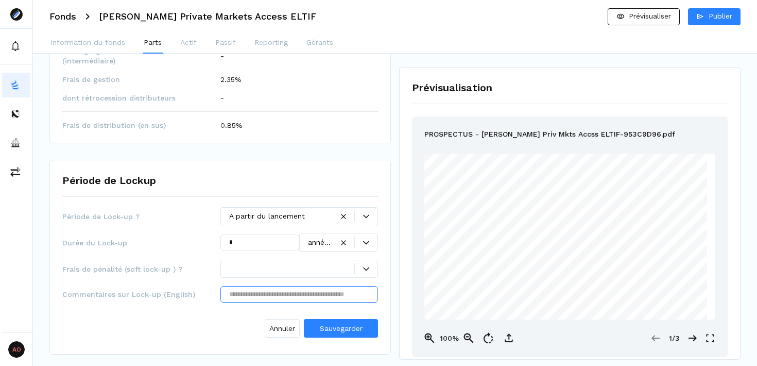
click at [260, 296] on input "text" at bounding box center [299, 294] width 158 height 16
paste input "**********"
type input "**********"
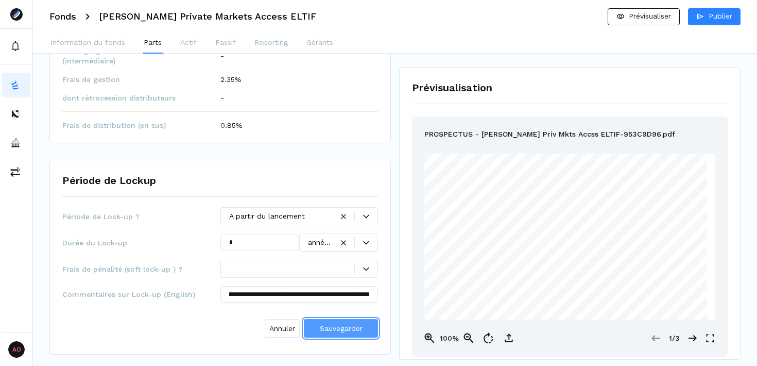
scroll to position [0, 0]
click at [347, 327] on span "Sauvegarder" at bounding box center [341, 328] width 43 height 8
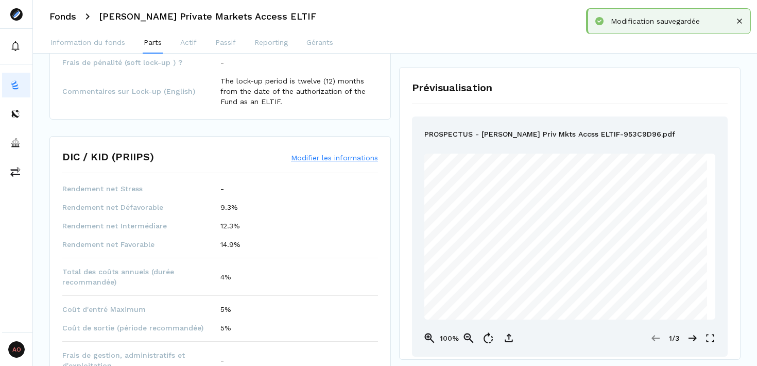
scroll to position [484, 0]
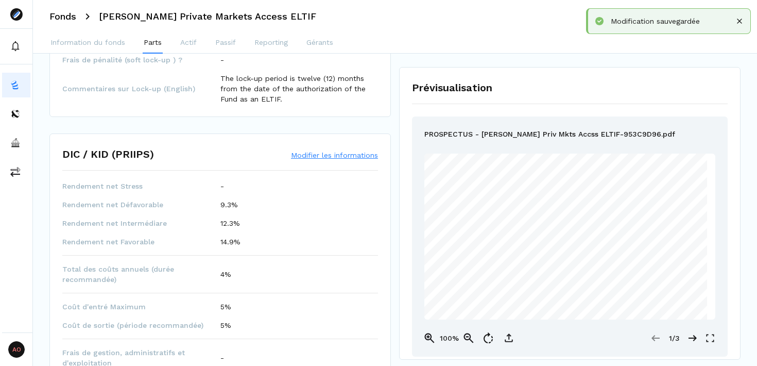
click at [334, 159] on button "Modifier les informations" at bounding box center [334, 155] width 87 height 10
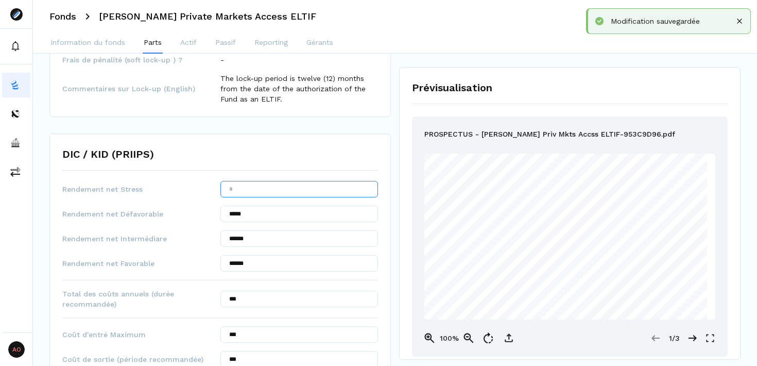
click at [286, 187] on input "text" at bounding box center [299, 189] width 158 height 16
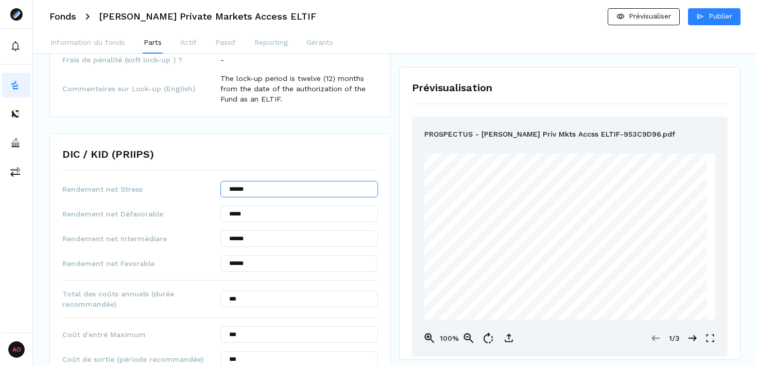
type input "******"
click at [391, 228] on div "Part F4 + Ajouter une part Caractéristiques techniques Modifier les information…" at bounding box center [394, 159] width 691 height 1147
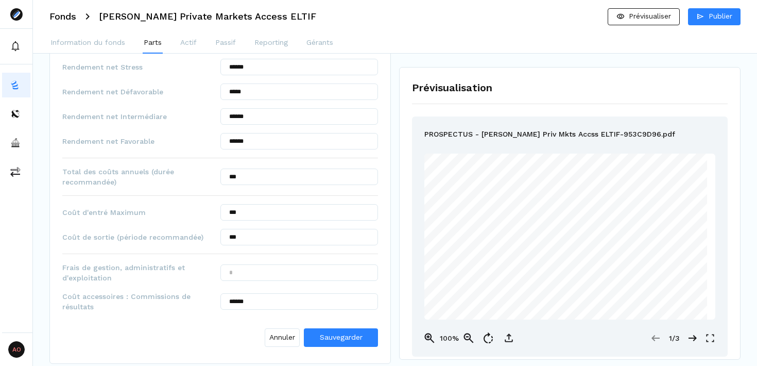
scroll to position [615, 0]
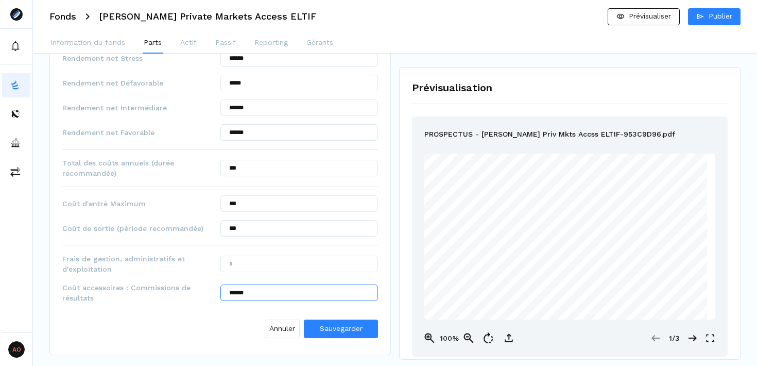
click at [275, 292] on input "******" at bounding box center [299, 292] width 158 height 16
type input "******"
click at [292, 258] on input "text" at bounding box center [299, 263] width 158 height 16
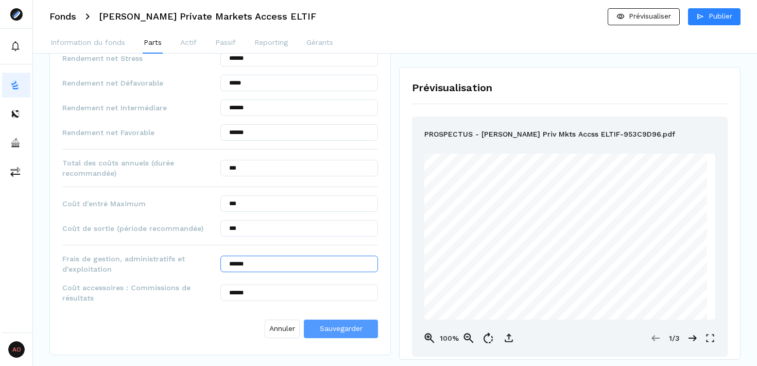
type input "******"
click at [342, 332] on span "Sauvegarder" at bounding box center [341, 328] width 43 height 8
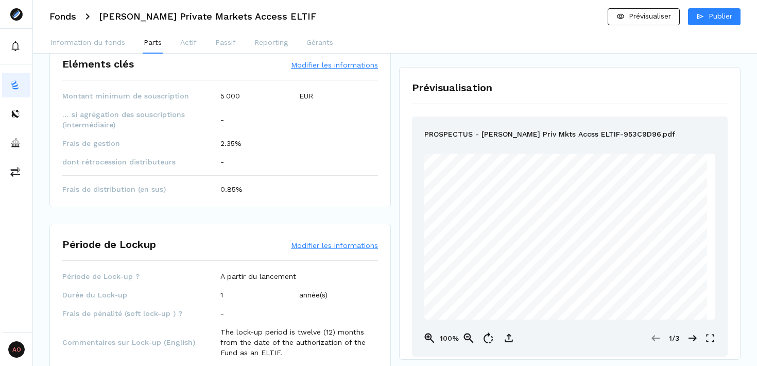
scroll to position [0, 0]
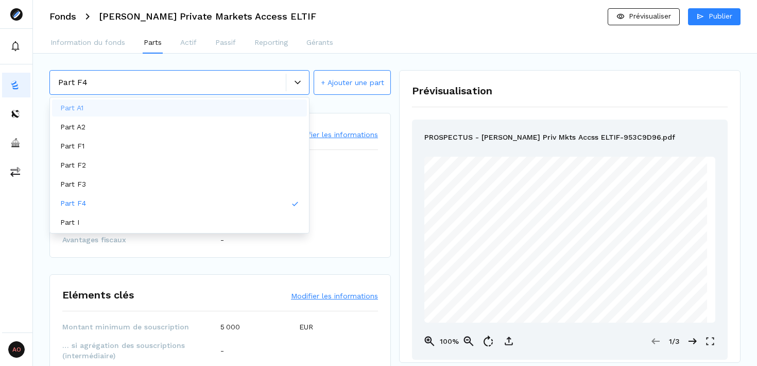
click at [295, 79] on div at bounding box center [297, 83] width 23 height 18
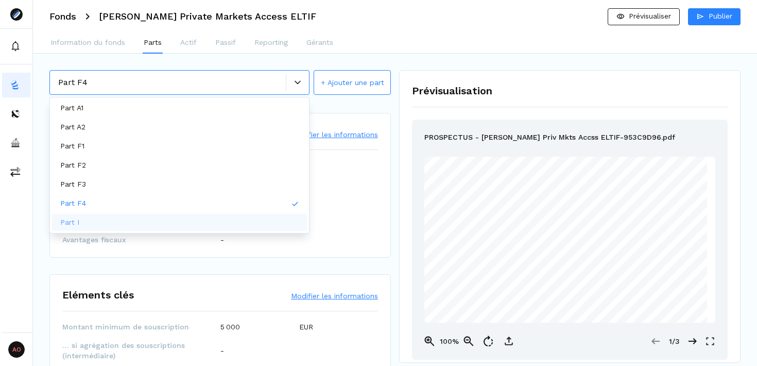
click at [172, 226] on div "Part I" at bounding box center [179, 222] width 255 height 17
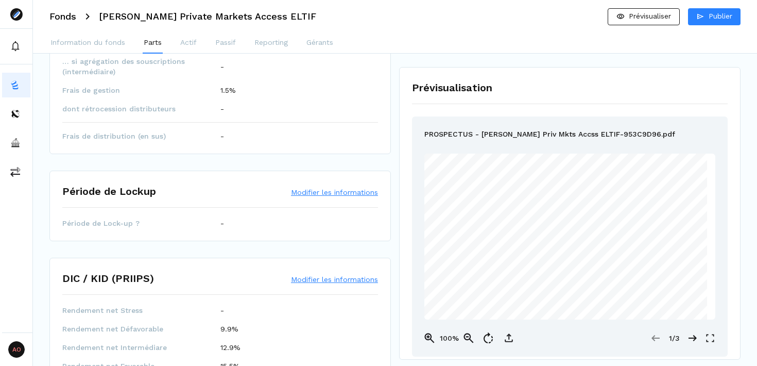
scroll to position [290, 0]
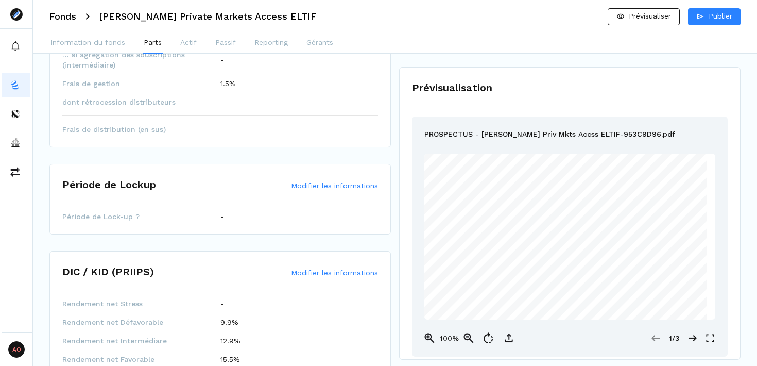
click at [343, 184] on button "Modifier les informations" at bounding box center [334, 185] width 87 height 10
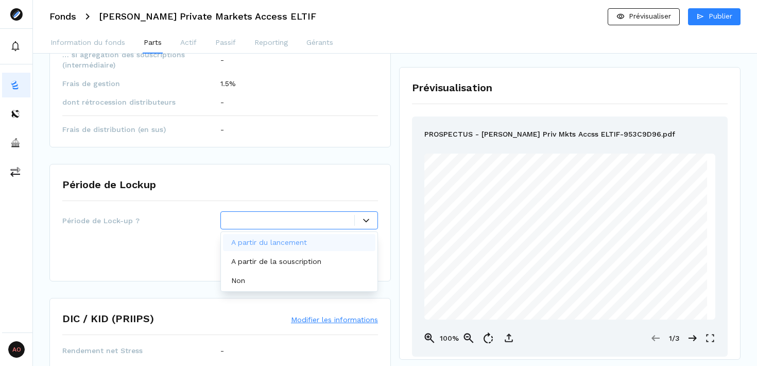
click at [309, 224] on div at bounding box center [292, 220] width 126 height 11
click at [303, 240] on p "A partir du lancement" at bounding box center [269, 242] width 76 height 11
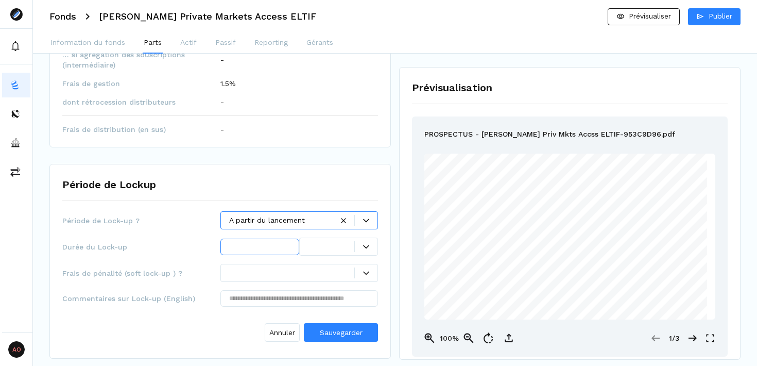
click at [267, 247] on input "text" at bounding box center [259, 246] width 79 height 16
type input "*"
click at [355, 247] on div at bounding box center [366, 247] width 23 height 6
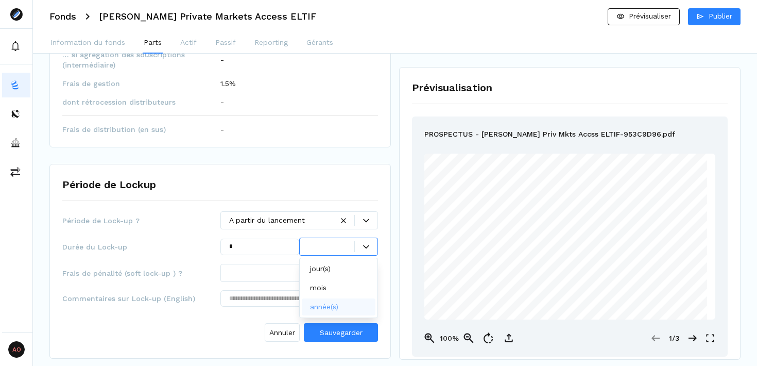
click at [326, 307] on p "année(s)" at bounding box center [324, 306] width 28 height 11
click at [312, 279] on div at bounding box center [299, 273] width 158 height 18
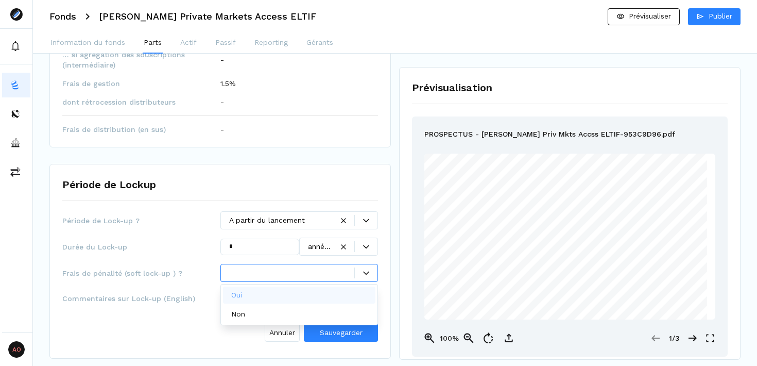
click at [189, 257] on div "Période de Lock-up ? A partir du lancement Durée du Lock-up * année(s) Frais de…" at bounding box center [220, 278] width 316 height 134
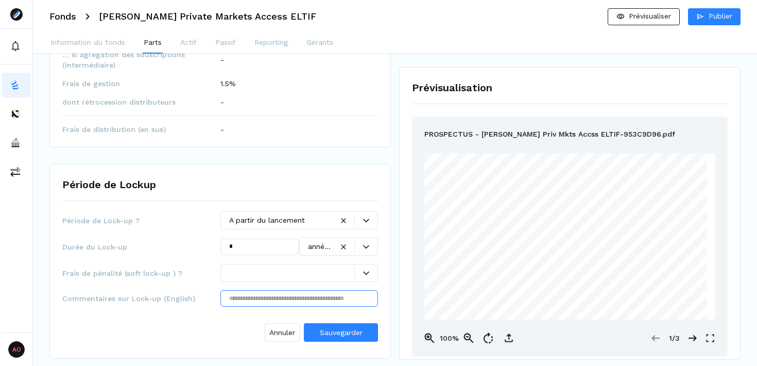
click at [288, 302] on input "text" at bounding box center [299, 298] width 158 height 16
paste input "**********"
type input "**********"
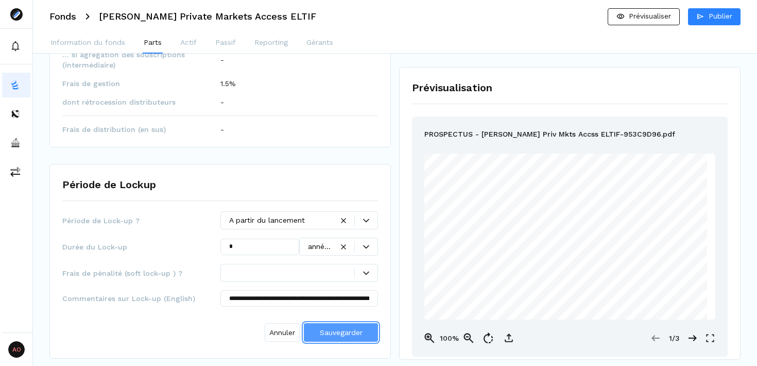
click at [356, 331] on span "Sauvegarder" at bounding box center [341, 332] width 43 height 8
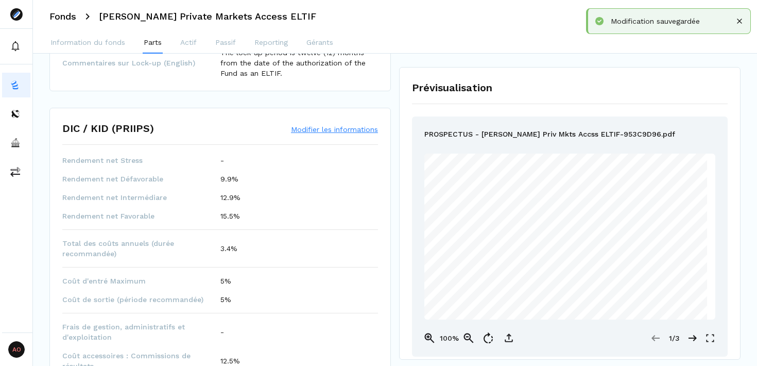
scroll to position [509, 0]
click at [344, 128] on button "Modifier les informations" at bounding box center [334, 130] width 87 height 10
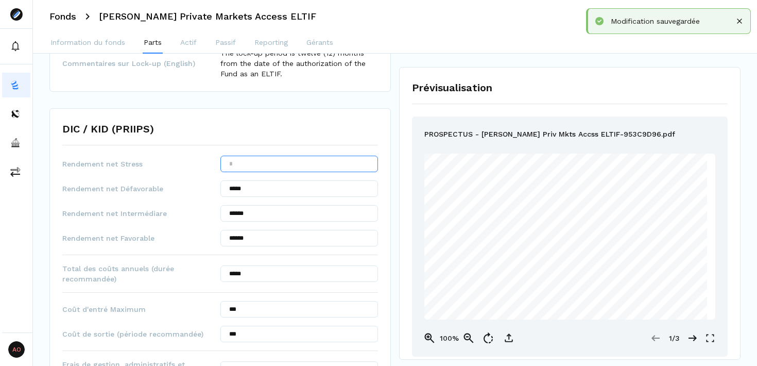
click at [290, 160] on input "text" at bounding box center [299, 163] width 158 height 16
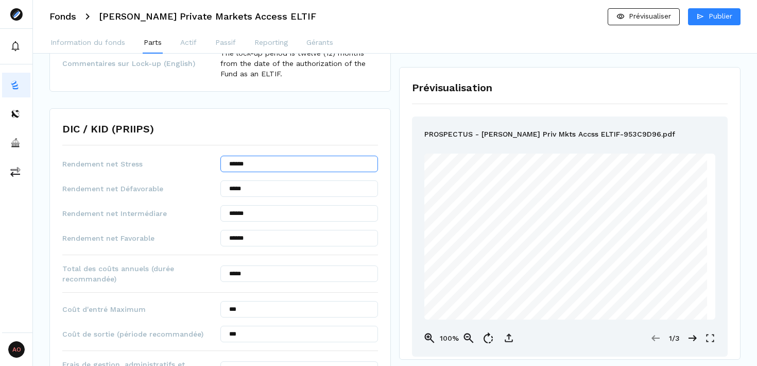
type input "******"
click at [217, 159] on span "Rendement net Stress" at bounding box center [141, 164] width 158 height 10
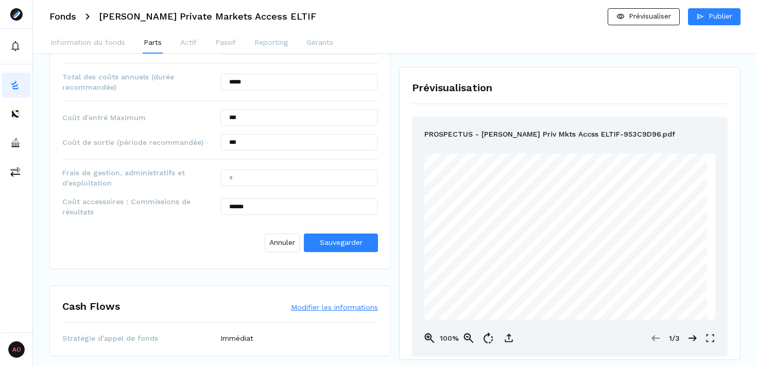
scroll to position [702, 0]
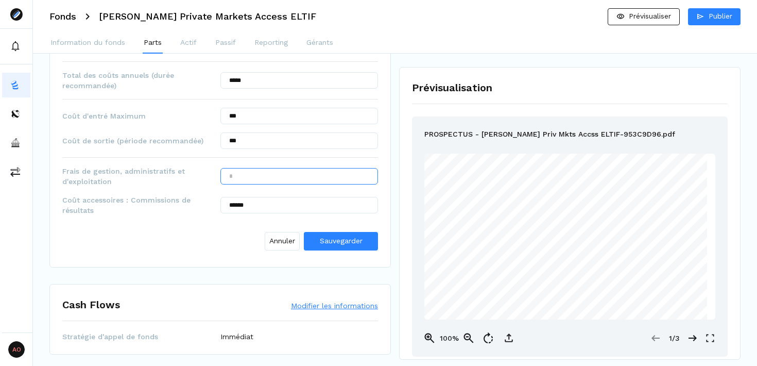
click at [281, 184] on input "text" at bounding box center [299, 176] width 158 height 16
type input "******"
click at [313, 198] on input "******" at bounding box center [299, 205] width 158 height 16
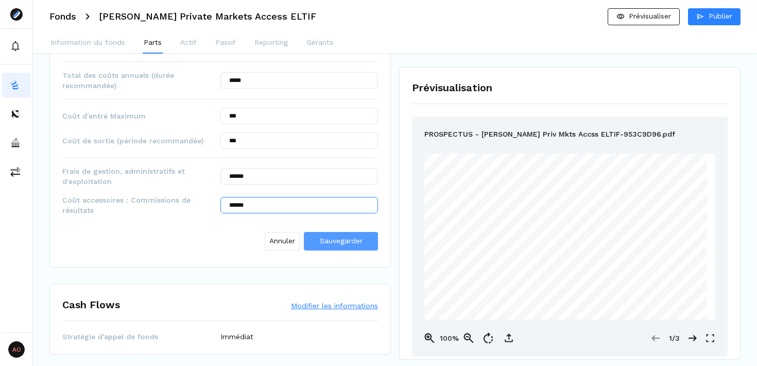
type input "******"
click at [347, 233] on button "Sauvegarder" at bounding box center [341, 241] width 74 height 19
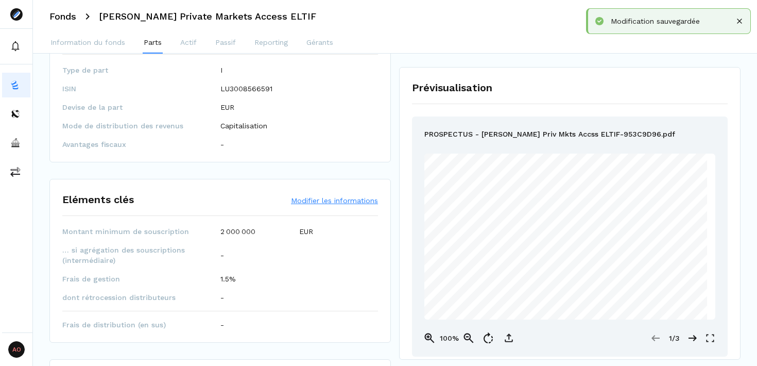
scroll to position [0, 0]
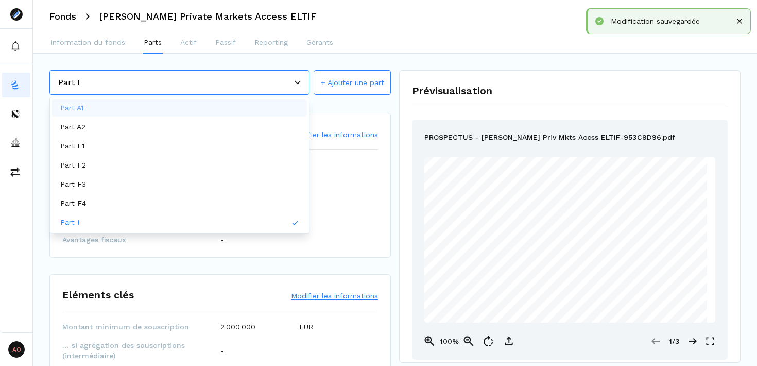
click at [295, 79] on icon at bounding box center [298, 82] width 6 height 6
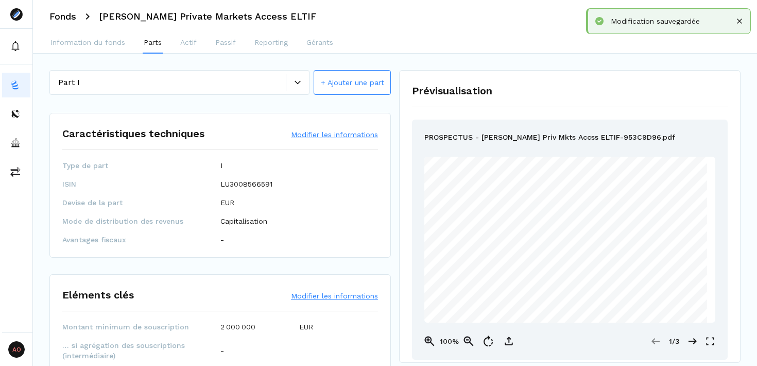
click at [401, 191] on div "Prévisualisation PROSPECTUS - Hamilton Lane Priv Mkts Accss ELTIF-953C9D96.pdf …" at bounding box center [569, 216] width 341 height 292
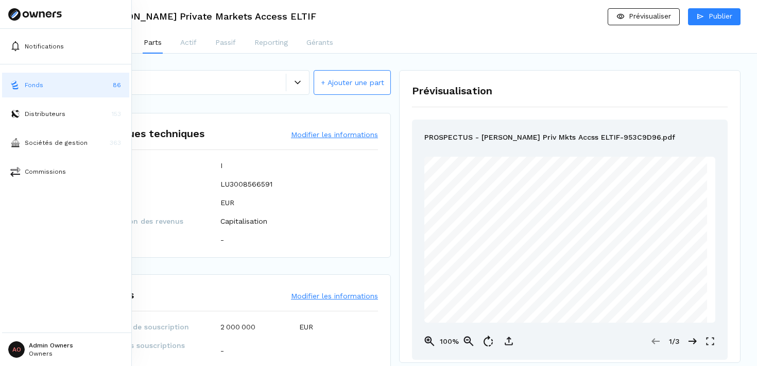
click at [74, 85] on button "Fonds 86" at bounding box center [65, 85] width 127 height 25
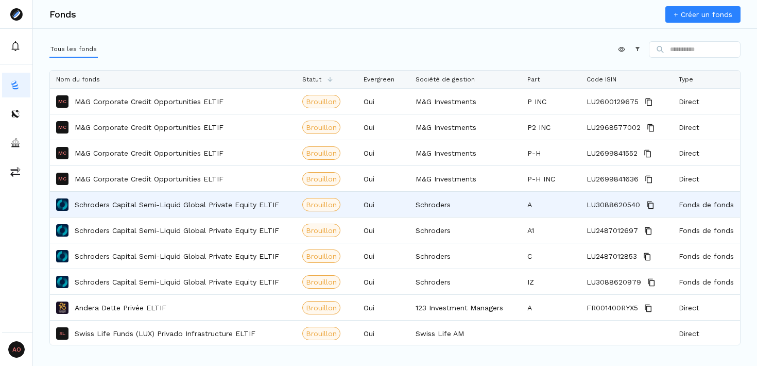
click at [232, 203] on p "Schroders Capital Semi-Liquid Global Private Equity ELTIF" at bounding box center [177, 204] width 204 height 10
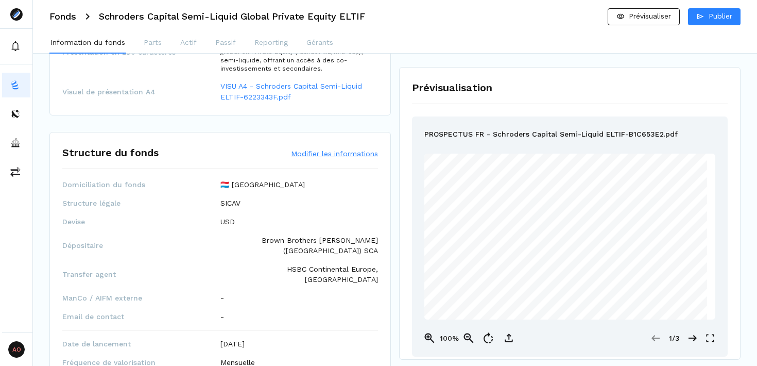
scroll to position [128, 0]
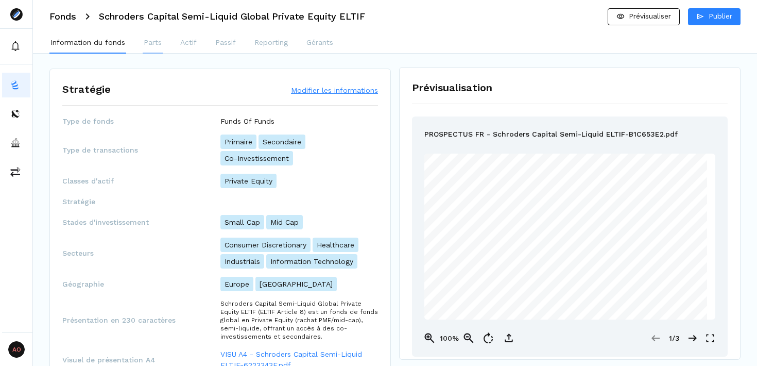
click at [149, 42] on p "Parts" at bounding box center [153, 42] width 18 height 11
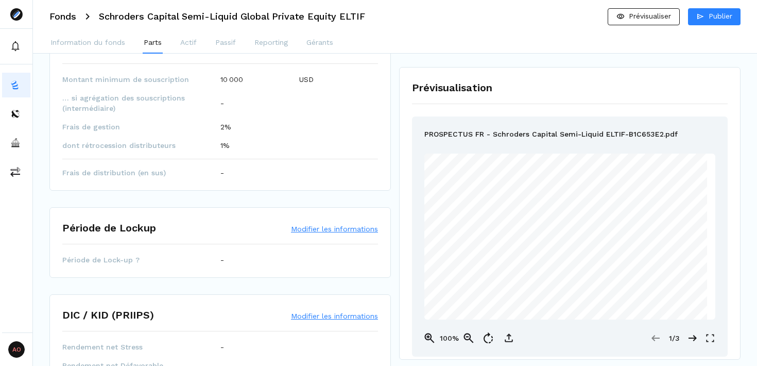
scroll to position [0, 0]
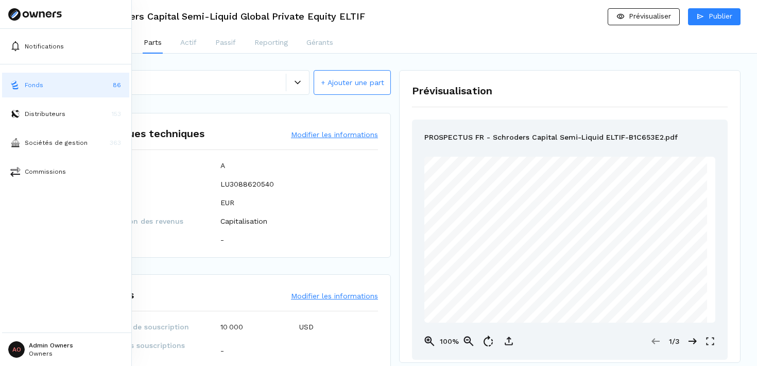
click at [77, 86] on button "Fonds 86" at bounding box center [65, 85] width 127 height 25
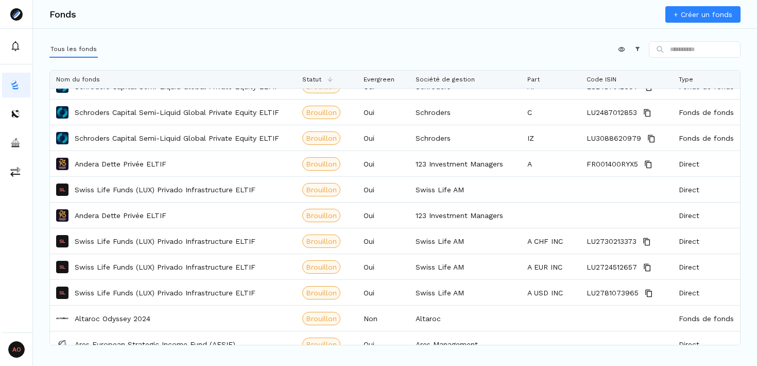
scroll to position [148, 0]
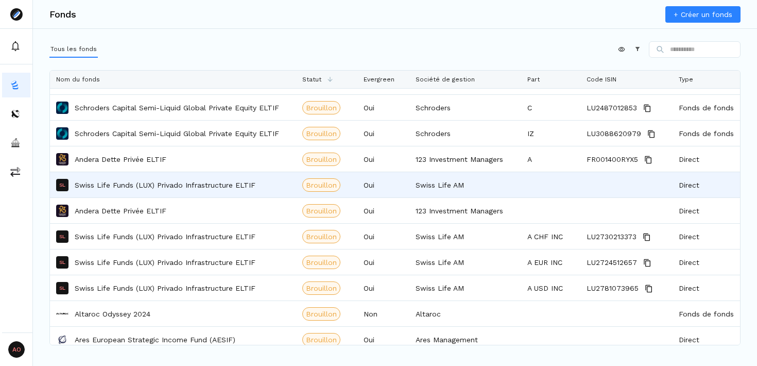
click at [197, 188] on p "Swiss Life Funds (LUX) Privado Infrastructure ELTIF" at bounding box center [165, 185] width 181 height 10
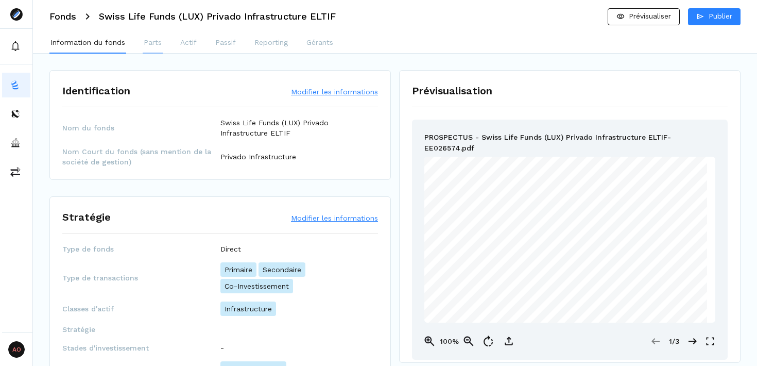
click at [153, 38] on p "Parts" at bounding box center [153, 42] width 18 height 11
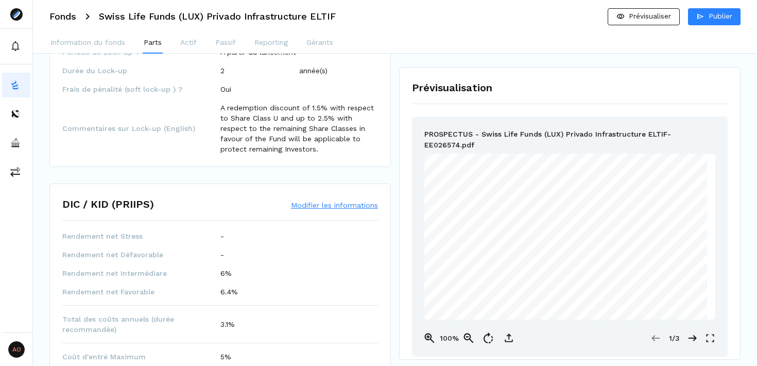
scroll to position [532, 0]
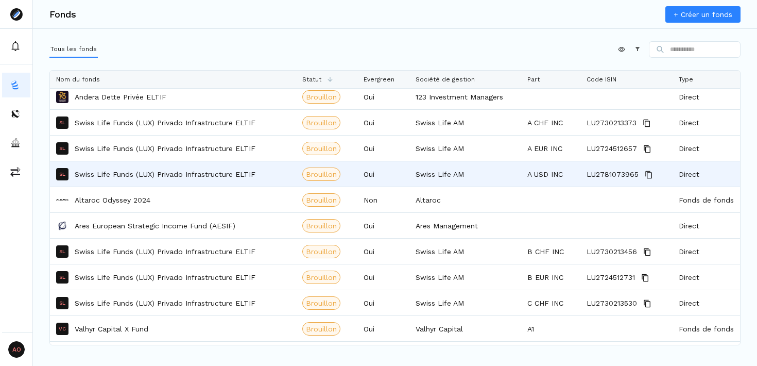
scroll to position [264, 0]
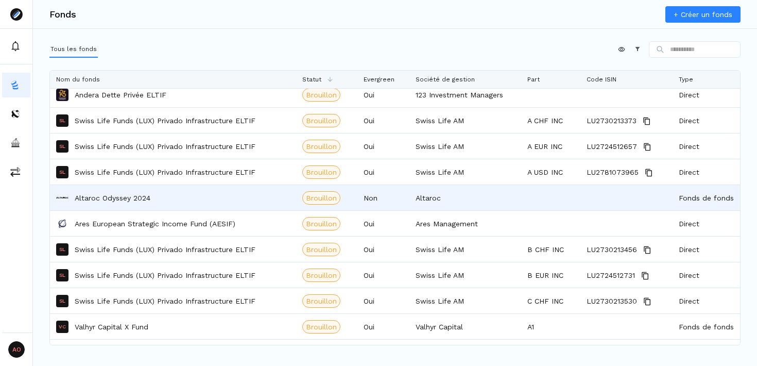
click at [180, 197] on div "Altaroc Odyssey 2024" at bounding box center [173, 197] width 234 height 24
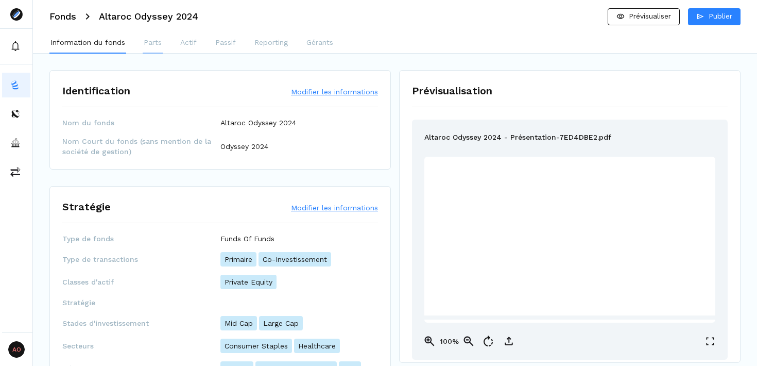
click at [153, 44] on p "Parts" at bounding box center [153, 42] width 18 height 11
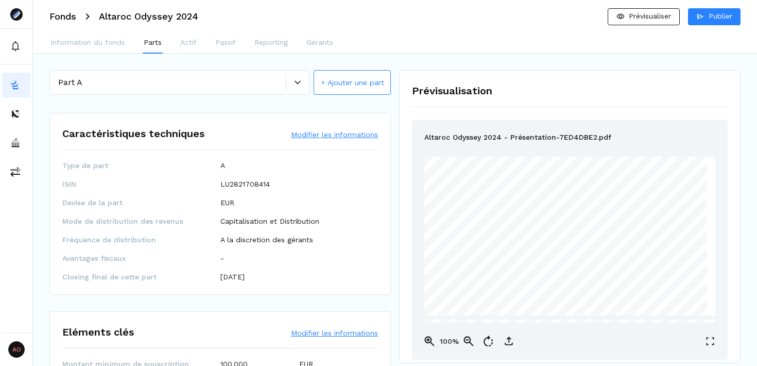
click at [298, 83] on icon at bounding box center [298, 82] width 6 height 4
click at [298, 80] on icon at bounding box center [298, 82] width 6 height 6
click at [298, 79] on icon at bounding box center [298, 82] width 6 height 6
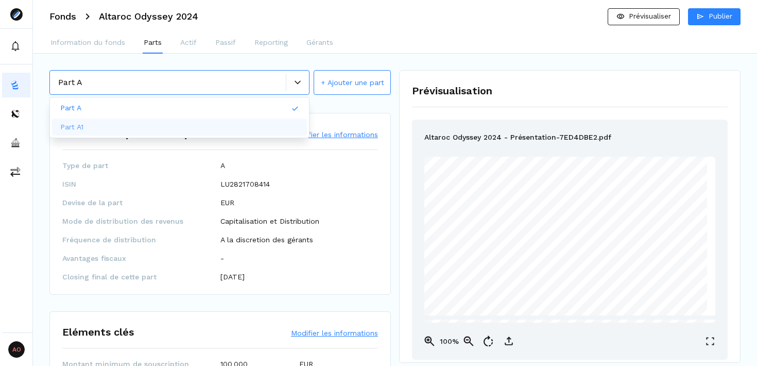
click at [197, 125] on div "Part A1" at bounding box center [179, 126] width 255 height 17
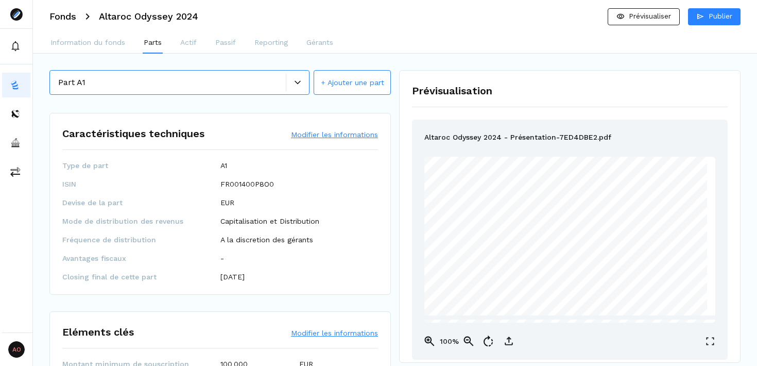
click at [296, 86] on div at bounding box center [297, 83] width 23 height 18
click at [245, 107] on div "Part A" at bounding box center [179, 107] width 255 height 17
click at [296, 81] on icon at bounding box center [298, 82] width 6 height 4
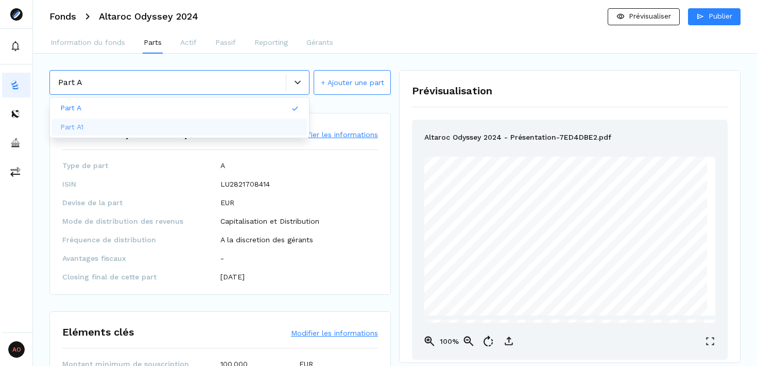
click at [238, 124] on div "Part A1" at bounding box center [179, 126] width 255 height 17
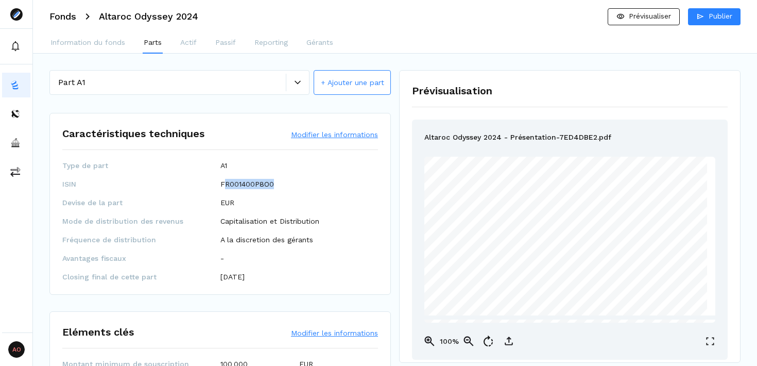
drag, startPoint x: 223, startPoint y: 184, endPoint x: 280, endPoint y: 183, distance: 56.6
click at [280, 184] on div "FR001400P8O0" at bounding box center [299, 184] width 158 height 10
click at [280, 183] on div "FR001400P8O0" at bounding box center [299, 184] width 158 height 10
drag, startPoint x: 217, startPoint y: 178, endPoint x: 298, endPoint y: 184, distance: 81.1
click at [298, 184] on div "Type de part A1 ISIN FR001400P8O0 Devise de la part EUR Mode de distribution de…" at bounding box center [220, 221] width 316 height 122
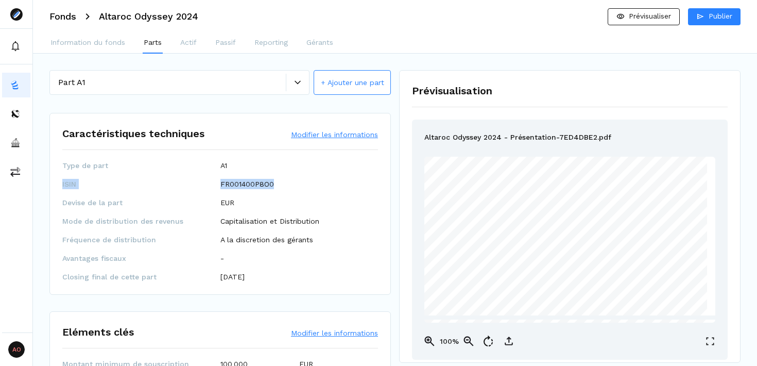
click at [298, 184] on div "FR001400P8O0" at bounding box center [299, 184] width 158 height 10
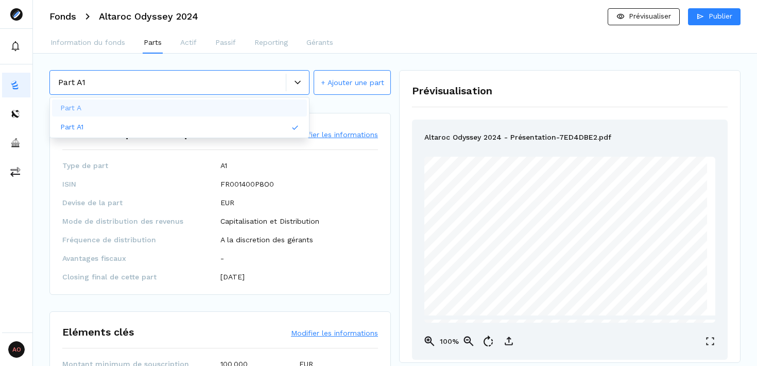
click at [294, 79] on div at bounding box center [297, 83] width 23 height 18
click at [230, 105] on div "Part A" at bounding box center [179, 107] width 255 height 17
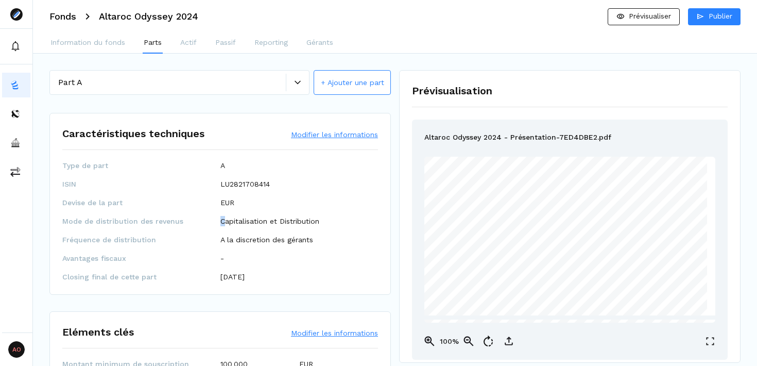
drag, startPoint x: 321, startPoint y: 211, endPoint x: 223, endPoint y: 217, distance: 98.0
click at [223, 217] on div "Type de part A ISIN LU2821708414 Devise de la part EUR Mode de distribution des…" at bounding box center [220, 221] width 316 height 122
click at [345, 217] on div "Capitalisation et Distribution" at bounding box center [299, 221] width 158 height 10
click at [291, 241] on p "A la discretion des gérants" at bounding box center [266, 239] width 93 height 10
click at [348, 236] on div "A la discretion des gérants" at bounding box center [299, 239] width 158 height 10
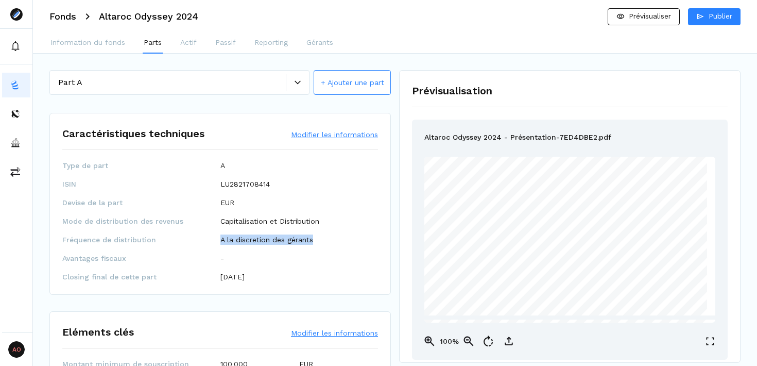
drag, startPoint x: 216, startPoint y: 239, endPoint x: 324, endPoint y: 243, distance: 108.7
click at [324, 243] on div "Fréquence de distribution A la discretion des gérants" at bounding box center [220, 239] width 316 height 10
click at [324, 243] on div "A la discretion des gérants" at bounding box center [299, 239] width 158 height 10
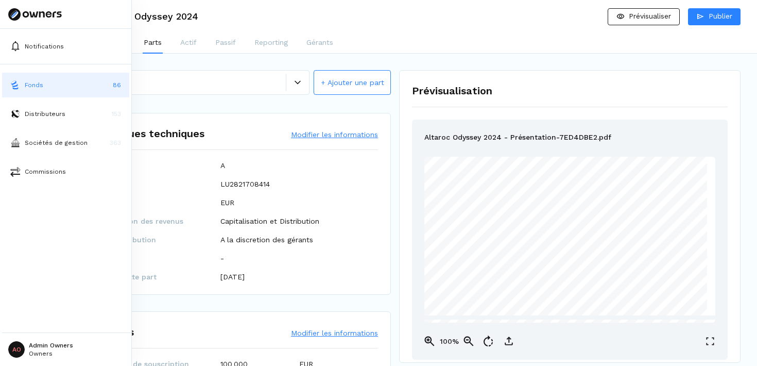
click at [51, 84] on button "Fonds 86" at bounding box center [65, 85] width 127 height 25
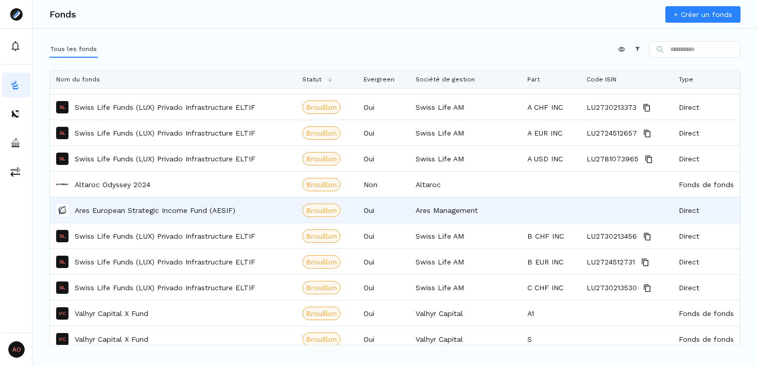
click at [217, 211] on p "Ares European Strategic Income Fund (AESIF)" at bounding box center [155, 210] width 161 height 10
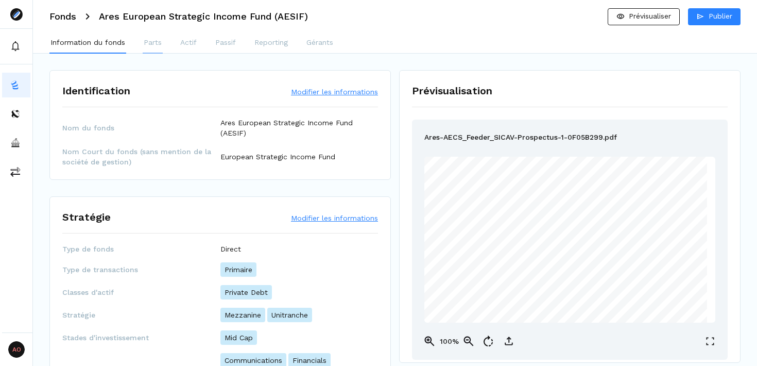
click at [161, 45] on p "Parts" at bounding box center [153, 42] width 18 height 11
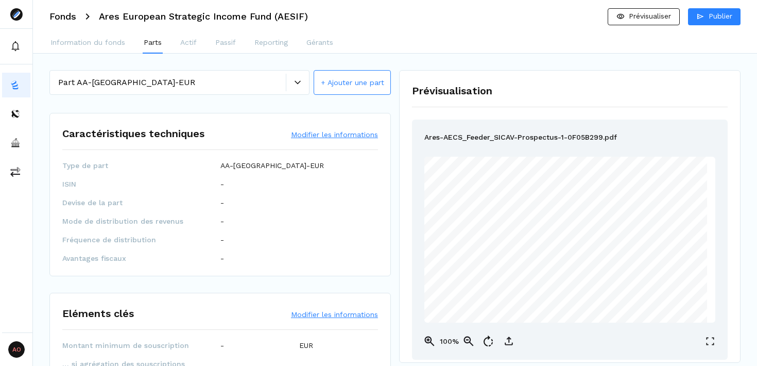
click at [294, 83] on div at bounding box center [297, 82] width 23 height 6
click at [379, 154] on div "Caractéristiques techniques Modifier les informations Type de part AA-Italy-EUR…" at bounding box center [219, 194] width 341 height 163
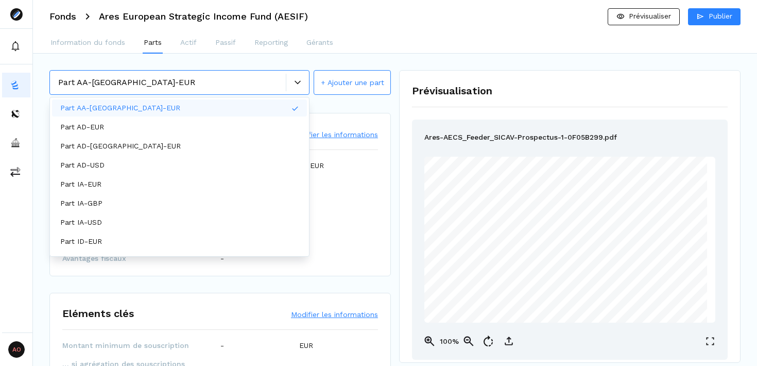
click at [299, 88] on div at bounding box center [297, 83] width 23 height 18
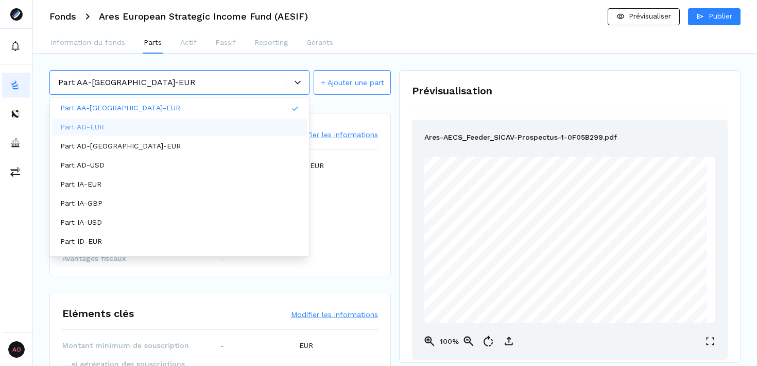
click at [220, 128] on div "Part AD-EUR" at bounding box center [179, 126] width 255 height 17
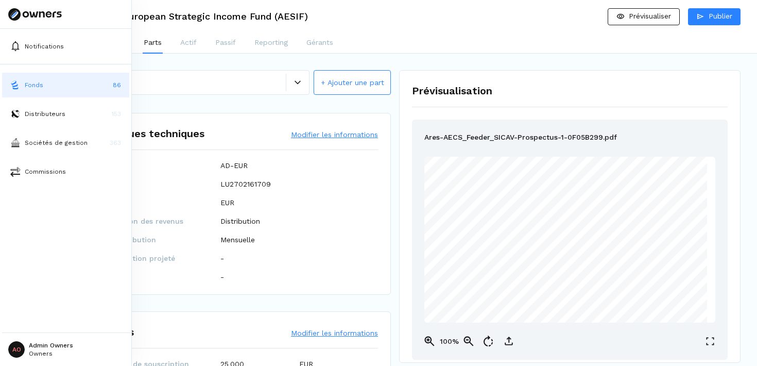
click at [31, 88] on p "Fonds" at bounding box center [34, 84] width 19 height 9
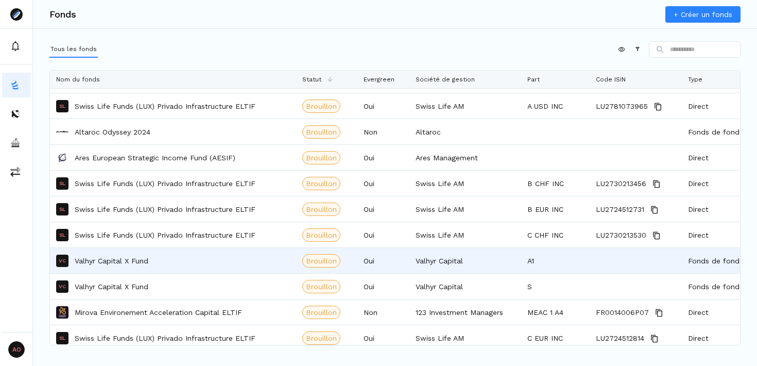
scroll to position [364, 0]
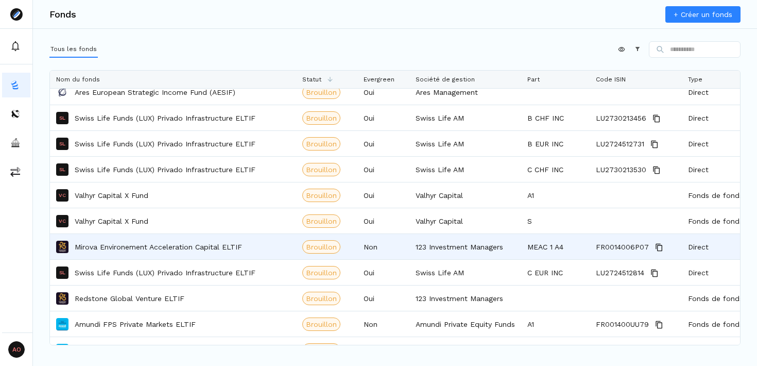
click at [169, 247] on p "Mirova Environement Acceleration Capital ELTIF" at bounding box center [158, 246] width 167 height 10
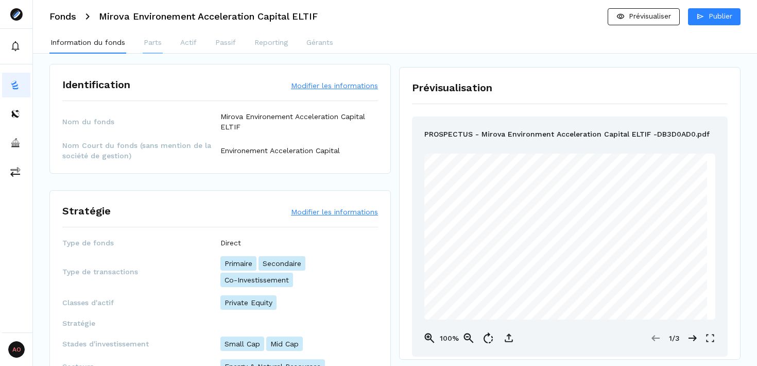
click at [148, 43] on p "Parts" at bounding box center [153, 42] width 18 height 11
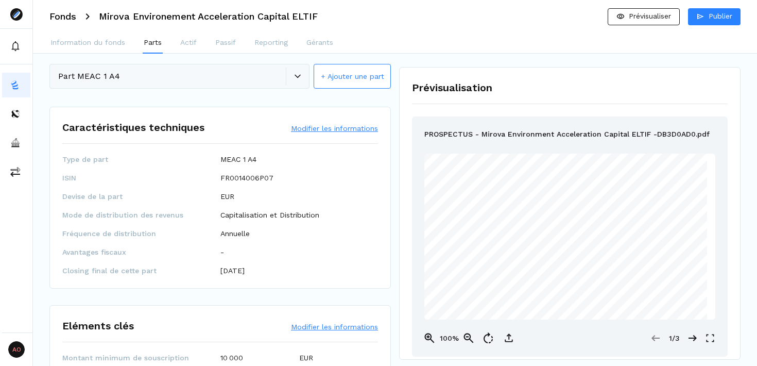
click at [161, 69] on div "Part MEAC 1 A4 + Ajouter une part" at bounding box center [219, 77] width 341 height 26
click at [170, 78] on div "Part MEAC 1 A4 + Ajouter une part" at bounding box center [219, 77] width 341 height 26
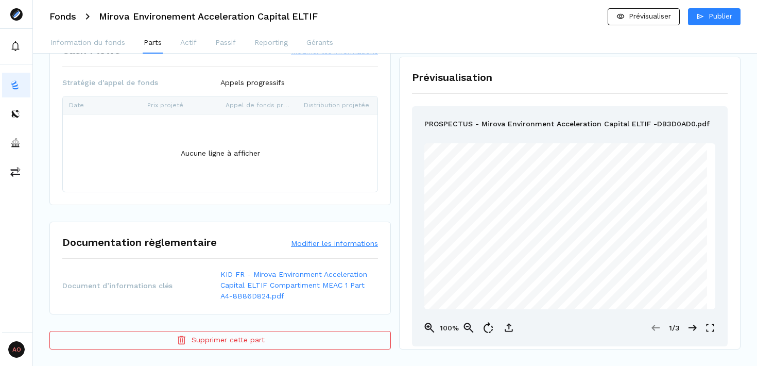
scroll to position [467, 0]
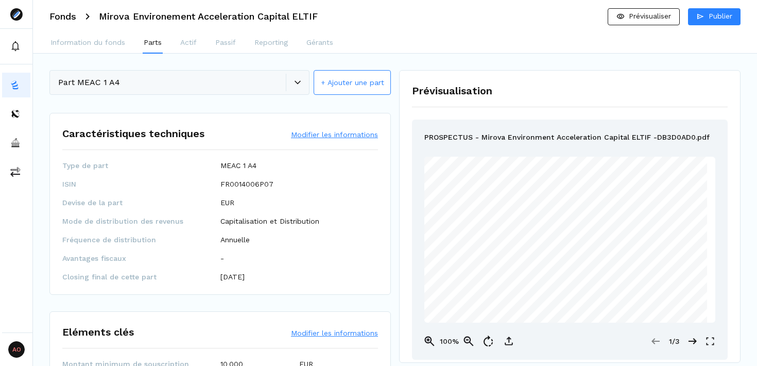
click at [143, 80] on div "Part MEAC 1 A4 + Ajouter une part" at bounding box center [219, 83] width 341 height 26
click at [296, 86] on div "Part MEAC 1 A4 + Ajouter une part" at bounding box center [219, 83] width 341 height 26
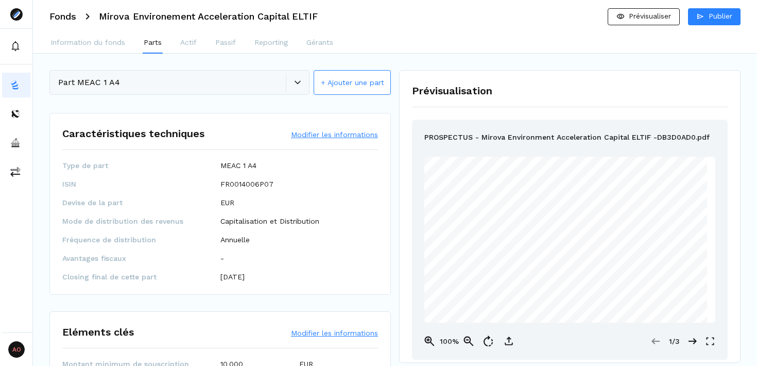
click at [343, 81] on button "+ Ajouter une part" at bounding box center [352, 82] width 77 height 25
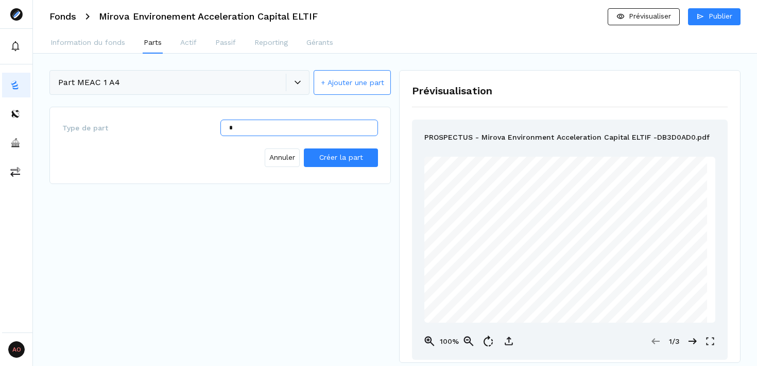
click at [271, 128] on input "*" at bounding box center [299, 127] width 158 height 16
type input "**********"
click at [332, 158] on span "Créer la part" at bounding box center [341, 157] width 44 height 8
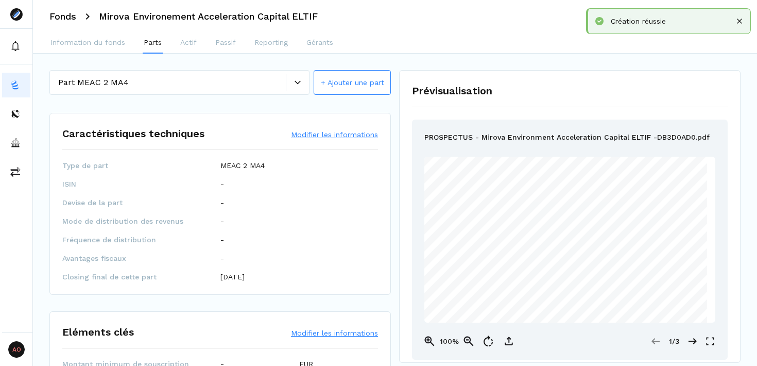
click at [322, 137] on button "Modifier les informations" at bounding box center [334, 134] width 87 height 10
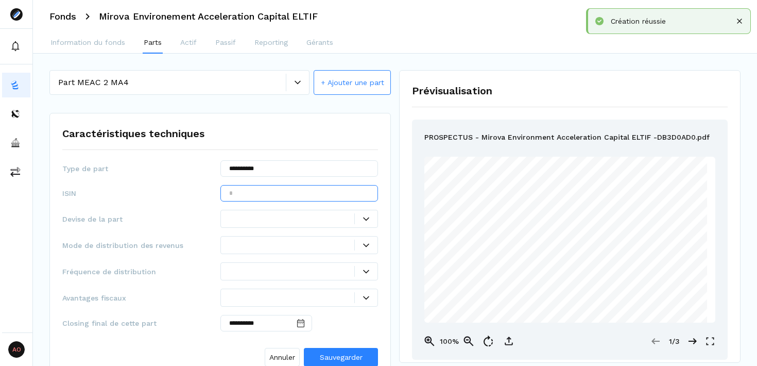
click at [290, 196] on input "text" at bounding box center [299, 193] width 158 height 16
paste input "**********"
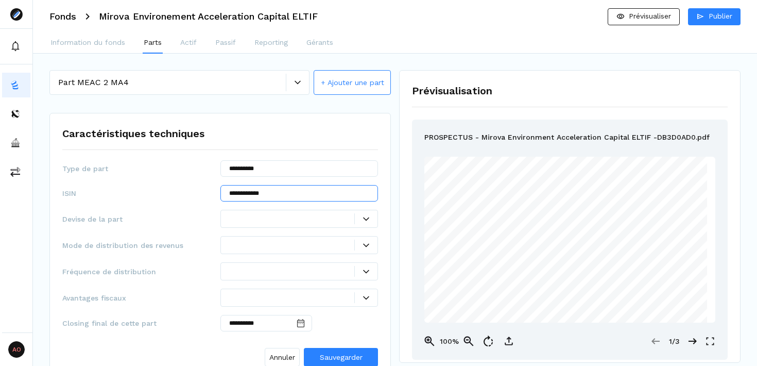
type input "**********"
click at [292, 223] on div at bounding box center [299, 219] width 158 height 18
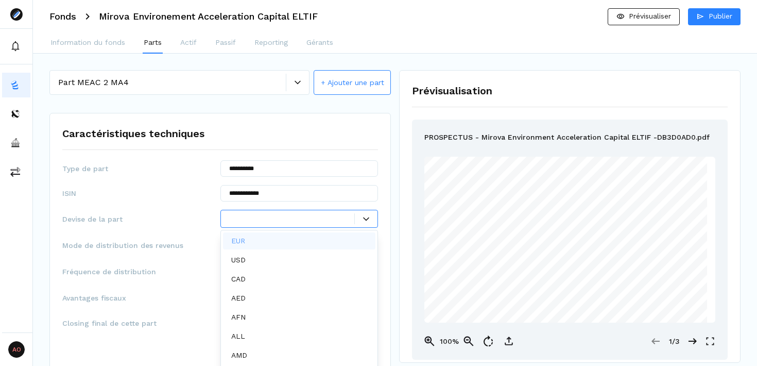
scroll to position [5, 0]
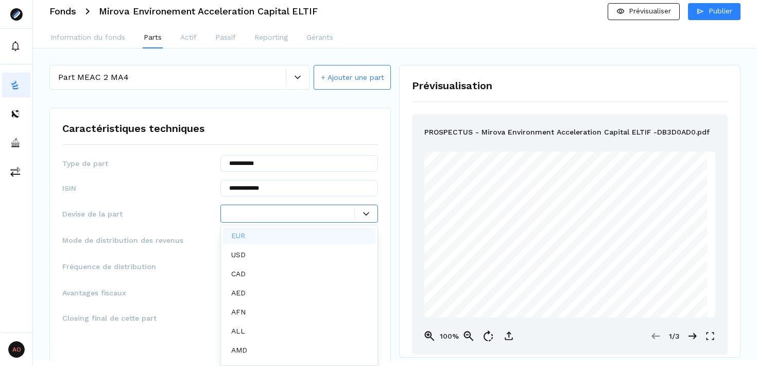
click at [274, 235] on div "EUR" at bounding box center [299, 235] width 153 height 17
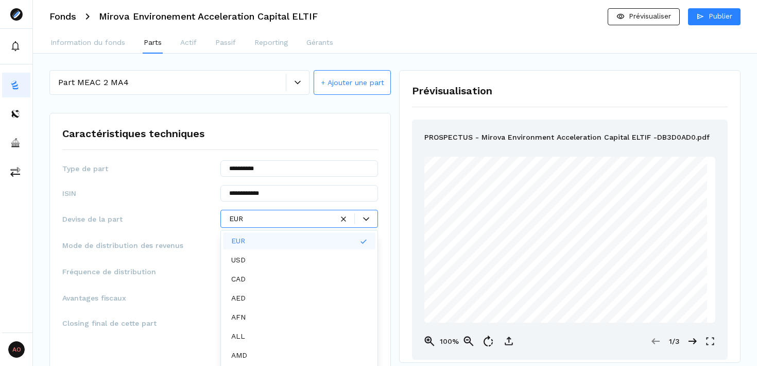
click at [387, 178] on div "**********" at bounding box center [219, 248] width 341 height 270
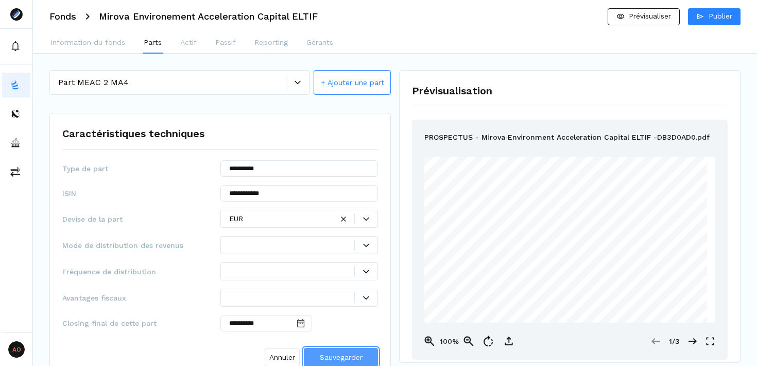
click at [341, 355] on span "Sauvegarder" at bounding box center [341, 357] width 43 height 8
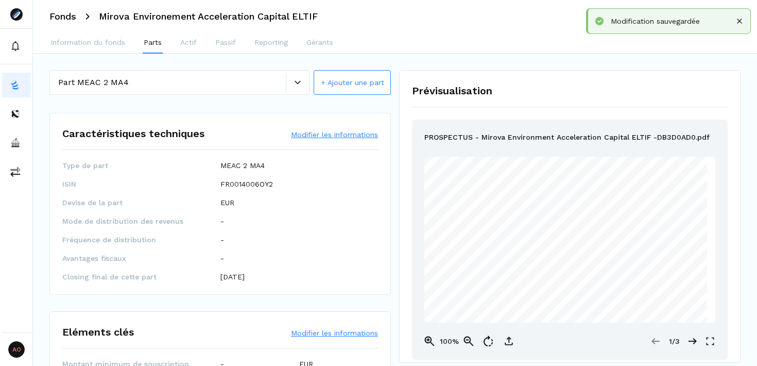
click at [295, 86] on div at bounding box center [297, 83] width 23 height 18
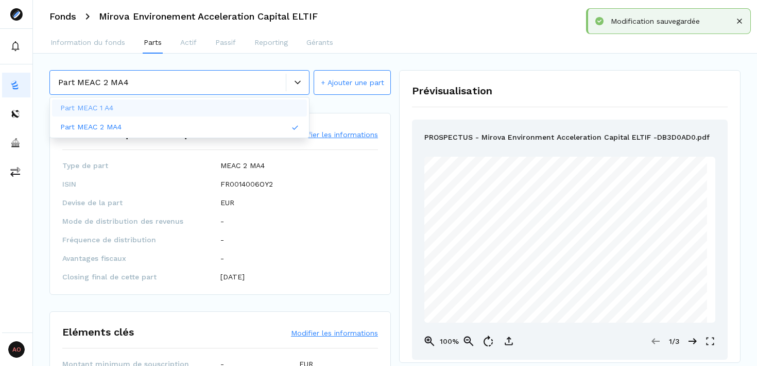
click at [222, 109] on div "Part MEAC 1 A4" at bounding box center [179, 107] width 255 height 17
click at [297, 80] on icon at bounding box center [298, 82] width 6 height 6
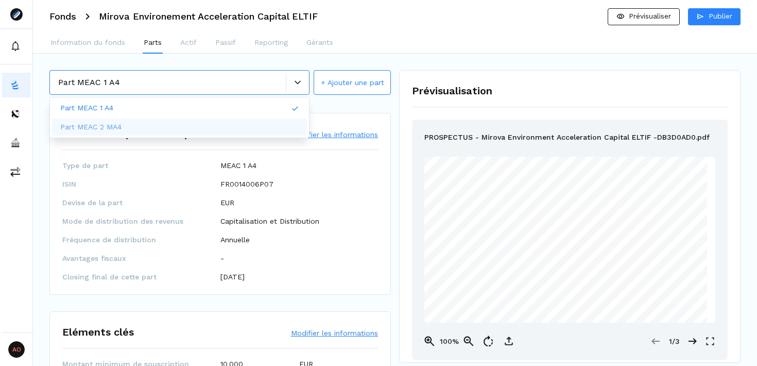
click at [262, 123] on div "Part MEAC 2 MA4" at bounding box center [179, 126] width 255 height 17
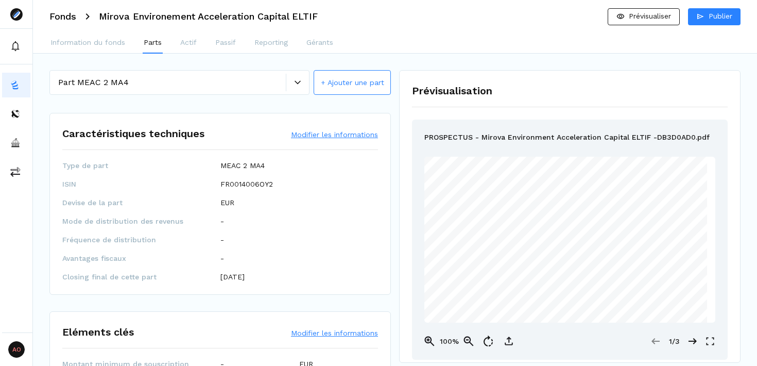
click at [323, 136] on button "Modifier les informations" at bounding box center [334, 134] width 87 height 10
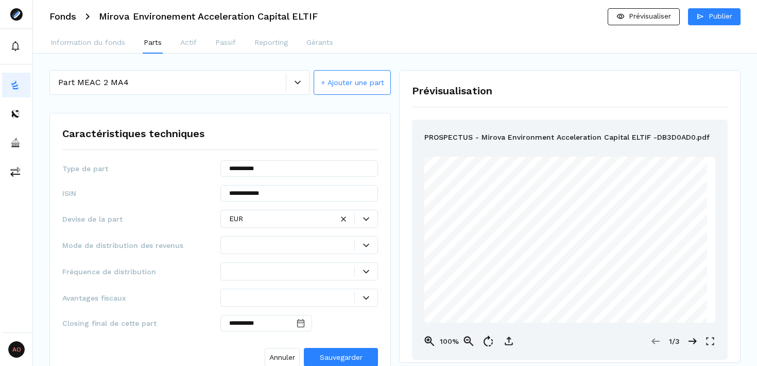
click at [365, 244] on icon at bounding box center [366, 245] width 6 height 6
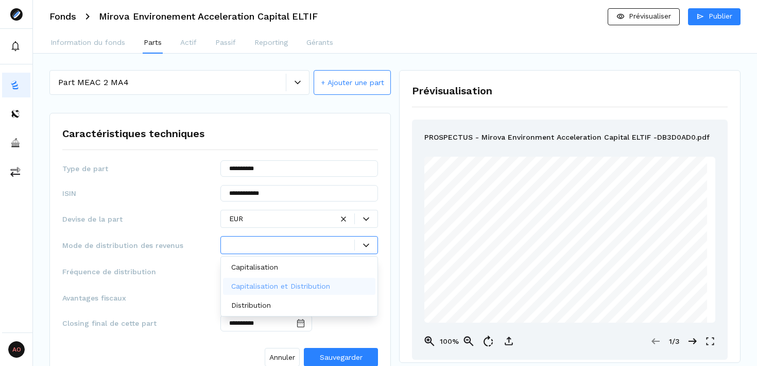
click at [312, 284] on p "Capitalisation et Distribution" at bounding box center [280, 286] width 99 height 11
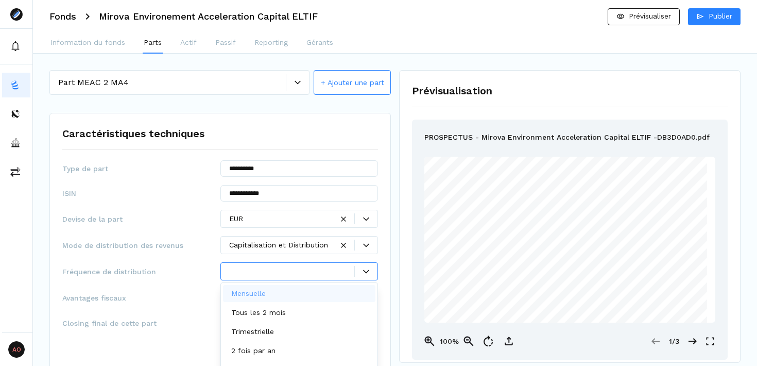
click at [366, 273] on div at bounding box center [299, 271] width 158 height 18
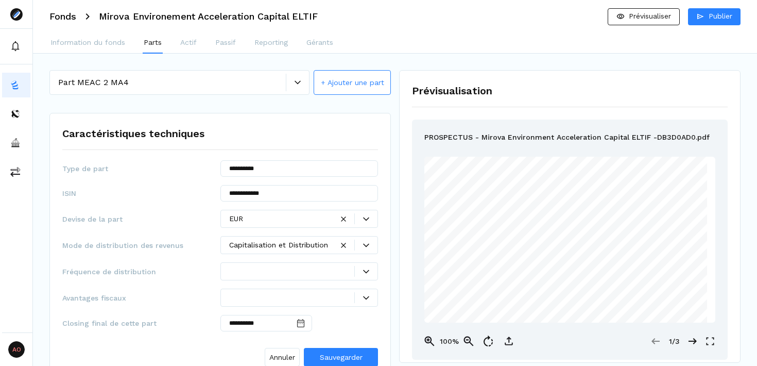
click at [386, 273] on div "**********" at bounding box center [219, 248] width 341 height 270
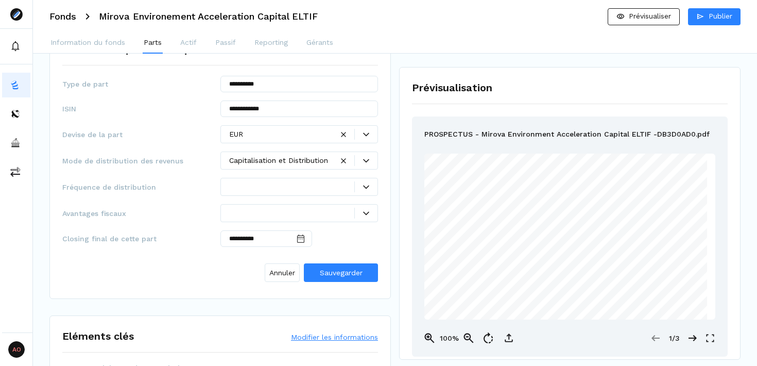
scroll to position [87, 0]
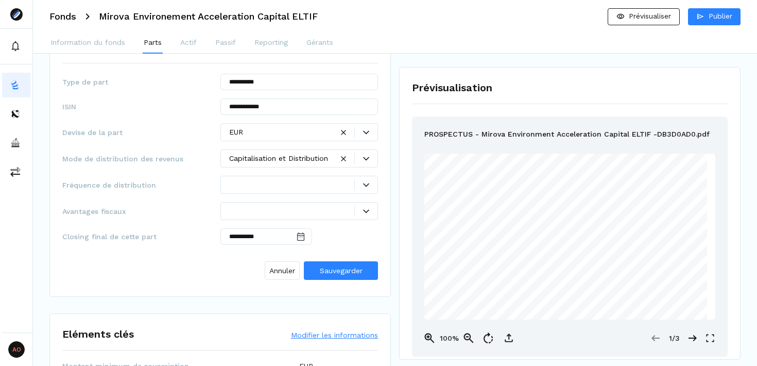
click at [365, 185] on icon at bounding box center [366, 185] width 6 height 4
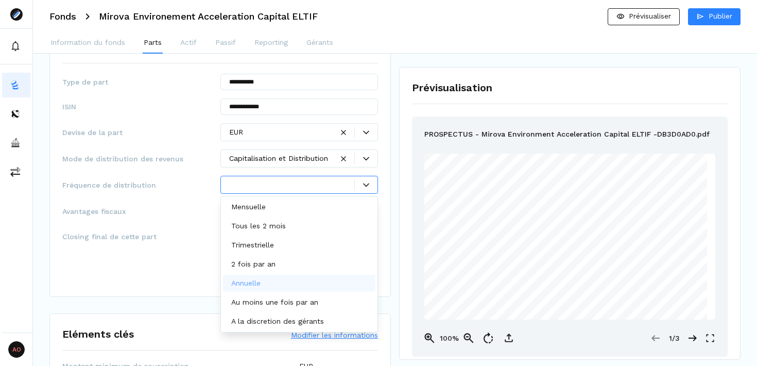
click at [323, 285] on div "Annuelle" at bounding box center [299, 282] width 153 height 17
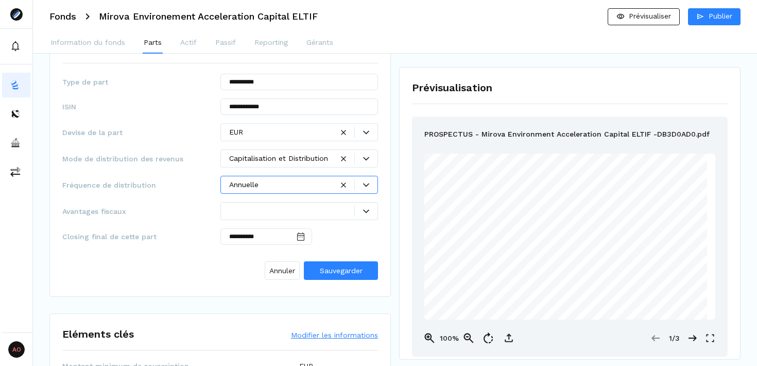
click at [367, 187] on icon at bounding box center [366, 185] width 6 height 6
click at [390, 194] on div "**********" at bounding box center [219, 161] width 341 height 270
click at [334, 272] on span "Sauvegarder" at bounding box center [341, 270] width 43 height 8
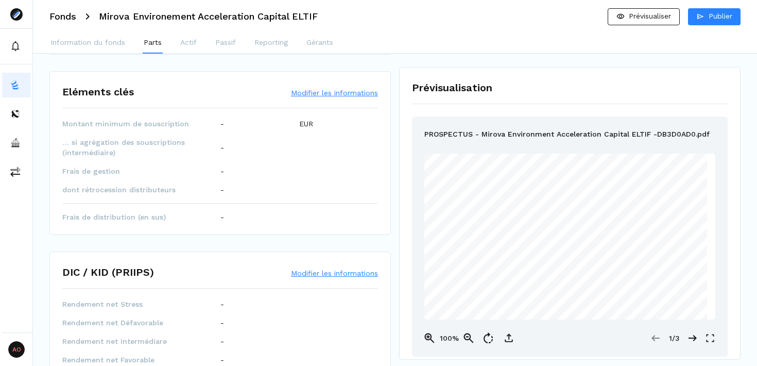
scroll to position [627, 0]
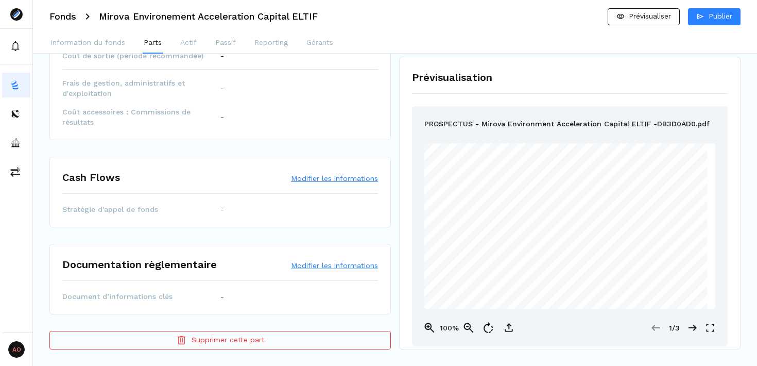
click at [192, 335] on button "Supprimer cette part" at bounding box center [219, 340] width 341 height 19
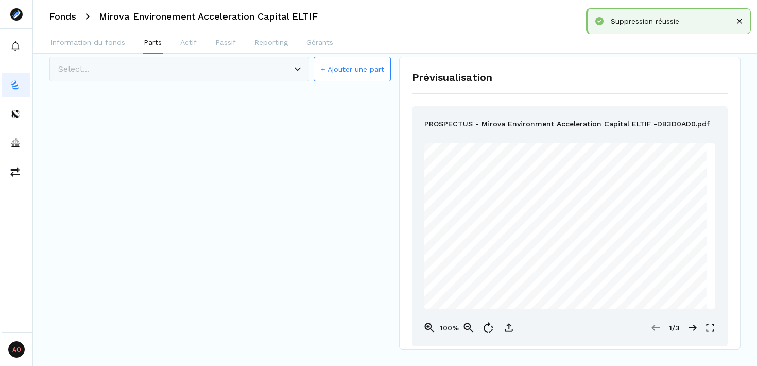
scroll to position [0, 0]
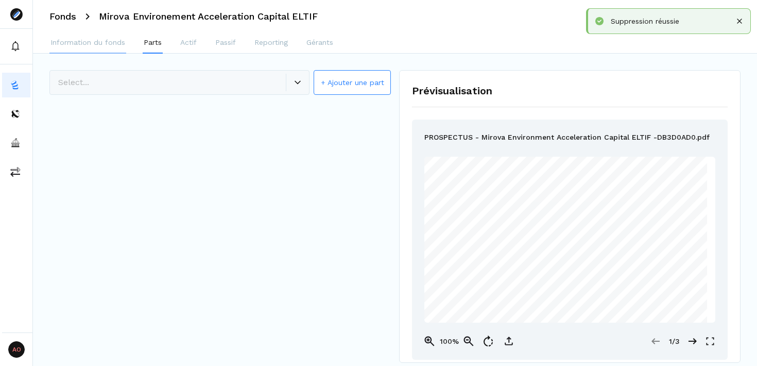
click at [90, 47] on p "Information du fonds" at bounding box center [87, 42] width 75 height 11
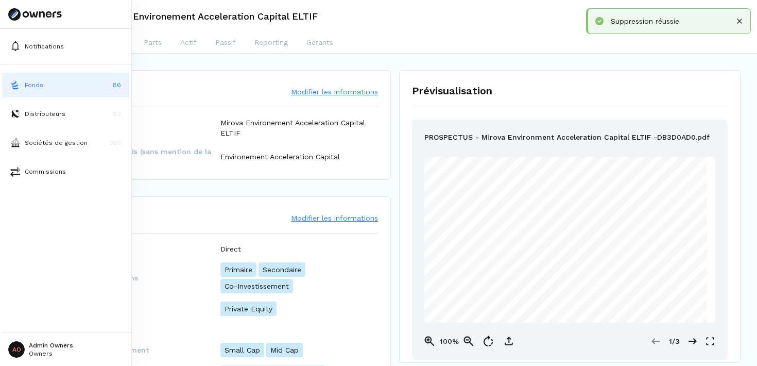
click at [50, 80] on button "Fonds 86" at bounding box center [65, 85] width 127 height 25
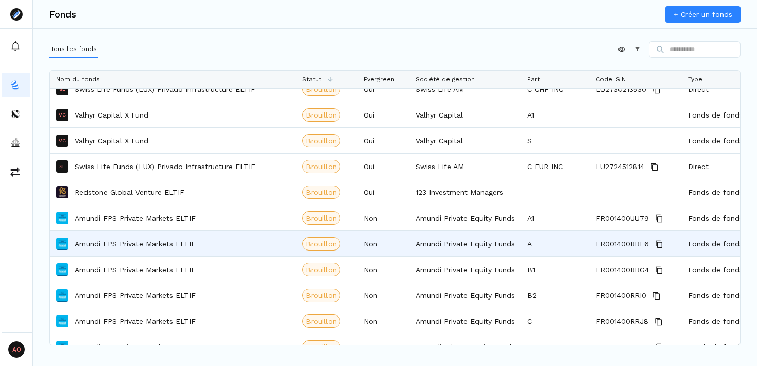
scroll to position [606, 0]
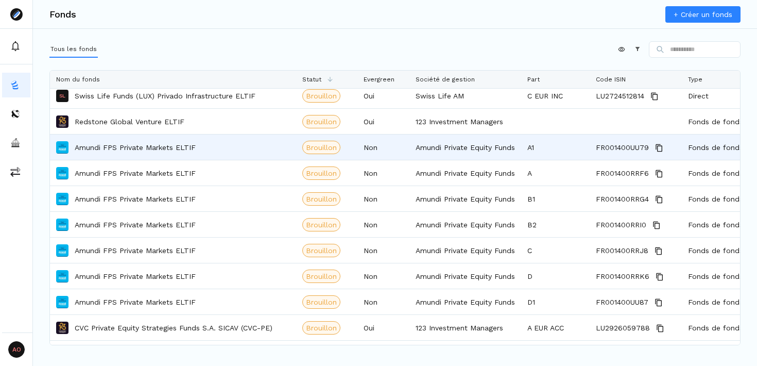
click at [660, 147] on icon "Copy" at bounding box center [659, 148] width 8 height 8
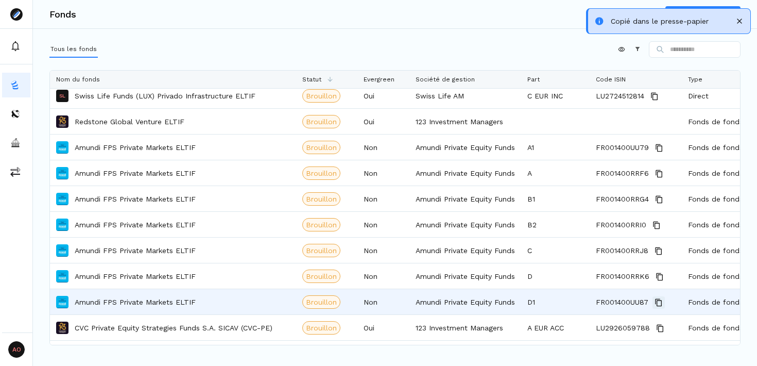
click at [658, 302] on icon "Copy" at bounding box center [658, 302] width 8 height 8
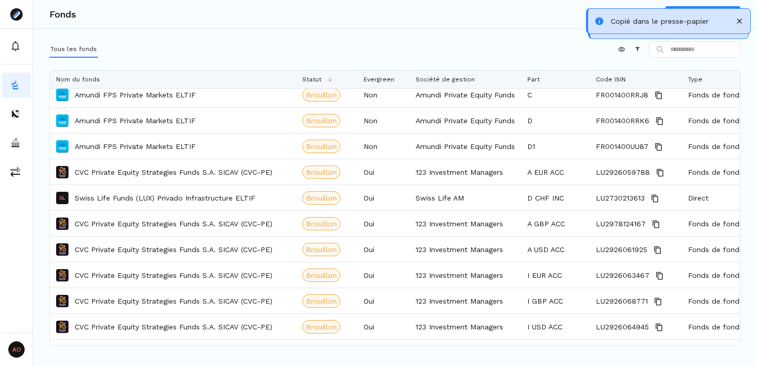
scroll to position [792, 0]
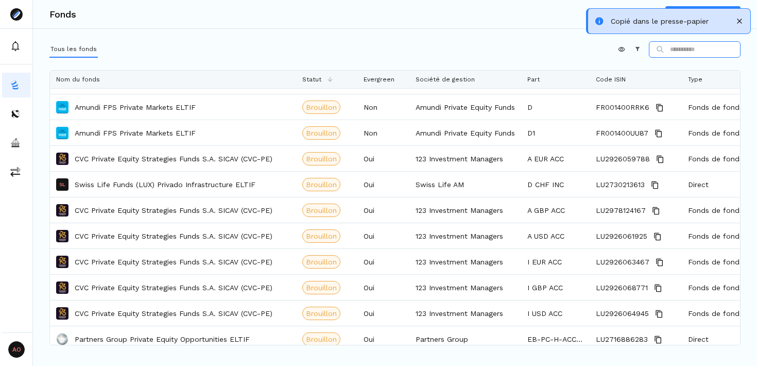
click at [694, 51] on input at bounding box center [695, 49] width 92 height 16
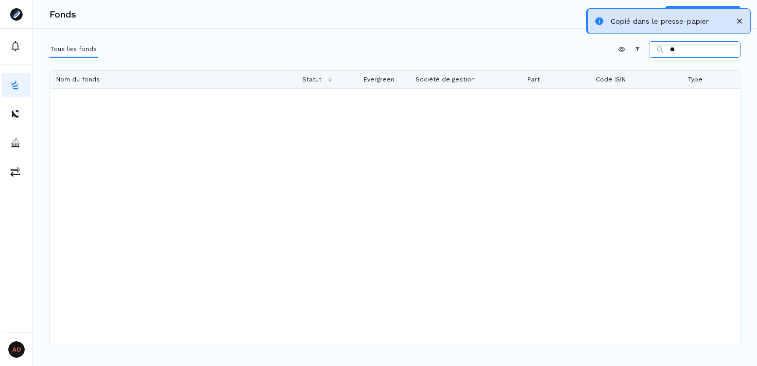
scroll to position [0, 0]
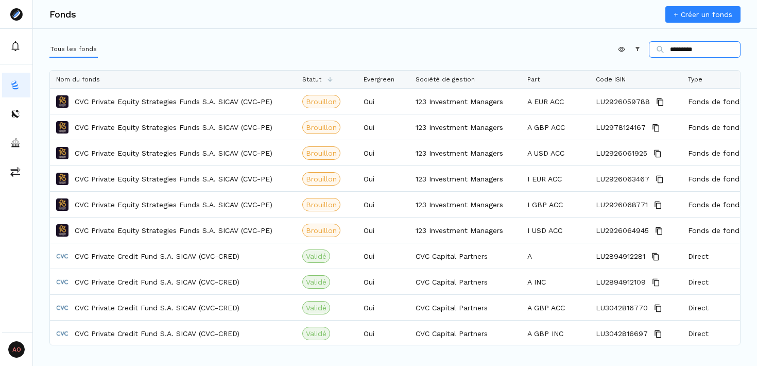
type input "*********"
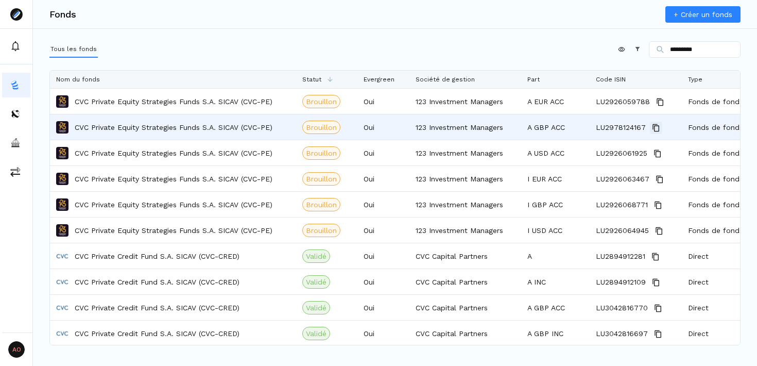
click at [653, 127] on icon "Copy" at bounding box center [656, 128] width 8 height 8
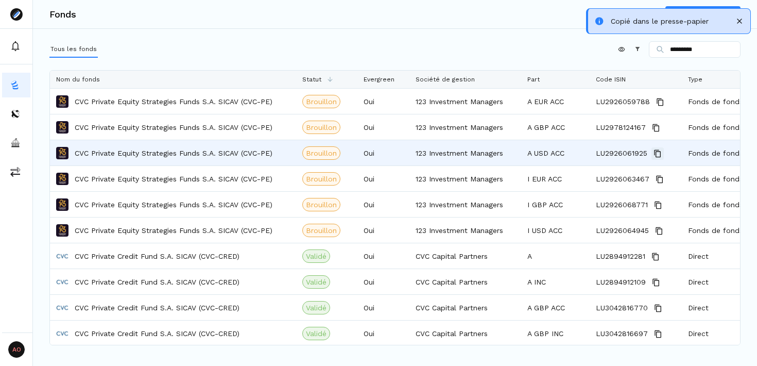
click at [657, 153] on icon "Copy" at bounding box center [657, 153] width 8 height 8
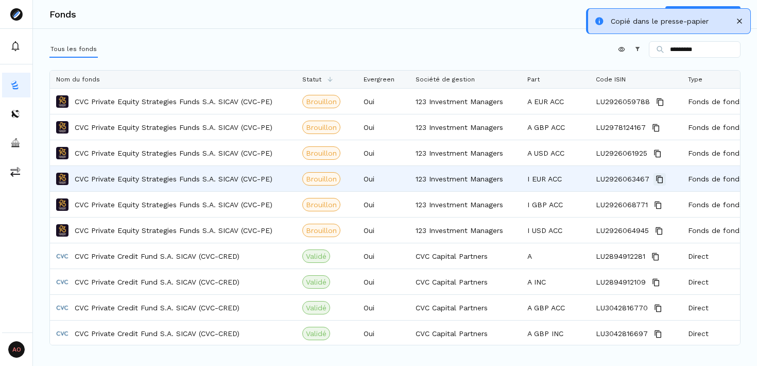
click at [659, 178] on icon "Copy" at bounding box center [659, 179] width 8 height 8
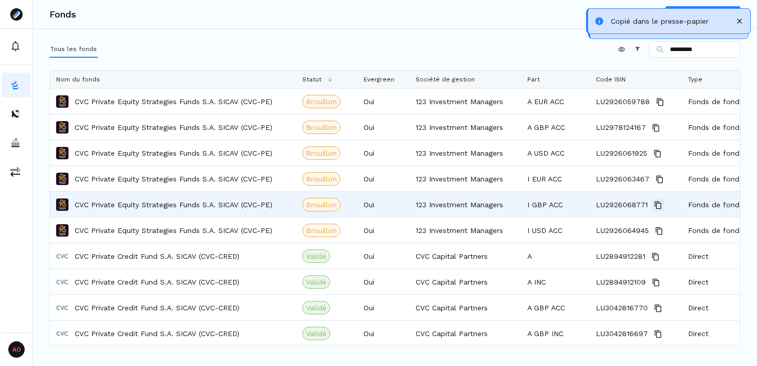
click at [655, 204] on icon "Copy" at bounding box center [658, 205] width 8 height 8
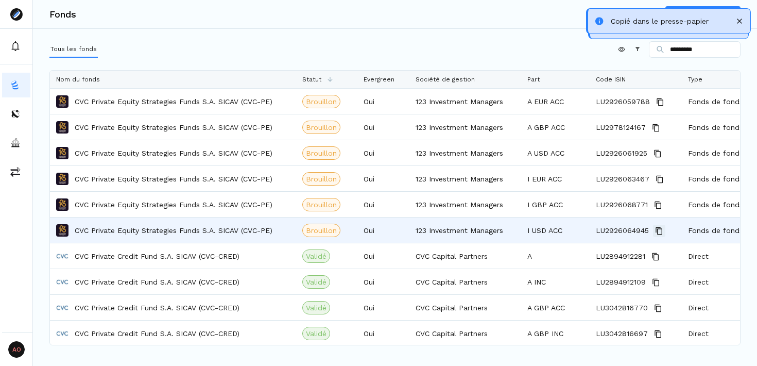
click at [659, 231] on icon "Copy" at bounding box center [659, 231] width 8 height 8
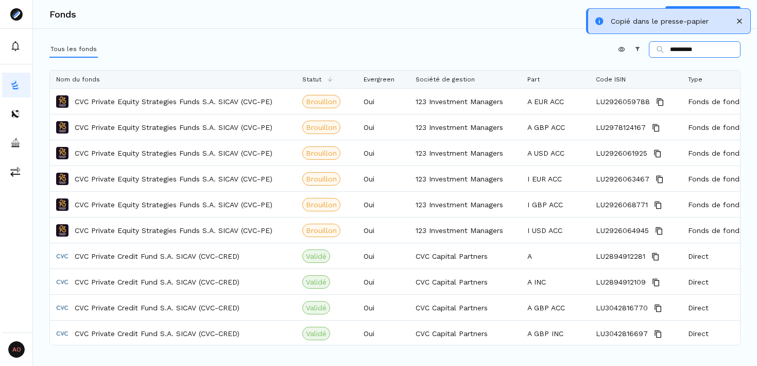
click at [696, 48] on input "*********" at bounding box center [695, 49] width 92 height 16
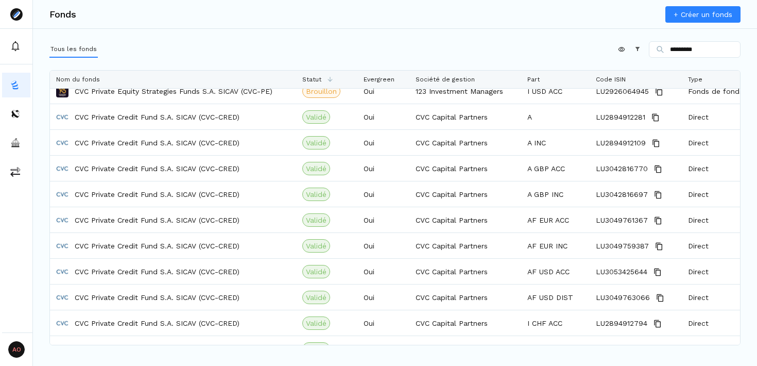
scroll to position [126, 0]
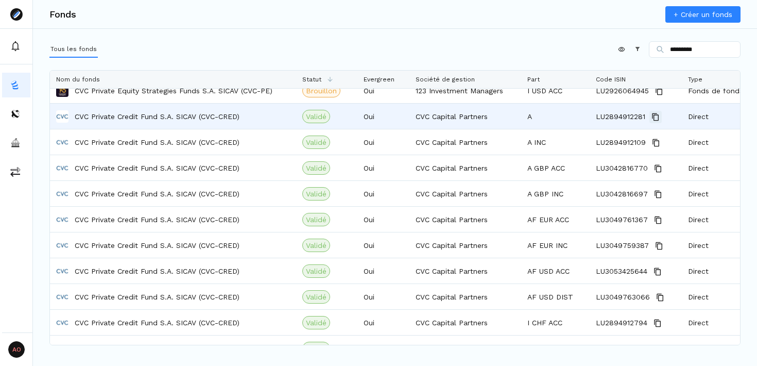
click at [654, 117] on icon "Copy" at bounding box center [655, 117] width 8 height 8
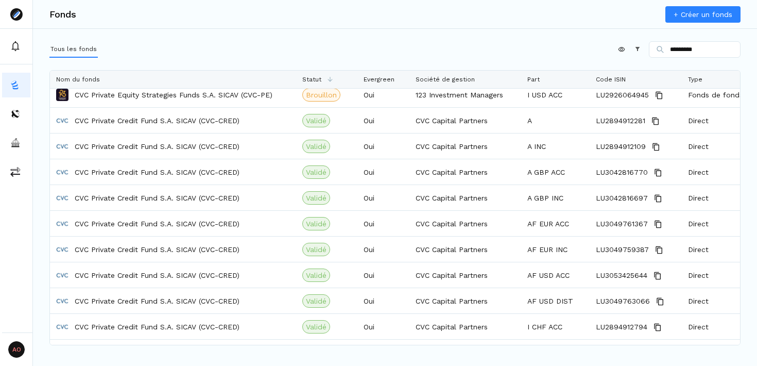
scroll to position [135, 0]
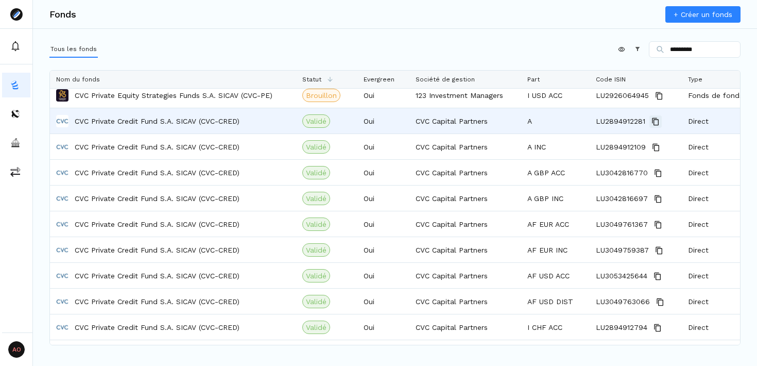
click at [658, 121] on icon "Copy" at bounding box center [655, 121] width 8 height 8
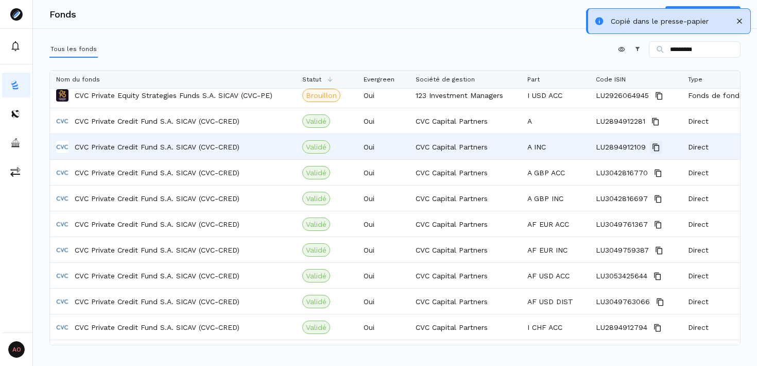
click at [656, 149] on icon "Copy" at bounding box center [656, 147] width 8 height 8
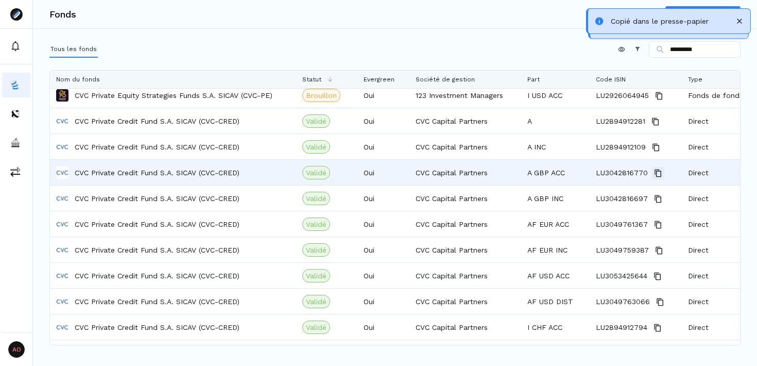
click at [659, 175] on icon "Copy" at bounding box center [657, 173] width 7 height 8
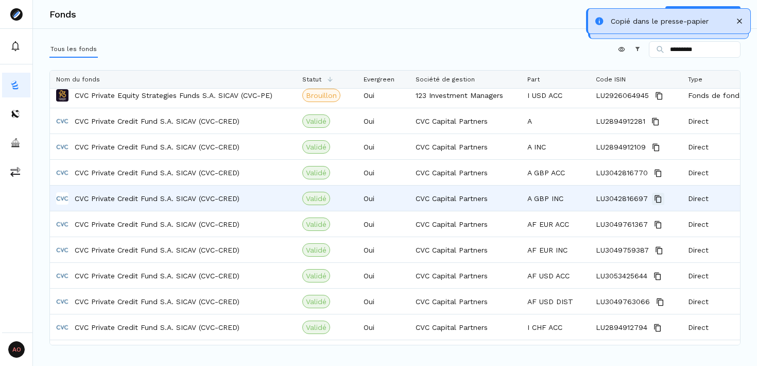
click at [656, 197] on icon "Copy" at bounding box center [658, 199] width 8 height 8
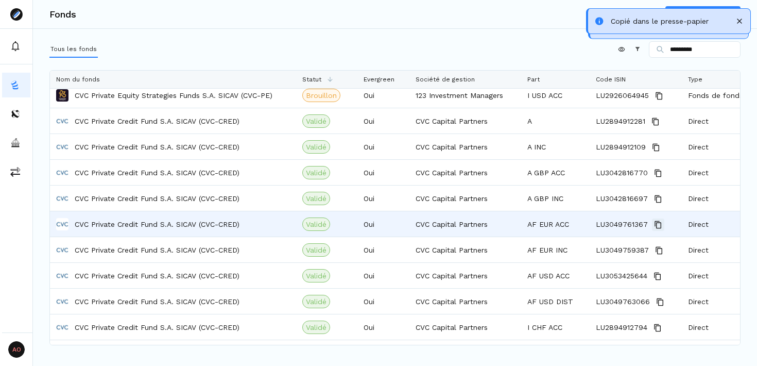
click at [658, 223] on icon "Copy" at bounding box center [658, 224] width 8 height 8
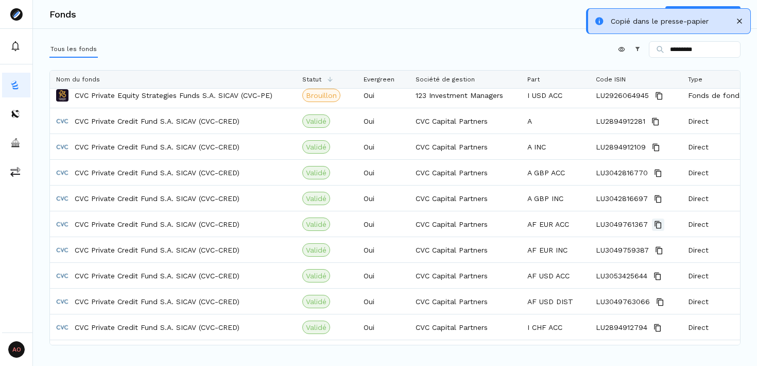
click at [656, 224] on icon "Copy" at bounding box center [658, 224] width 8 height 8
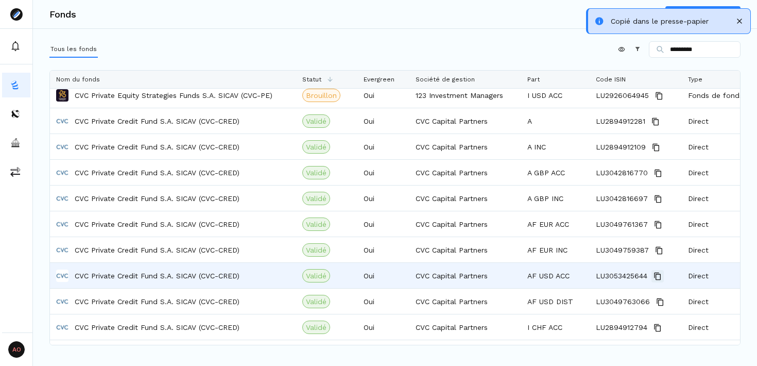
click at [658, 276] on icon "Copy" at bounding box center [657, 276] width 8 height 8
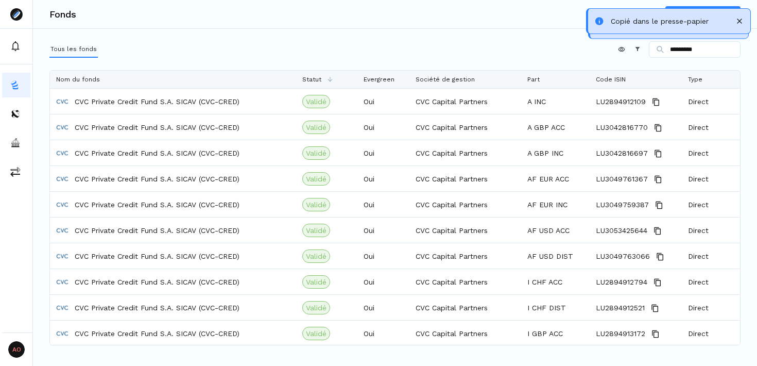
scroll to position [182, 0]
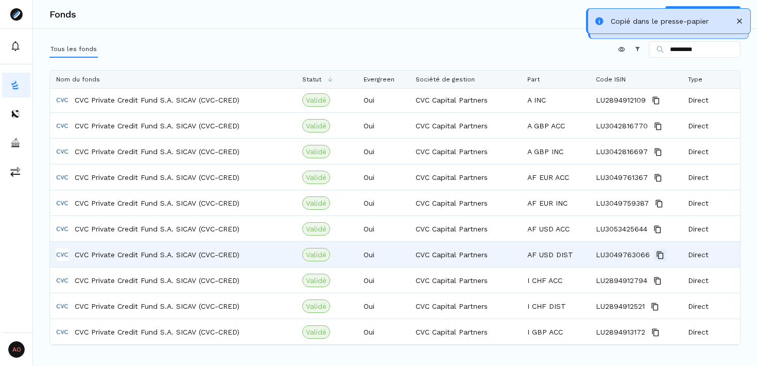
click at [659, 254] on icon "Copy" at bounding box center [660, 255] width 8 height 8
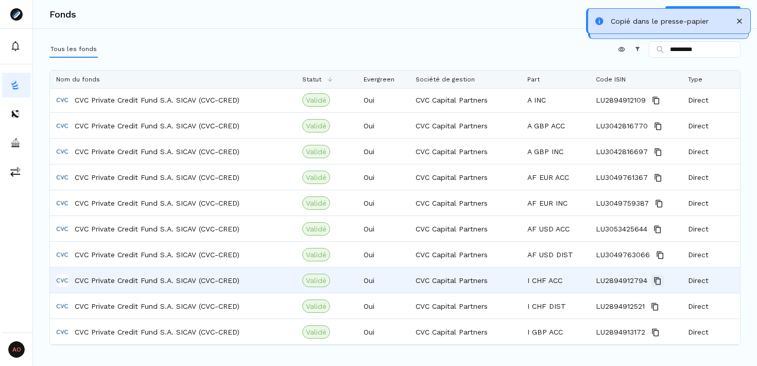
click at [657, 279] on icon "Copy" at bounding box center [657, 280] width 8 height 8
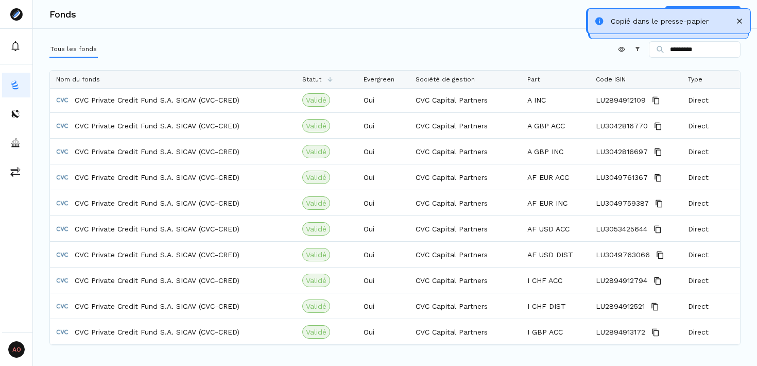
scroll to position [208, 0]
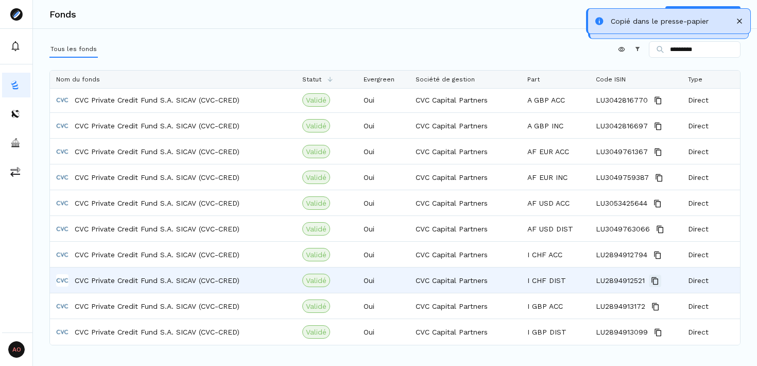
click at [656, 280] on icon "Copy" at bounding box center [655, 280] width 8 height 8
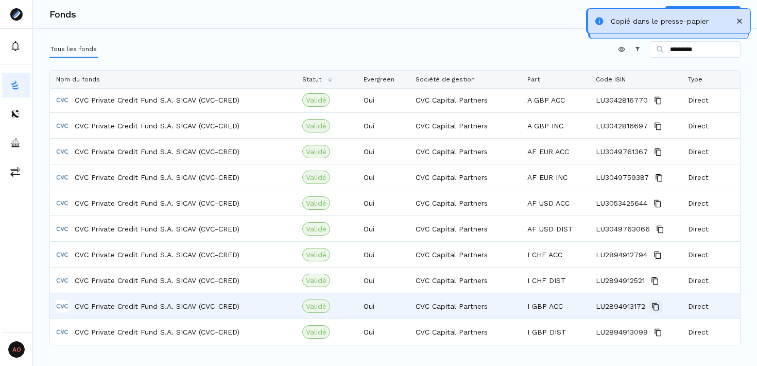
click at [655, 307] on icon "Copy" at bounding box center [655, 306] width 8 height 8
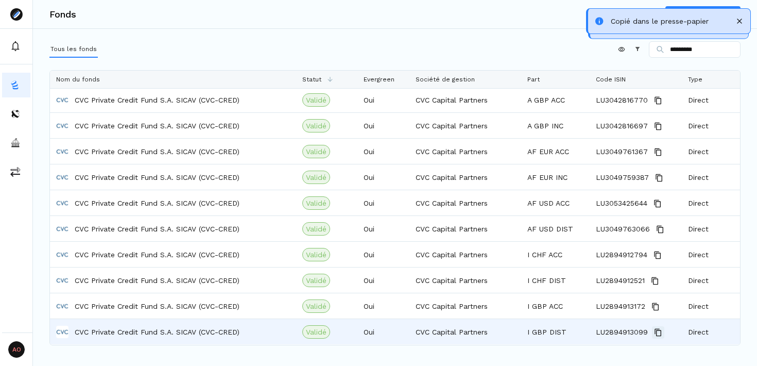
click at [657, 331] on icon "Copy" at bounding box center [658, 332] width 8 height 8
click at [379, 329] on div "Oui" at bounding box center [383, 331] width 52 height 25
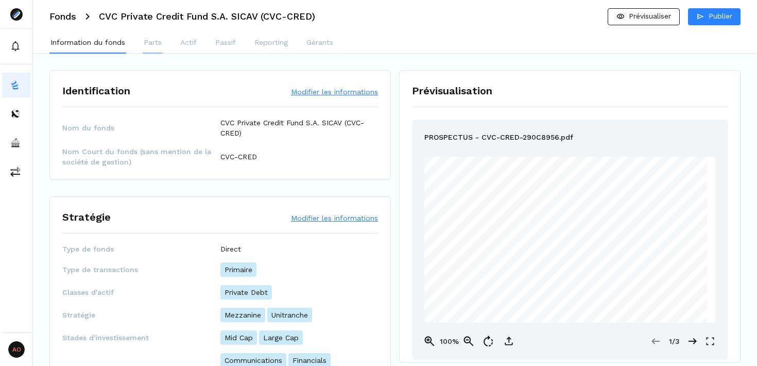
click at [160, 44] on p "Parts" at bounding box center [153, 42] width 18 height 11
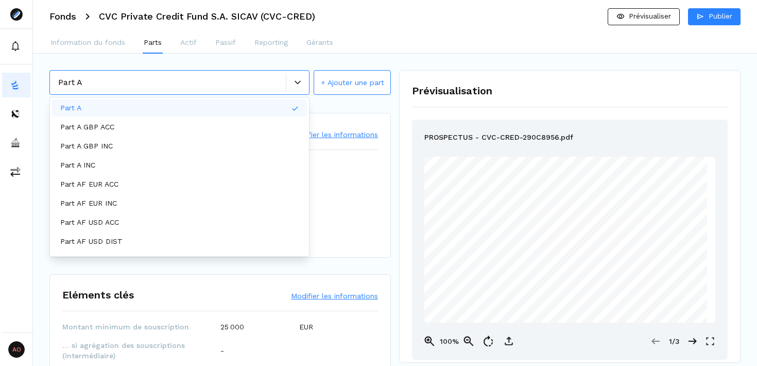
click at [297, 82] on icon at bounding box center [298, 82] width 6 height 6
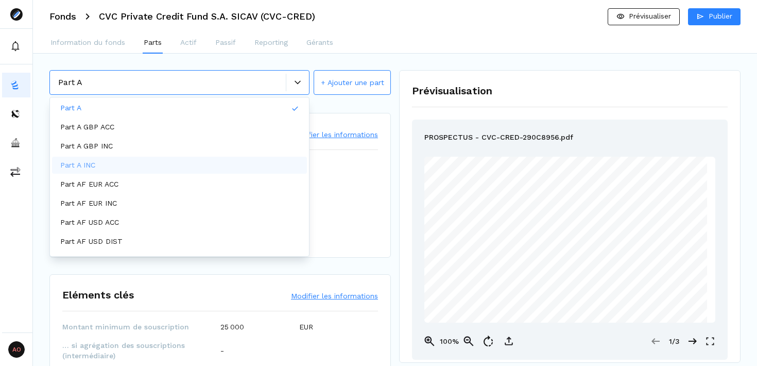
scroll to position [72, 0]
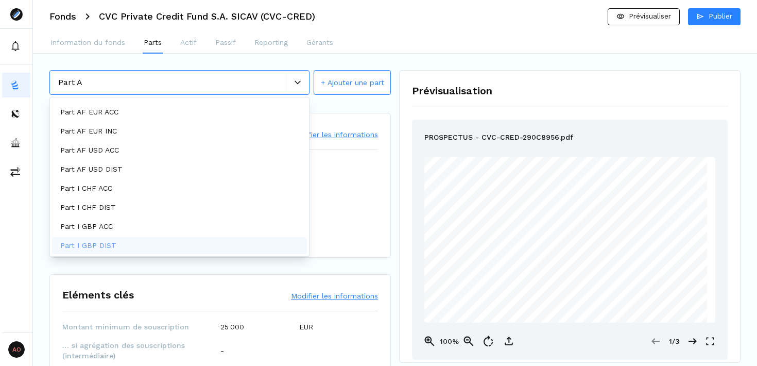
click at [182, 245] on div "Part I GBP DIST" at bounding box center [179, 245] width 255 height 17
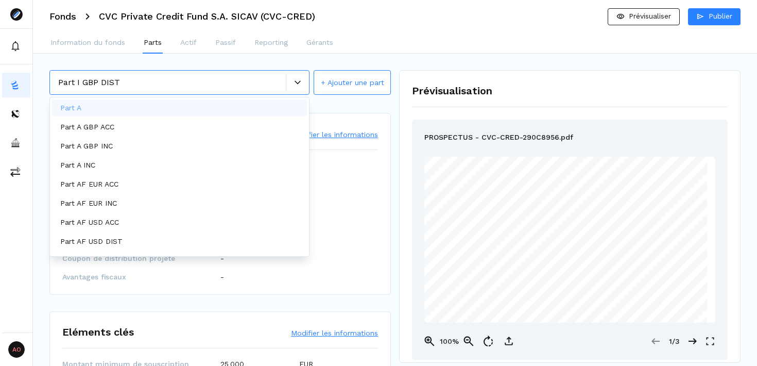
click at [162, 87] on div "Part I GBP DIST" at bounding box center [172, 82] width 228 height 12
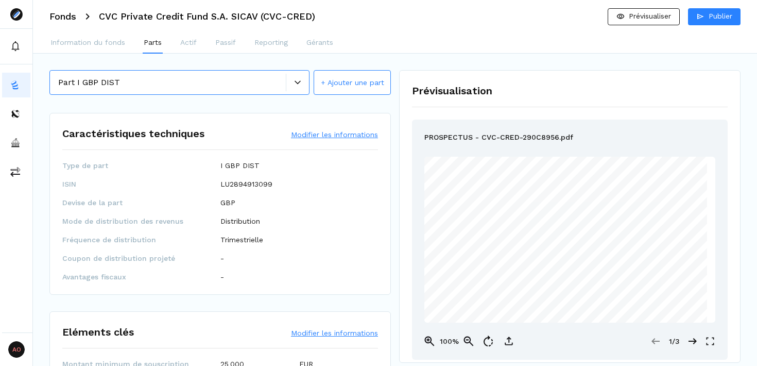
click at [151, 84] on div "Part I GBP DIST" at bounding box center [172, 82] width 228 height 12
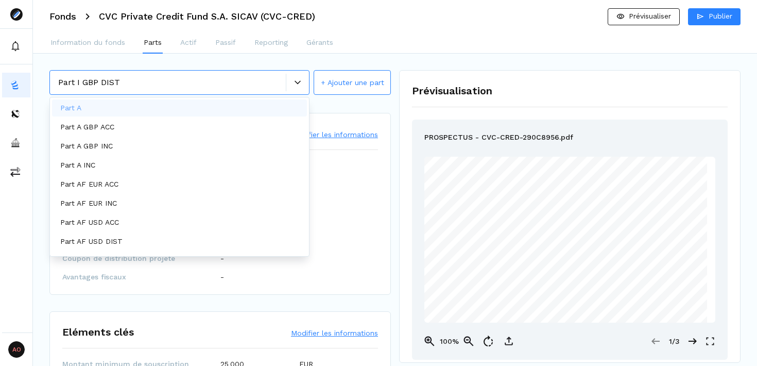
click at [151, 84] on div "Part I GBP DIST" at bounding box center [172, 82] width 228 height 12
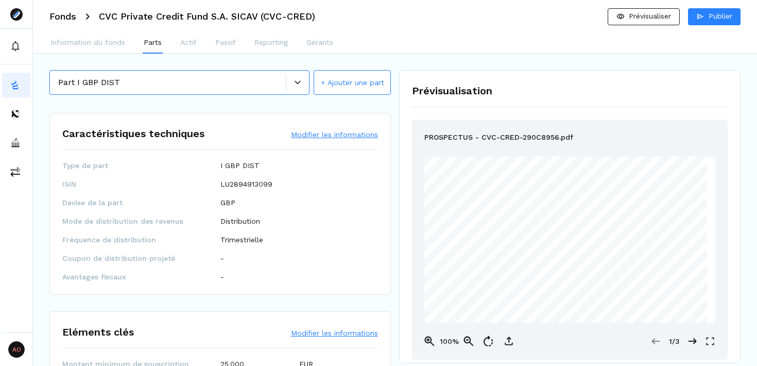
click at [336, 131] on button "Modifier les informations" at bounding box center [334, 134] width 87 height 10
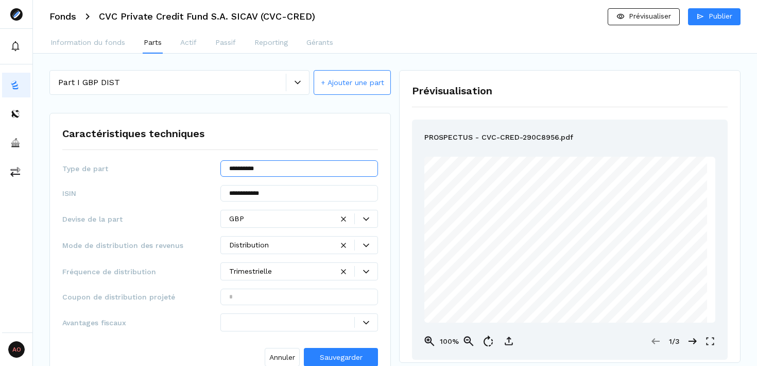
click at [304, 168] on input "**********" at bounding box center [299, 168] width 158 height 16
type input "*********"
click at [341, 353] on span "Sauvegarder" at bounding box center [341, 357] width 43 height 8
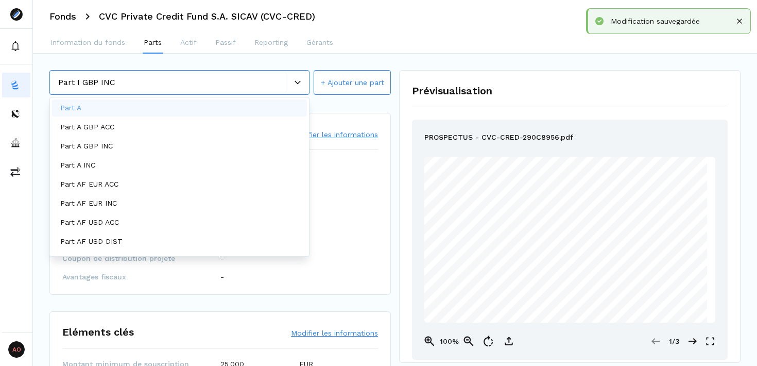
click at [300, 79] on div at bounding box center [297, 83] width 23 height 18
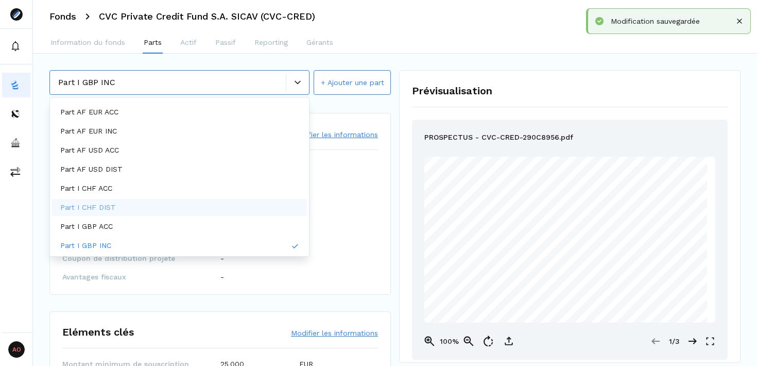
click at [218, 205] on div "Part I CHF DIST" at bounding box center [179, 207] width 255 height 17
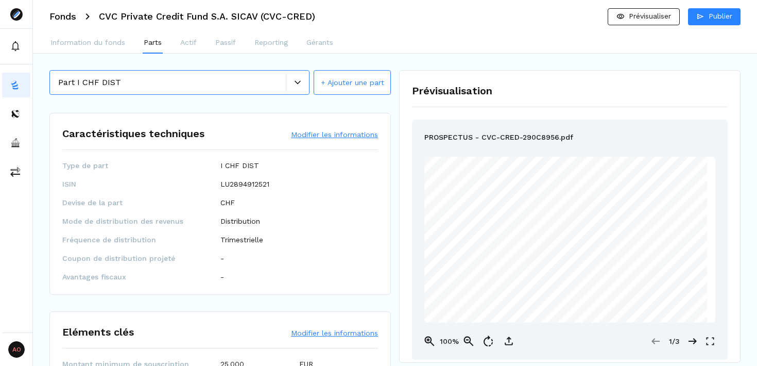
click at [316, 131] on button "Modifier les informations" at bounding box center [334, 134] width 87 height 10
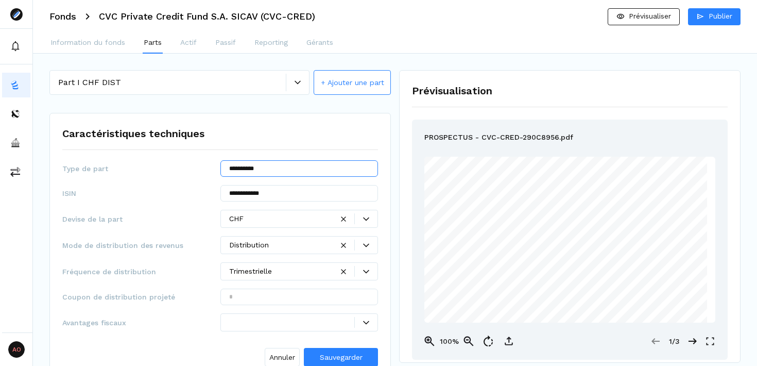
click at [305, 171] on input "**********" at bounding box center [299, 168] width 158 height 16
type input "*********"
click at [335, 355] on span "Sauvegarder" at bounding box center [341, 357] width 43 height 8
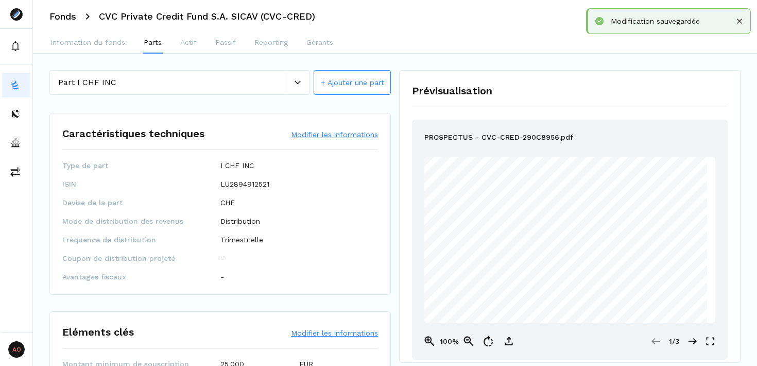
click at [297, 80] on icon at bounding box center [298, 82] width 6 height 6
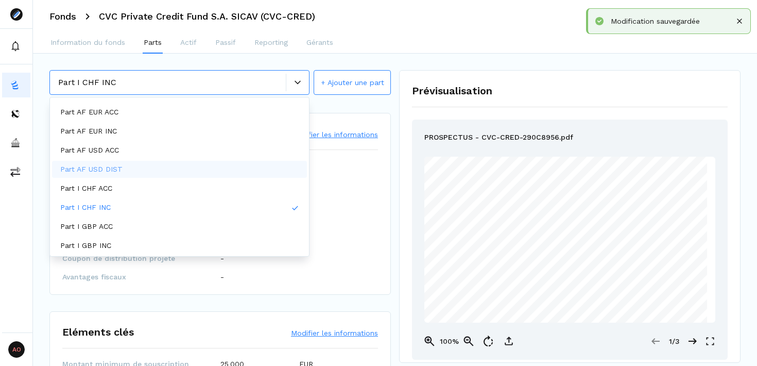
click at [213, 174] on div "Part AF USD DIST" at bounding box center [179, 169] width 255 height 17
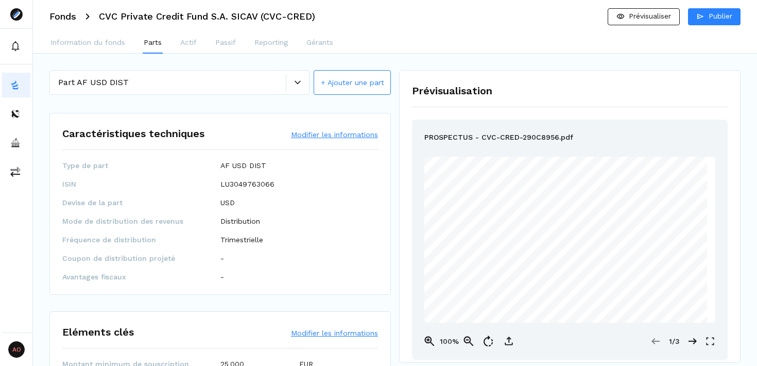
click at [315, 134] on button "Modifier les informations" at bounding box center [334, 134] width 87 height 10
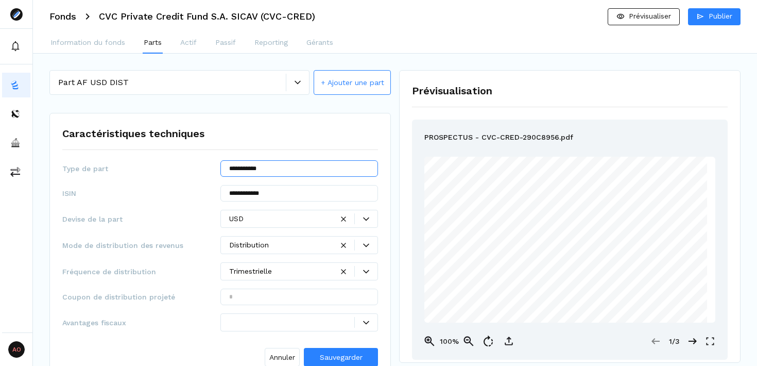
click at [305, 170] on input "**********" at bounding box center [299, 168] width 158 height 16
type input "**********"
click at [337, 356] on span "Sauvegarder" at bounding box center [341, 357] width 43 height 8
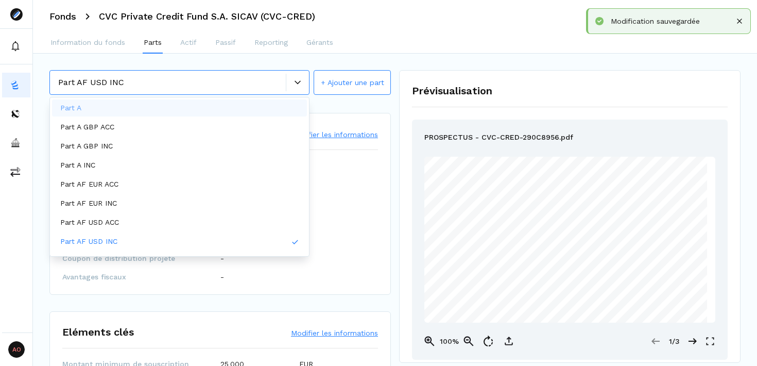
click at [295, 78] on div at bounding box center [297, 83] width 23 height 18
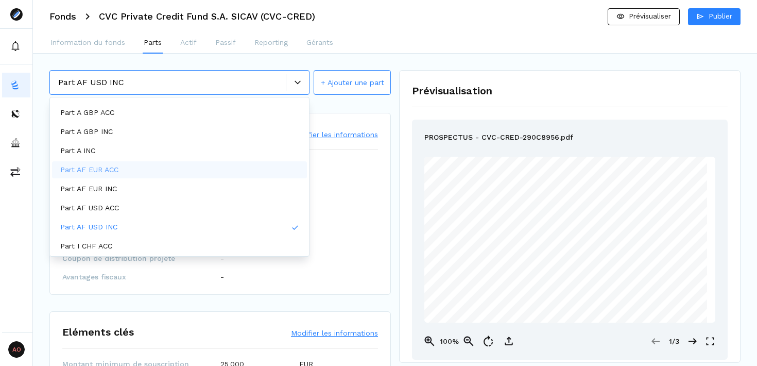
scroll to position [0, 0]
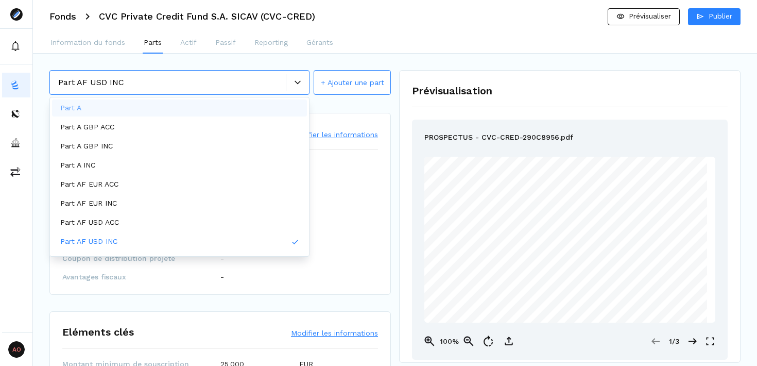
click at [341, 113] on div "Caractéristiques techniques Modifier les informations Type de part AF USD INC I…" at bounding box center [219, 204] width 341 height 182
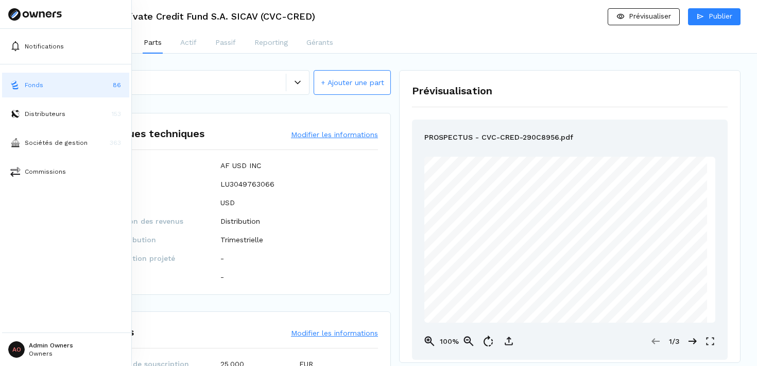
click at [72, 89] on button "Fonds 86" at bounding box center [65, 85] width 127 height 25
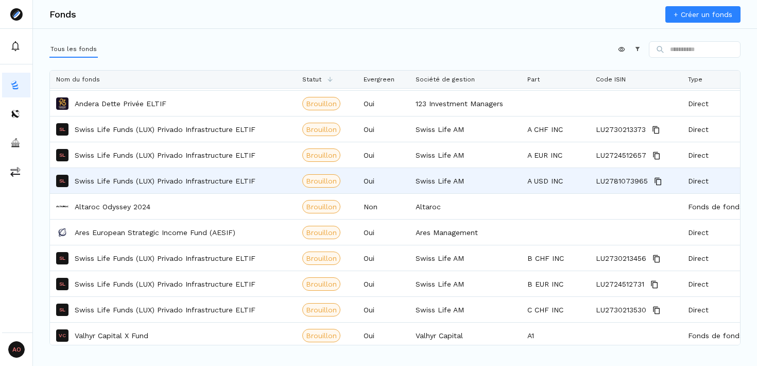
scroll to position [381, 0]
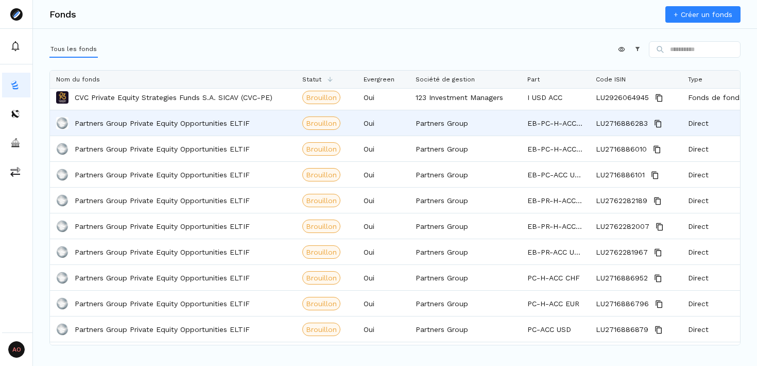
click at [252, 127] on div "Partners Group Private Equity Opportunities ELTIF" at bounding box center [173, 123] width 234 height 24
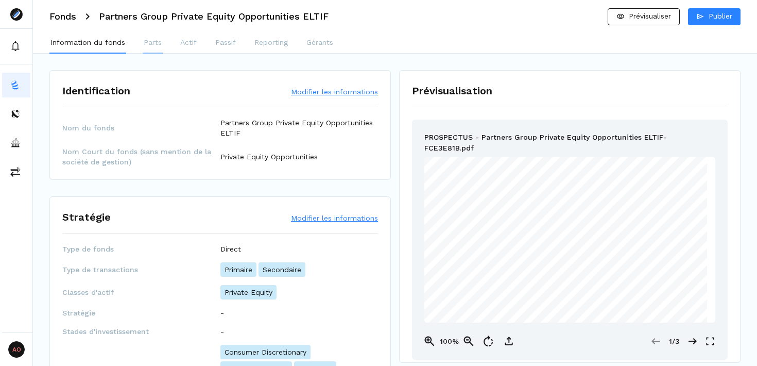
click at [152, 45] on p "Parts" at bounding box center [153, 42] width 18 height 11
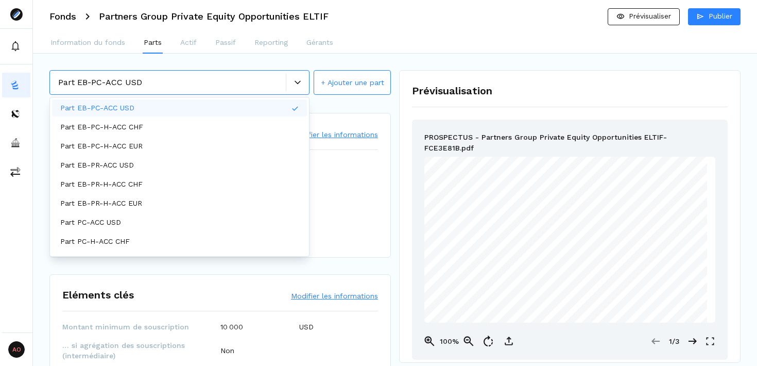
click at [297, 83] on icon at bounding box center [298, 82] width 6 height 6
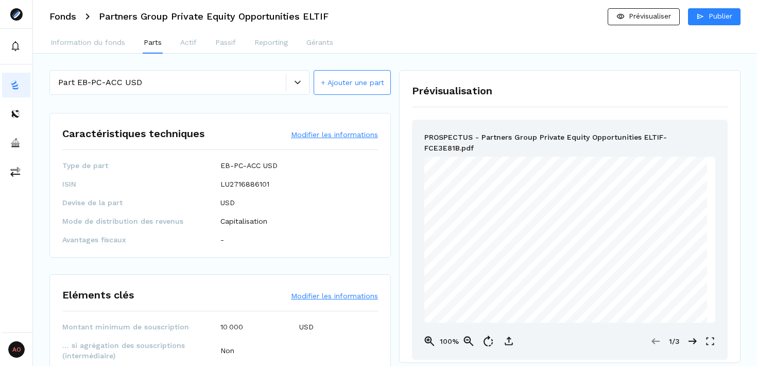
click at [298, 83] on icon at bounding box center [298, 82] width 6 height 4
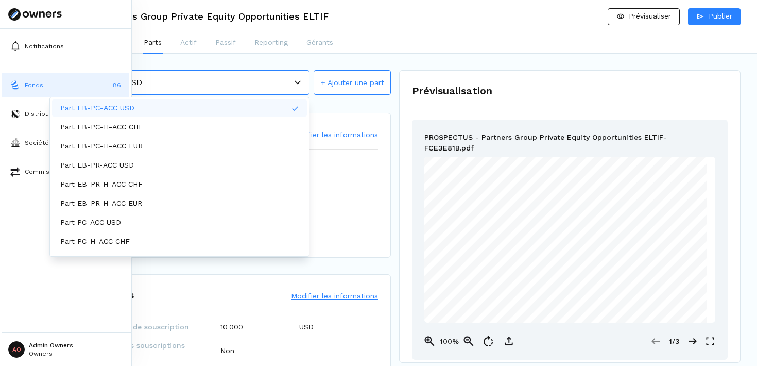
click at [21, 83] on button "Fonds 86" at bounding box center [65, 85] width 127 height 25
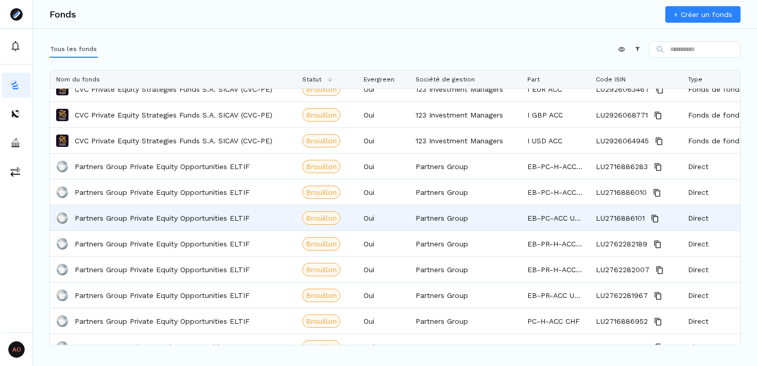
scroll to position [973, 0]
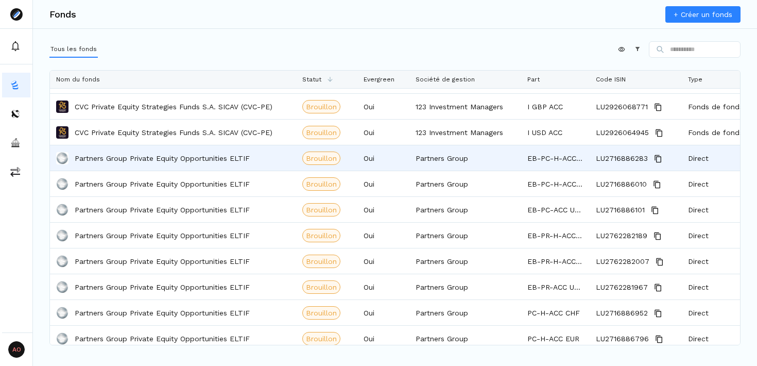
click at [139, 155] on p "Partners Group Private Equity Opportunities ELTIF" at bounding box center [162, 158] width 175 height 10
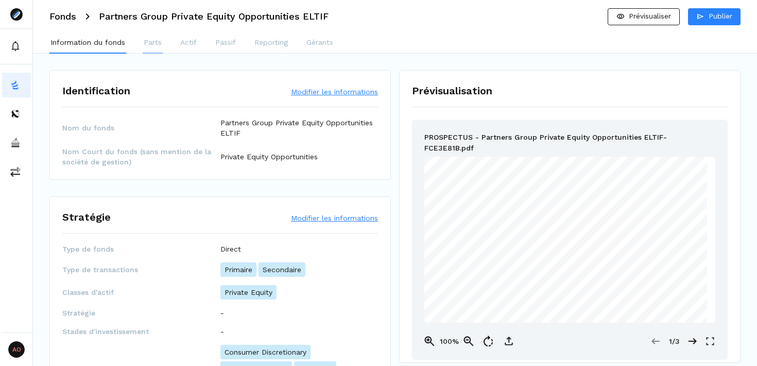
click at [156, 42] on p "Parts" at bounding box center [153, 42] width 18 height 11
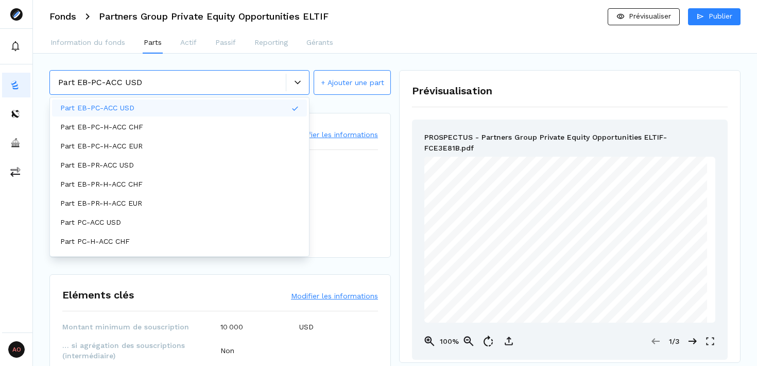
click at [303, 85] on div at bounding box center [297, 82] width 23 height 6
click at [209, 144] on div "Part EB-PC-H-ACC EUR" at bounding box center [179, 145] width 255 height 17
click at [294, 81] on div at bounding box center [297, 82] width 23 height 6
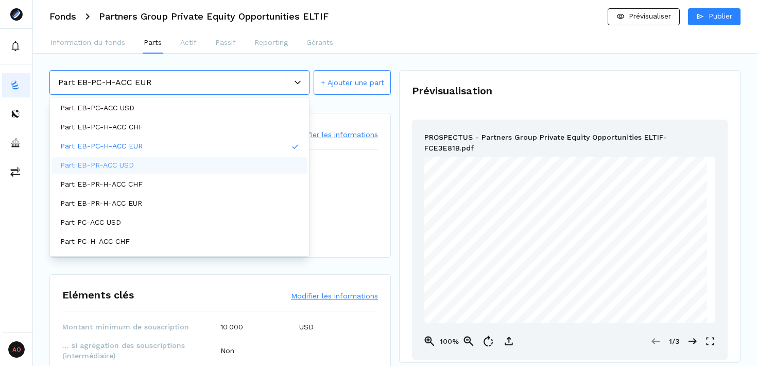
click at [197, 163] on div "Part EB-PR-ACC USD" at bounding box center [179, 165] width 255 height 17
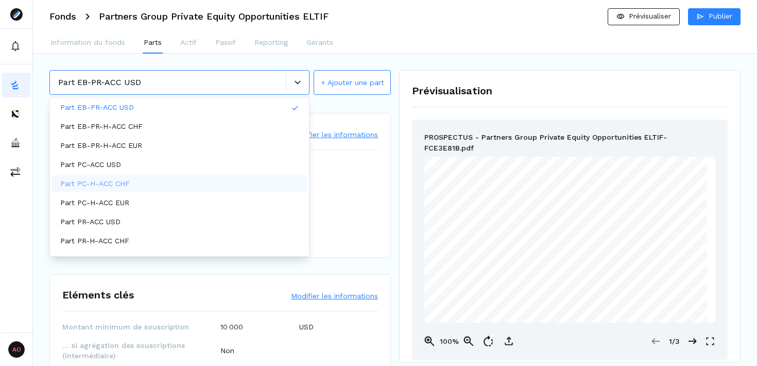
scroll to position [72, 0]
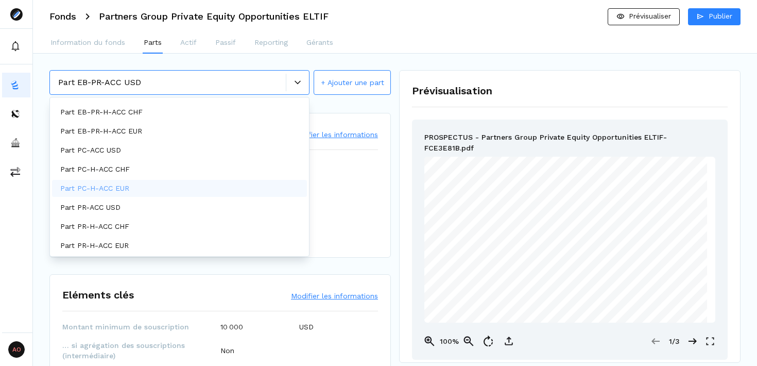
click at [203, 191] on div "Part PC-H-ACC EUR" at bounding box center [179, 188] width 255 height 17
click at [204, 226] on div "Part PR-H-ACC CHF" at bounding box center [179, 226] width 255 height 17
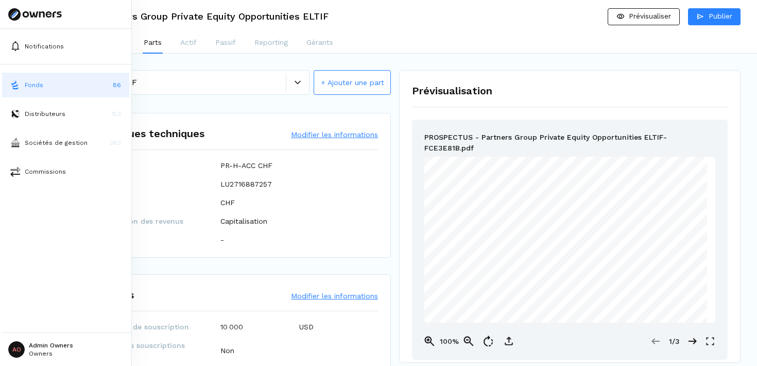
click at [80, 85] on button "Fonds 86" at bounding box center [65, 85] width 127 height 25
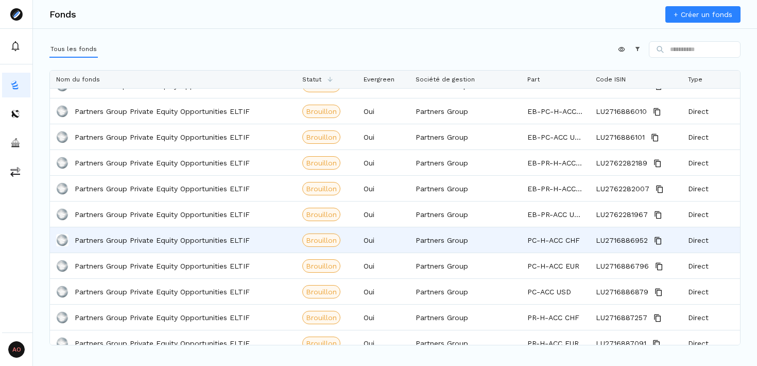
scroll to position [1131, 0]
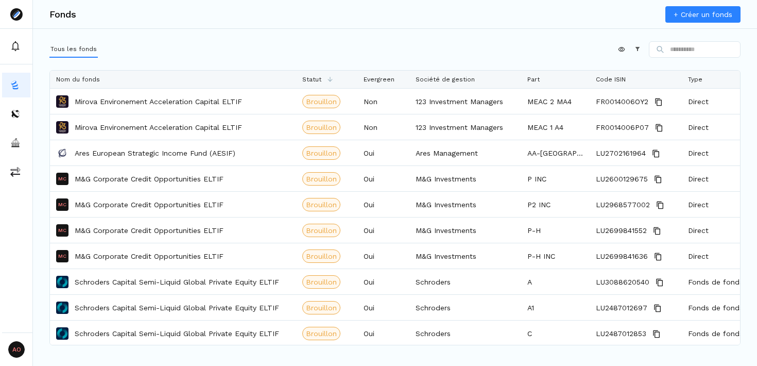
click at [701, 15] on link "+ Créer un fonds" at bounding box center [702, 14] width 75 height 16
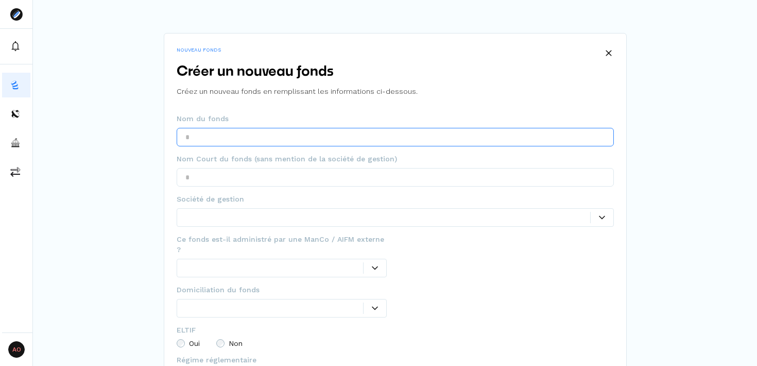
click at [231, 139] on input "text" at bounding box center [395, 137] width 437 height 19
paste input "**********"
drag, startPoint x: 267, startPoint y: 137, endPoint x: 404, endPoint y: 139, distance: 137.5
click at [404, 139] on input "**********" at bounding box center [395, 137] width 437 height 19
type input "**********"
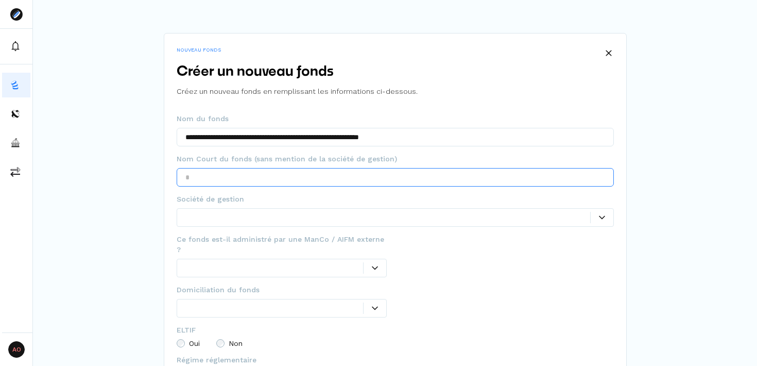
click at [367, 172] on input "text" at bounding box center [395, 177] width 437 height 19
paste input "**********"
type input "**********"
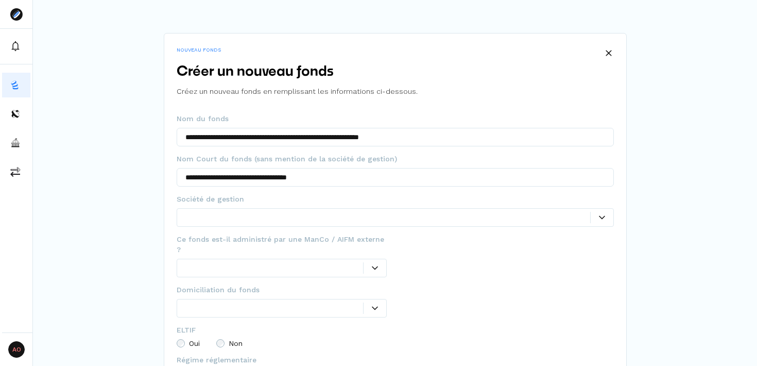
click at [478, 83] on div "Créer un nouveau fonds Créez un nouveau fonds en remplissant les informations c…" at bounding box center [395, 87] width 437 height 51
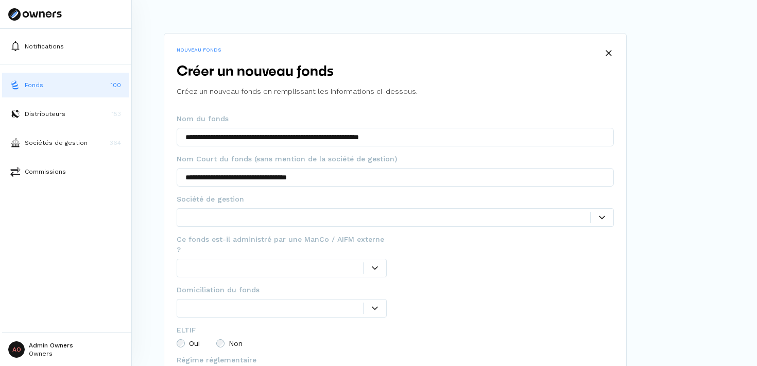
click at [59, 82] on button "Fonds 100" at bounding box center [65, 85] width 127 height 25
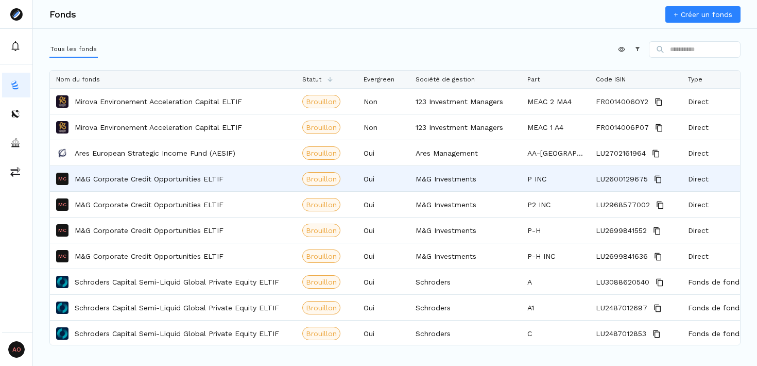
click at [207, 182] on p "M&G Corporate Credit Opportunities ELTIF" at bounding box center [149, 179] width 149 height 10
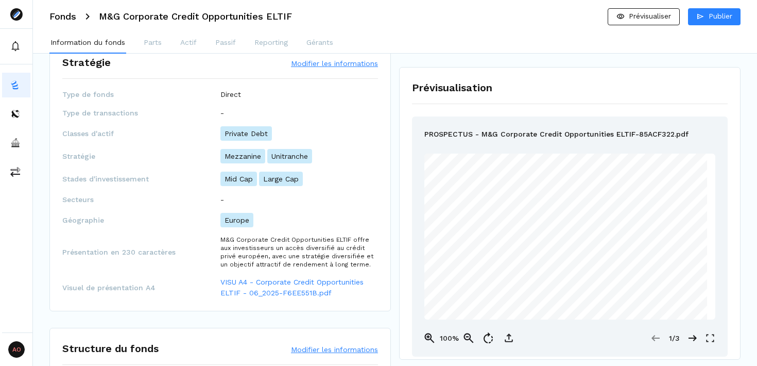
scroll to position [145, 0]
click at [315, 44] on p "Gérants" at bounding box center [319, 42] width 27 height 11
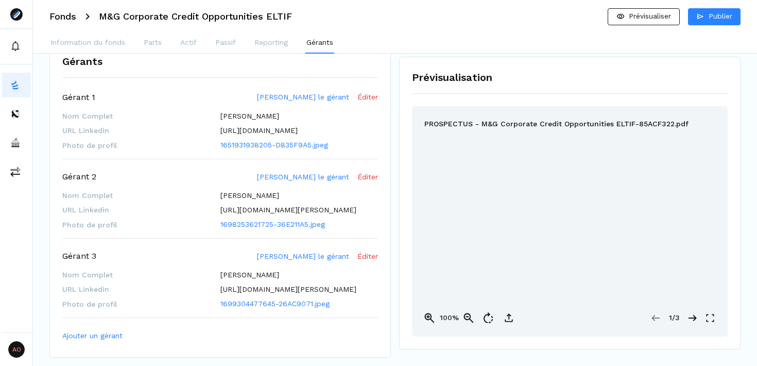
scroll to position [60, 0]
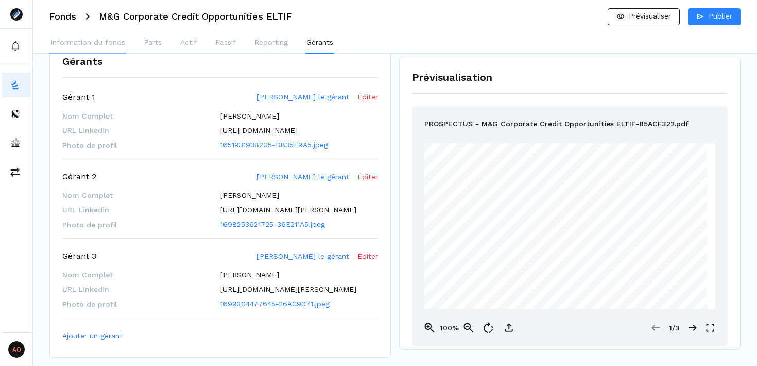
click at [100, 41] on p "Information du fonds" at bounding box center [87, 42] width 75 height 11
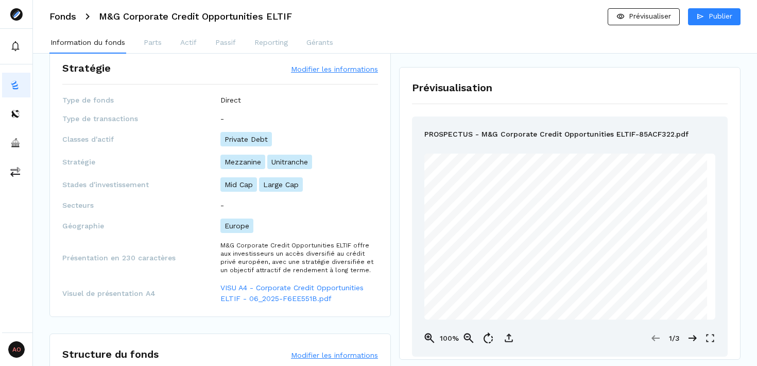
scroll to position [131, 0]
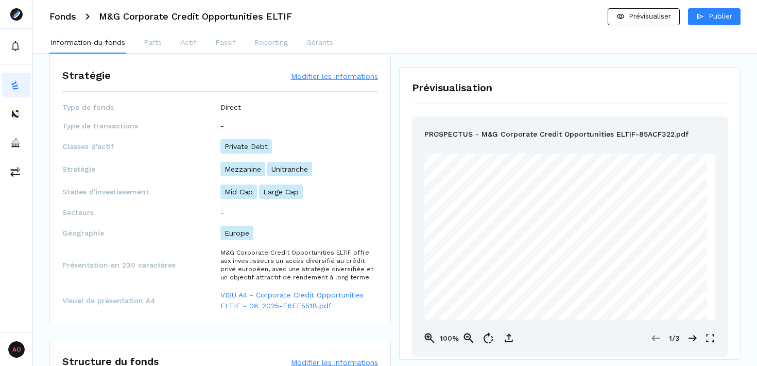
click at [194, 16] on h3 "M&G Corporate Credit Opportunities ELTIF" at bounding box center [195, 16] width 193 height 9
click at [327, 76] on button "Modifier les informations" at bounding box center [334, 76] width 87 height 10
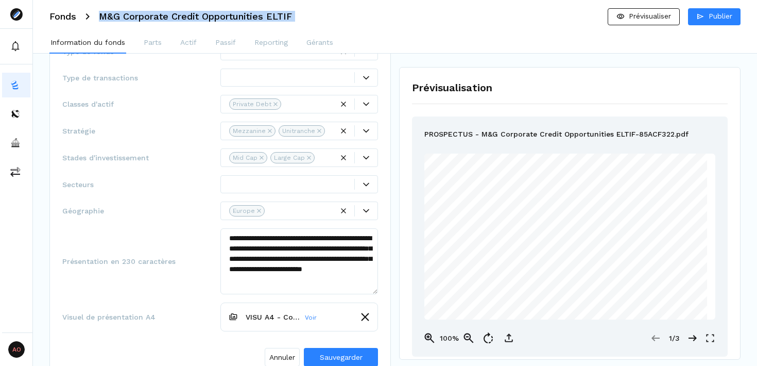
scroll to position [191, 0]
click at [282, 210] on div at bounding box center [300, 210] width 65 height 11
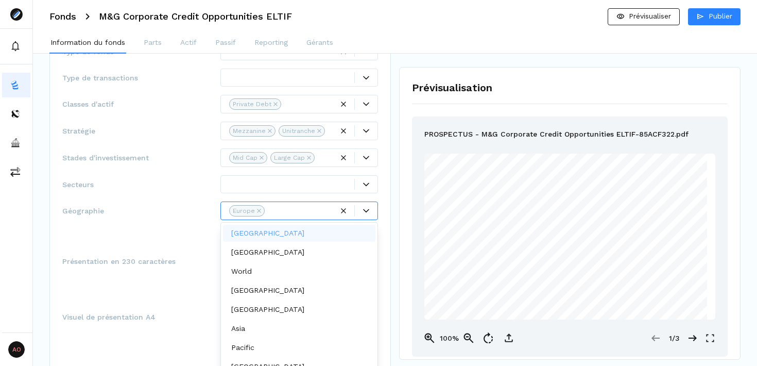
click at [282, 210] on div at bounding box center [300, 210] width 65 height 11
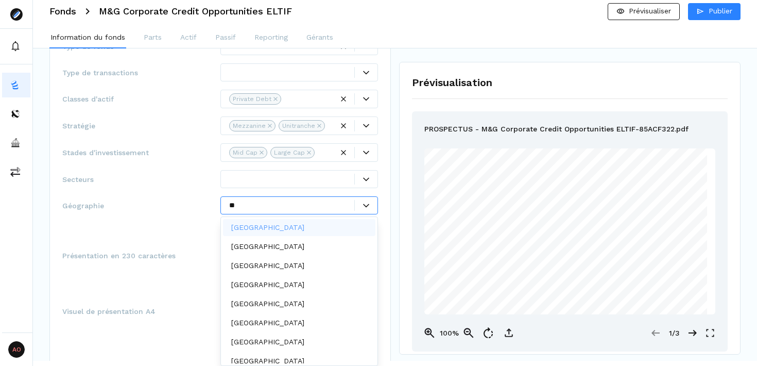
scroll to position [0, 0]
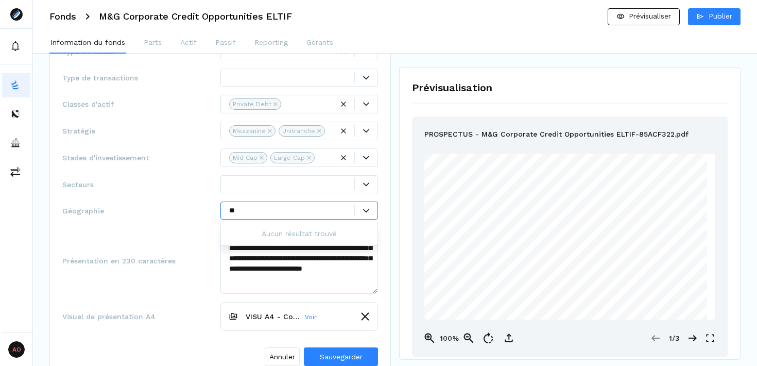
type input "*"
click at [161, 211] on span "Géographie" at bounding box center [141, 210] width 158 height 10
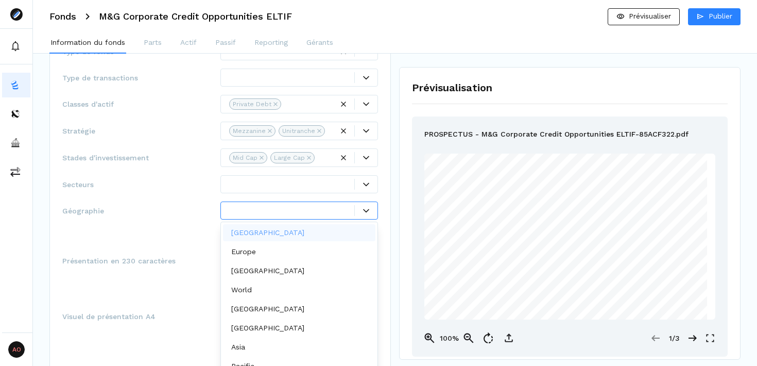
click at [293, 211] on div at bounding box center [292, 210] width 126 height 11
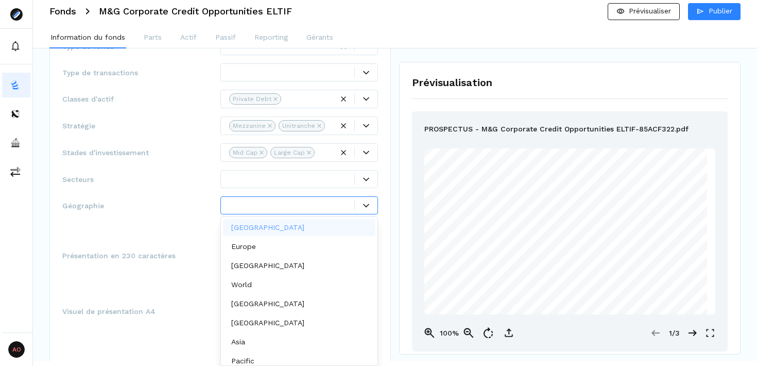
scroll to position [5, 0]
click at [283, 241] on div "Europe" at bounding box center [299, 246] width 153 height 17
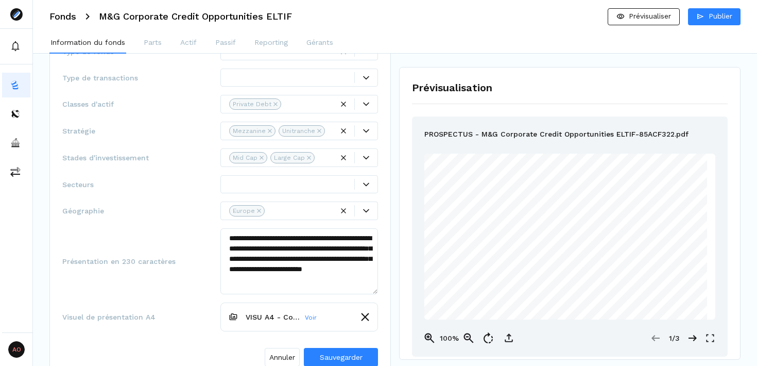
scroll to position [0, 0]
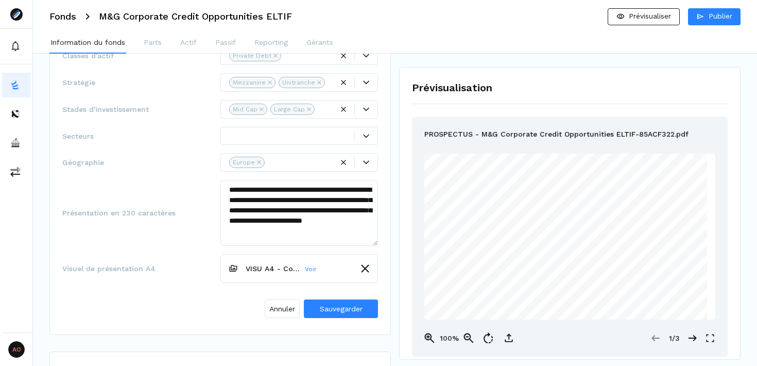
scroll to position [240, 0]
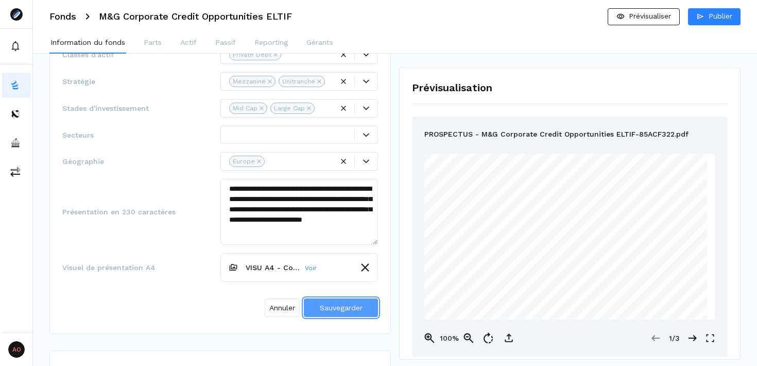
click at [351, 305] on span "Sauvegarder" at bounding box center [341, 307] width 43 height 8
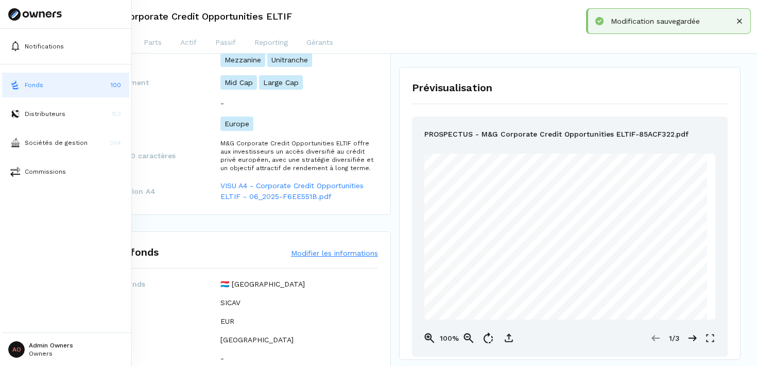
click at [10, 84] on img at bounding box center [15, 85] width 10 height 10
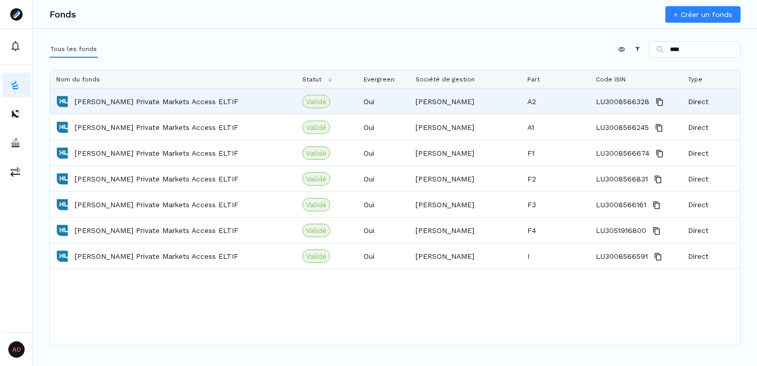
type input "****"
click at [254, 108] on div "[PERSON_NAME] Private Markets Access ELTIF" at bounding box center [173, 101] width 234 height 24
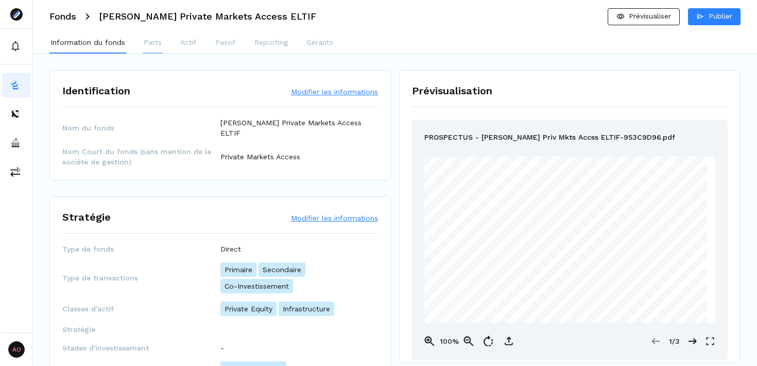
click at [160, 44] on p "Parts" at bounding box center [153, 42] width 18 height 11
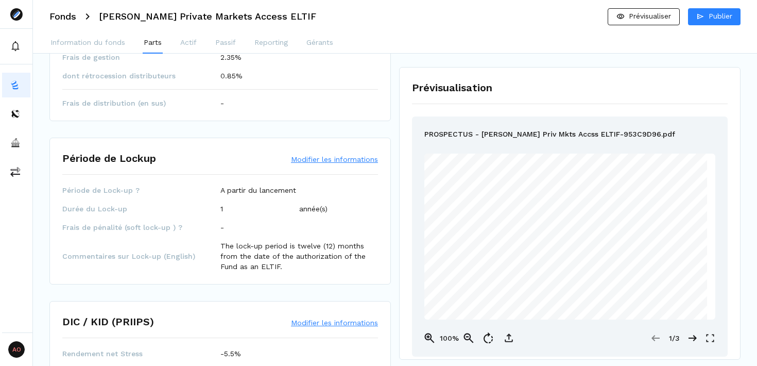
scroll to position [323, 0]
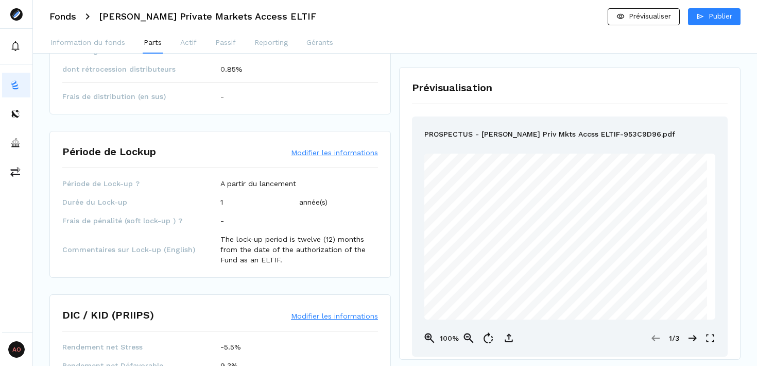
click at [321, 153] on button "Modifier les informations" at bounding box center [334, 152] width 87 height 10
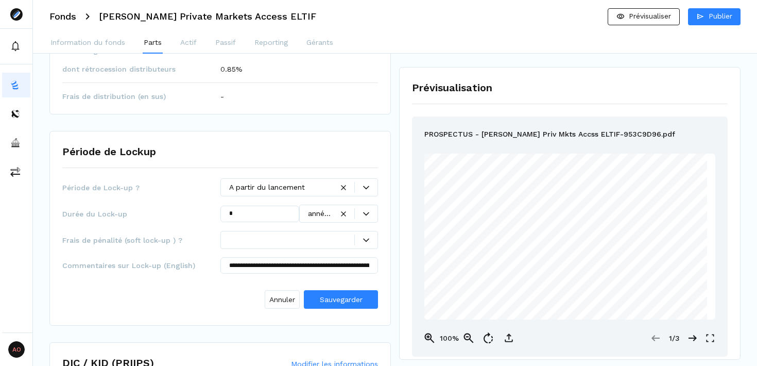
click at [366, 185] on icon at bounding box center [366, 187] width 6 height 6
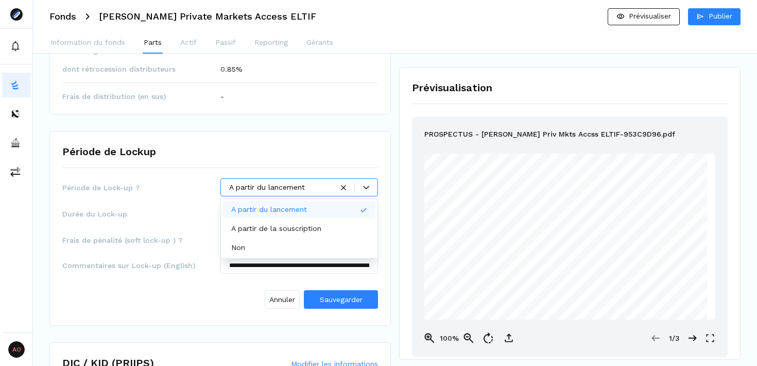
click at [292, 153] on div "Période de Lockup" at bounding box center [220, 156] width 316 height 24
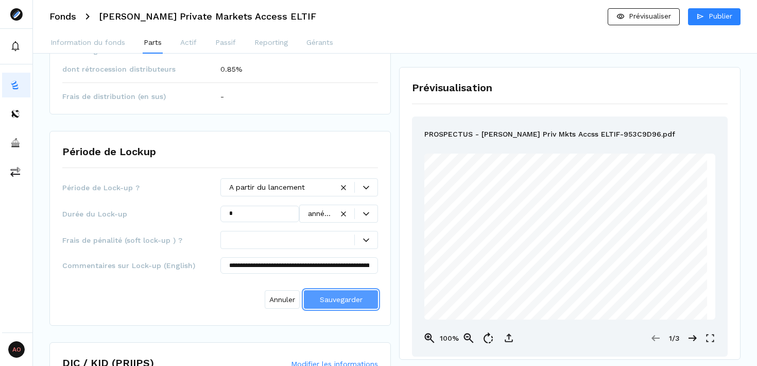
click at [342, 301] on span "Sauvegarder" at bounding box center [341, 299] width 43 height 8
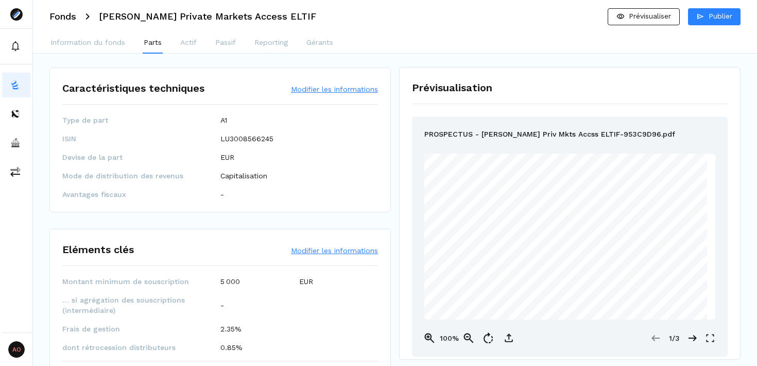
scroll to position [0, 0]
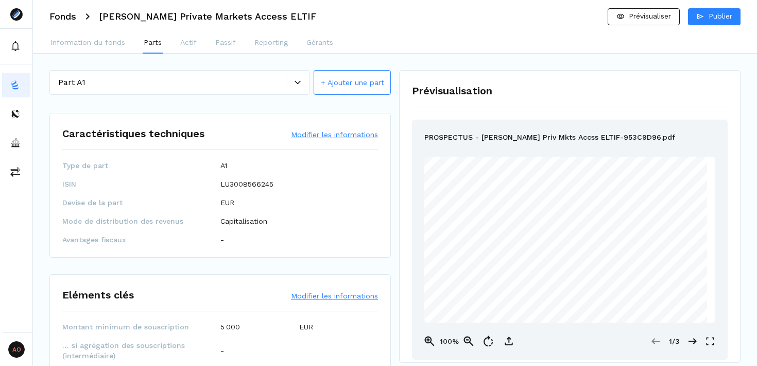
click at [291, 80] on div at bounding box center [297, 82] width 23 height 6
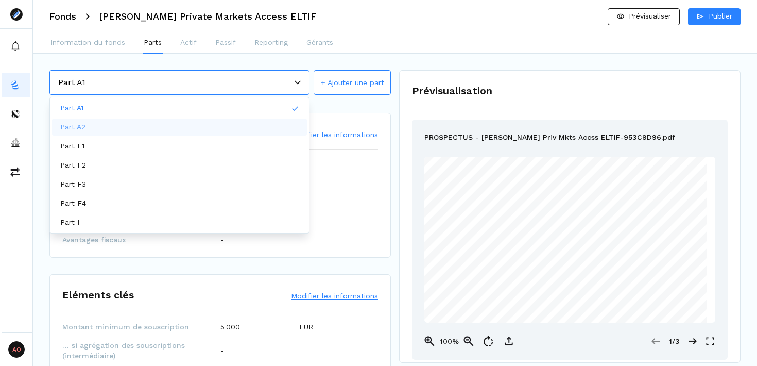
click at [200, 125] on div "Part A2" at bounding box center [179, 126] width 255 height 17
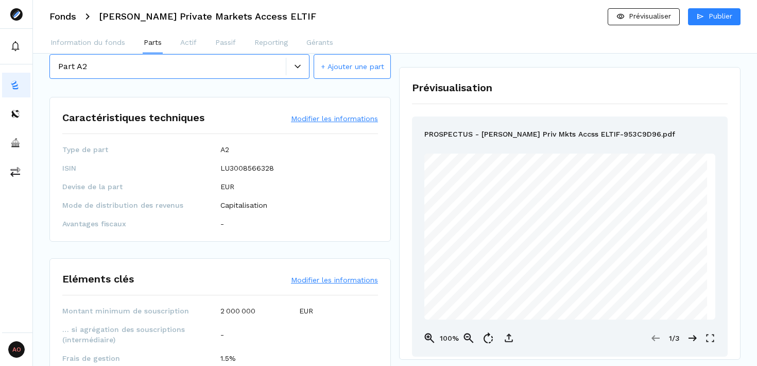
scroll to position [31, 0]
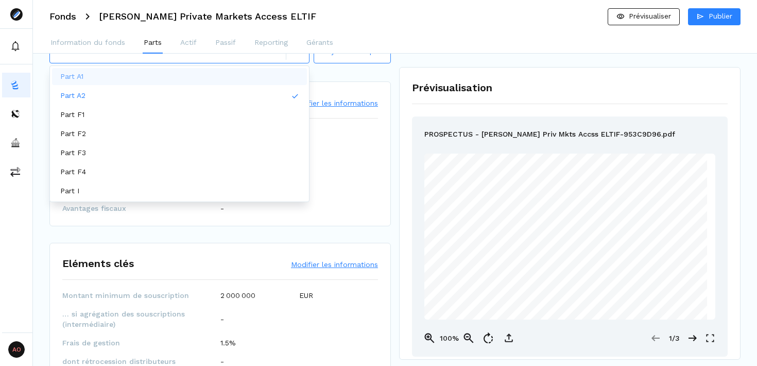
click at [293, 60] on div "Part A2" at bounding box center [179, 51] width 260 height 25
click at [213, 80] on div "Part A1" at bounding box center [179, 76] width 255 height 17
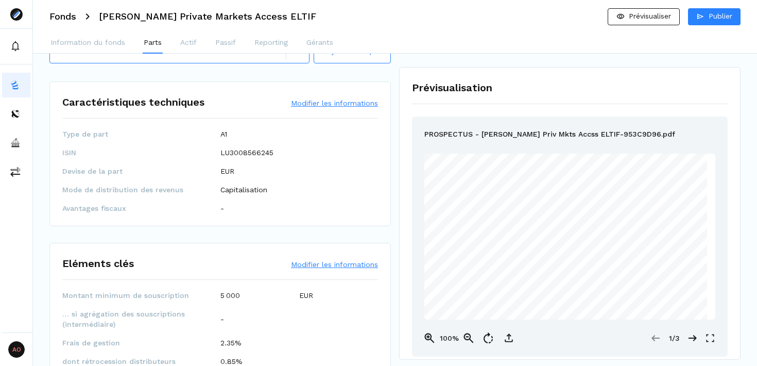
scroll to position [4, 0]
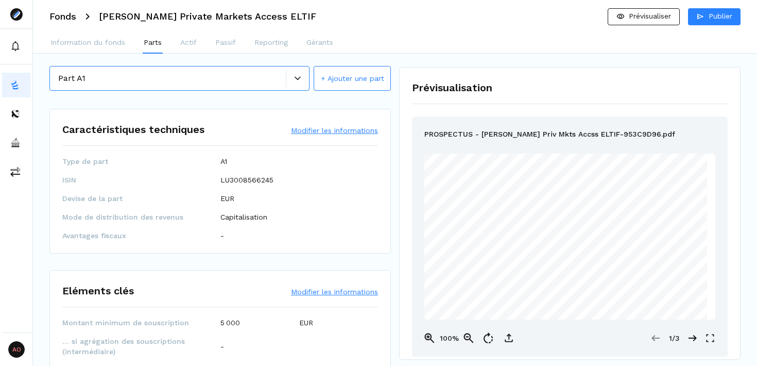
click at [299, 84] on div at bounding box center [297, 79] width 23 height 18
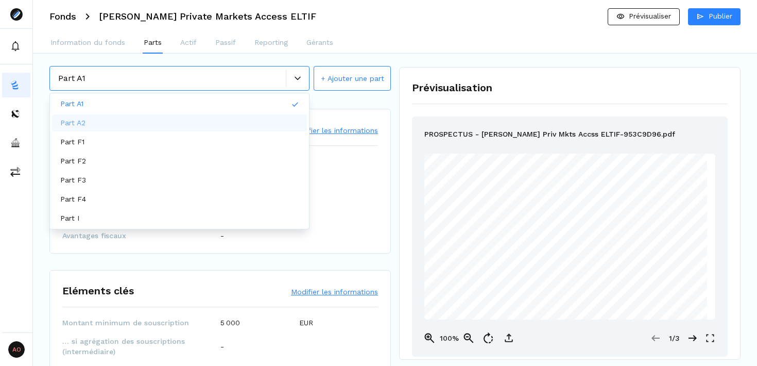
click at [248, 122] on div "Part A2" at bounding box center [179, 122] width 255 height 17
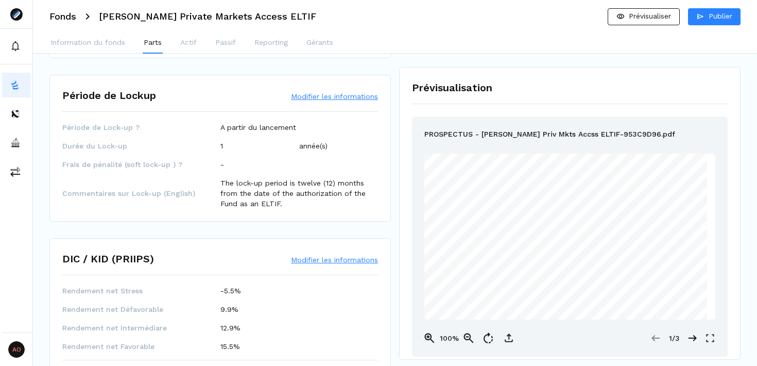
scroll to position [368, 0]
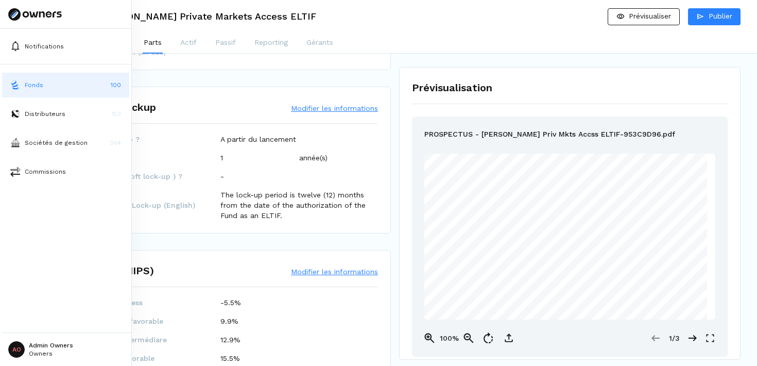
click at [22, 86] on button "Fonds 100" at bounding box center [65, 85] width 127 height 25
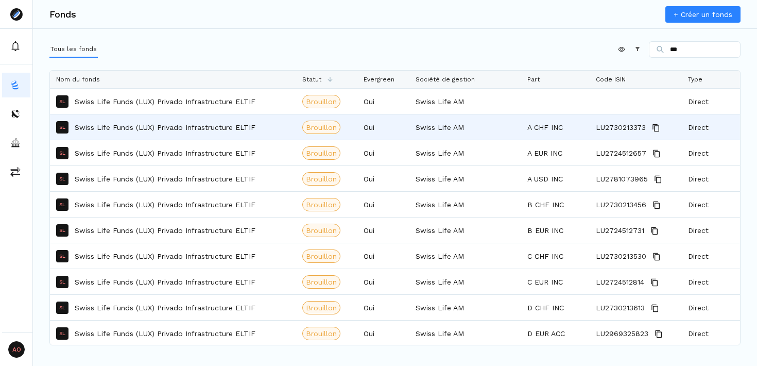
type input "***"
click at [245, 118] on div "SL Swiss Life Funds (LUX) Privado Infrastructure ELTIF" at bounding box center [173, 127] width 234 height 24
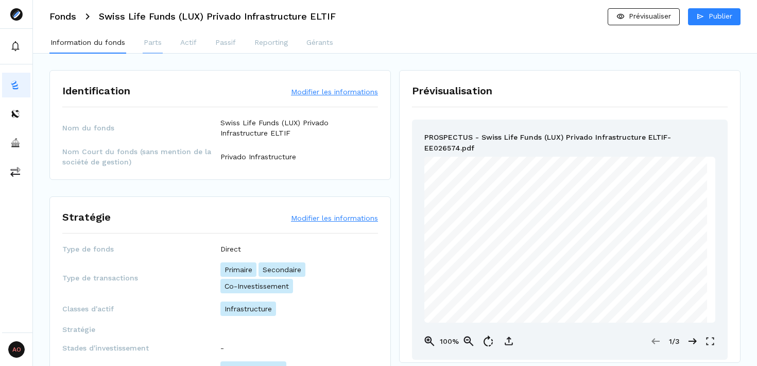
click at [153, 44] on p "Parts" at bounding box center [153, 42] width 18 height 11
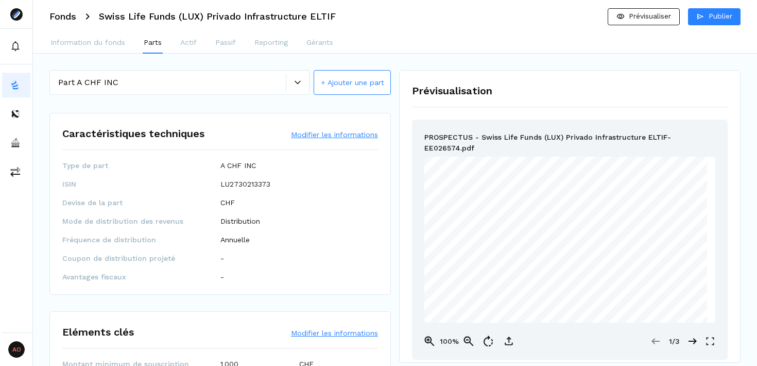
click at [220, 87] on div "Part A CHF INC" at bounding box center [172, 82] width 228 height 12
click at [343, 151] on div "Caractéristiques techniques Modifier les informations Type de part A CHF INC IS…" at bounding box center [219, 204] width 341 height 182
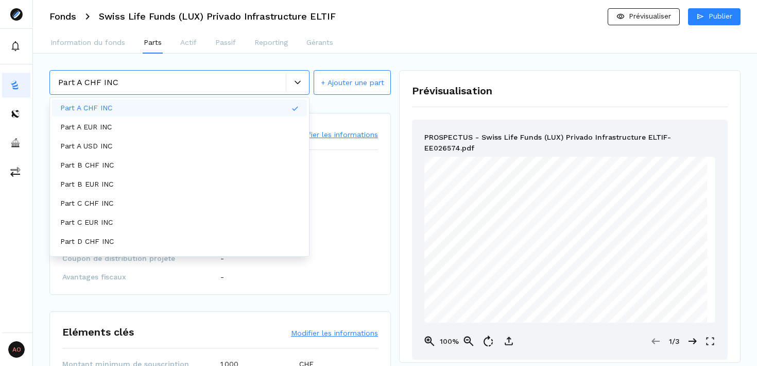
click at [296, 82] on icon at bounding box center [298, 82] width 6 height 4
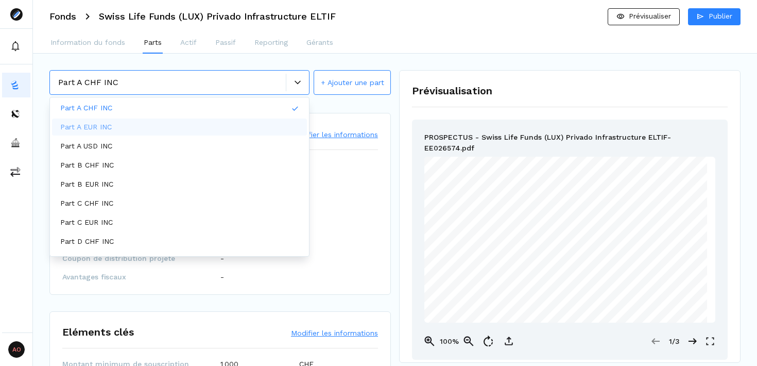
click at [185, 125] on div "Part A EUR INC" at bounding box center [179, 126] width 255 height 17
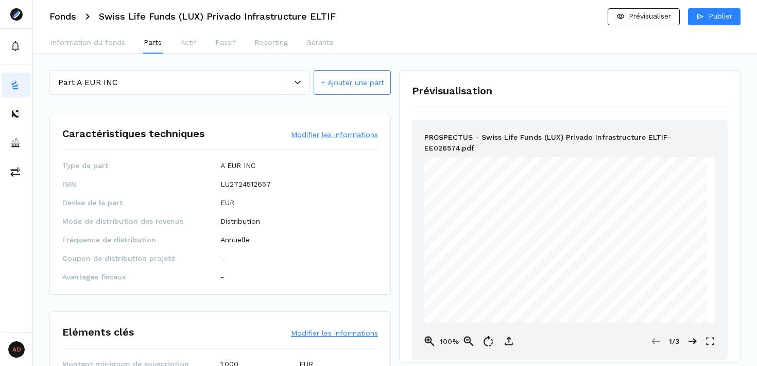
click at [354, 82] on button "+ Ajouter une part" at bounding box center [352, 82] width 77 height 25
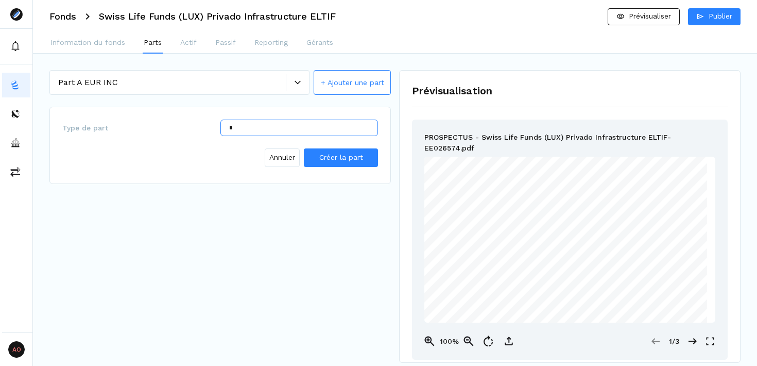
click at [261, 129] on input "*" at bounding box center [299, 127] width 158 height 16
type input "****"
click at [340, 159] on span "Créer la part" at bounding box center [341, 157] width 44 height 8
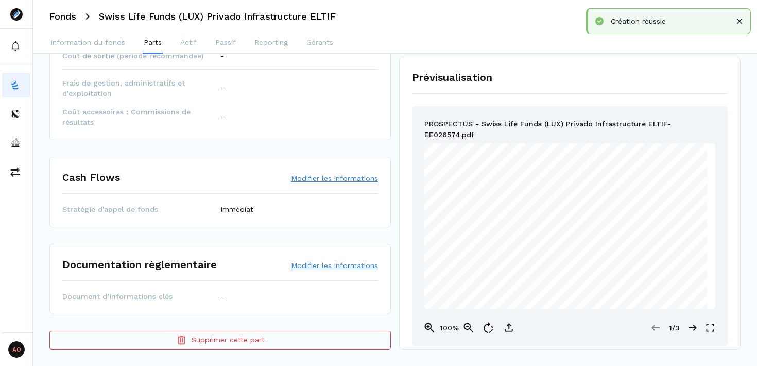
click at [268, 342] on button "Supprimer cette part" at bounding box center [219, 340] width 341 height 19
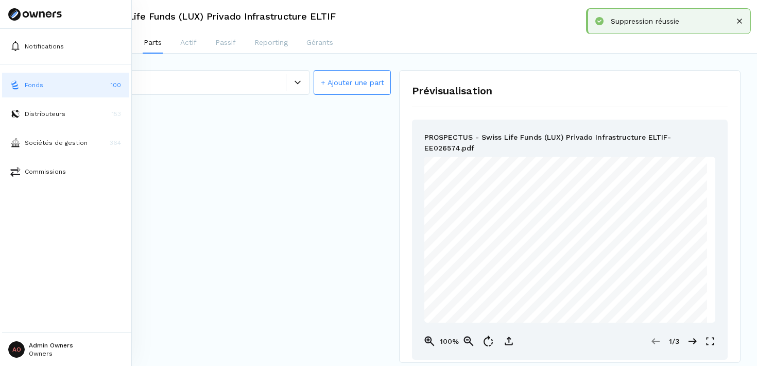
click at [18, 83] on img at bounding box center [15, 85] width 10 height 10
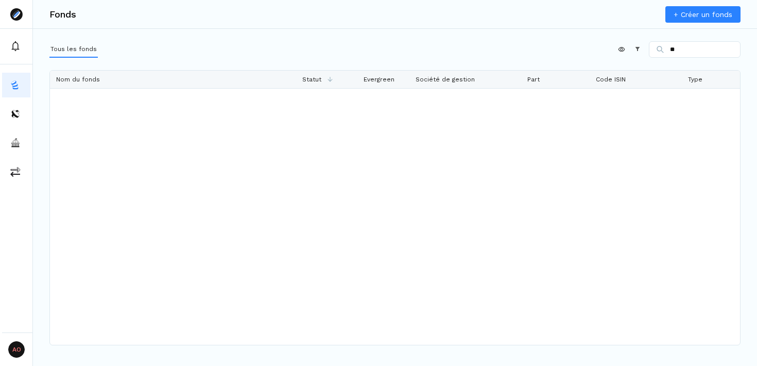
type input "*"
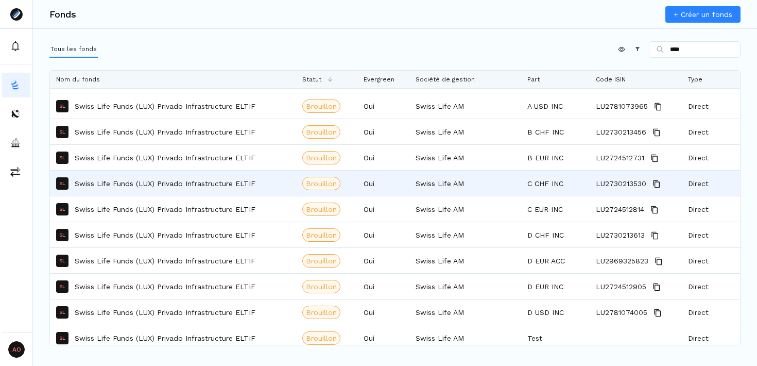
scroll to position [79, 0]
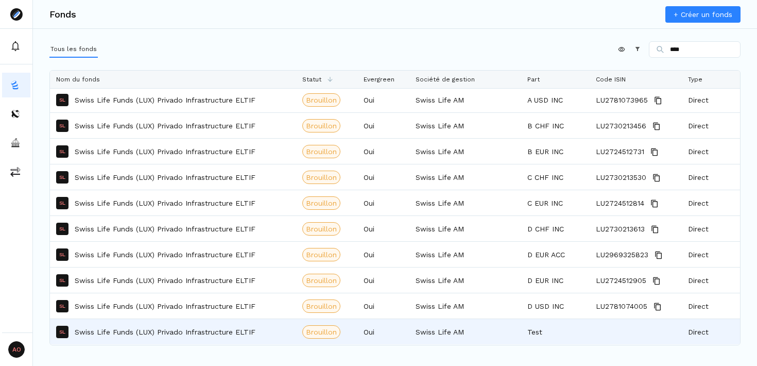
type input "****"
click at [551, 333] on div "Test" at bounding box center [555, 331] width 68 height 25
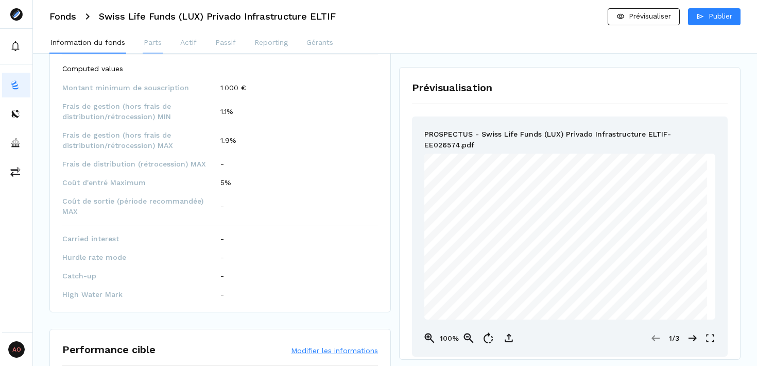
click at [154, 42] on p "Parts" at bounding box center [153, 42] width 18 height 11
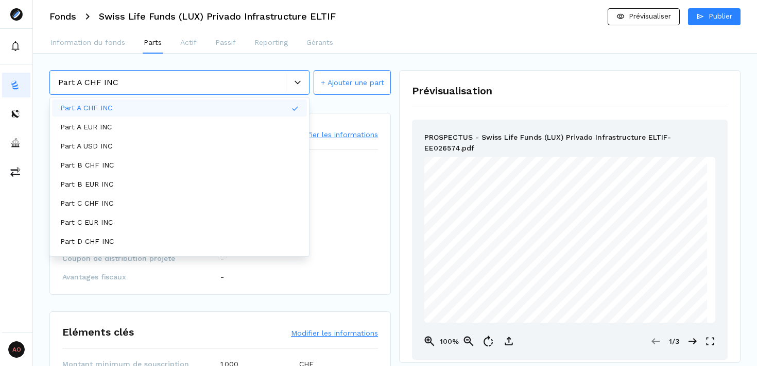
click at [299, 81] on icon at bounding box center [298, 82] width 6 height 4
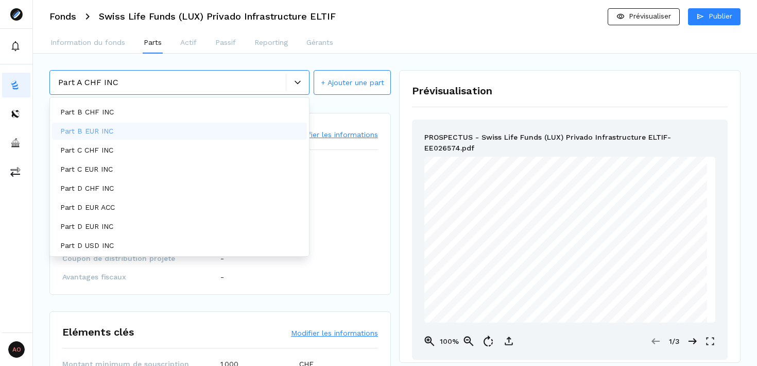
click at [297, 81] on icon at bounding box center [298, 82] width 6 height 6
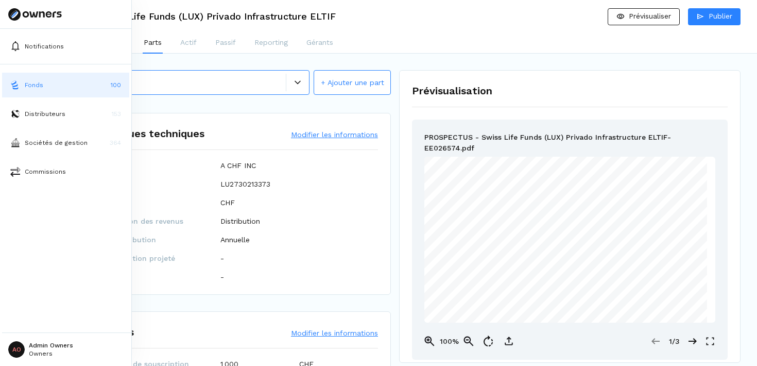
click at [54, 90] on button "Fonds 100" at bounding box center [65, 85] width 127 height 25
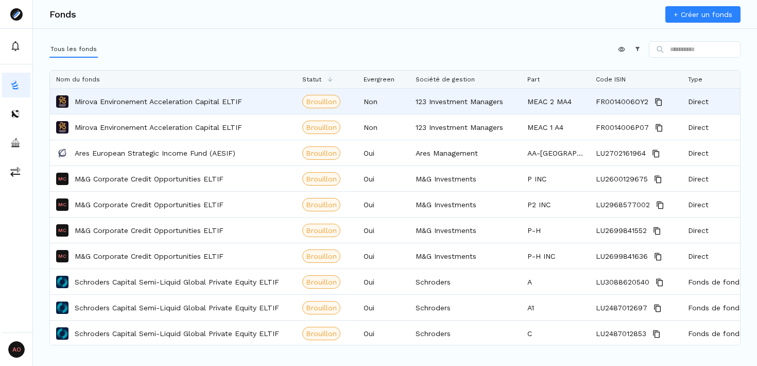
click at [199, 105] on p "Mirova Environement Acceleration Capital ELTIF" at bounding box center [158, 101] width 167 height 10
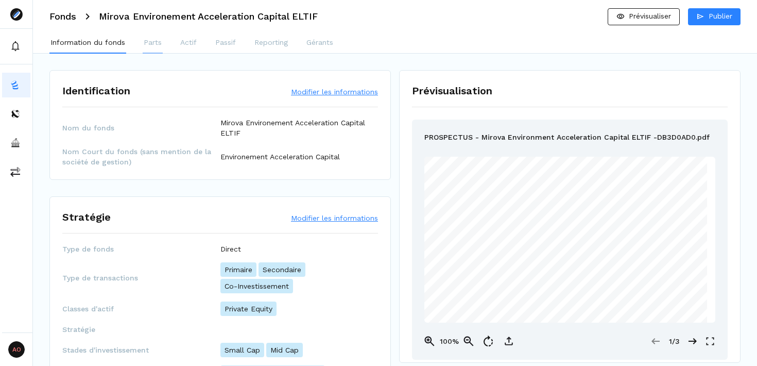
click at [159, 44] on p "Parts" at bounding box center [153, 42] width 18 height 11
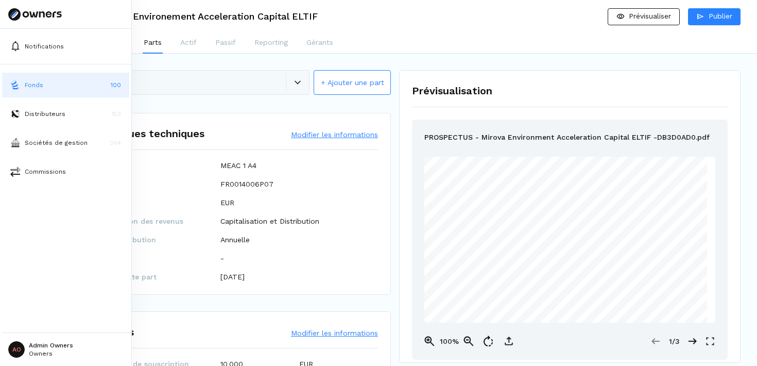
click at [57, 84] on button "Fonds 100" at bounding box center [65, 85] width 127 height 25
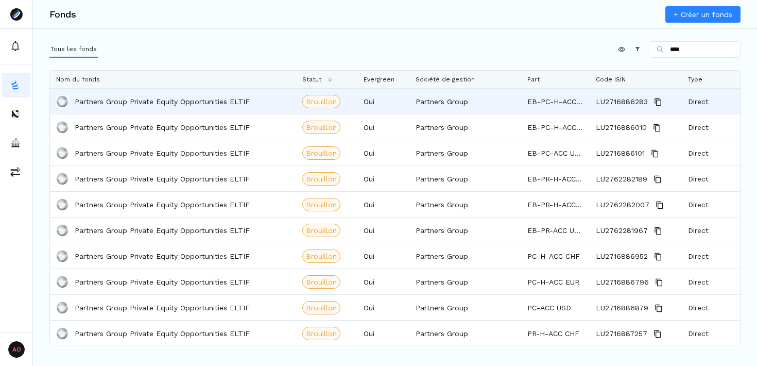
type input "****"
click at [255, 106] on div "Partners Group Private Equity Opportunities ELTIF" at bounding box center [173, 101] width 234 height 24
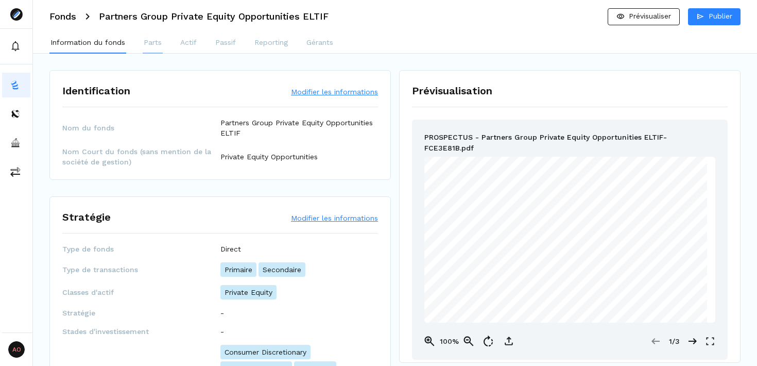
click at [145, 38] on p "Parts" at bounding box center [153, 42] width 18 height 11
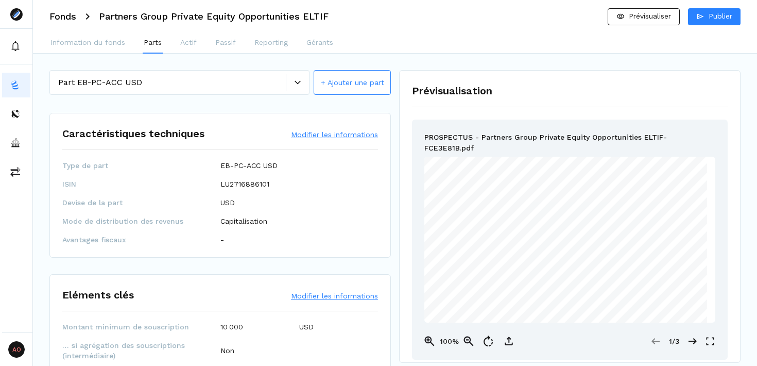
click at [298, 82] on icon at bounding box center [298, 82] width 6 height 6
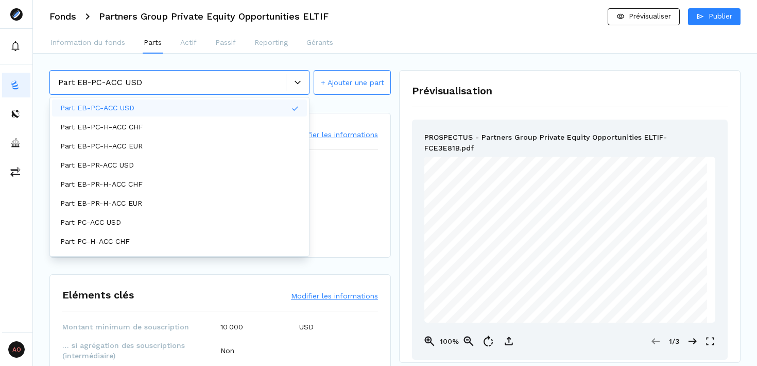
click at [296, 80] on icon at bounding box center [298, 82] width 6 height 6
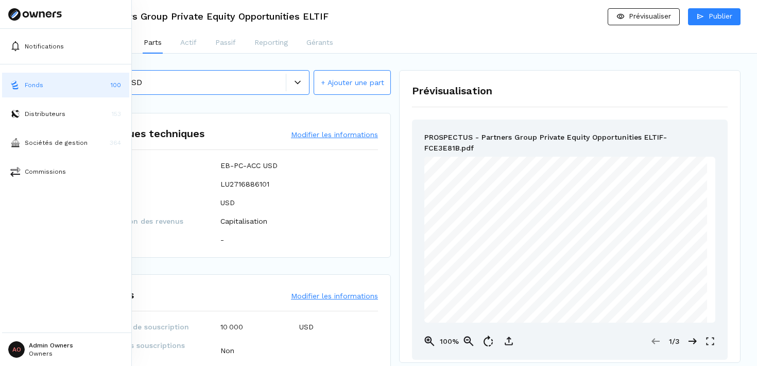
click at [19, 84] on img at bounding box center [15, 85] width 10 height 10
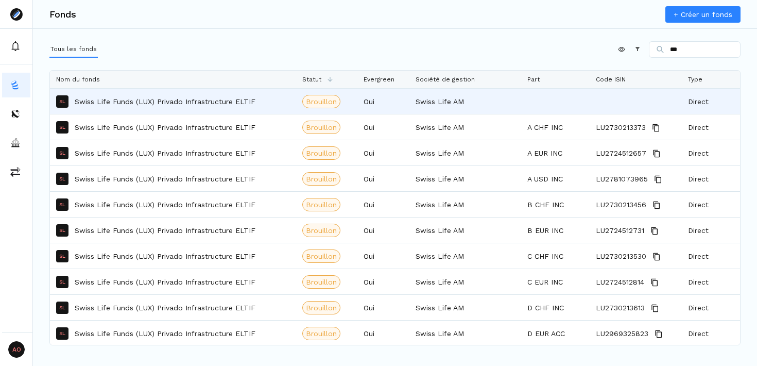
type input "***"
click at [227, 107] on div "SL Swiss Life Funds (LUX) Privado Infrastructure ELTIF" at bounding box center [173, 101] width 234 height 24
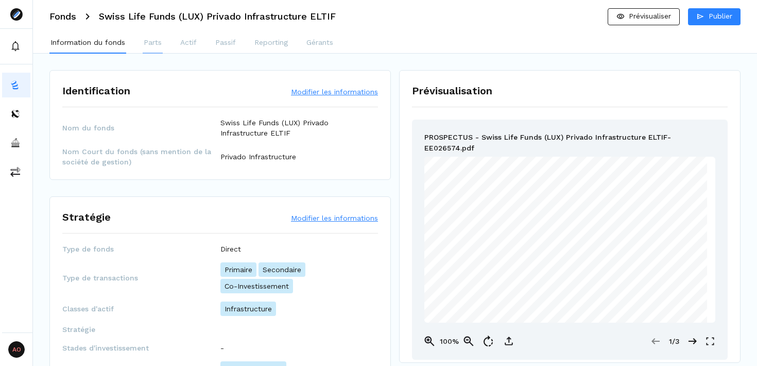
click at [149, 43] on p "Parts" at bounding box center [153, 42] width 18 height 11
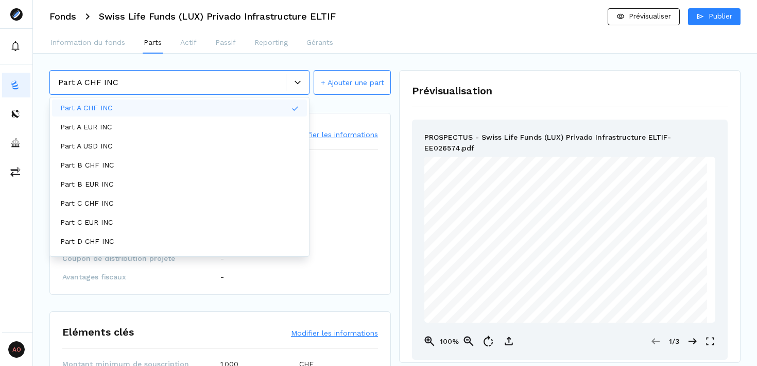
click at [301, 84] on div at bounding box center [297, 82] width 23 height 6
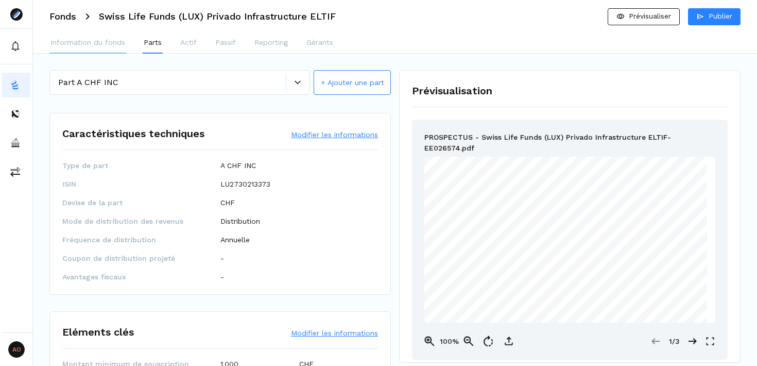
click at [93, 40] on p "Information du fonds" at bounding box center [87, 42] width 75 height 11
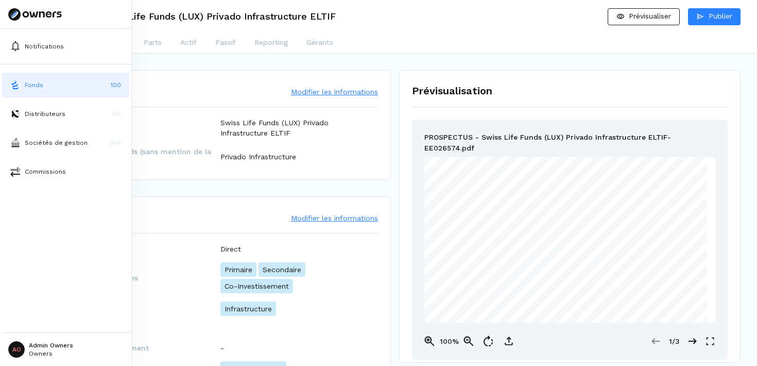
click at [71, 81] on button "Fonds 100" at bounding box center [65, 85] width 127 height 25
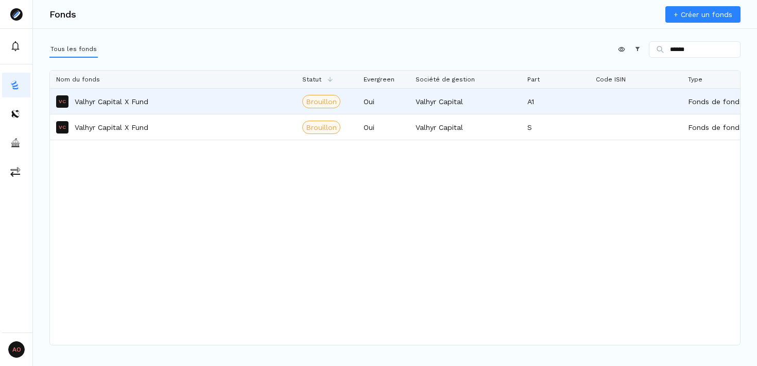
type input "******"
click at [228, 105] on div "VC Valhyr Capital X Fund" at bounding box center [173, 101] width 234 height 24
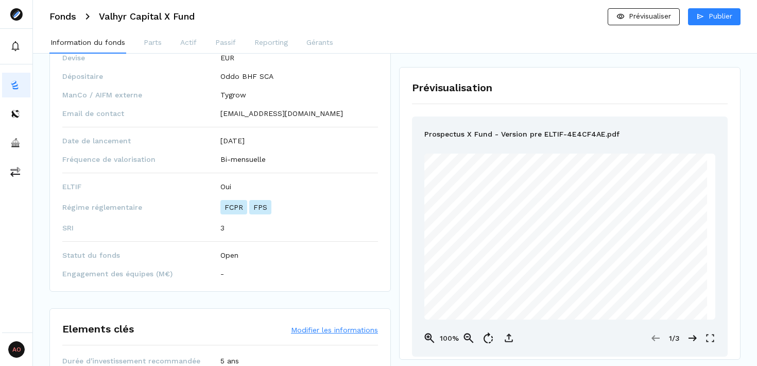
scroll to position [520, 0]
drag, startPoint x: 243, startPoint y: 207, endPoint x: 227, endPoint y: 207, distance: 15.4
click at [227, 207] on p "FCPR" at bounding box center [233, 207] width 27 height 14
click at [318, 219] on div "Domiciliation du fonds 🇫🇷 France Structure légale Devise EUR Dépositaire Oddo B…" at bounding box center [220, 147] width 316 height 263
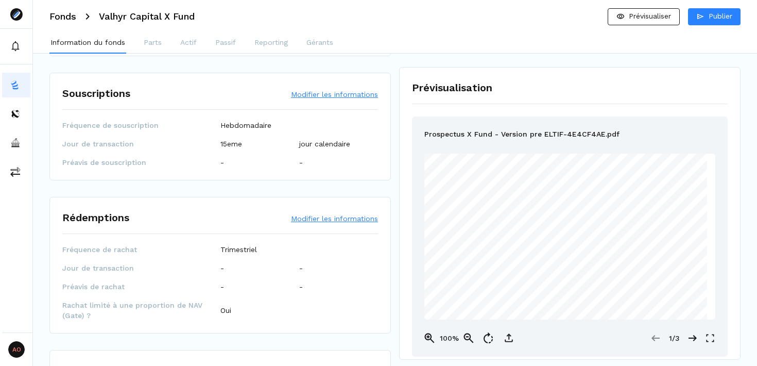
scroll to position [1183, 0]
click at [325, 89] on button "Modifier les informations" at bounding box center [334, 94] width 87 height 10
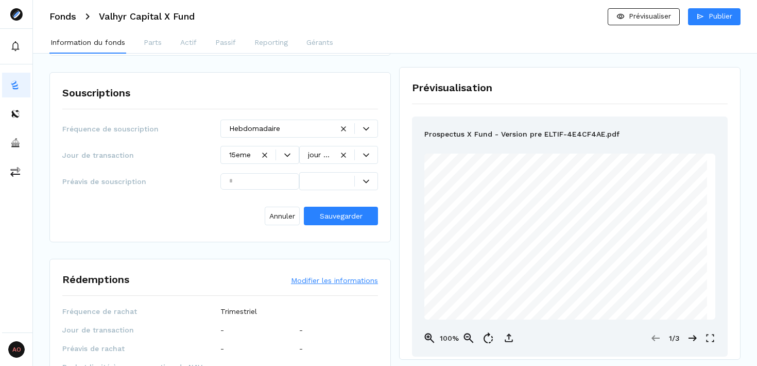
click at [287, 152] on icon at bounding box center [287, 155] width 6 height 6
click at [388, 154] on div "Souscriptions Fréquence de souscription Hebdomadaire Jour de transaction 15eme …" at bounding box center [219, 157] width 341 height 170
click at [370, 149] on div at bounding box center [355, 154] width 45 height 11
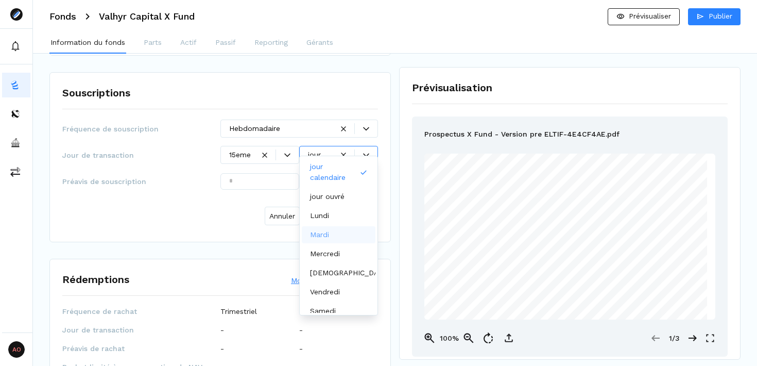
scroll to position [26, 0]
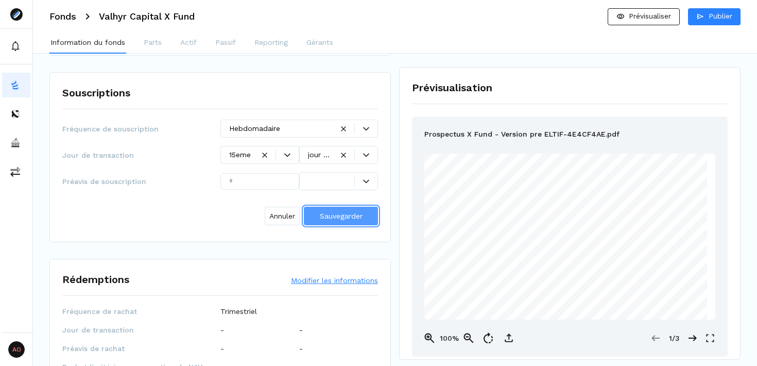
click at [339, 212] on span "Sauvegarder" at bounding box center [341, 216] width 43 height 8
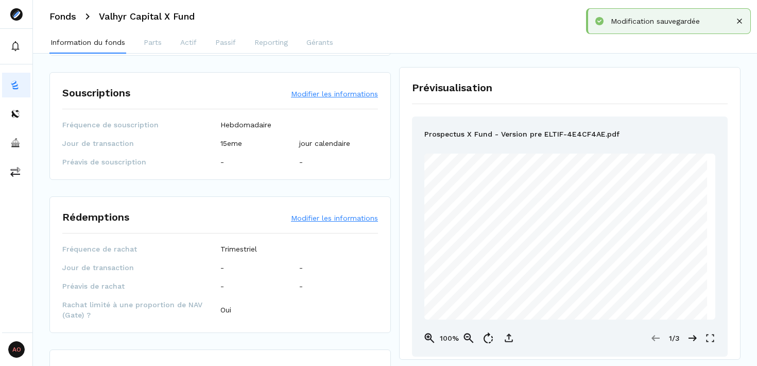
click at [324, 89] on button "Modifier les informations" at bounding box center [334, 94] width 87 height 10
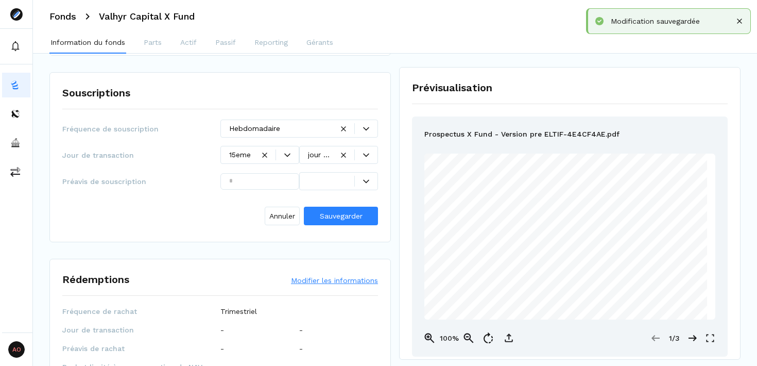
click at [363, 126] on icon at bounding box center [366, 129] width 6 height 6
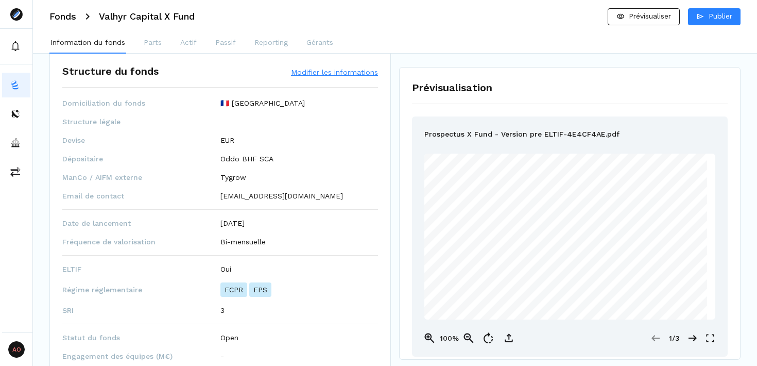
scroll to position [437, 0]
click at [324, 70] on button "Modifier les informations" at bounding box center [334, 72] width 87 height 10
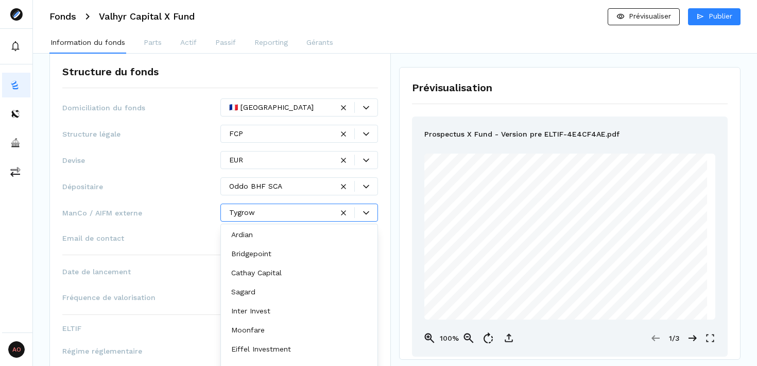
click at [370, 215] on div at bounding box center [366, 213] width 23 height 6
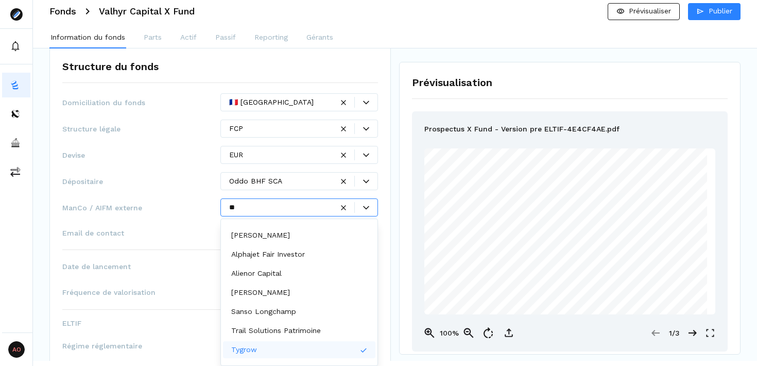
scroll to position [0, 0]
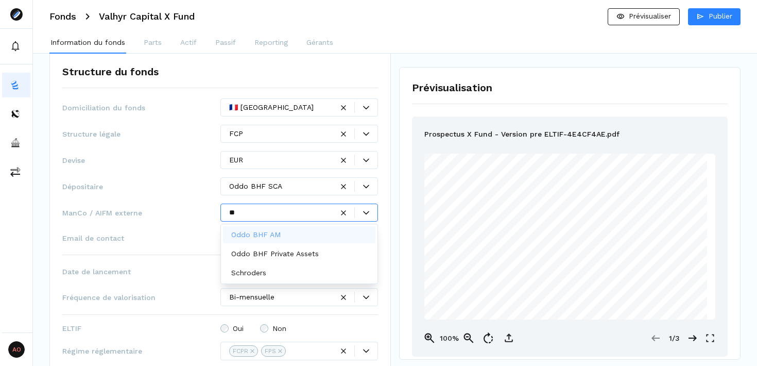
type input "*"
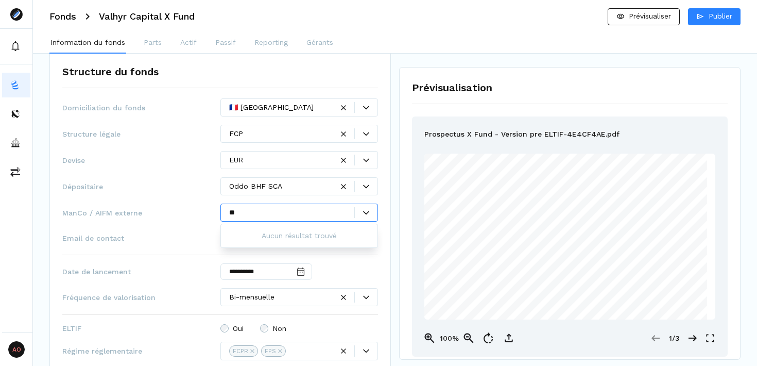
type input "*"
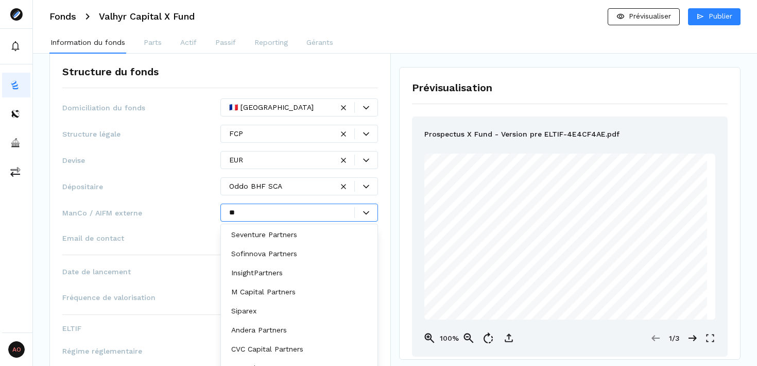
type input "*"
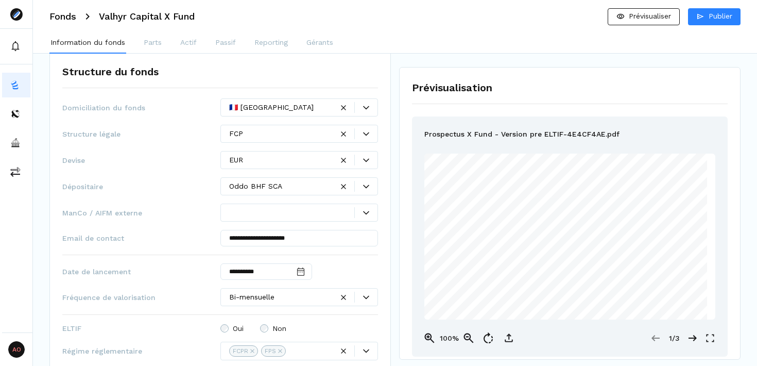
click at [186, 202] on div "**********" at bounding box center [220, 291] width 316 height 387
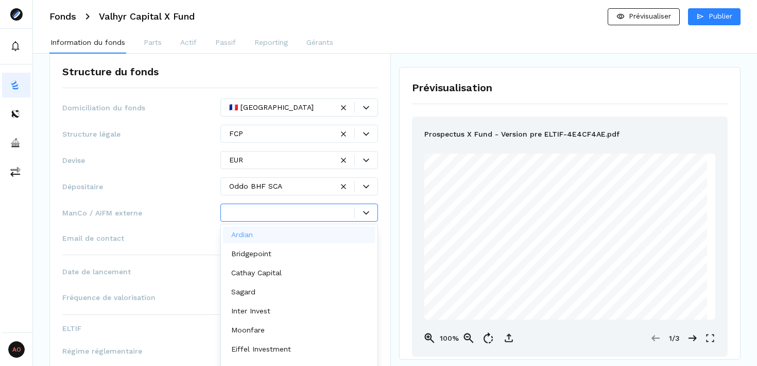
click at [262, 213] on div at bounding box center [292, 212] width 126 height 11
type input "****"
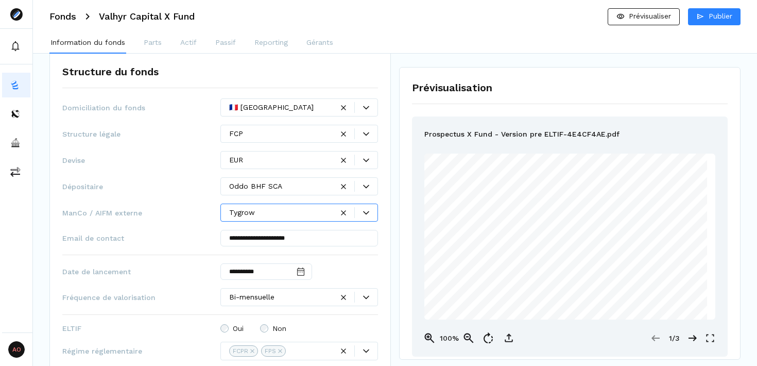
click at [401, 255] on div "Prévisualisation Prospectus X Fund - Version pre ELTIF-4E4CF4AE.pdf 1 | 65 RAMI…" at bounding box center [569, 213] width 341 height 292
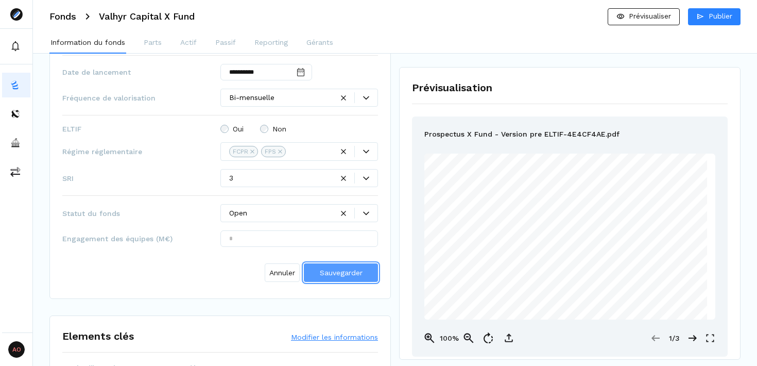
click at [342, 277] on span "Sauvegarder" at bounding box center [341, 272] width 43 height 11
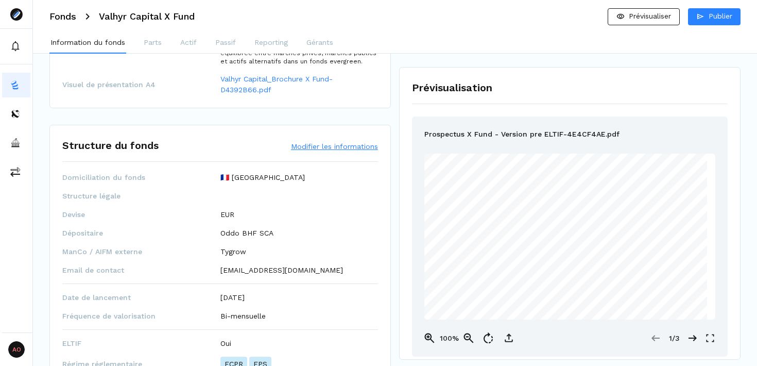
scroll to position [361, 0]
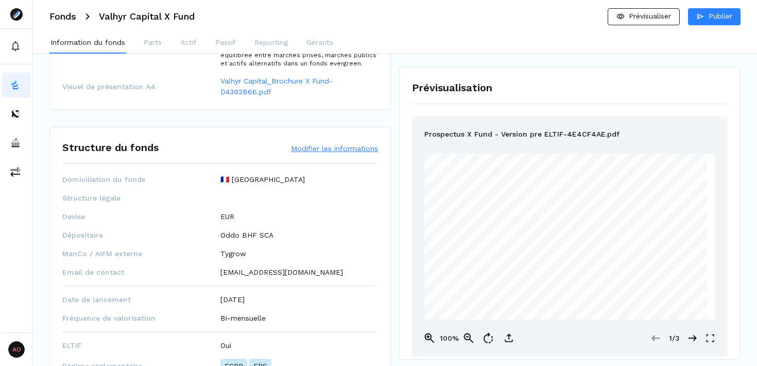
click at [329, 151] on button "Modifier les informations" at bounding box center [334, 148] width 87 height 10
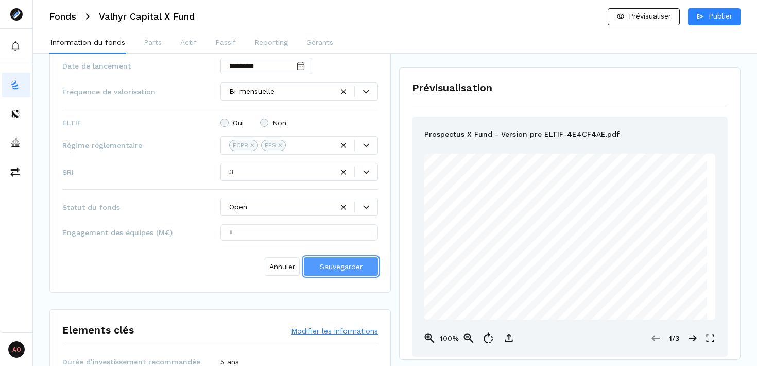
click at [337, 268] on span "Sauvegarder" at bounding box center [341, 266] width 43 height 8
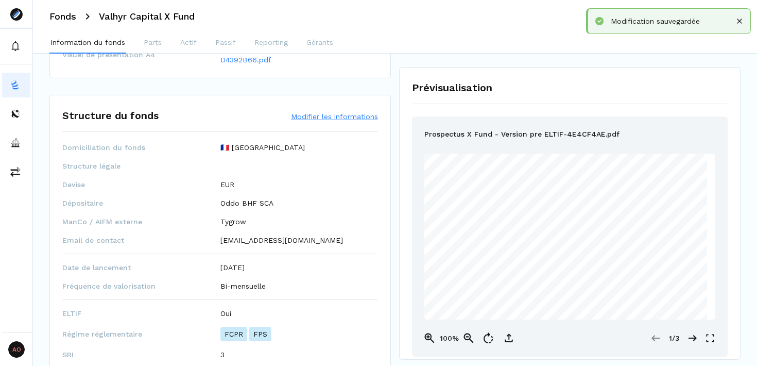
scroll to position [390, 0]
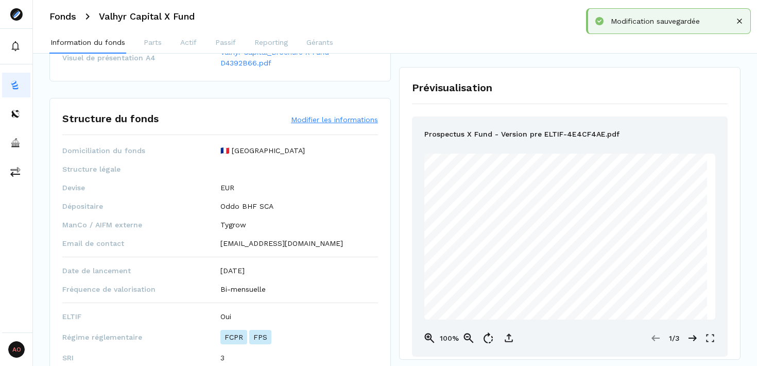
drag, startPoint x: 210, startPoint y: 165, endPoint x: 258, endPoint y: 167, distance: 48.4
click at [258, 167] on div "Structure légale" at bounding box center [220, 169] width 316 height 10
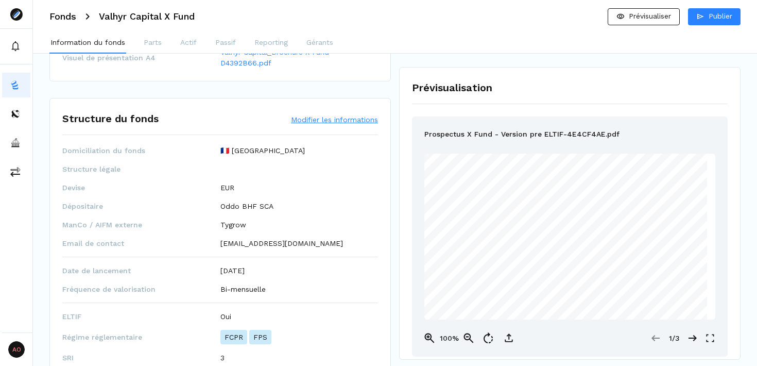
click at [335, 115] on button "Modifier les informations" at bounding box center [334, 119] width 87 height 10
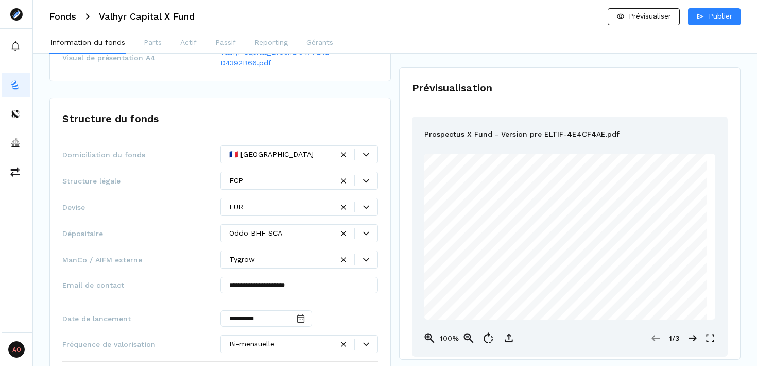
click at [364, 154] on icon at bounding box center [366, 154] width 6 height 6
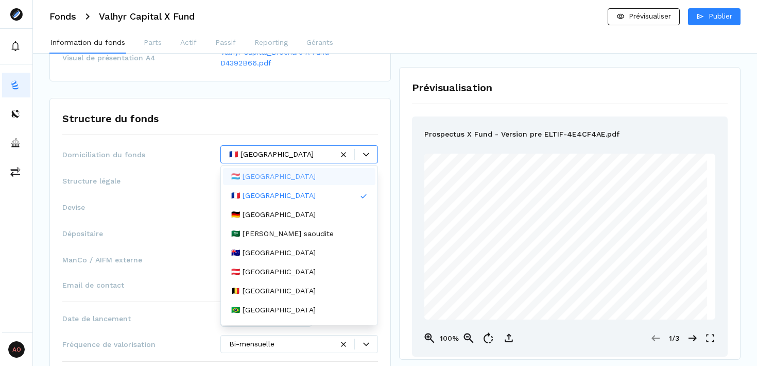
click at [305, 178] on div "🇱🇺 [GEOGRAPHIC_DATA]" at bounding box center [299, 176] width 153 height 17
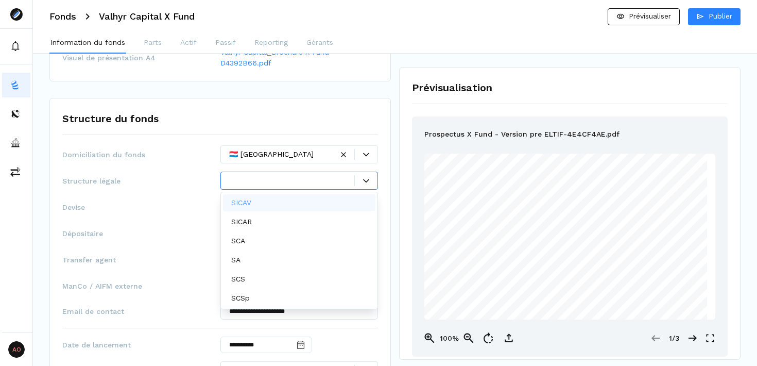
click at [366, 178] on icon at bounding box center [366, 181] width 6 height 6
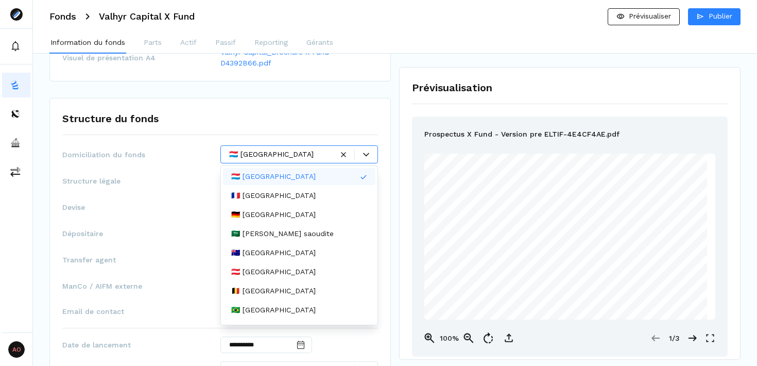
click at [368, 155] on icon at bounding box center [366, 154] width 6 height 6
click at [292, 192] on div "🇫🇷 [GEOGRAPHIC_DATA]" at bounding box center [299, 195] width 153 height 17
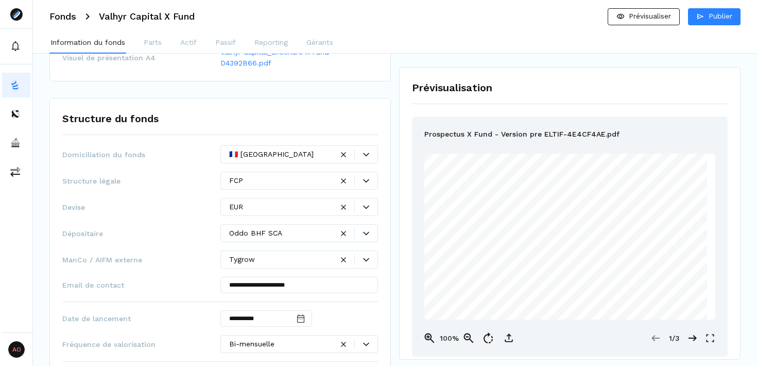
click at [177, 184] on span "Structure légale" at bounding box center [141, 181] width 158 height 10
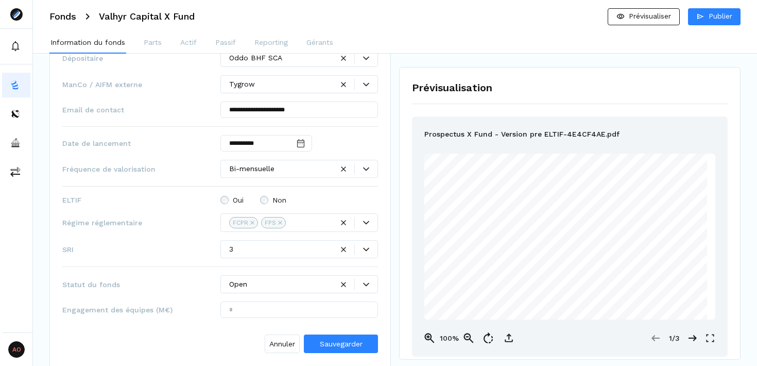
scroll to position [587, 0]
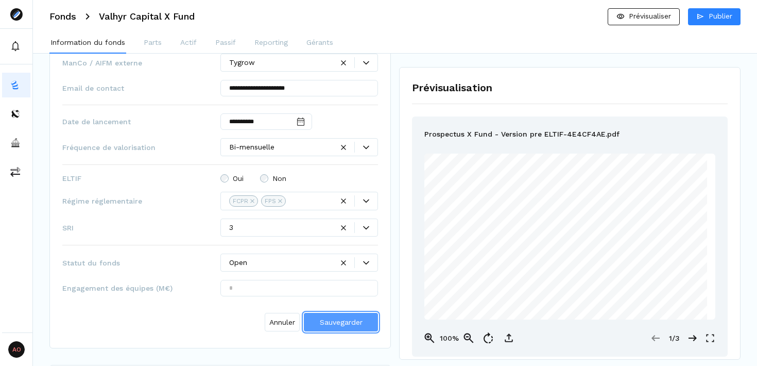
click at [337, 325] on span "Sauvegarder" at bounding box center [341, 322] width 43 height 8
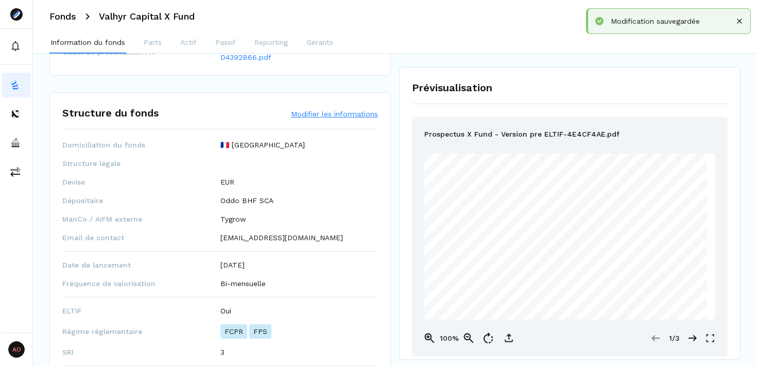
scroll to position [385, 0]
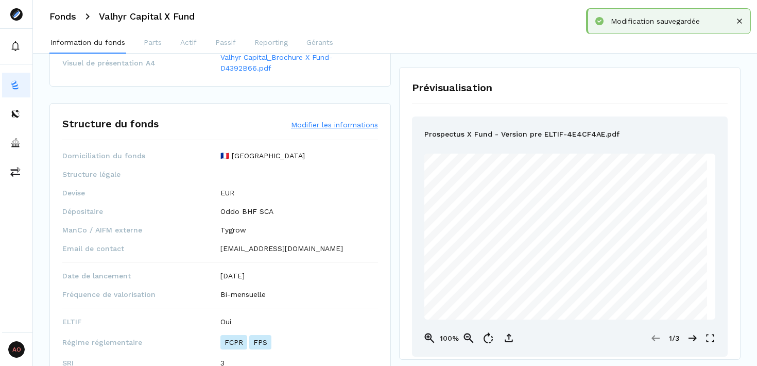
drag, startPoint x: 221, startPoint y: 176, endPoint x: 202, endPoint y: 172, distance: 19.0
click at [201, 172] on div "Structure légale" at bounding box center [220, 174] width 316 height 10
click at [219, 174] on span "Structure légale" at bounding box center [141, 174] width 158 height 10
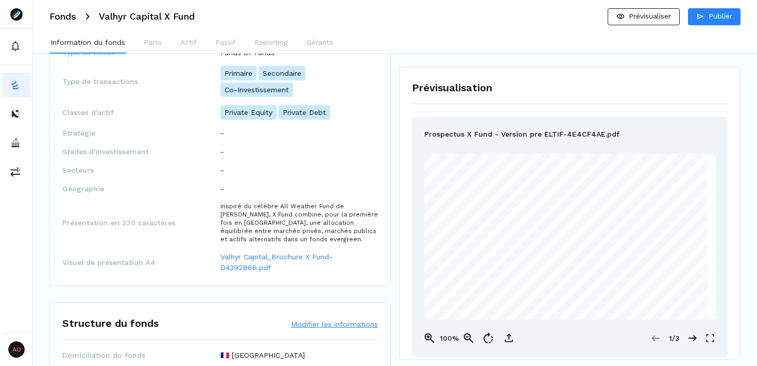
scroll to position [0, 0]
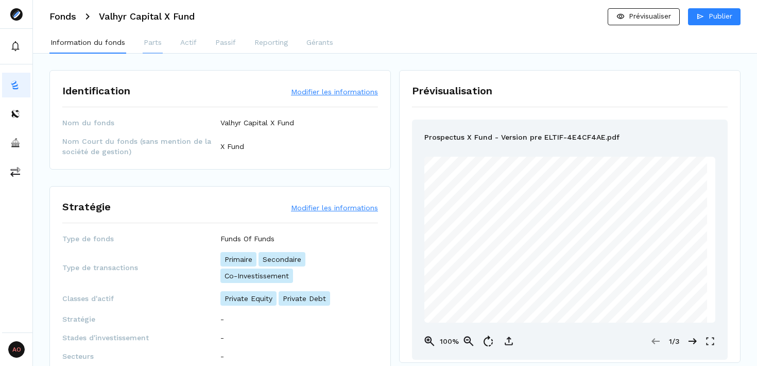
click at [152, 44] on p "Parts" at bounding box center [153, 42] width 18 height 11
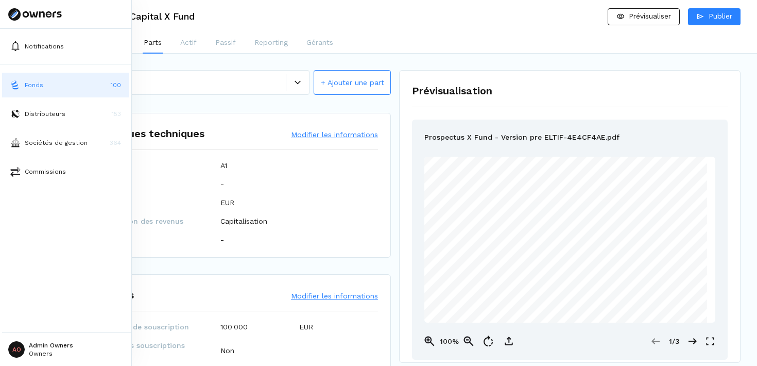
click at [21, 82] on button "Fonds 100" at bounding box center [65, 85] width 127 height 25
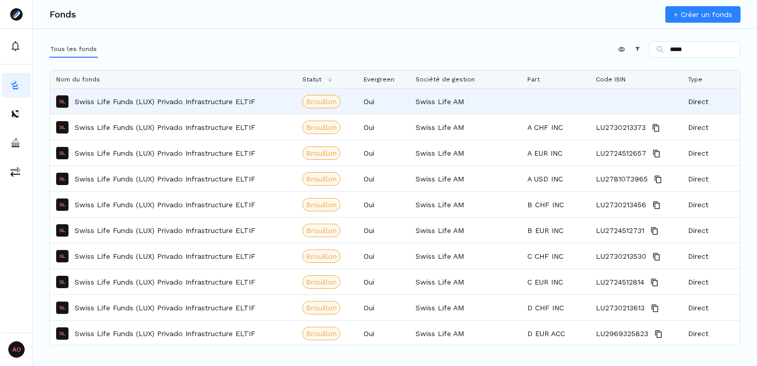
type input "*****"
click at [279, 99] on div "SL Swiss Life Funds (LUX) Privado Infrastructure ELTIF" at bounding box center [173, 101] width 234 height 24
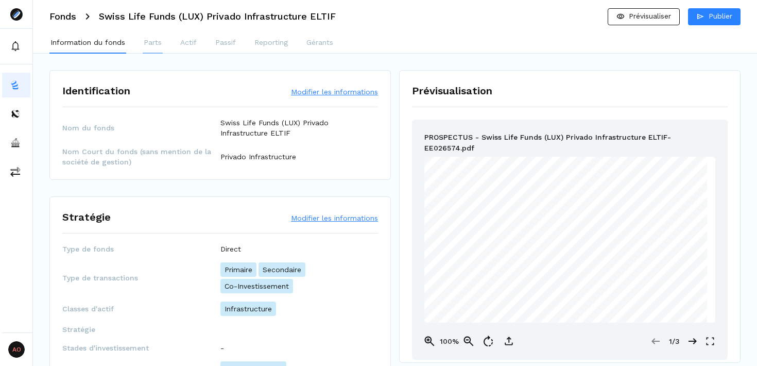
click at [157, 46] on p "Parts" at bounding box center [153, 42] width 18 height 11
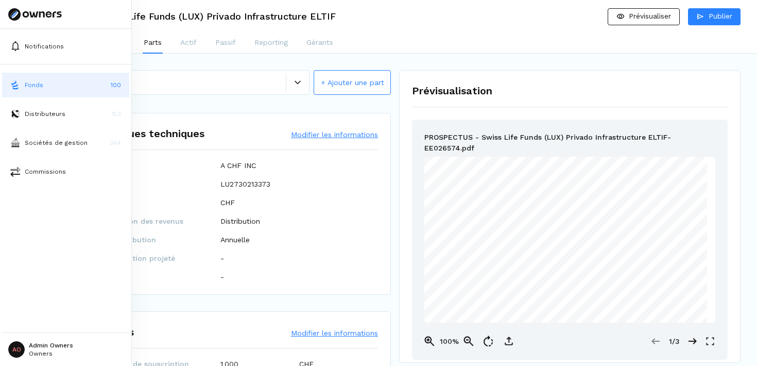
click at [66, 83] on button "Fonds 100" at bounding box center [65, 85] width 127 height 25
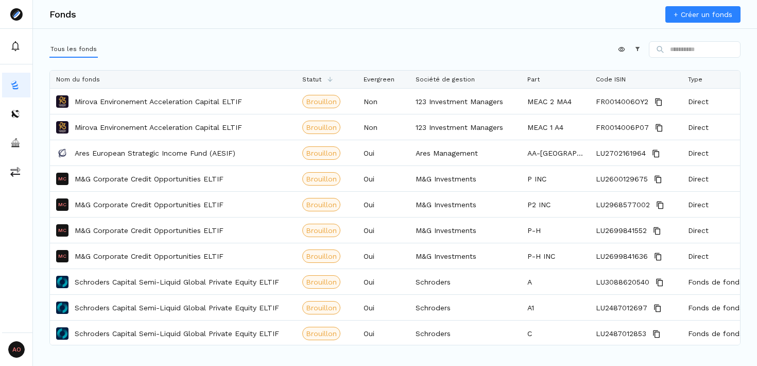
click at [708, 18] on link "+ Créer un fonds" at bounding box center [702, 14] width 75 height 16
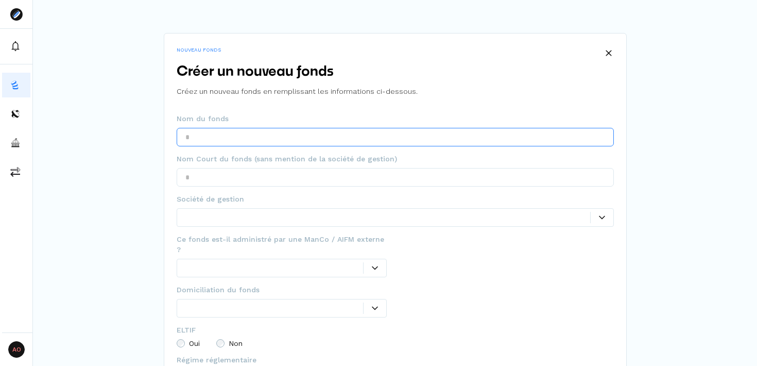
click at [270, 136] on input "text" at bounding box center [395, 137] width 437 height 19
paste input "**********"
drag, startPoint x: 437, startPoint y: 137, endPoint x: 423, endPoint y: 137, distance: 14.4
click at [423, 137] on input "**********" at bounding box center [395, 137] width 437 height 19
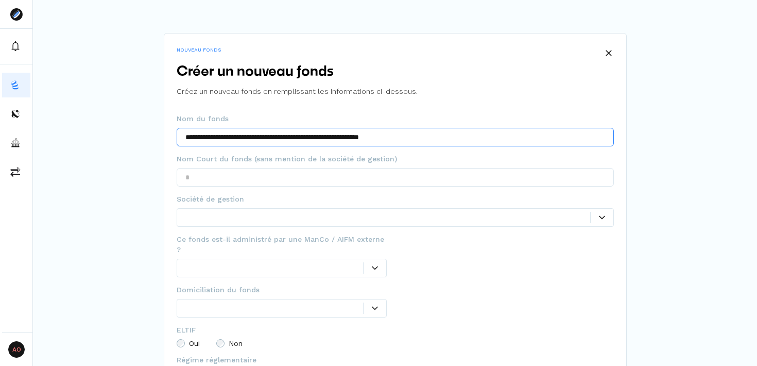
drag, startPoint x: 267, startPoint y: 135, endPoint x: 395, endPoint y: 141, distance: 128.8
click at [395, 141] on input "**********" at bounding box center [395, 137] width 437 height 19
drag, startPoint x: 405, startPoint y: 136, endPoint x: 268, endPoint y: 135, distance: 137.5
click at [268, 135] on input "**********" at bounding box center [395, 137] width 437 height 19
type input "**********"
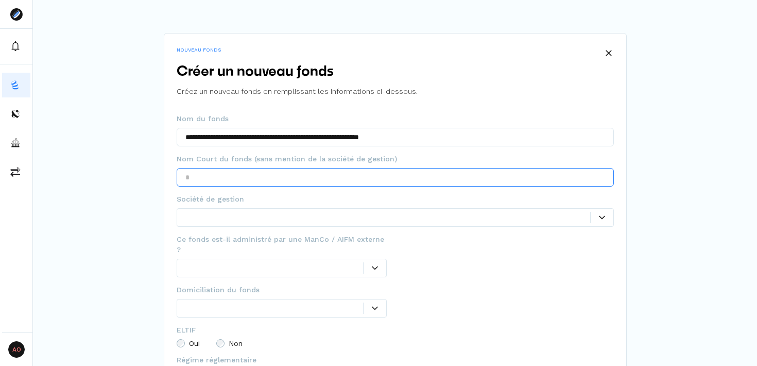
click at [373, 181] on input "text" at bounding box center [395, 177] width 437 height 19
paste input "**********"
type input "**********"
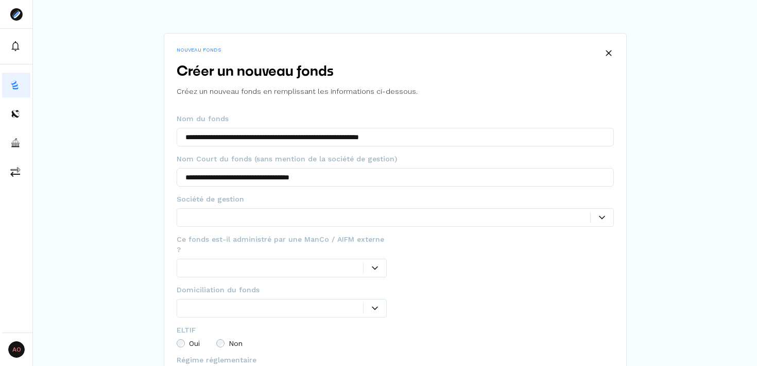
click at [370, 221] on div at bounding box center [387, 217] width 405 height 11
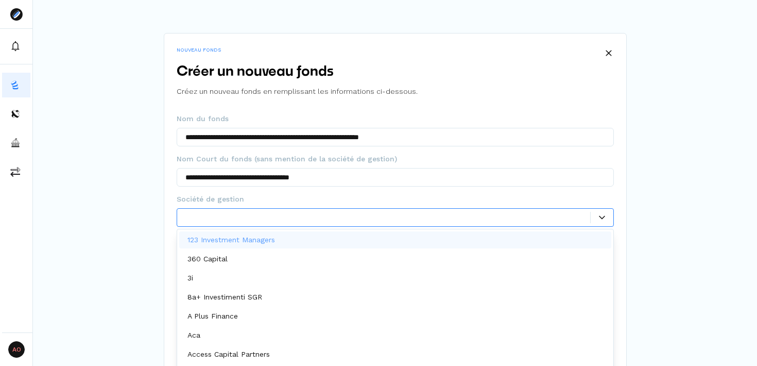
scroll to position [5, 0]
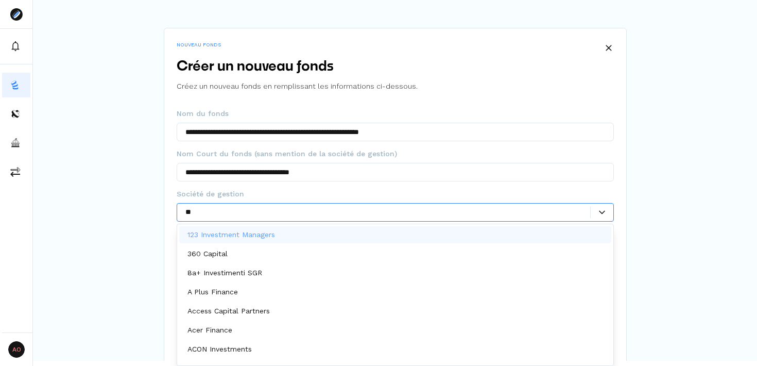
type input "***"
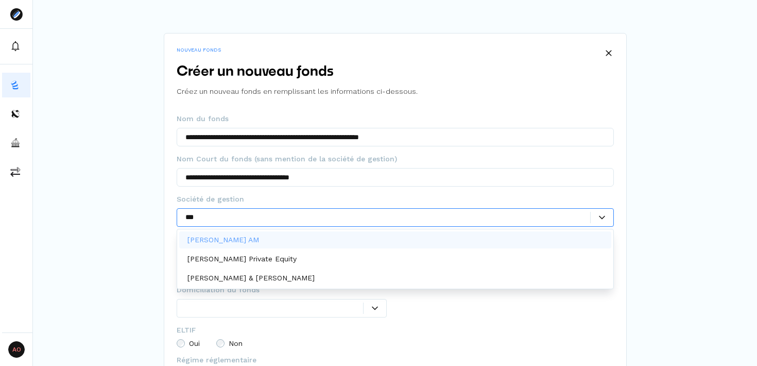
scroll to position [0, 0]
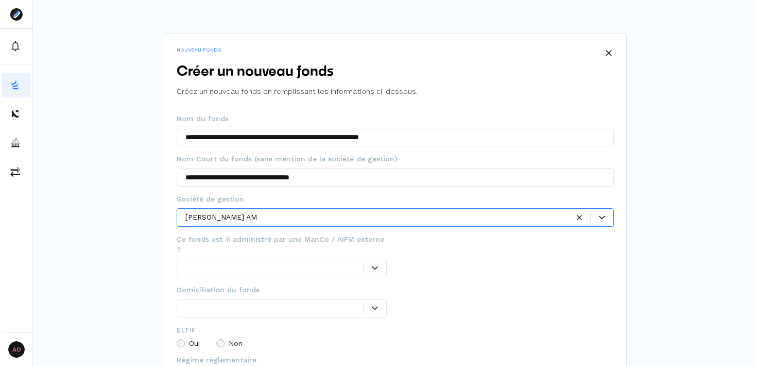
click at [377, 215] on div at bounding box center [376, 217] width 383 height 11
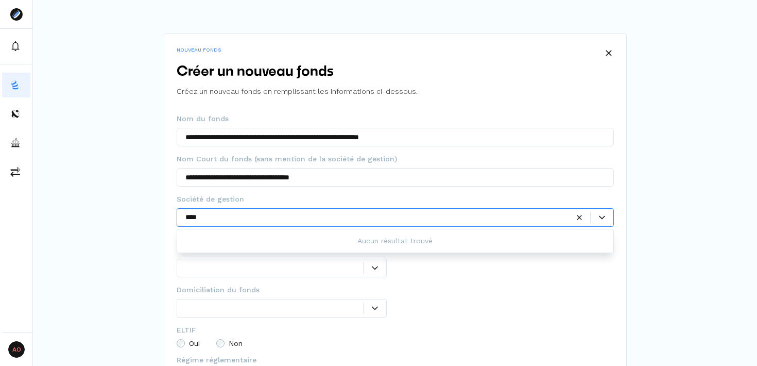
type input "***"
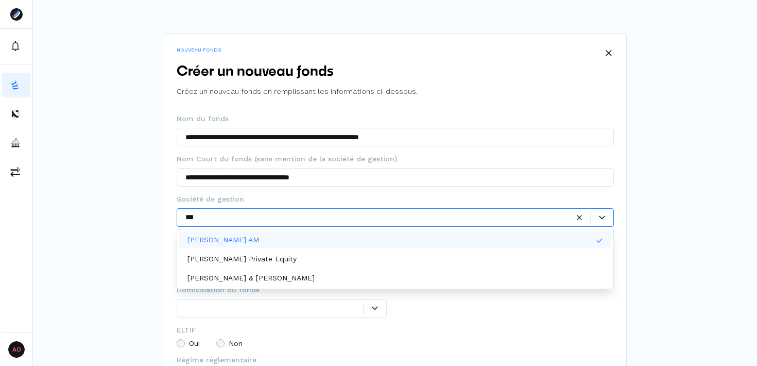
click at [343, 240] on div "[PERSON_NAME] AM" at bounding box center [395, 239] width 432 height 17
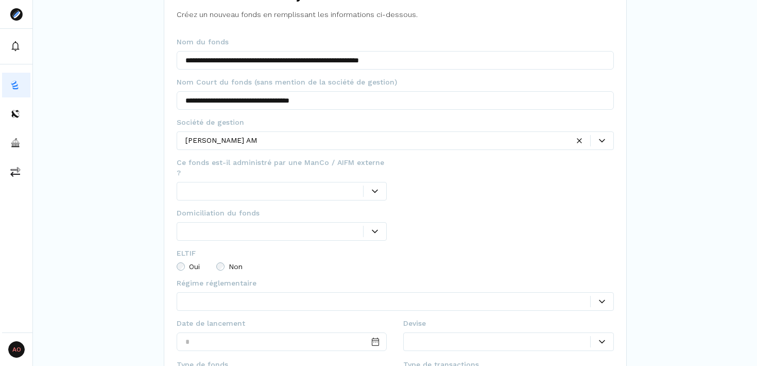
scroll to position [79, 0]
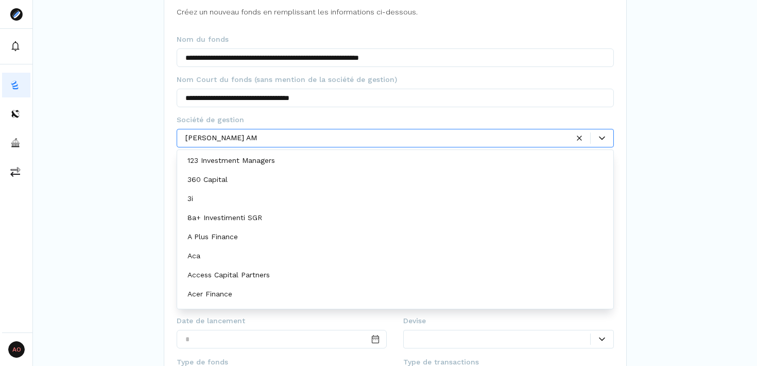
click at [221, 164] on p "123 Investment Managers" at bounding box center [231, 160] width 88 height 11
click at [221, 164] on span "Ce fonds est-il administré par une ManCo / AIFM externe ?" at bounding box center [282, 164] width 211 height 21
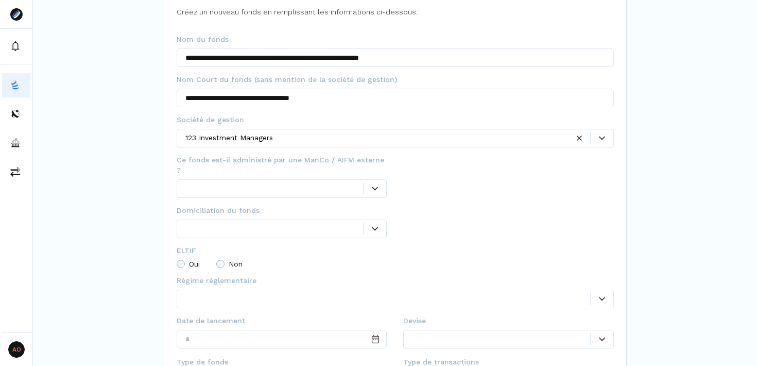
click at [227, 157] on span "Ce fonds est-il administré par une ManCo / AIFM externe ?" at bounding box center [282, 164] width 211 height 21
copy span "Ce fonds est-il administré par une ManCo / AIFM externe ?"
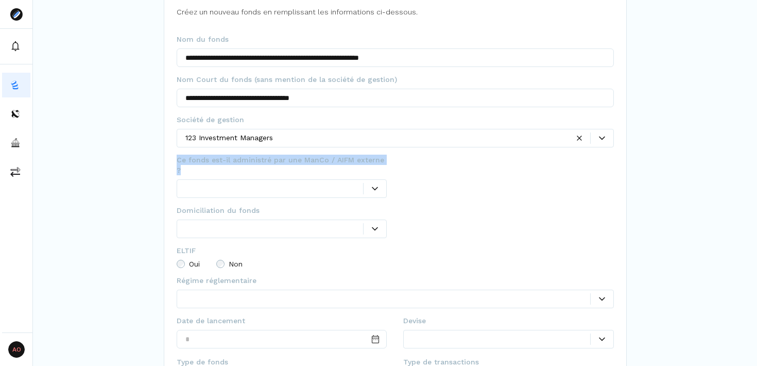
click at [429, 232] on div at bounding box center [508, 225] width 211 height 40
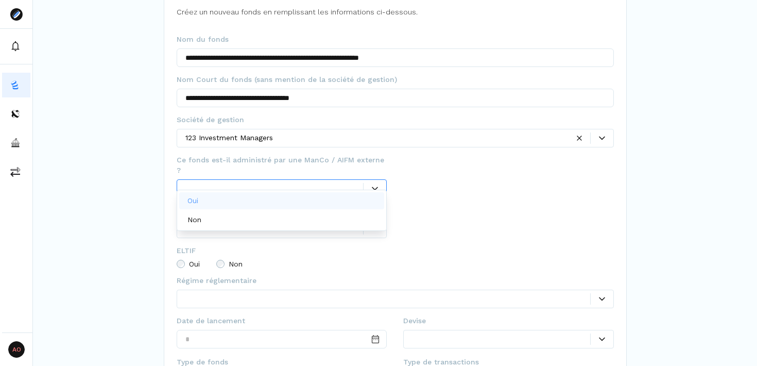
click at [377, 183] on div at bounding box center [374, 188] width 23 height 11
click at [323, 215] on div "Non" at bounding box center [281, 219] width 205 height 17
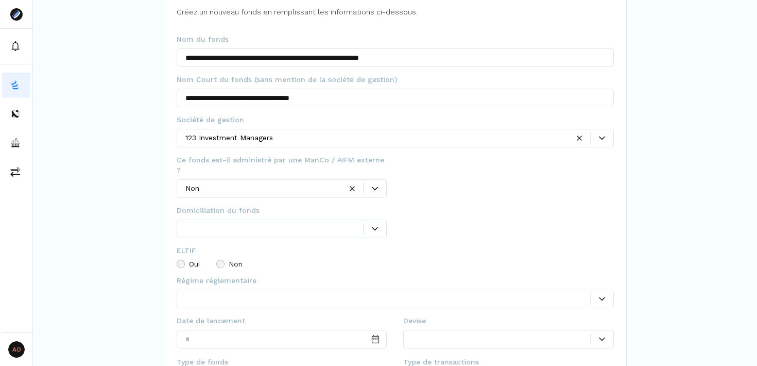
click at [476, 185] on div at bounding box center [508, 179] width 211 height 50
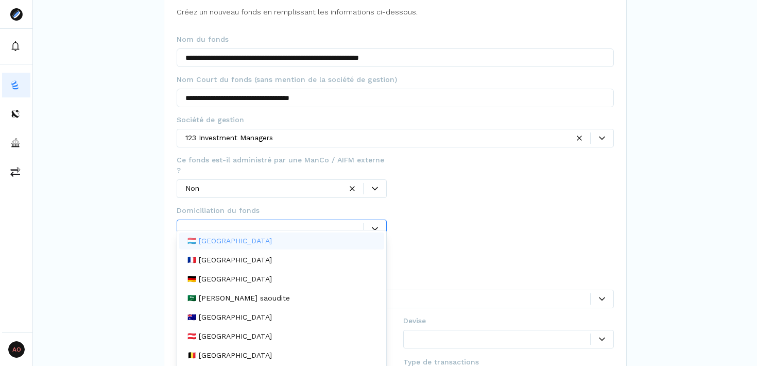
click at [372, 226] on icon at bounding box center [375, 229] width 6 height 6
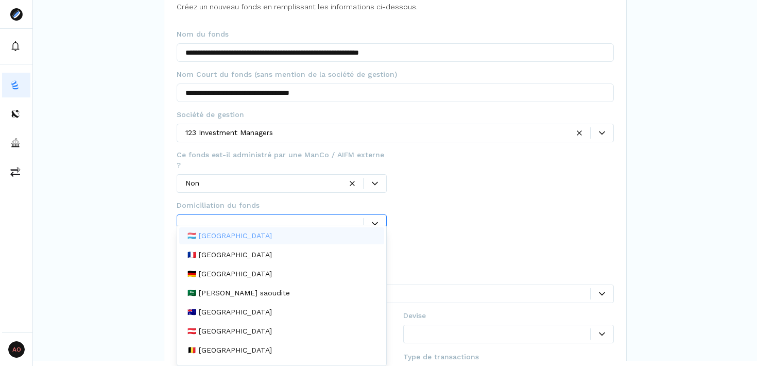
click at [335, 231] on div "🇱🇺 [GEOGRAPHIC_DATA]" at bounding box center [281, 235] width 205 height 17
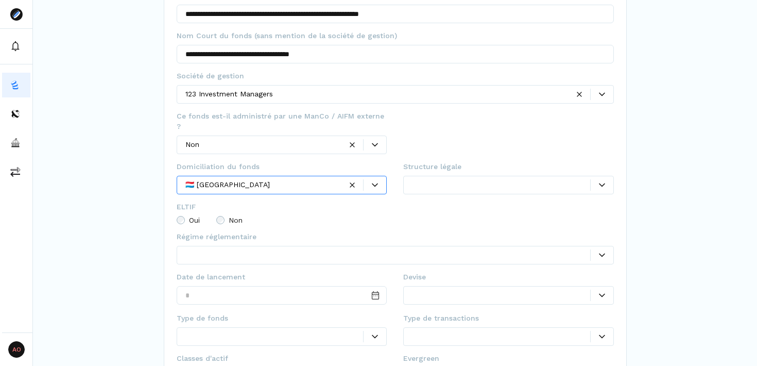
scroll to position [124, 0]
click at [589, 179] on div at bounding box center [501, 184] width 178 height 11
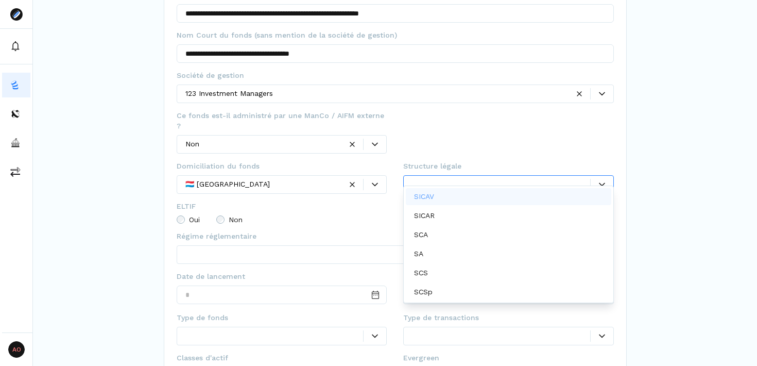
click at [508, 194] on div "SICAV" at bounding box center [508, 196] width 205 height 17
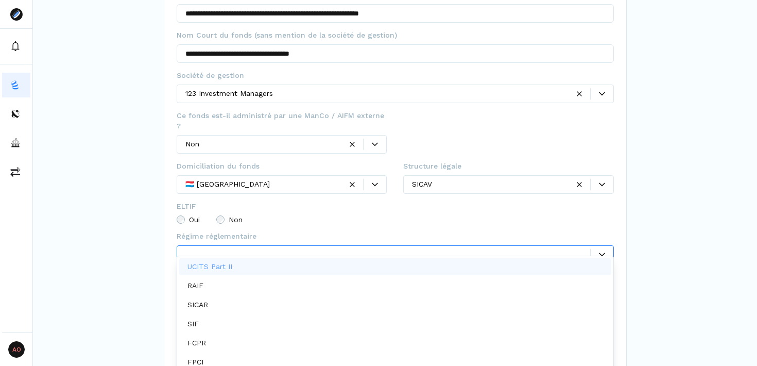
click at [311, 249] on div at bounding box center [387, 254] width 405 height 11
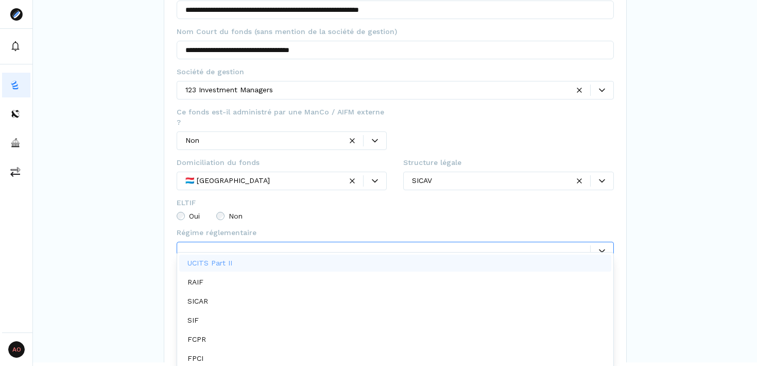
scroll to position [5, 0]
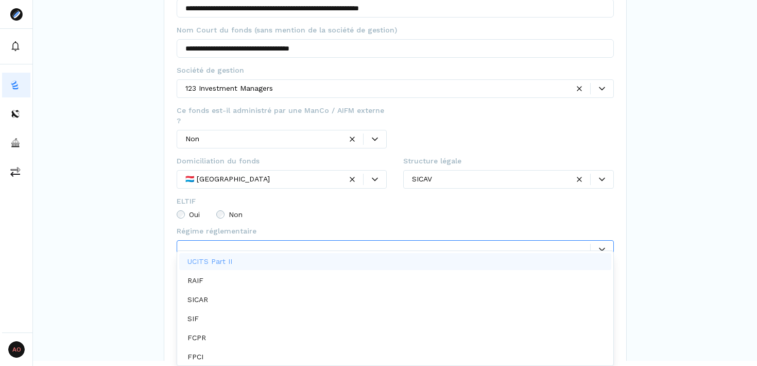
click at [303, 261] on div "UCITS Part II" at bounding box center [395, 261] width 432 height 17
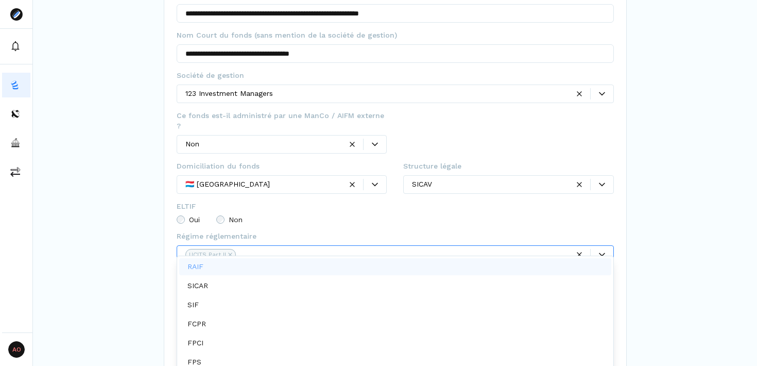
click at [336, 201] on fieldset "ELTIF Oui Non" at bounding box center [395, 216] width 437 height 30
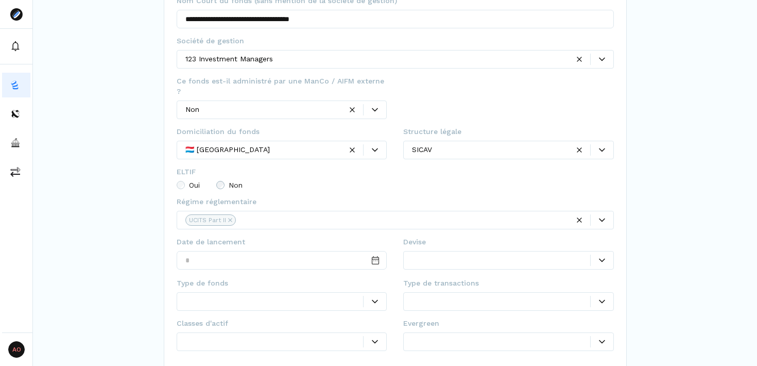
scroll to position [177, 0]
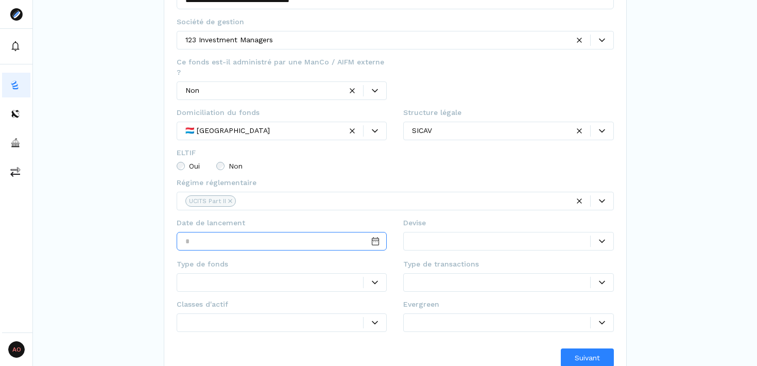
click at [313, 232] on input "Date input" at bounding box center [282, 241] width 211 height 19
type input "**********"
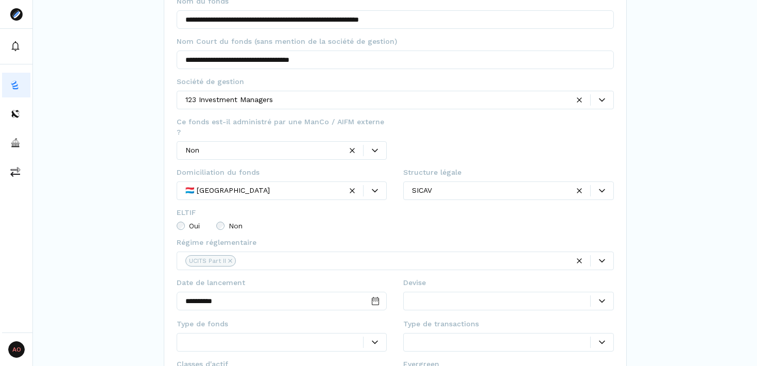
scroll to position [0, 0]
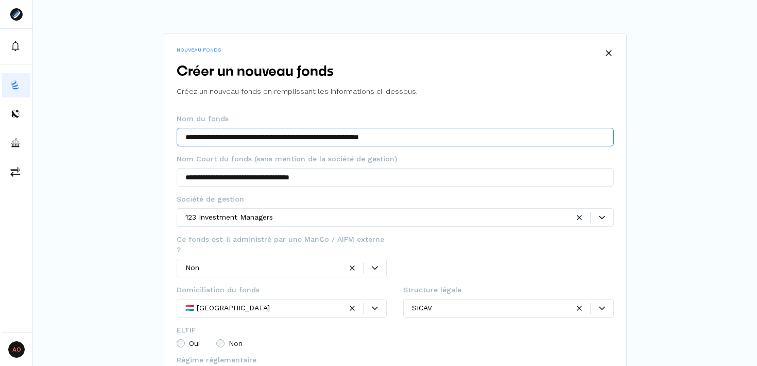
click at [281, 134] on input "**********" at bounding box center [395, 137] width 437 height 19
click at [551, 192] on div at bounding box center [395, 190] width 437 height 6
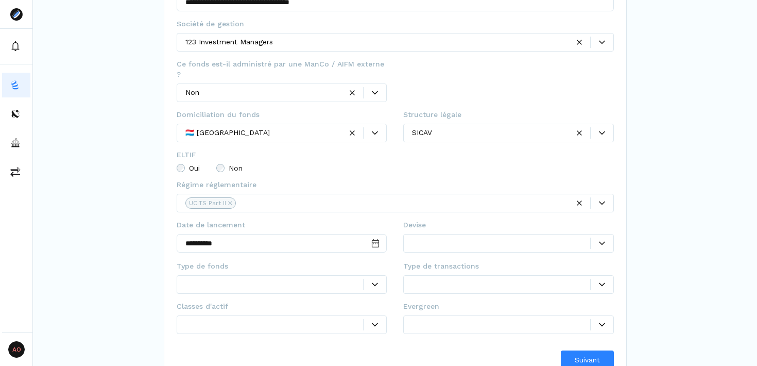
scroll to position [176, 0]
click at [351, 278] on div at bounding box center [274, 283] width 178 height 11
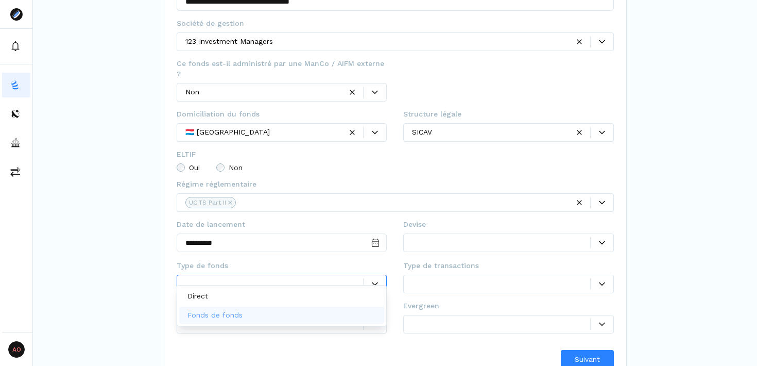
click at [332, 310] on div "Fonds de fonds" at bounding box center [281, 314] width 205 height 17
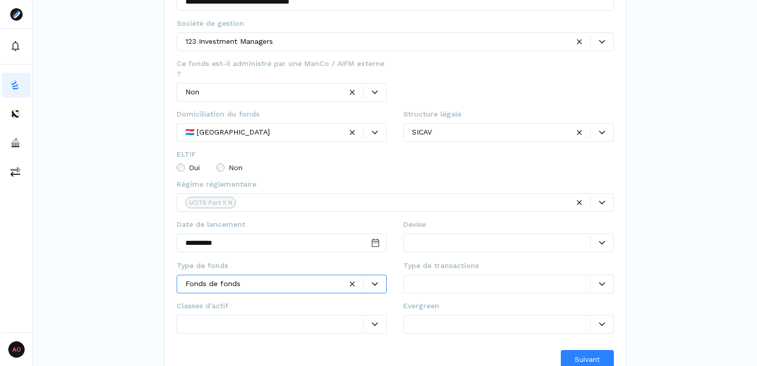
click at [602, 278] on div at bounding box center [601, 283] width 23 height 11
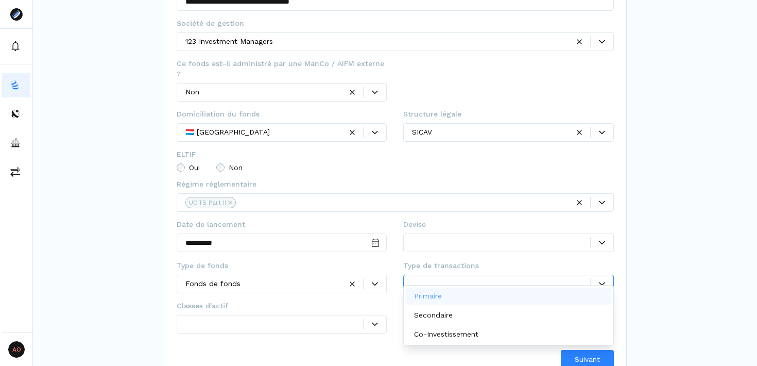
click at [547, 298] on div "Primaire" at bounding box center [508, 295] width 205 height 17
click at [547, 294] on div "Secondaire" at bounding box center [508, 295] width 205 height 17
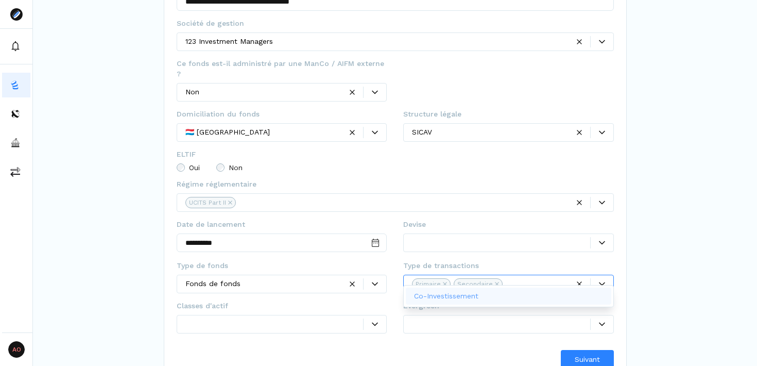
click at [547, 294] on div "Co-Investissement" at bounding box center [508, 295] width 205 height 17
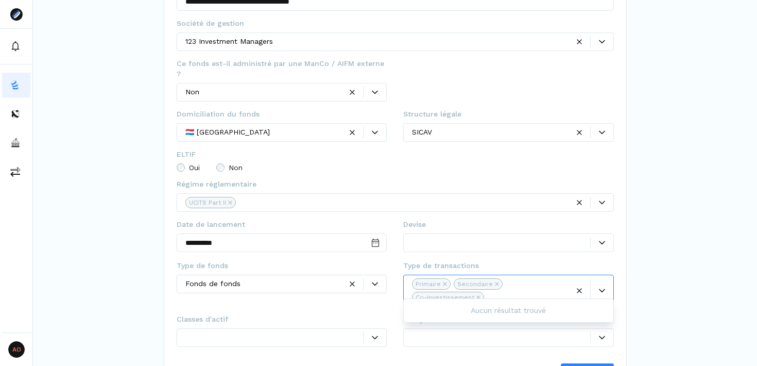
click at [655, 242] on div "**********" at bounding box center [395, 109] width 724 height 570
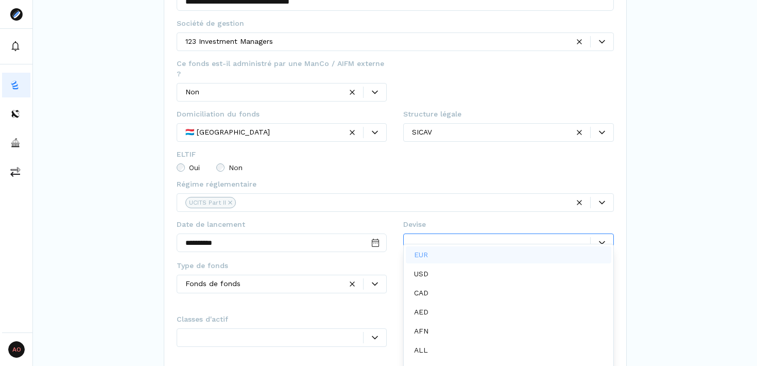
click at [606, 239] on div at bounding box center [602, 242] width 23 height 6
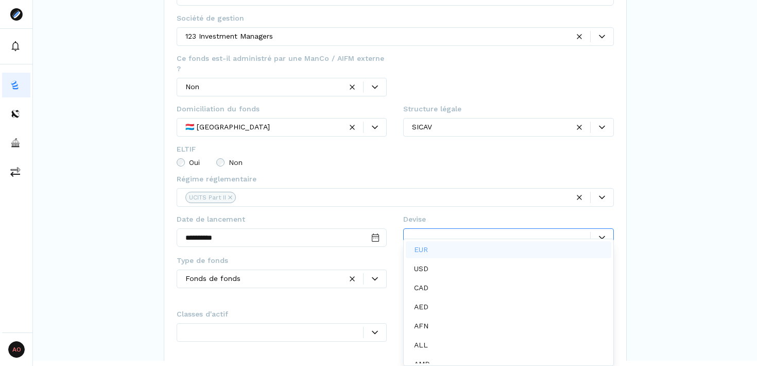
click at [525, 246] on div "EUR" at bounding box center [508, 249] width 205 height 17
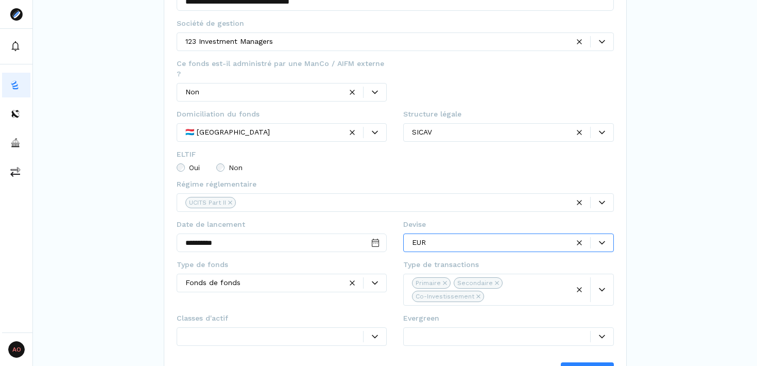
scroll to position [193, 0]
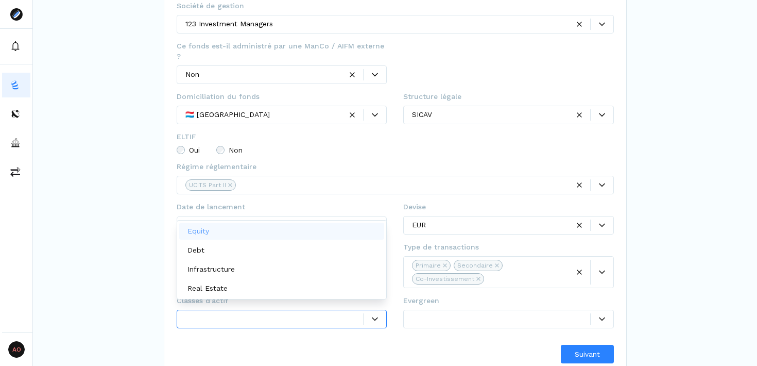
click at [378, 316] on div at bounding box center [375, 319] width 23 height 6
click at [304, 223] on div "Equity" at bounding box center [281, 230] width 205 height 17
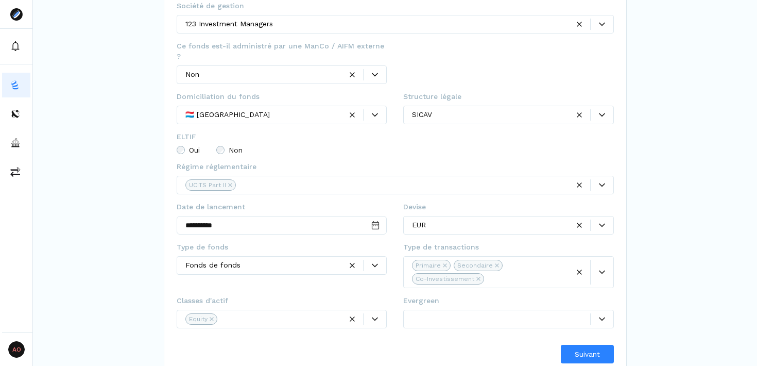
click at [305, 344] on div "Suivant" at bounding box center [395, 353] width 437 height 19
click at [599, 316] on icon at bounding box center [602, 319] width 6 height 6
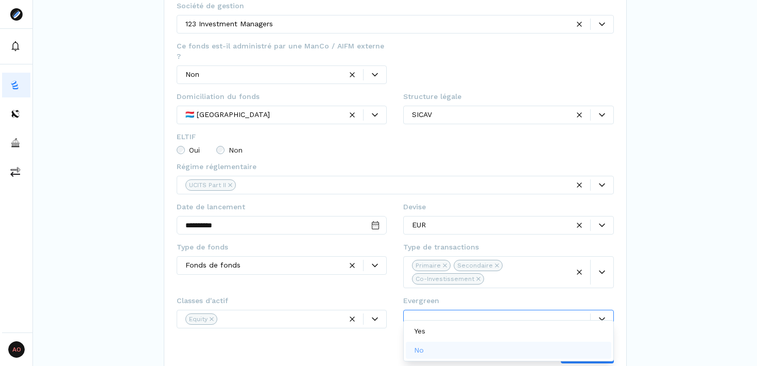
click at [491, 348] on div "No" at bounding box center [508, 349] width 205 height 17
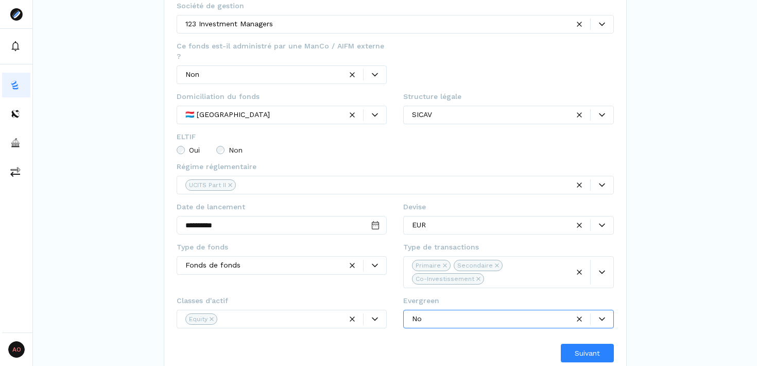
scroll to position [192, 0]
click at [582, 349] on span "Suivant" at bounding box center [587, 354] width 25 height 11
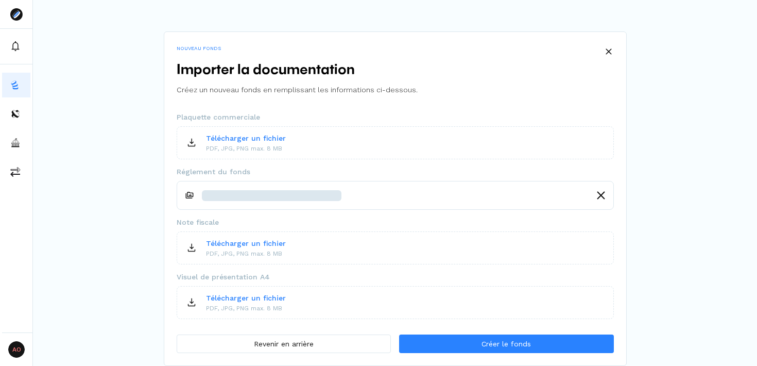
scroll to position [2, 0]
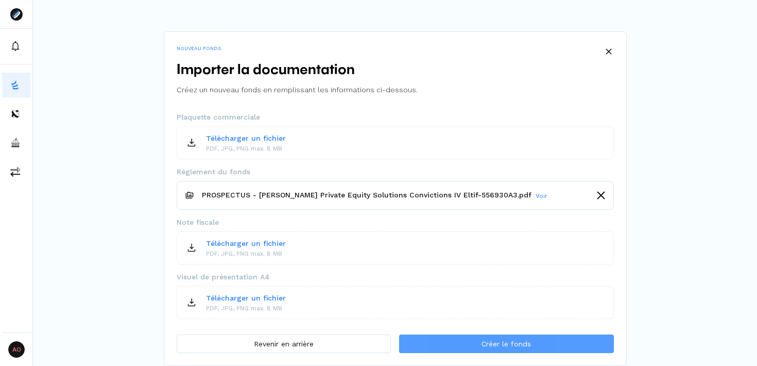
click at [485, 344] on span "Créer le fonds" at bounding box center [505, 343] width 49 height 11
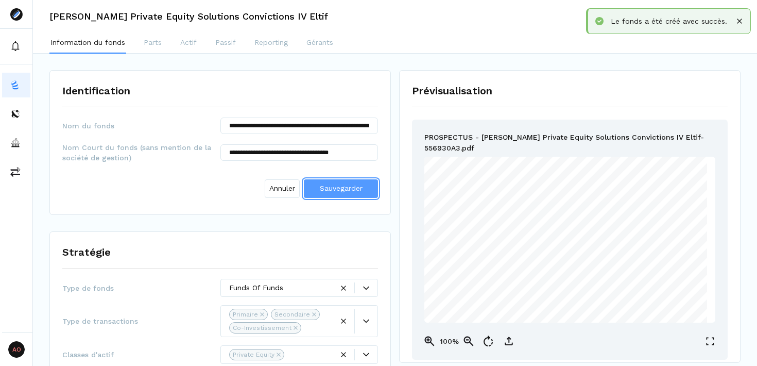
click at [336, 184] on span "Sauvegarder" at bounding box center [341, 188] width 43 height 8
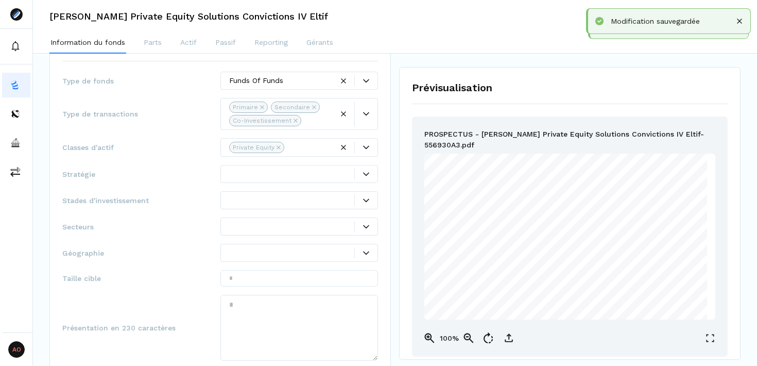
scroll to position [175, 0]
click at [364, 174] on div at bounding box center [365, 170] width 23 height 11
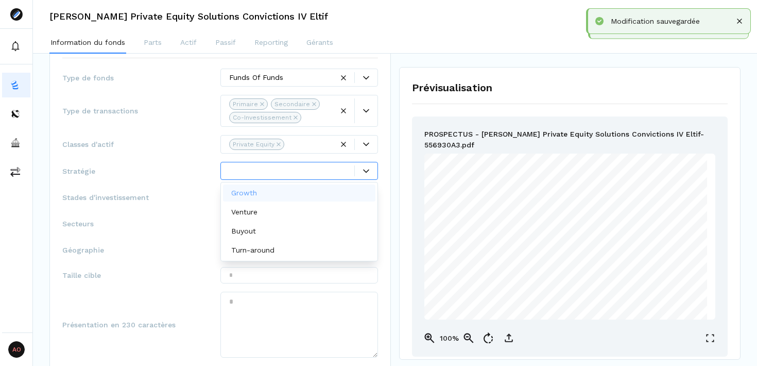
click at [342, 189] on div "Growth" at bounding box center [299, 192] width 153 height 17
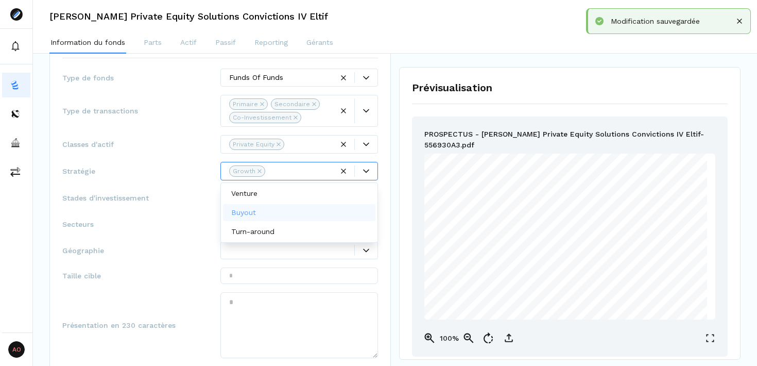
click at [332, 208] on div "Buyout" at bounding box center [299, 212] width 153 height 17
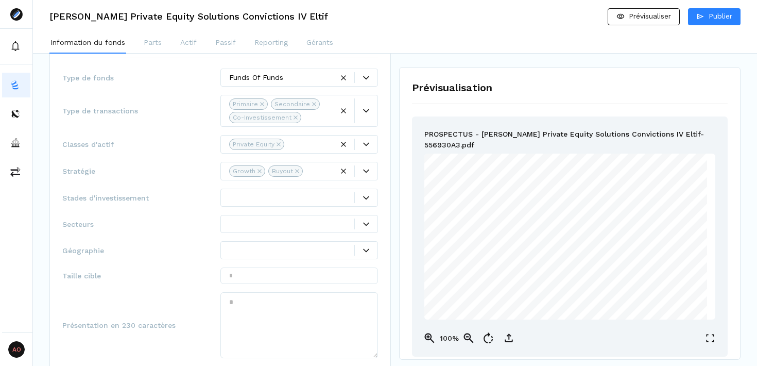
click at [389, 224] on div "Stratégie Type de fonds Funds Of Funds Type de transactions Primaire Secondaire…" at bounding box center [219, 236] width 341 height 430
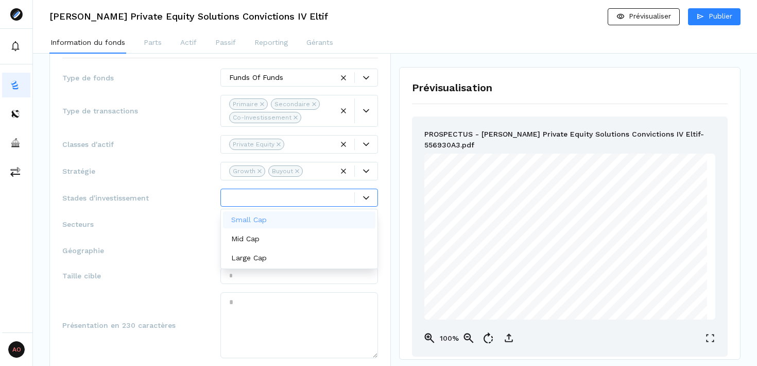
click at [367, 198] on icon at bounding box center [366, 198] width 6 height 6
click at [316, 215] on div "Small Cap" at bounding box center [299, 219] width 153 height 17
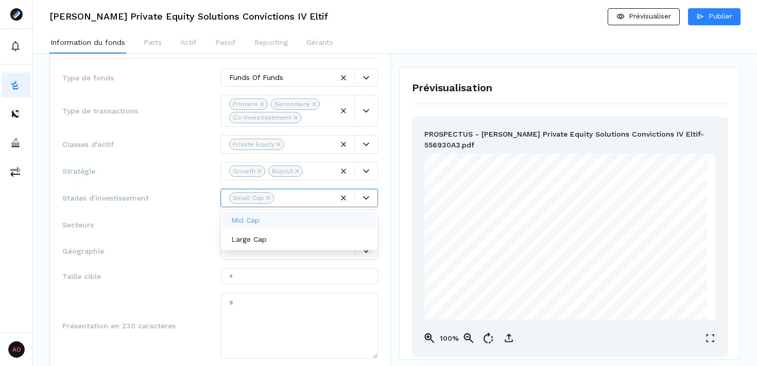
click at [316, 215] on div "Mid Cap" at bounding box center [299, 220] width 153 height 17
click at [149, 224] on span "Secteurs" at bounding box center [141, 224] width 158 height 10
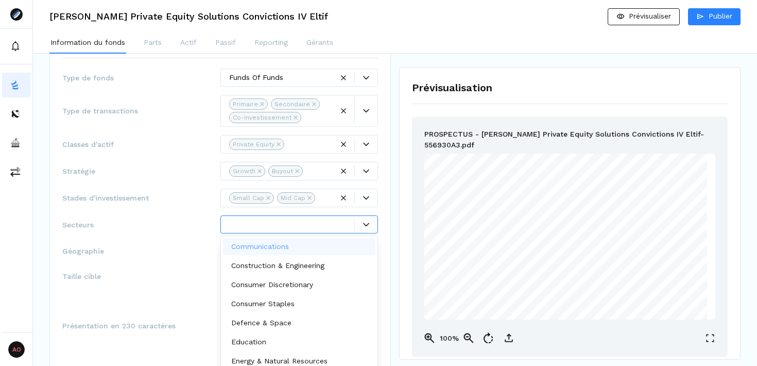
click at [345, 229] on div at bounding box center [292, 224] width 126 height 11
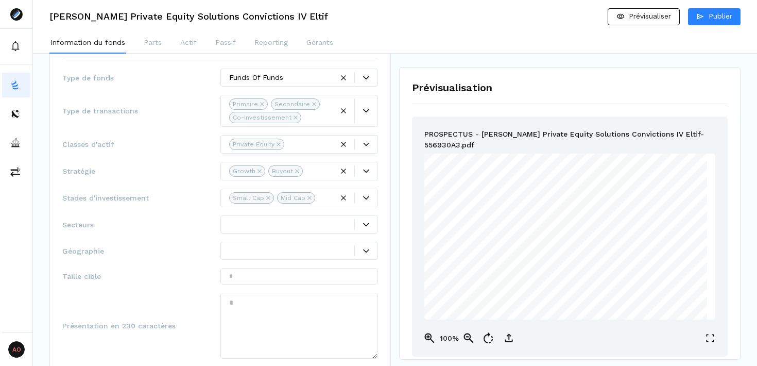
scroll to position [0, 0]
click at [169, 205] on div "Type de fonds Funds Of Funds Type de transactions Primaire Secondaire Co-Invest…" at bounding box center [220, 253] width 316 height 370
click at [362, 224] on div at bounding box center [365, 224] width 23 height 11
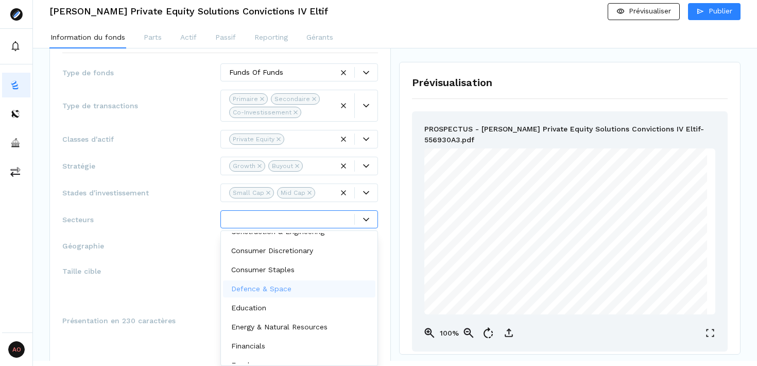
scroll to position [38, 0]
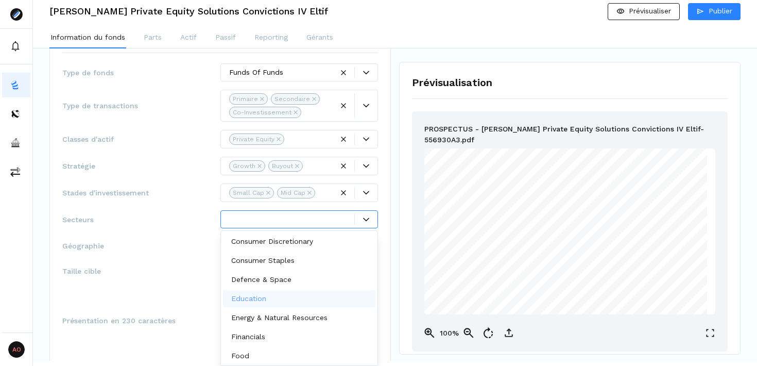
click at [168, 232] on div "Type de fonds Funds Of Funds Type de transactions Primaire Secondaire Co-Invest…" at bounding box center [220, 248] width 316 height 370
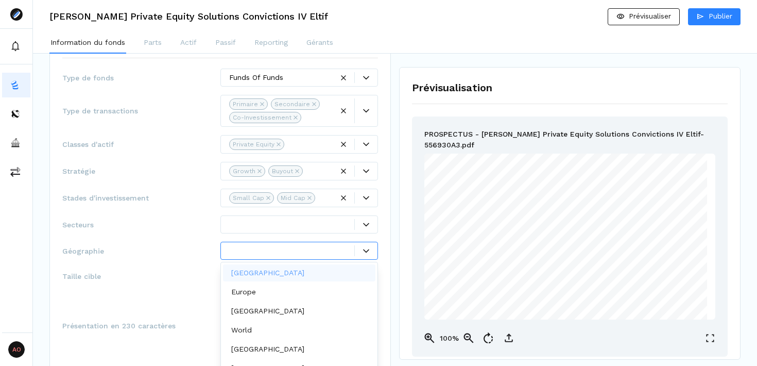
click at [326, 249] on div at bounding box center [292, 250] width 126 height 11
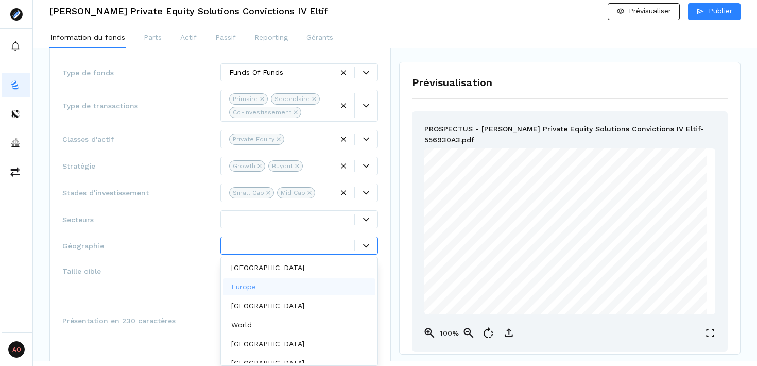
click at [271, 288] on div "Europe" at bounding box center [299, 286] width 153 height 17
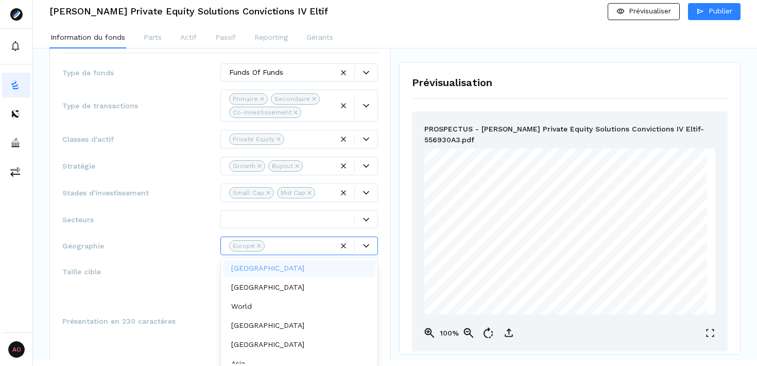
scroll to position [0, 0]
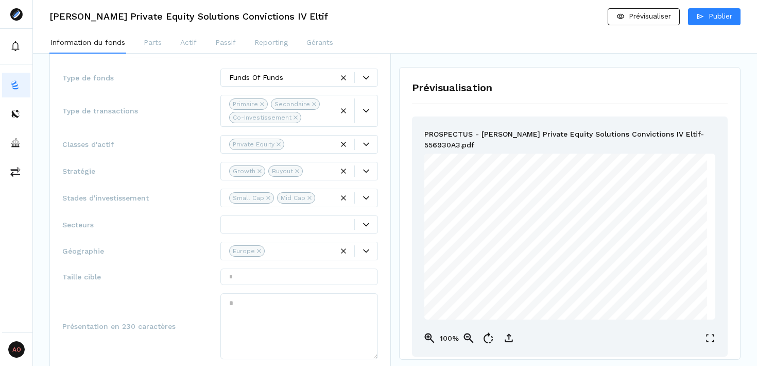
click at [163, 242] on div "Géographie Europe" at bounding box center [220, 250] width 316 height 19
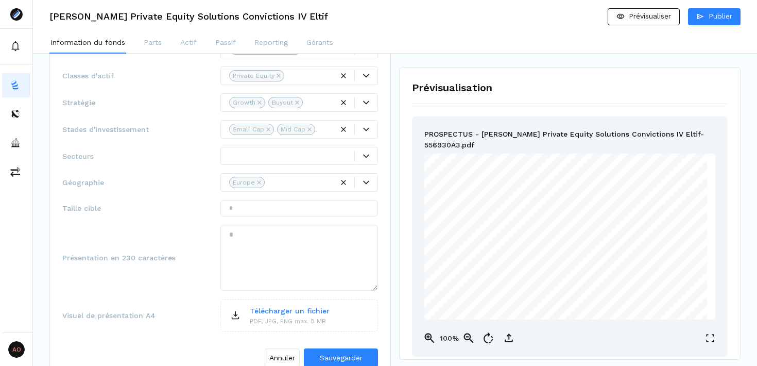
scroll to position [245, 0]
click at [304, 206] on input "text" at bounding box center [299, 206] width 158 height 16
click at [252, 226] on textarea at bounding box center [299, 256] width 158 height 66
paste textarea "**********"
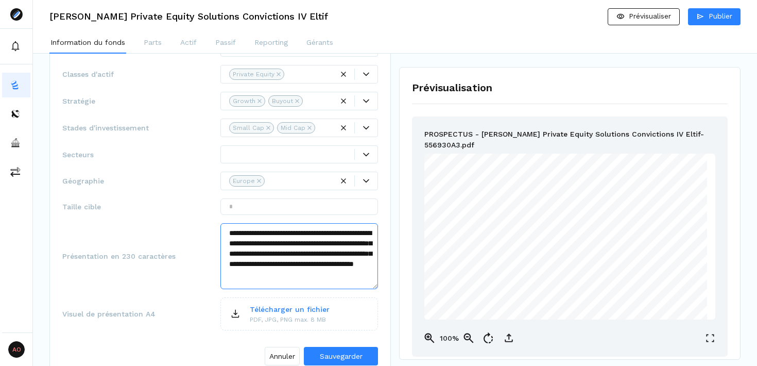
scroll to position [0, 0]
click at [234, 231] on textarea "**********" at bounding box center [299, 256] width 158 height 66
click at [232, 232] on textarea "**********" at bounding box center [299, 256] width 158 height 66
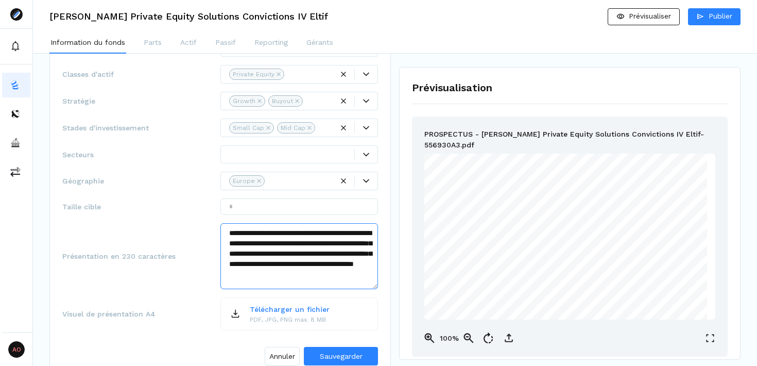
scroll to position [15, 0]
paste textarea "**********"
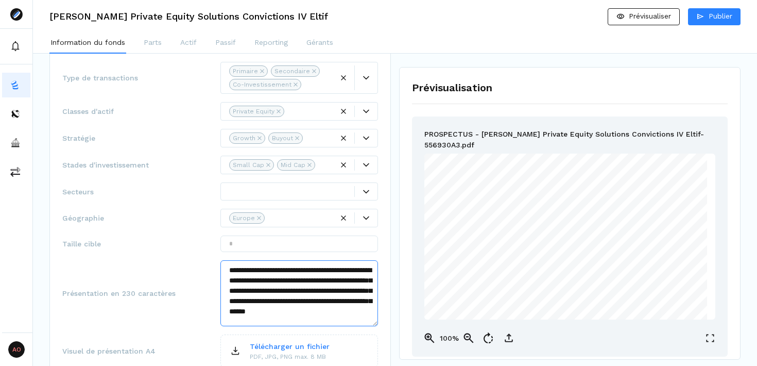
scroll to position [210, 0]
type textarea "**********"
click at [360, 189] on div at bounding box center [366, 190] width 23 height 6
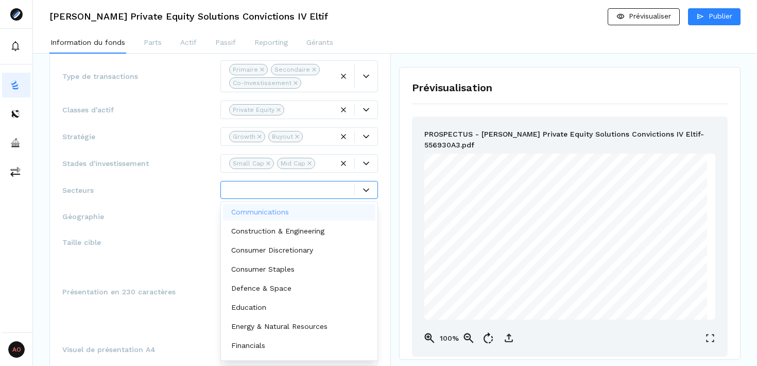
click at [172, 185] on span "Secteurs" at bounding box center [141, 190] width 158 height 10
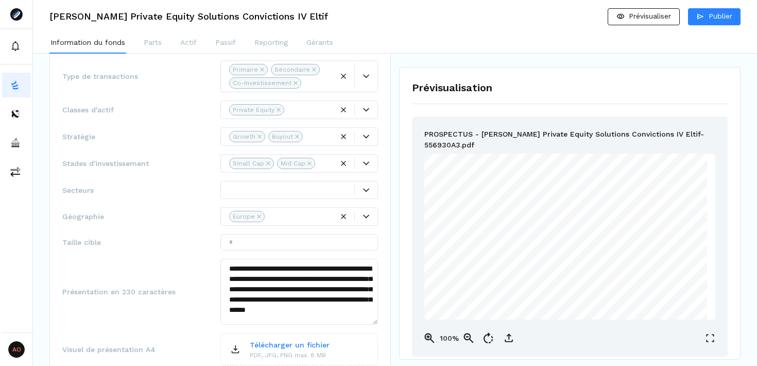
click at [366, 185] on div at bounding box center [365, 189] width 23 height 11
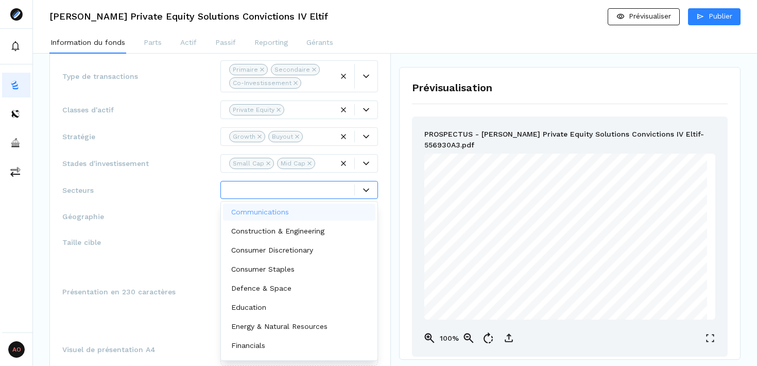
click at [166, 181] on div "Secteurs Communications, 1 of 17. 17 results available. Use Up and Down to choo…" at bounding box center [220, 190] width 316 height 18
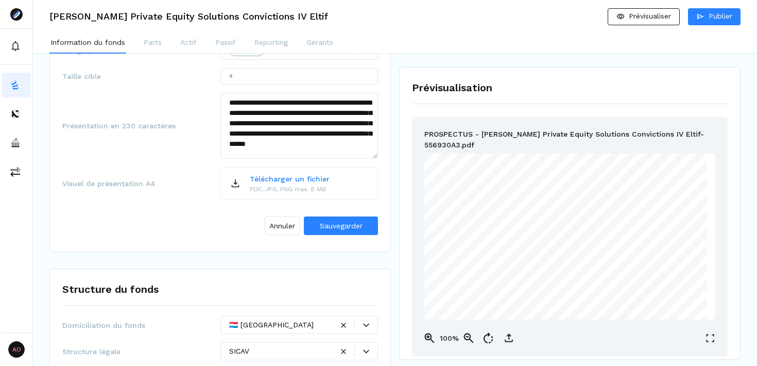
scroll to position [377, 0]
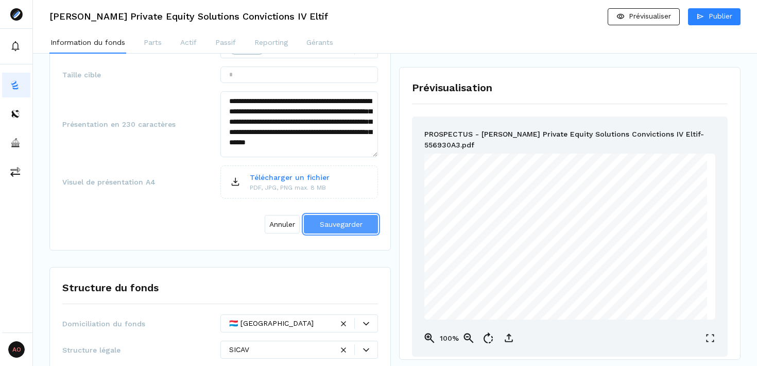
click at [338, 225] on span "Sauvegarder" at bounding box center [341, 224] width 43 height 8
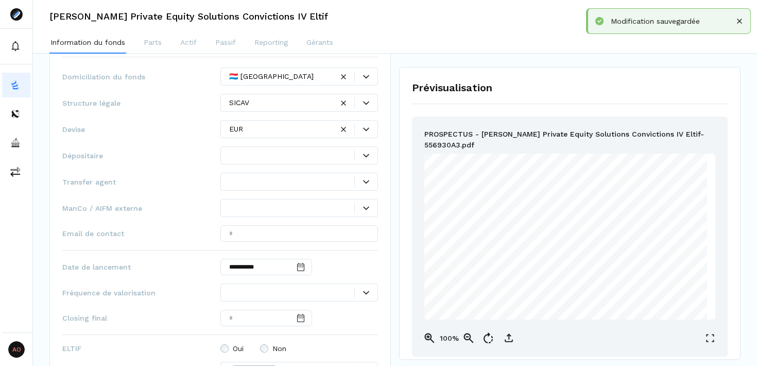
scroll to position [502, 0]
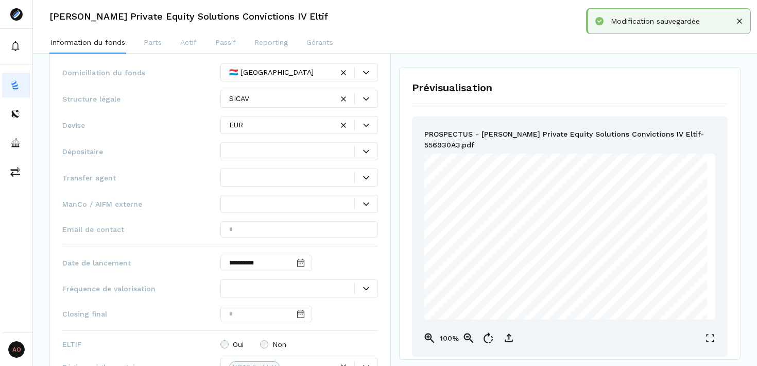
click at [305, 154] on div at bounding box center [292, 151] width 126 height 11
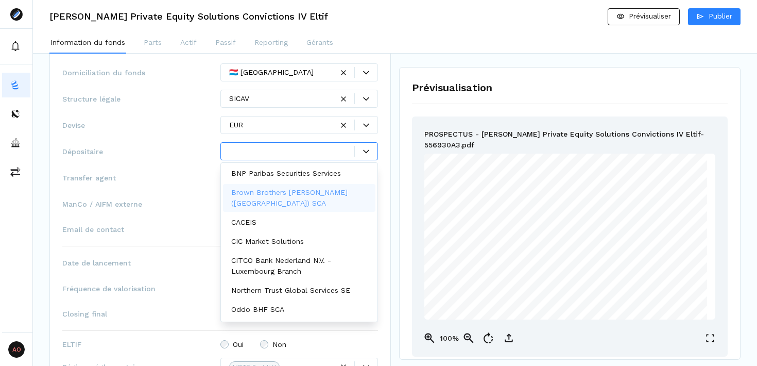
click at [155, 199] on span "ManCo / AIFM externe" at bounding box center [141, 204] width 158 height 10
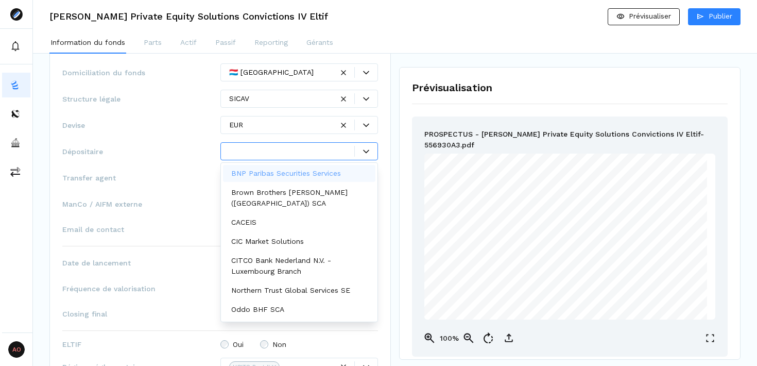
click at [278, 155] on div at bounding box center [292, 151] width 126 height 11
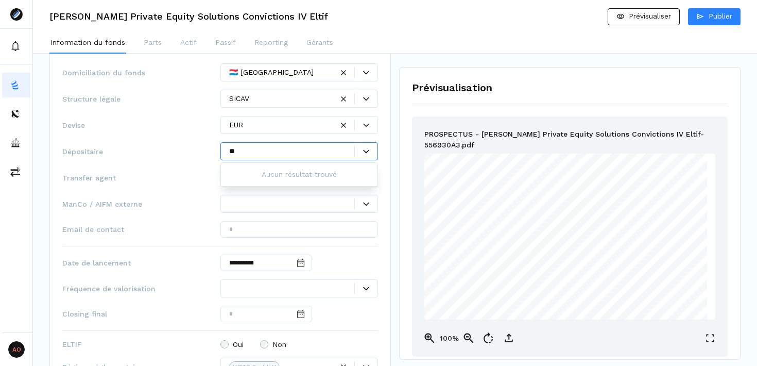
type input "*"
click at [157, 136] on div "**********" at bounding box center [220, 282] width 316 height 438
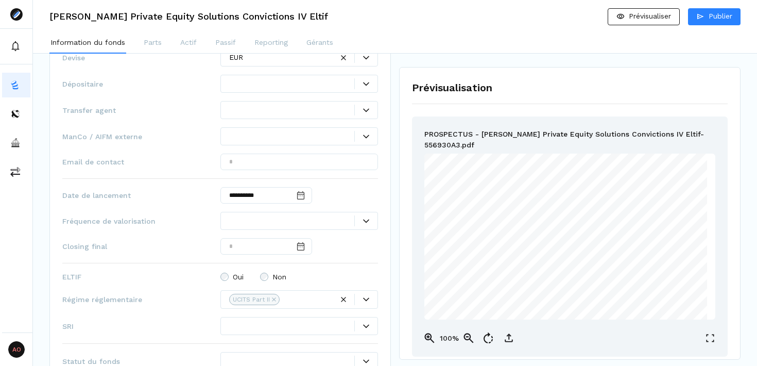
scroll to position [562, 0]
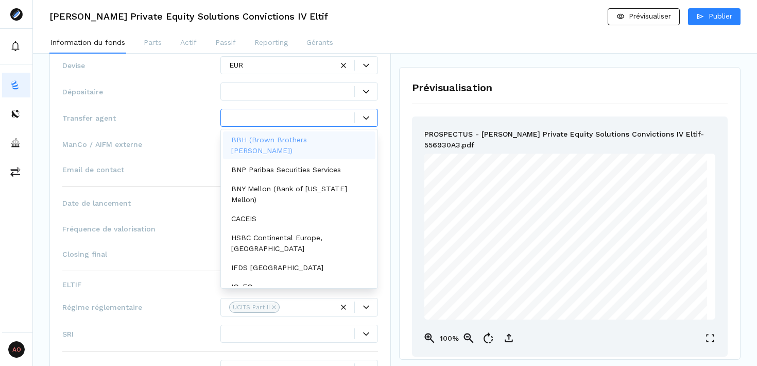
click at [290, 120] on div at bounding box center [292, 117] width 126 height 11
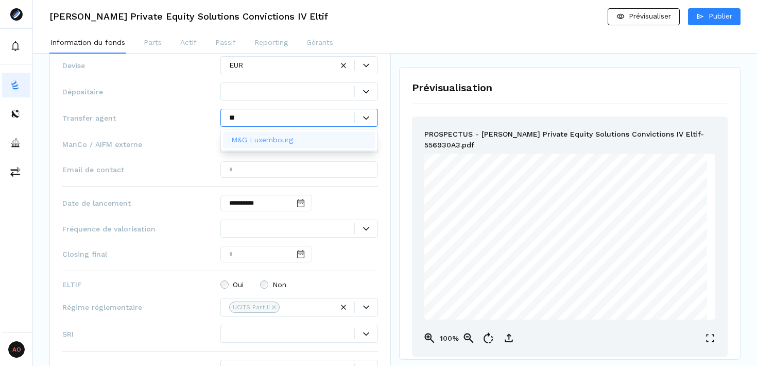
type input "*"
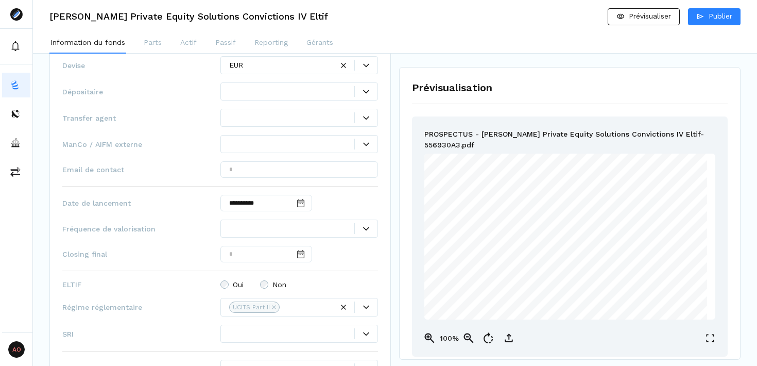
click at [185, 122] on span "Transfer agent" at bounding box center [141, 118] width 158 height 10
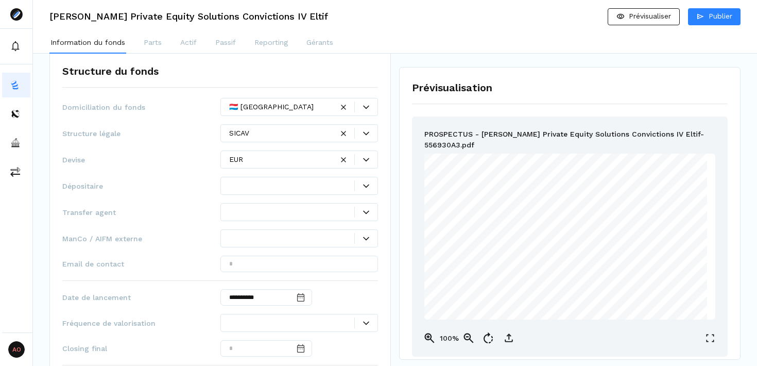
scroll to position [469, 0]
click at [329, 190] on div at bounding box center [299, 185] width 158 height 18
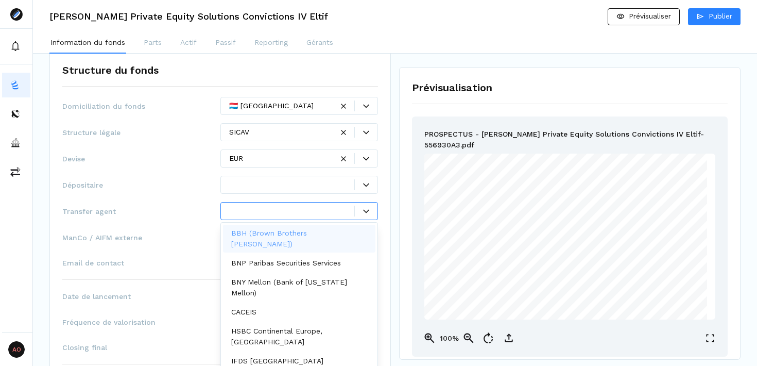
click at [364, 213] on icon at bounding box center [366, 211] width 6 height 6
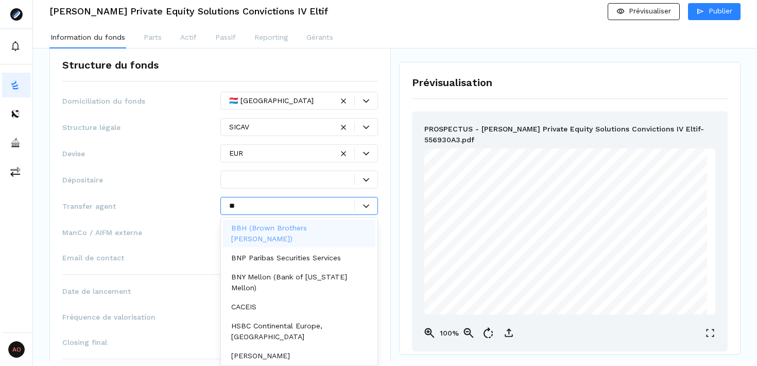
scroll to position [0, 0]
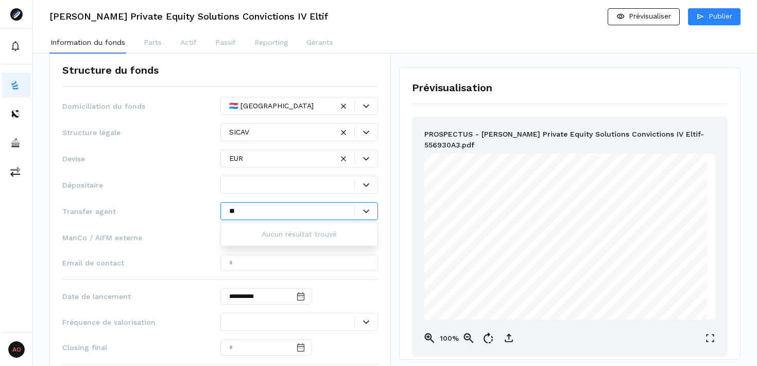
type input "*"
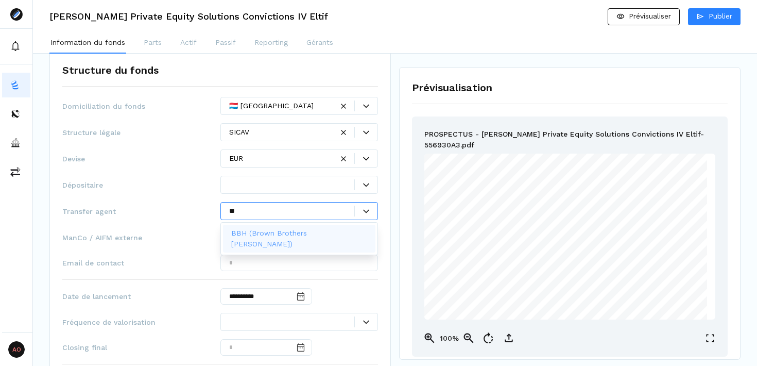
type input "*"
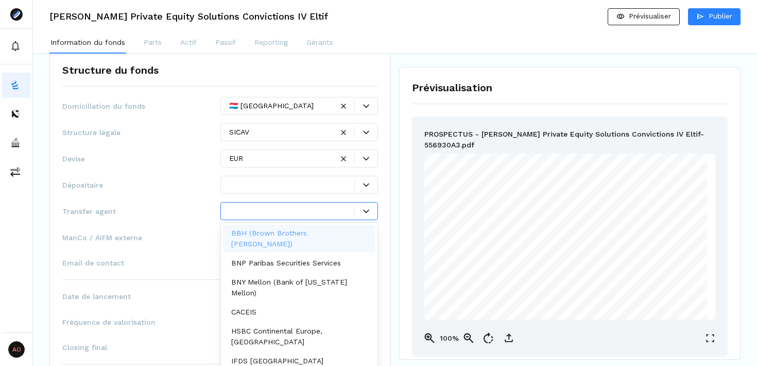
click at [142, 222] on div "**********" at bounding box center [220, 316] width 316 height 438
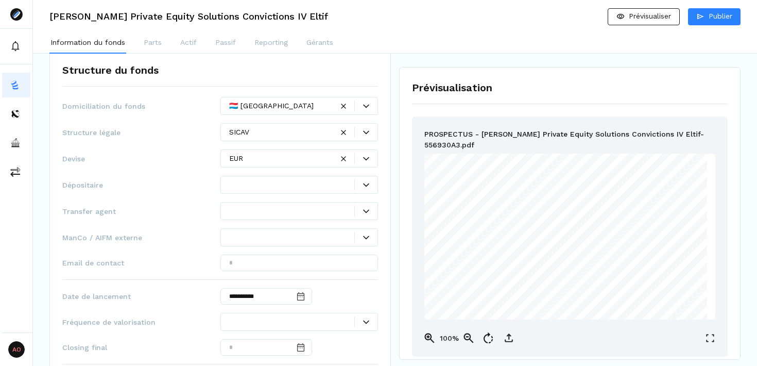
click at [285, 187] on div at bounding box center [292, 184] width 126 height 11
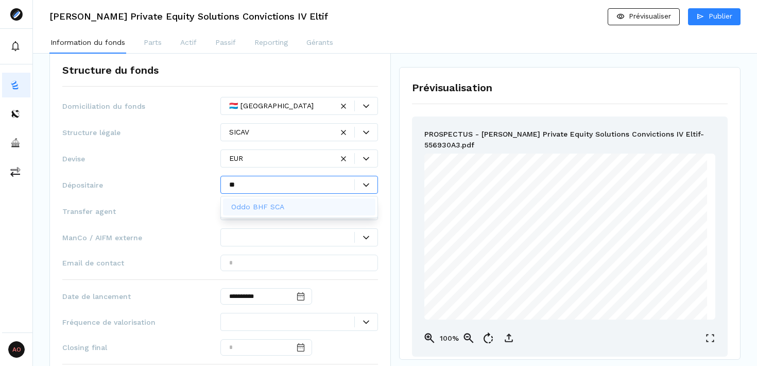
type input "*"
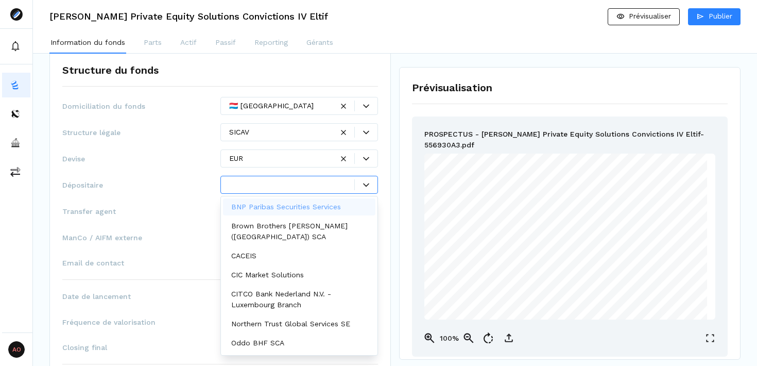
click at [172, 187] on span "Dépositaire" at bounding box center [141, 185] width 158 height 10
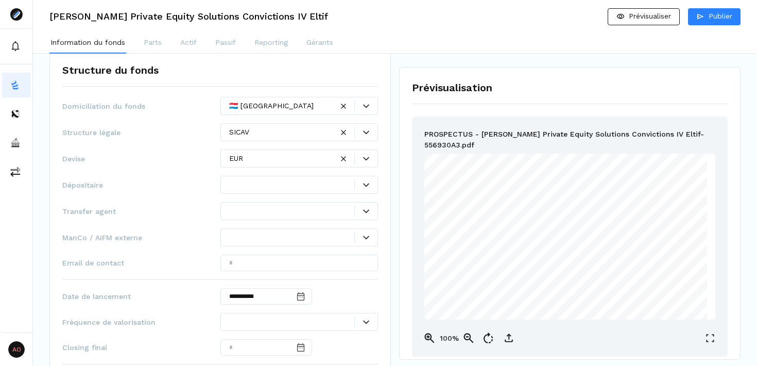
click at [279, 209] on div at bounding box center [292, 210] width 126 height 11
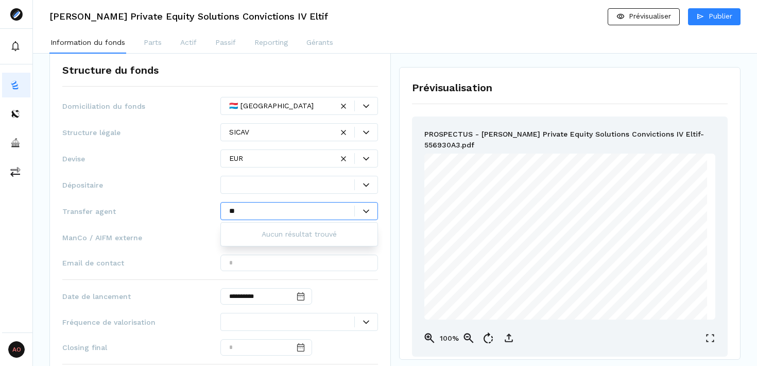
type input "*"
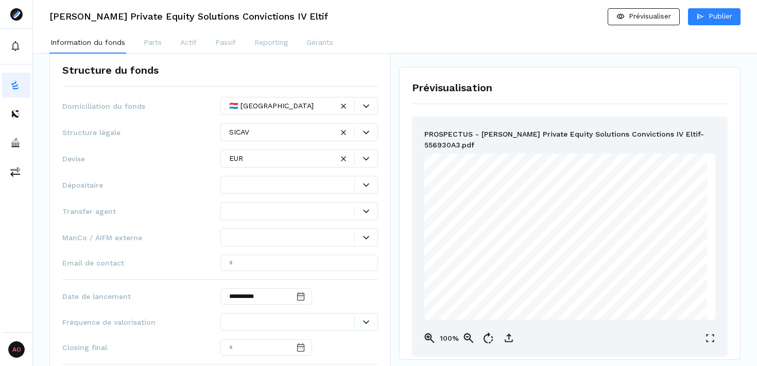
click at [180, 187] on span "Dépositaire" at bounding box center [141, 185] width 158 height 10
click at [289, 264] on input "text" at bounding box center [299, 262] width 158 height 16
paste input "**********"
type input "**********"
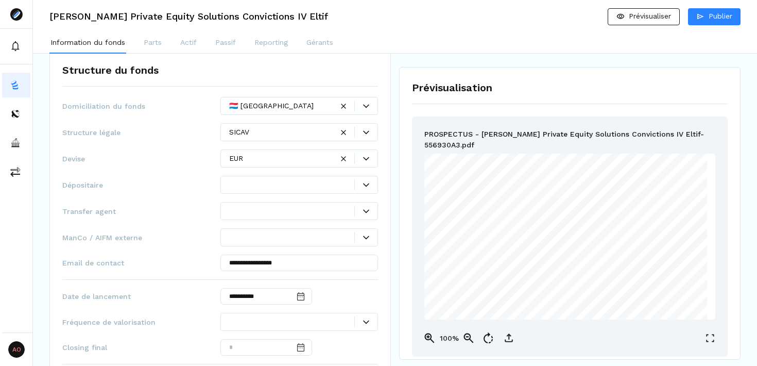
click at [178, 231] on div "ManCo / AIFM externe" at bounding box center [220, 237] width 316 height 18
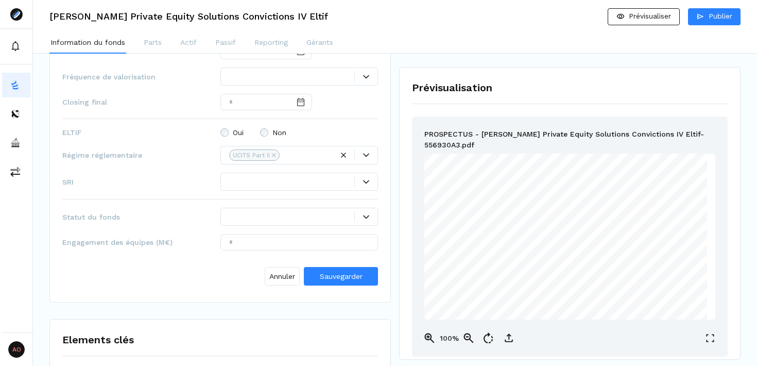
scroll to position [710, 0]
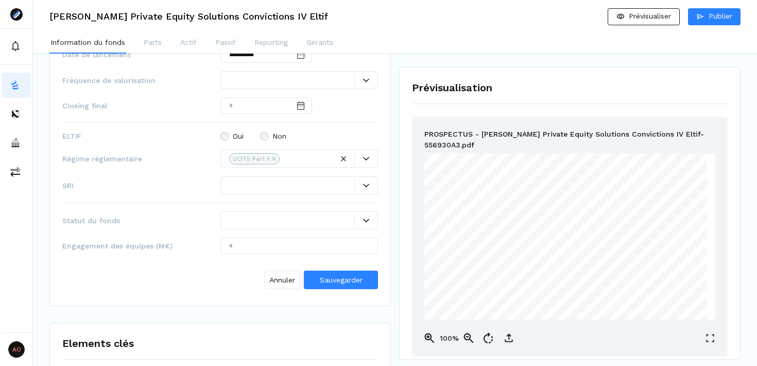
click at [327, 192] on div at bounding box center [299, 185] width 158 height 18
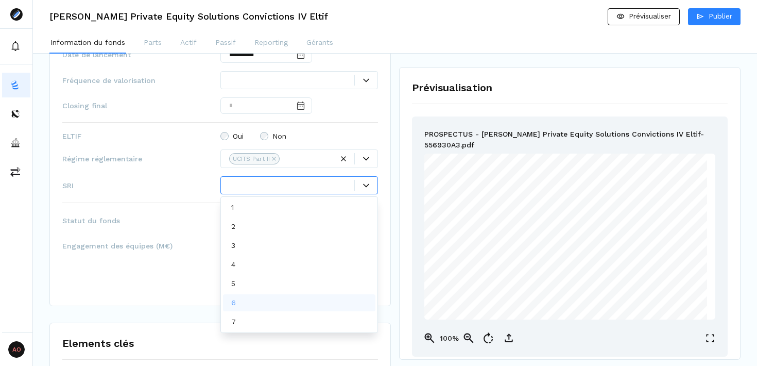
click at [295, 301] on div "6" at bounding box center [299, 302] width 153 height 17
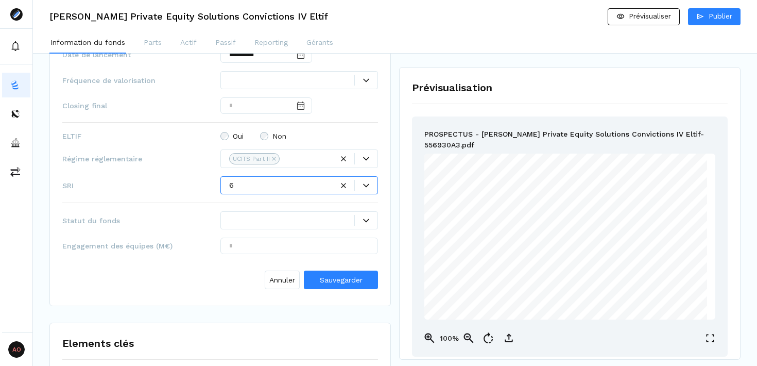
click at [340, 218] on div at bounding box center [292, 220] width 126 height 11
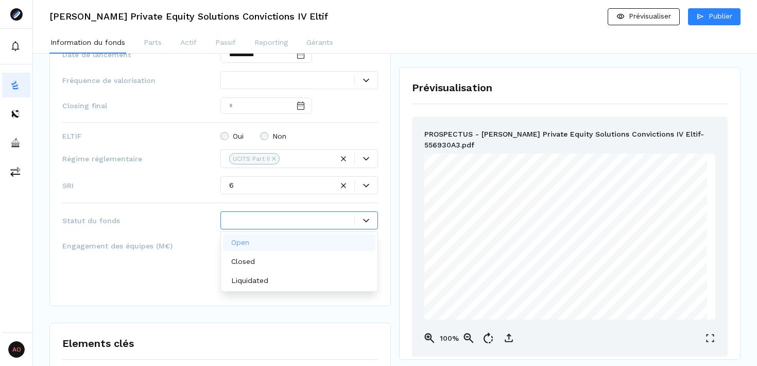
click at [325, 245] on div "Open" at bounding box center [299, 242] width 153 height 17
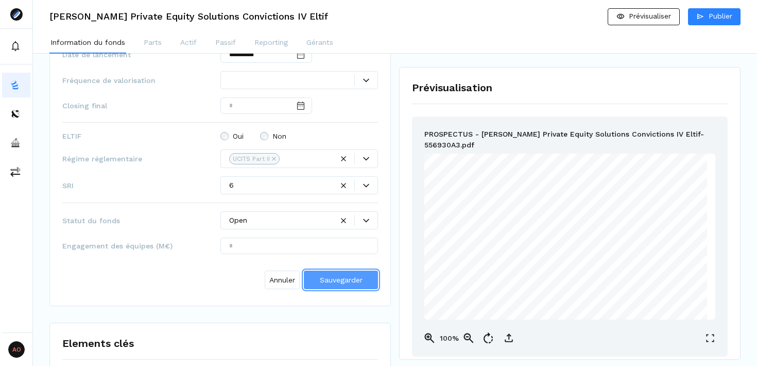
click at [357, 284] on span "Sauvegarder" at bounding box center [341, 279] width 43 height 11
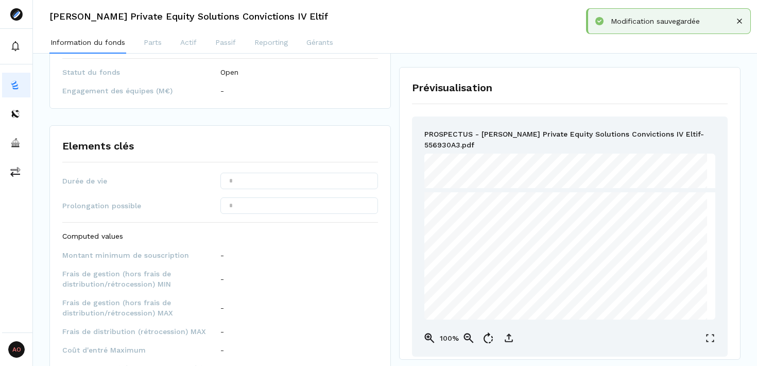
scroll to position [782, 0]
click at [262, 171] on input "text" at bounding box center [299, 179] width 158 height 16
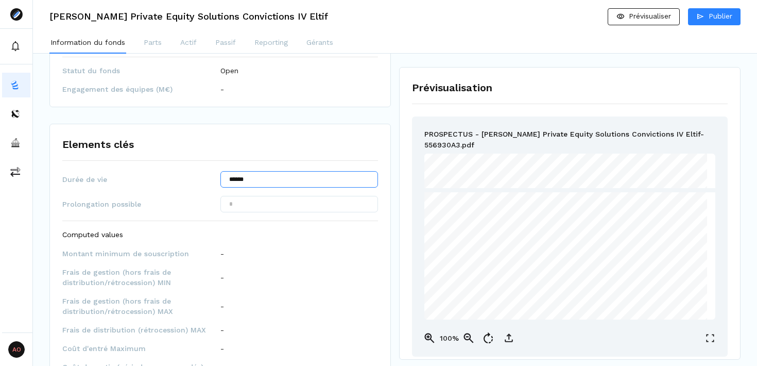
type input "******"
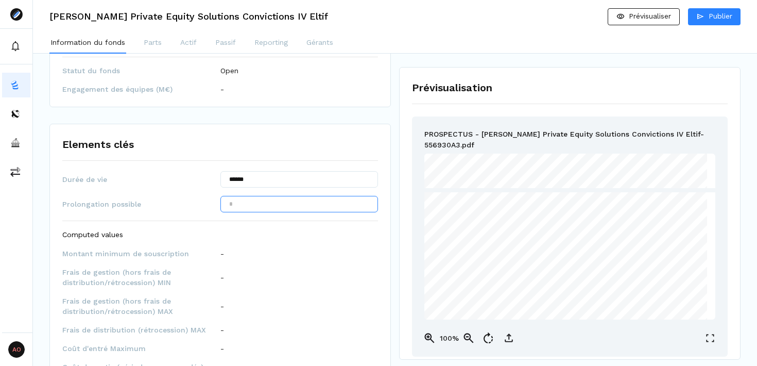
click at [271, 196] on input "text" at bounding box center [299, 204] width 158 height 16
type input "*****"
click at [287, 234] on div "Durée de vie ****** Prolongation possible ***** Computed values Montant minimum…" at bounding box center [220, 352] width 316 height 362
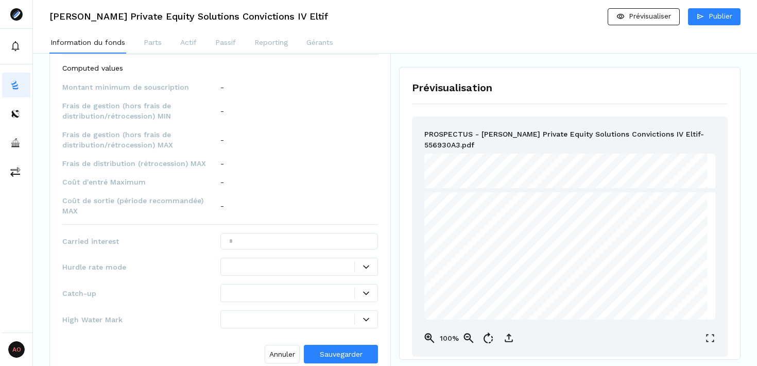
scroll to position [955, 0]
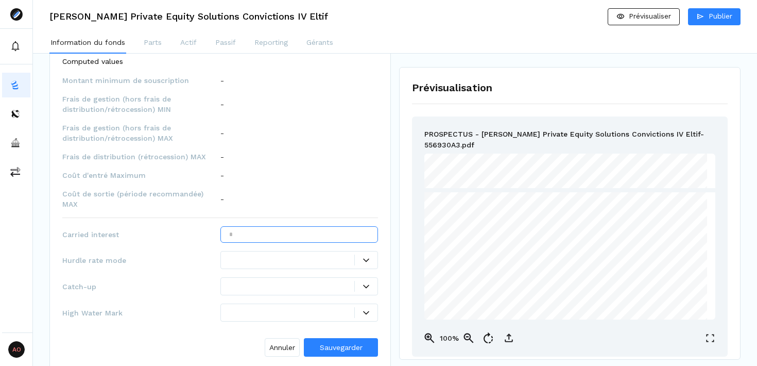
click at [322, 226] on input "text" at bounding box center [299, 234] width 158 height 16
type input "****"
click at [359, 257] on div at bounding box center [366, 260] width 23 height 6
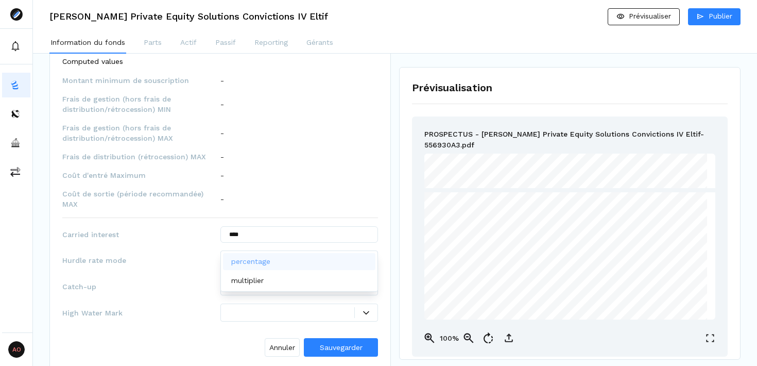
click at [312, 258] on div "percentage" at bounding box center [299, 261] width 153 height 17
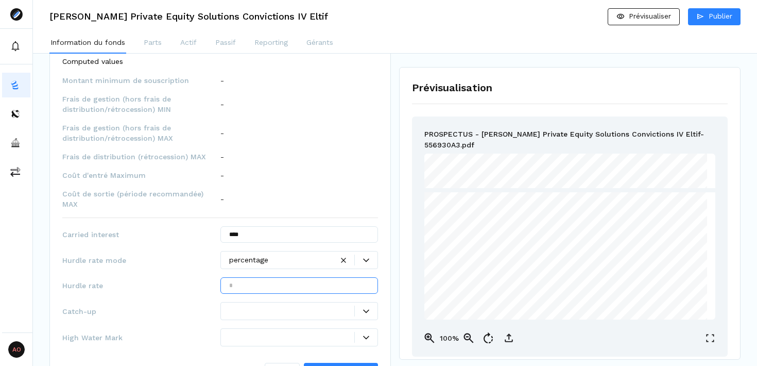
click at [310, 277] on input "text" at bounding box center [299, 285] width 158 height 16
type input "***"
click at [181, 280] on span "Hurdle rate" at bounding box center [141, 285] width 158 height 10
click at [347, 302] on div at bounding box center [299, 311] width 158 height 18
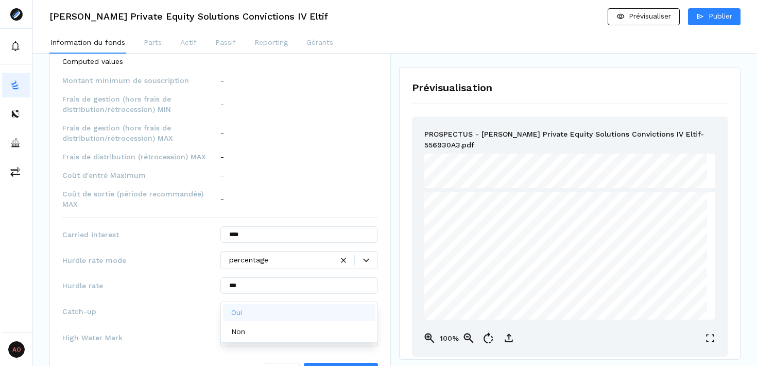
click at [328, 309] on div "Oui" at bounding box center [299, 312] width 153 height 17
click at [342, 328] on div at bounding box center [299, 337] width 158 height 18
click at [313, 335] on div "Oui" at bounding box center [299, 338] width 153 height 17
click at [350, 365] on span "Sauvegarder" at bounding box center [341, 372] width 43 height 8
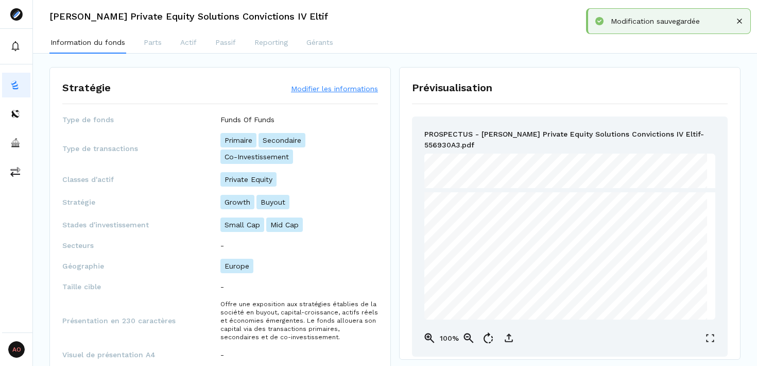
scroll to position [159, 0]
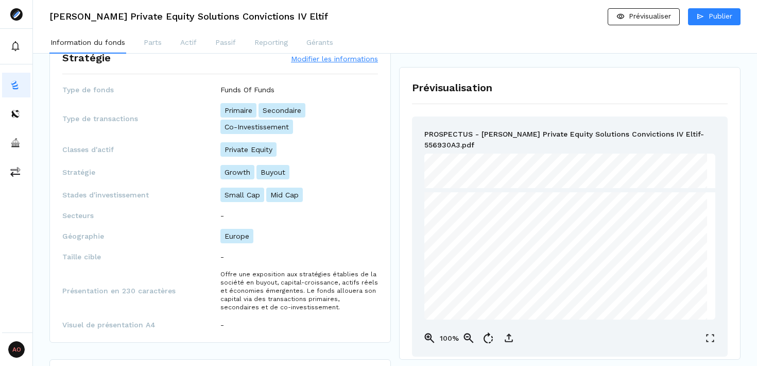
click at [323, 60] on button "Modifier les informations" at bounding box center [334, 59] width 87 height 10
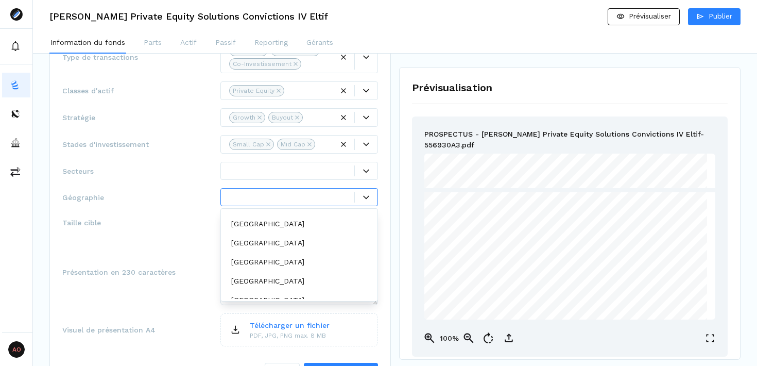
scroll to position [226, 0]
click at [307, 245] on div "[GEOGRAPHIC_DATA]" at bounding box center [299, 241] width 153 height 17
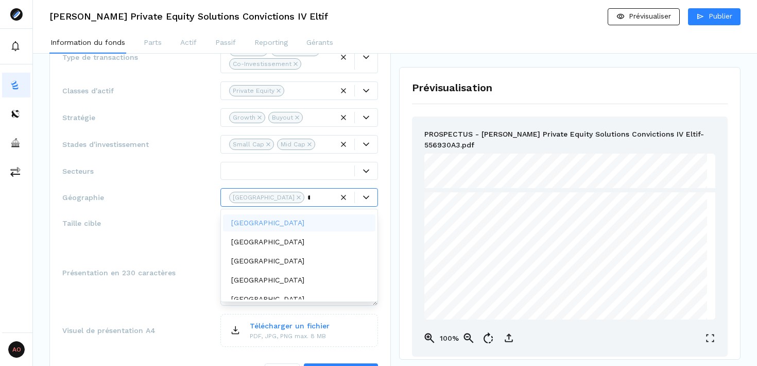
scroll to position [0, 0]
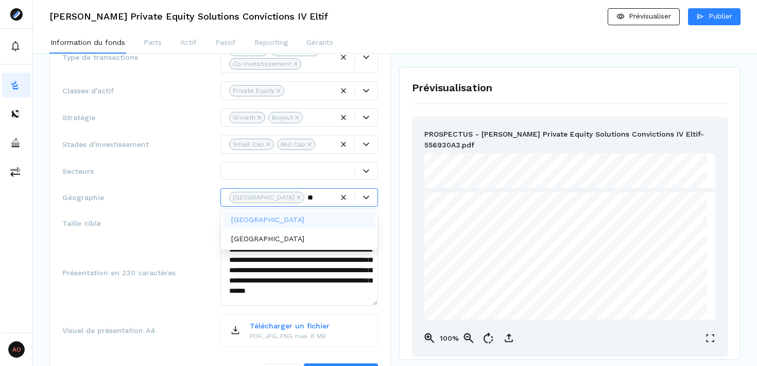
type input "***"
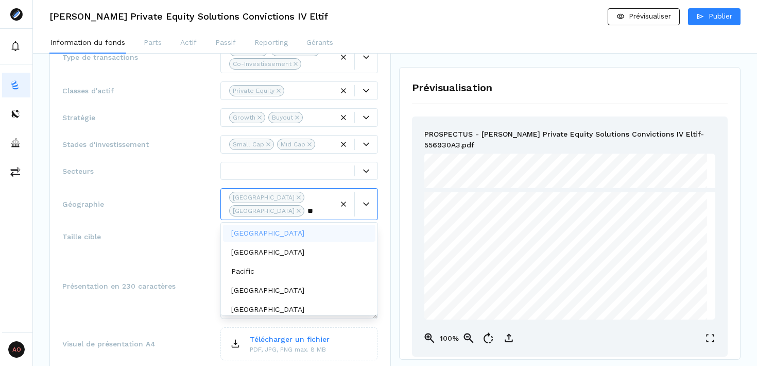
type input "***"
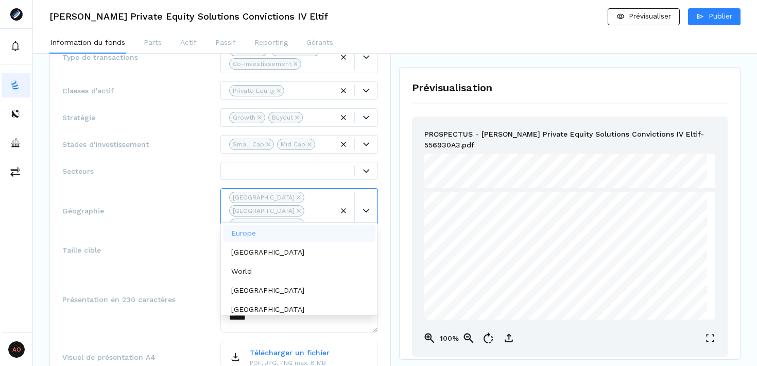
click at [210, 192] on div "Géographie option [GEOGRAPHIC_DATA], selected. Europe, 1 of 51. 51 results avai…" at bounding box center [220, 210] width 316 height 45
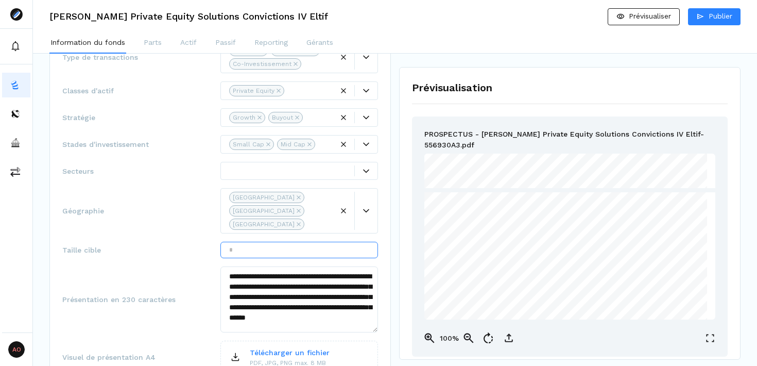
click at [333, 241] on input "text" at bounding box center [299, 249] width 158 height 16
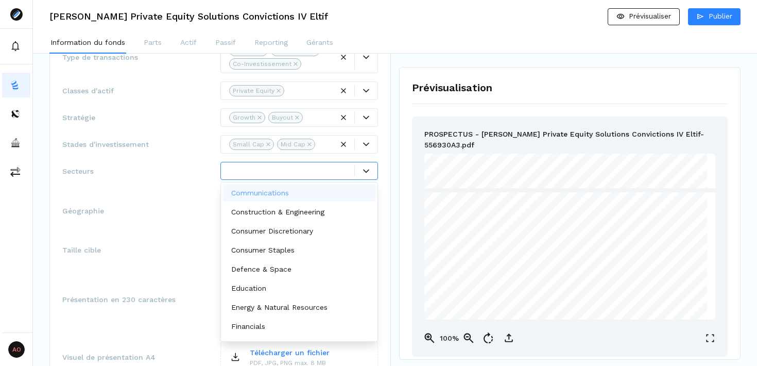
click at [366, 169] on icon at bounding box center [366, 171] width 6 height 6
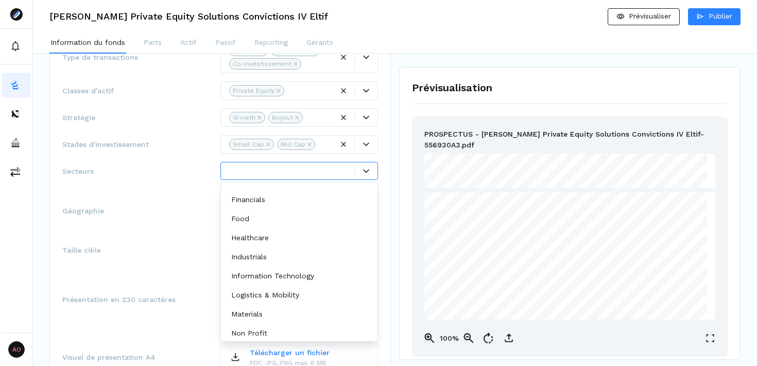
scroll to position [167, 0]
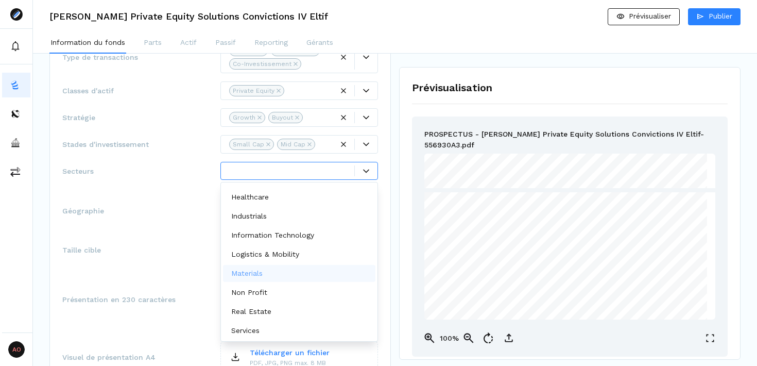
click at [283, 273] on div "Materials" at bounding box center [299, 273] width 153 height 17
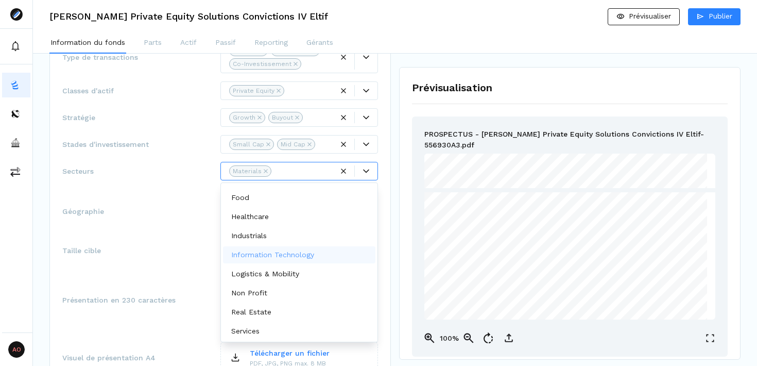
click at [283, 259] on p "Information Technology" at bounding box center [272, 254] width 83 height 11
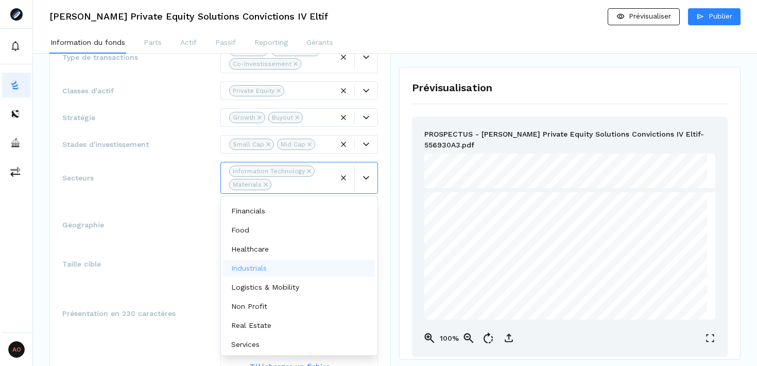
scroll to position [129, 0]
click at [286, 344] on div "Services" at bounding box center [299, 344] width 153 height 17
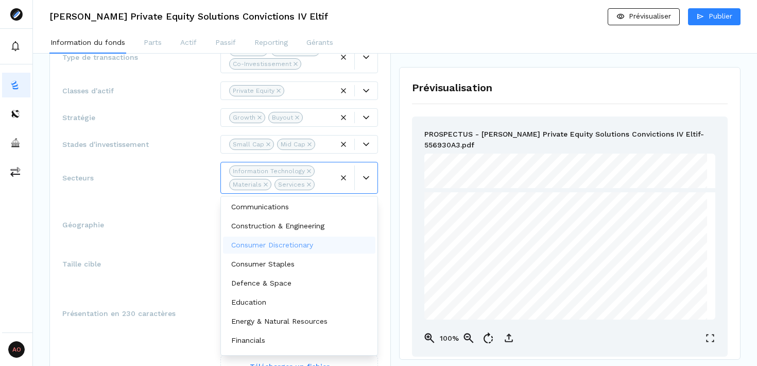
click at [307, 241] on p "Consumer Discretionary" at bounding box center [272, 244] width 82 height 11
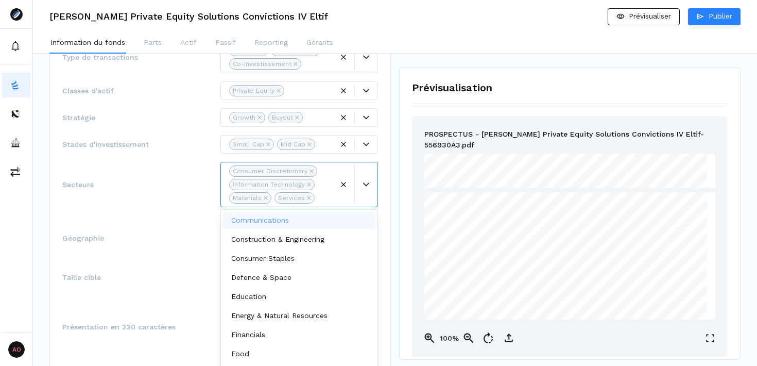
click at [166, 219] on div "Géographie [GEOGRAPHIC_DATA] [GEOGRAPHIC_DATA] [GEOGRAPHIC_DATA]" at bounding box center [220, 237] width 316 height 45
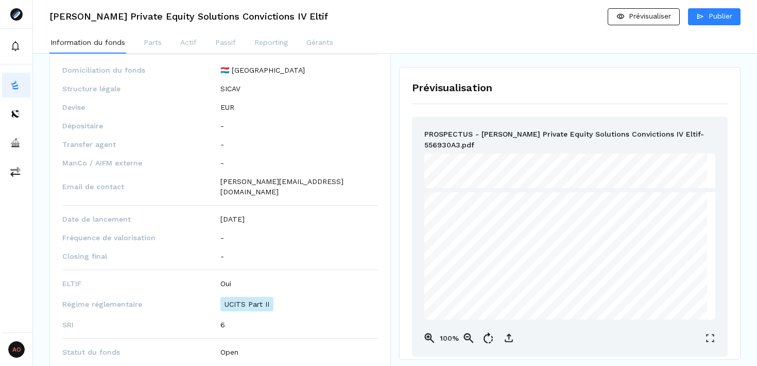
scroll to position [498, 0]
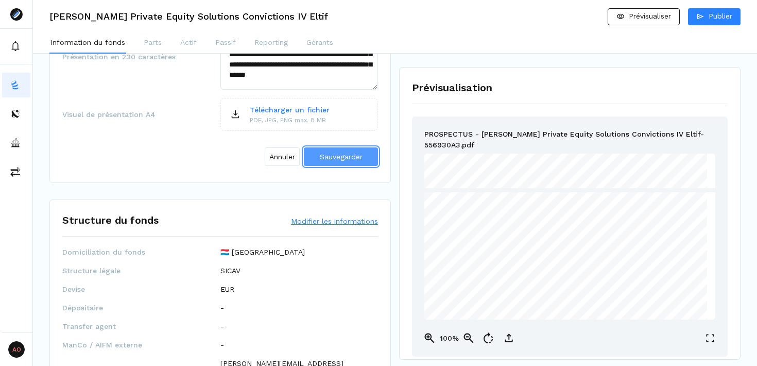
click at [351, 152] on span "Sauvegarder" at bounding box center [341, 156] width 43 height 8
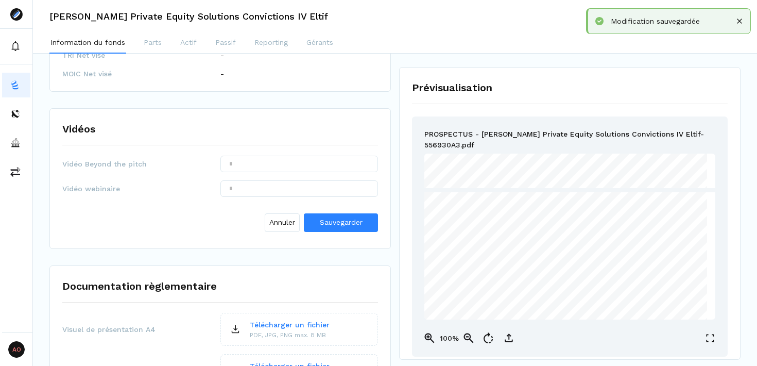
scroll to position [1361, 0]
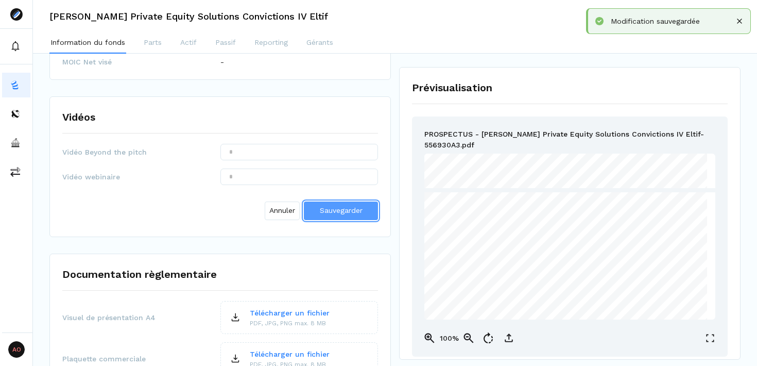
click at [344, 206] on span "Sauvegarder" at bounding box center [341, 210] width 43 height 8
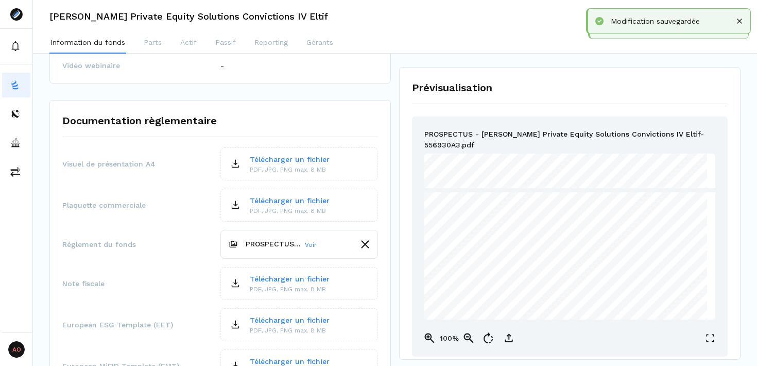
scroll to position [1465, 0]
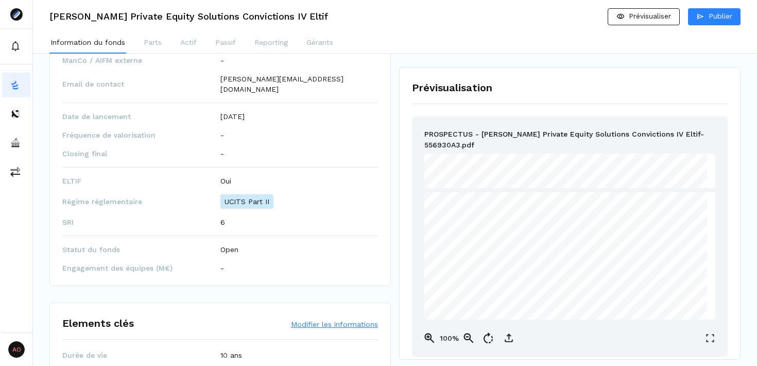
scroll to position [0, 0]
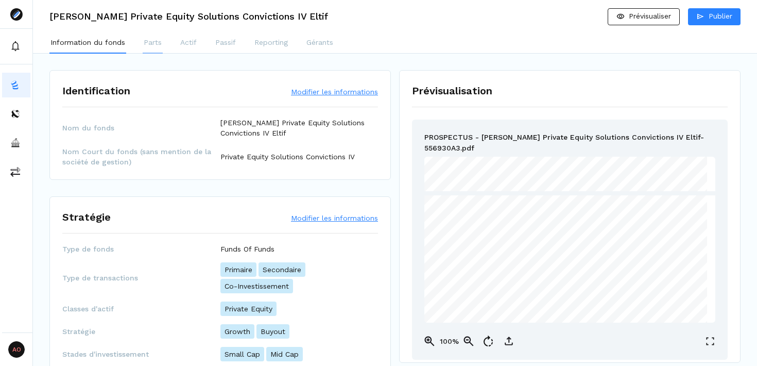
click at [154, 36] on button "Parts" at bounding box center [153, 43] width 20 height 21
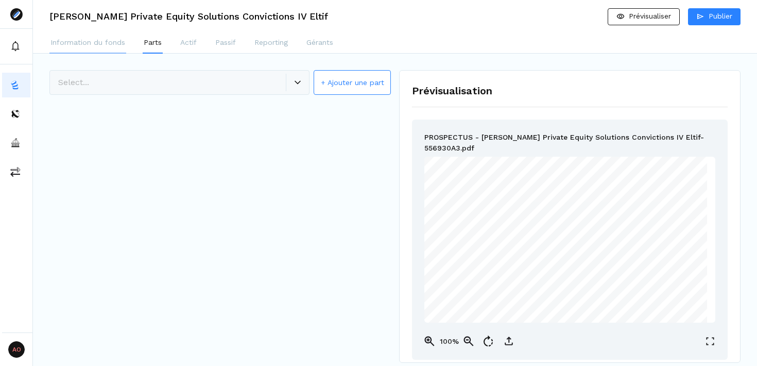
click at [97, 47] on p "Information du fonds" at bounding box center [87, 42] width 75 height 11
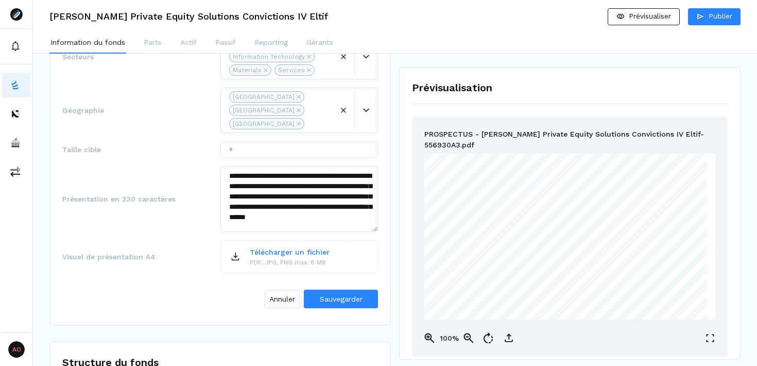
scroll to position [388, 0]
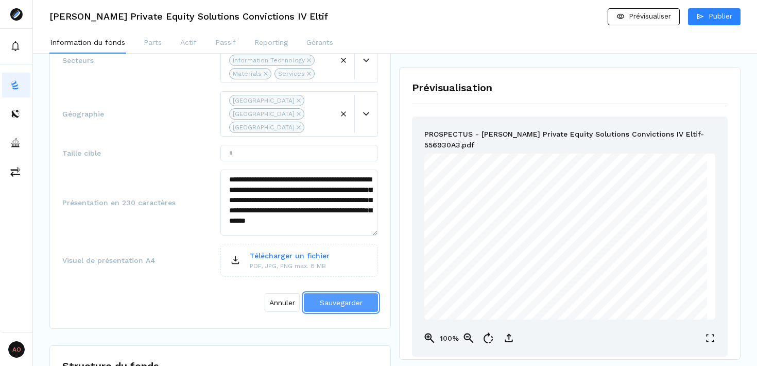
click at [342, 298] on span "Sauvegarder" at bounding box center [341, 302] width 43 height 8
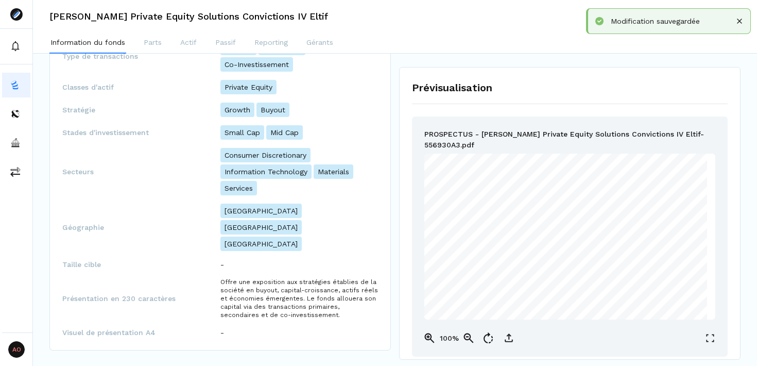
scroll to position [9, 0]
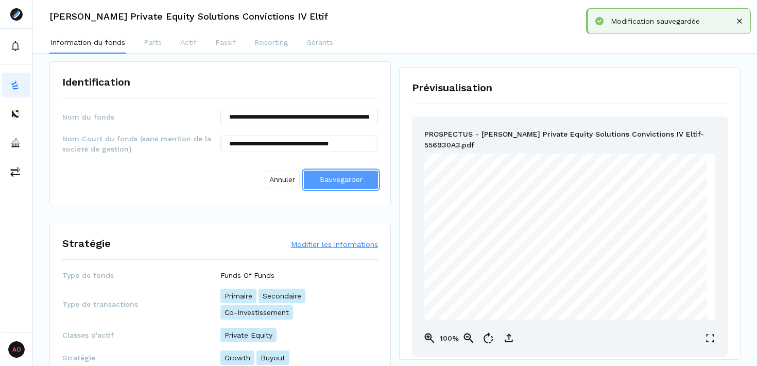
click at [342, 176] on span "Sauvegarder" at bounding box center [341, 179] width 43 height 8
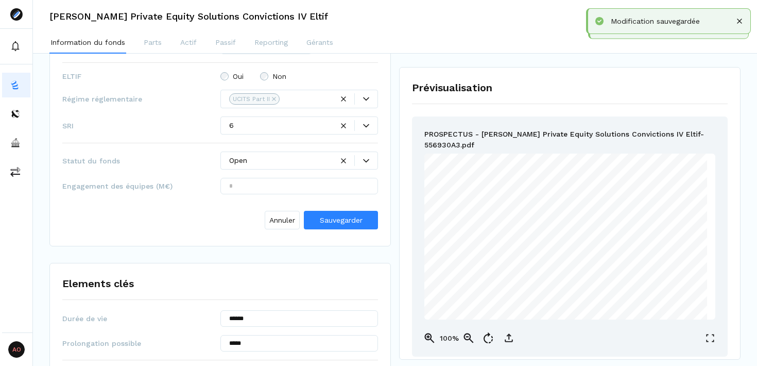
scroll to position [826, 0]
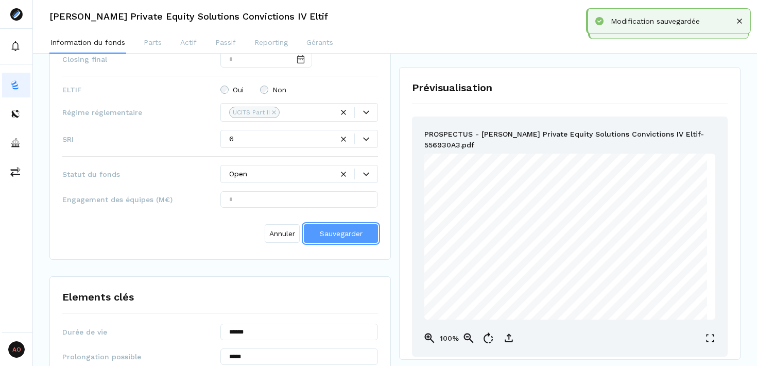
click at [337, 229] on span "Sauvegarder" at bounding box center [341, 233] width 43 height 8
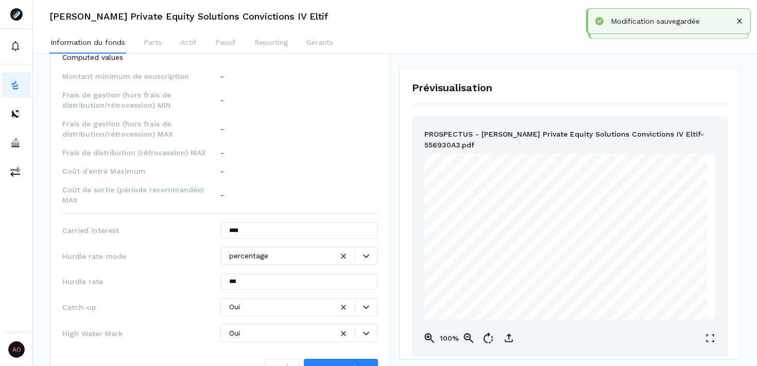
scroll to position [1039, 0]
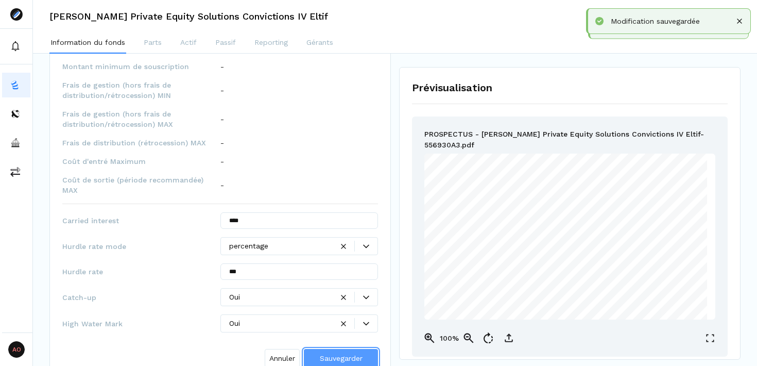
click at [347, 349] on button "Sauvegarder" at bounding box center [341, 358] width 74 height 19
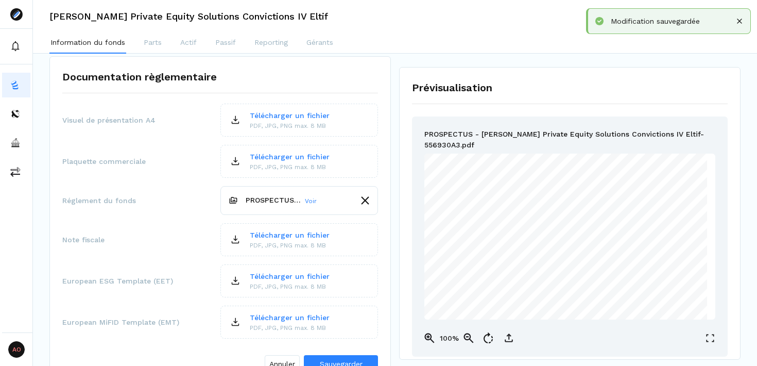
scroll to position [1563, 0]
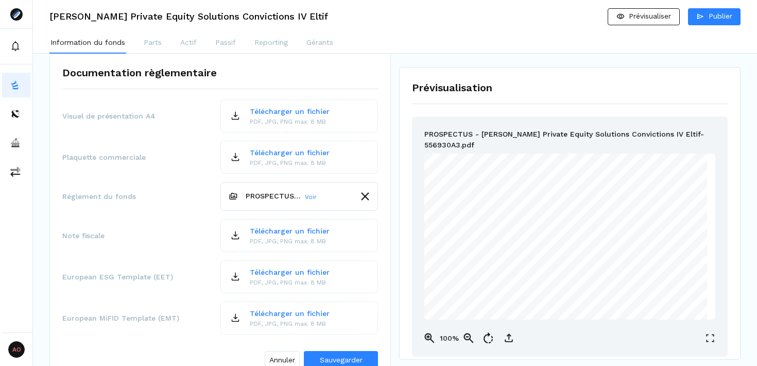
click at [260, 20] on h3 "[PERSON_NAME] Private Equity Solutions Convictions IV Eltif" at bounding box center [188, 16] width 279 height 9
